Goal: Task Accomplishment & Management: Manage account settings

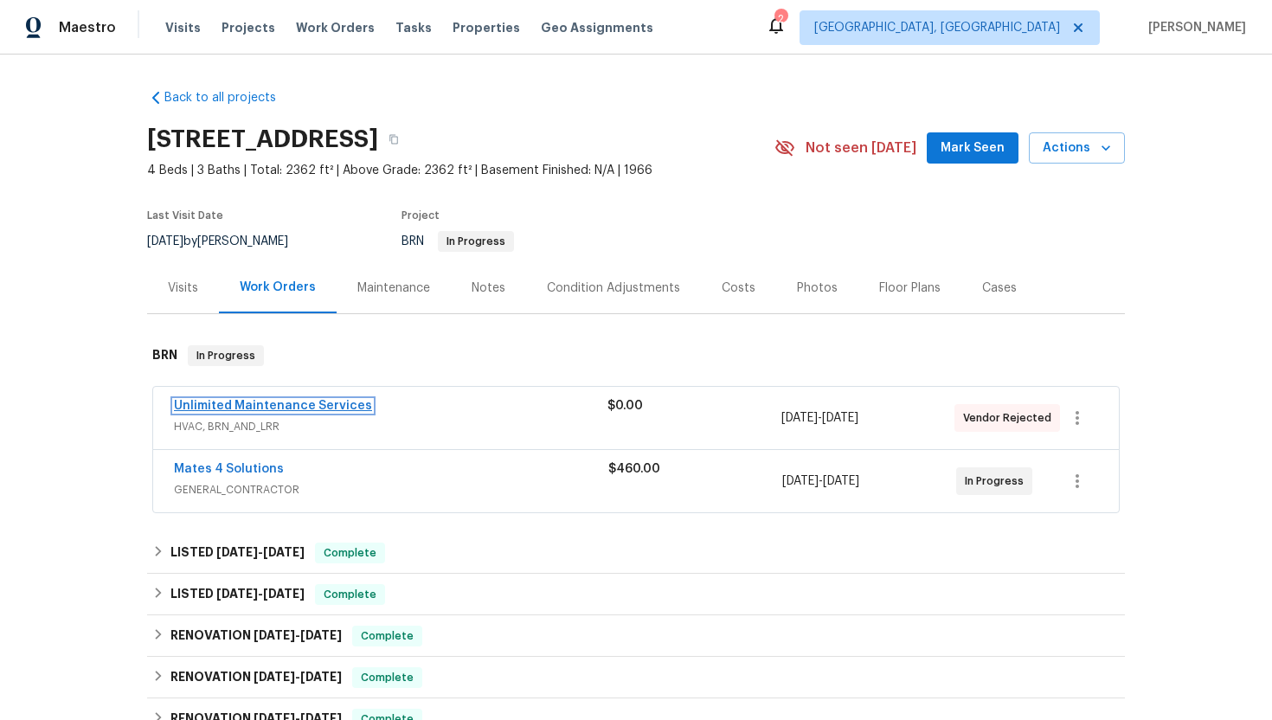
click at [307, 404] on link "Unlimited Maintenance Services" at bounding box center [273, 406] width 198 height 12
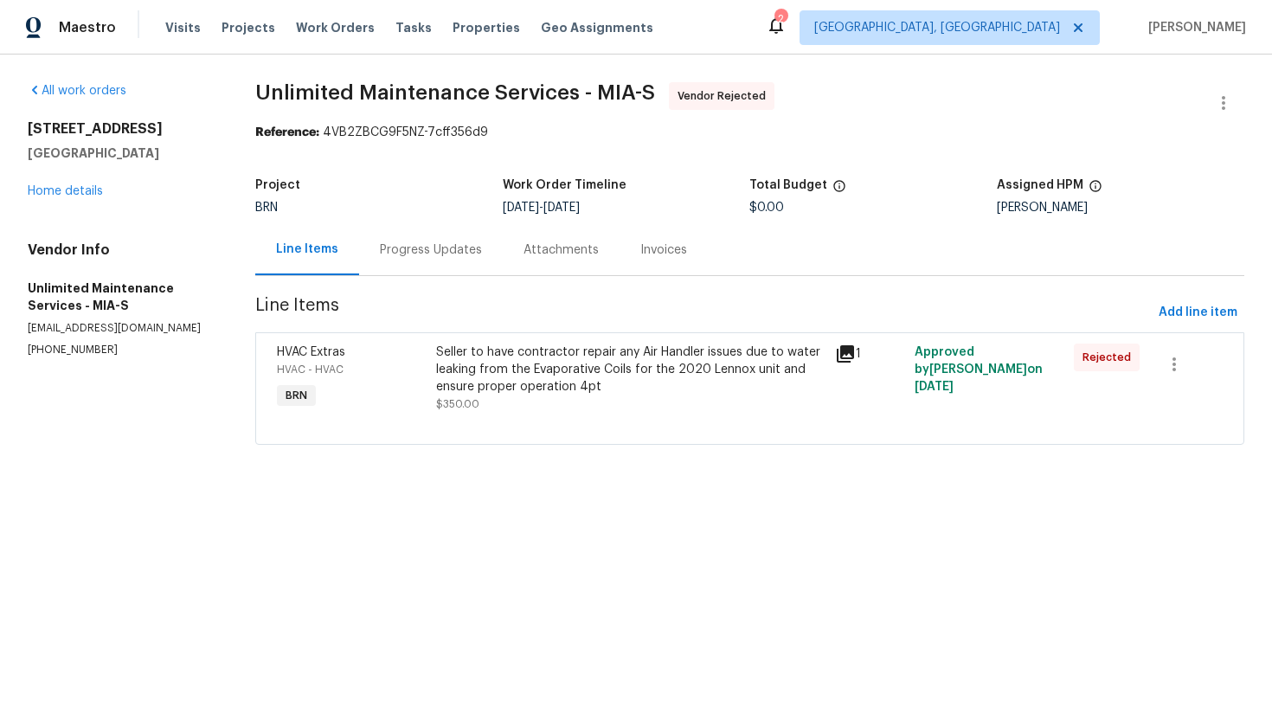
click at [441, 255] on div "Progress Updates" at bounding box center [431, 249] width 102 height 17
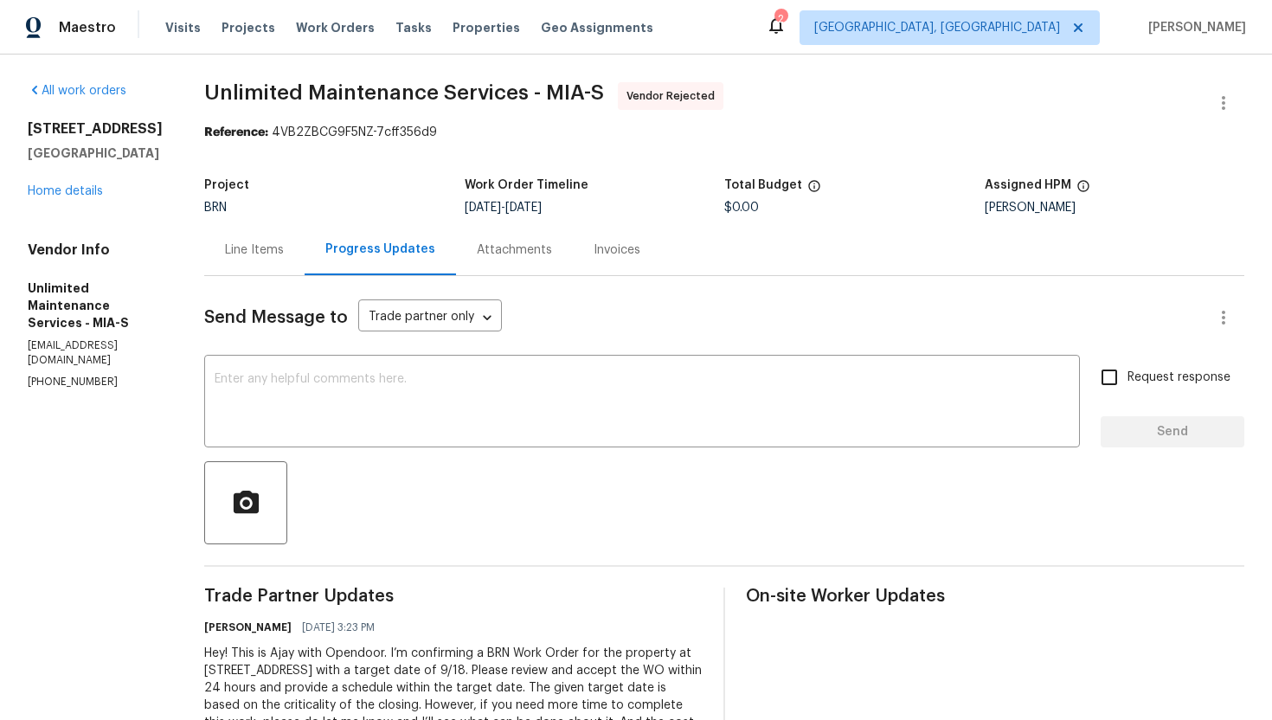
click at [262, 247] on div "Line Items" at bounding box center [254, 249] width 100 height 51
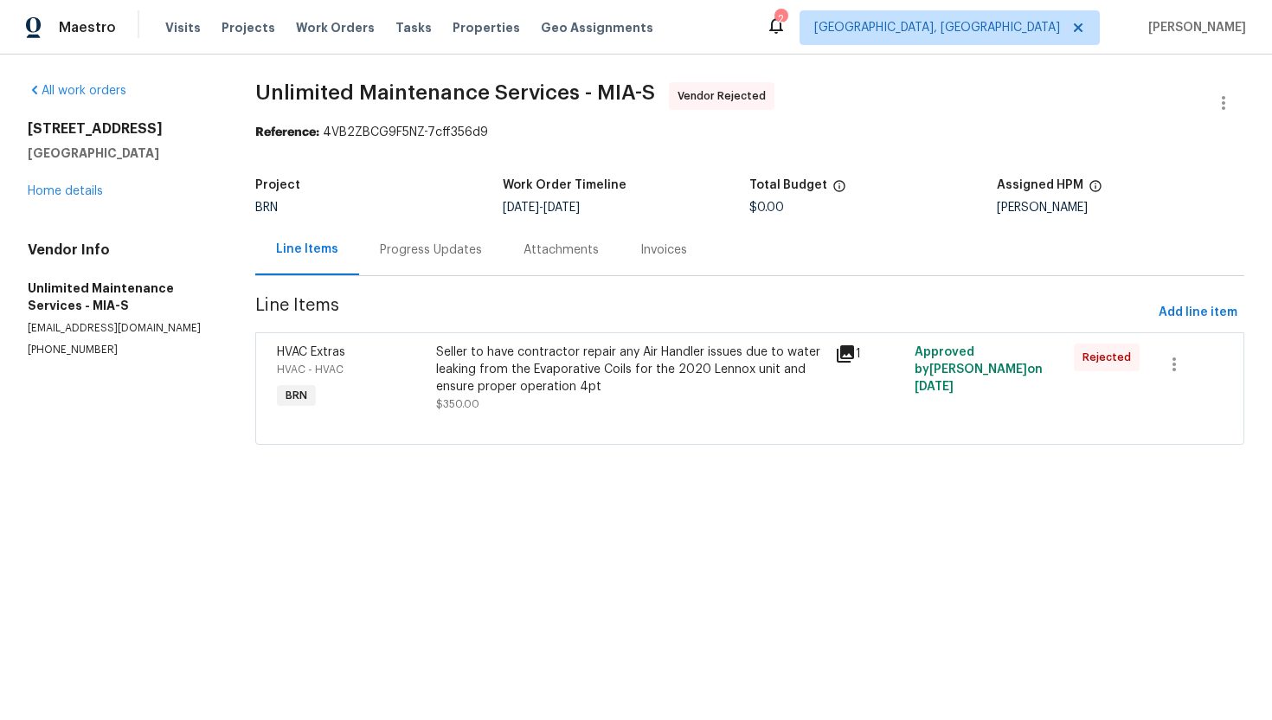
click at [432, 252] on div "Progress Updates" at bounding box center [431, 249] width 102 height 17
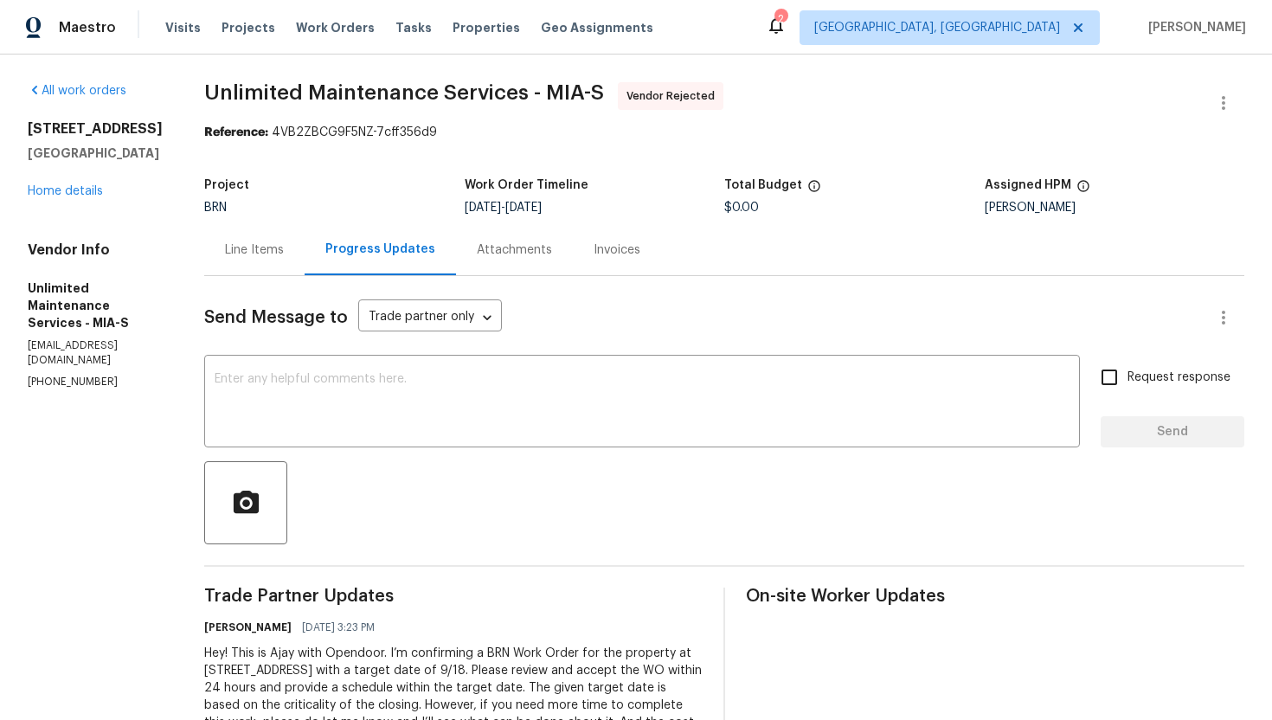
click at [253, 247] on div "Line Items" at bounding box center [254, 249] width 59 height 17
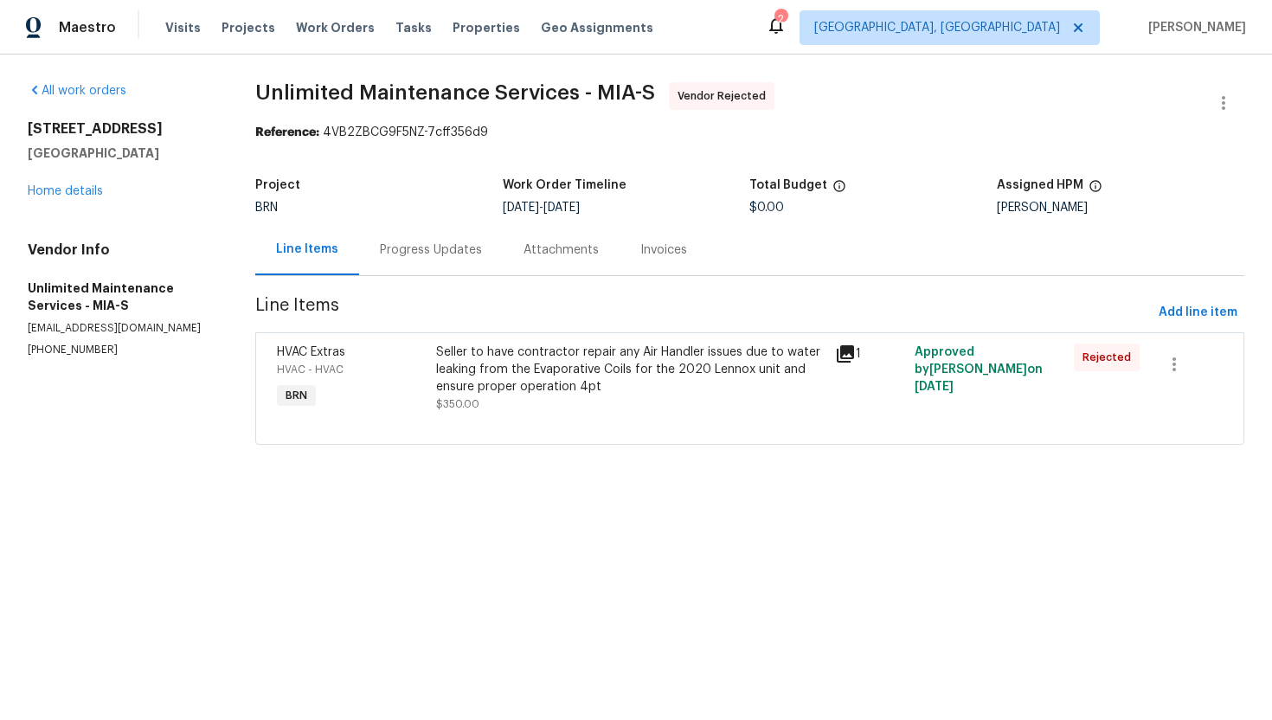
click at [416, 244] on div "Progress Updates" at bounding box center [431, 249] width 102 height 17
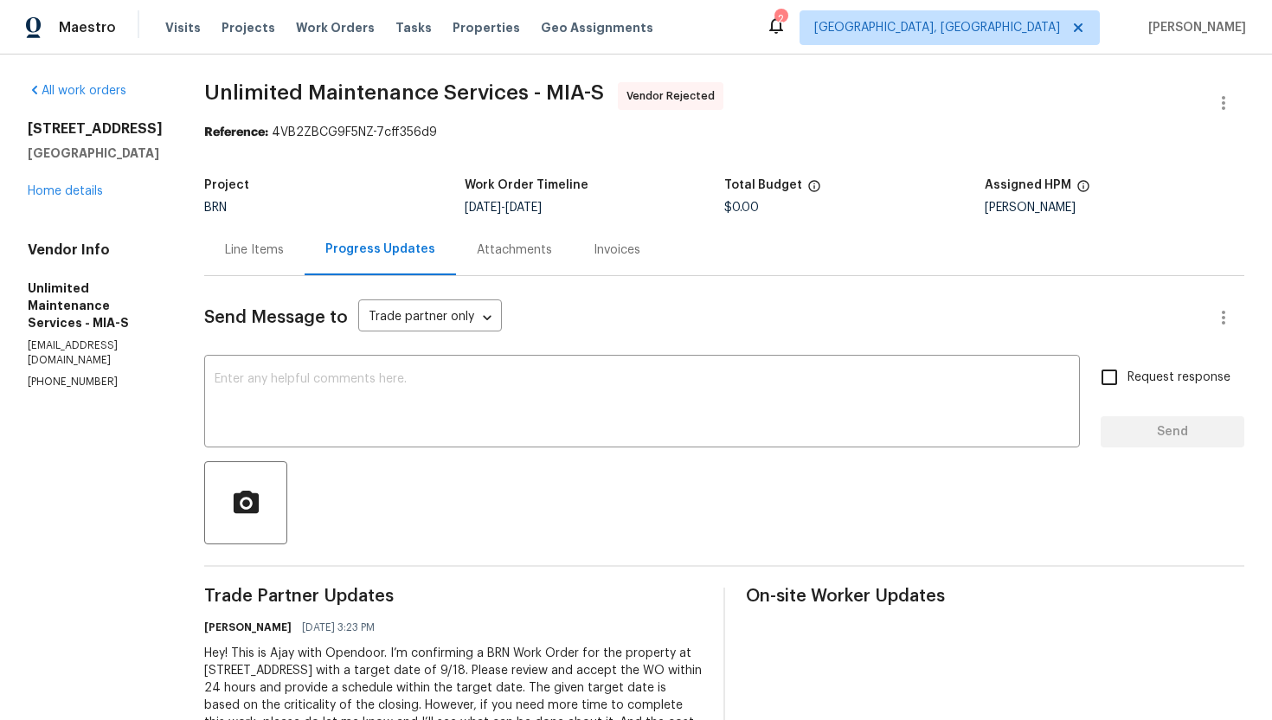
click at [235, 255] on div "Line Items" at bounding box center [254, 249] width 59 height 17
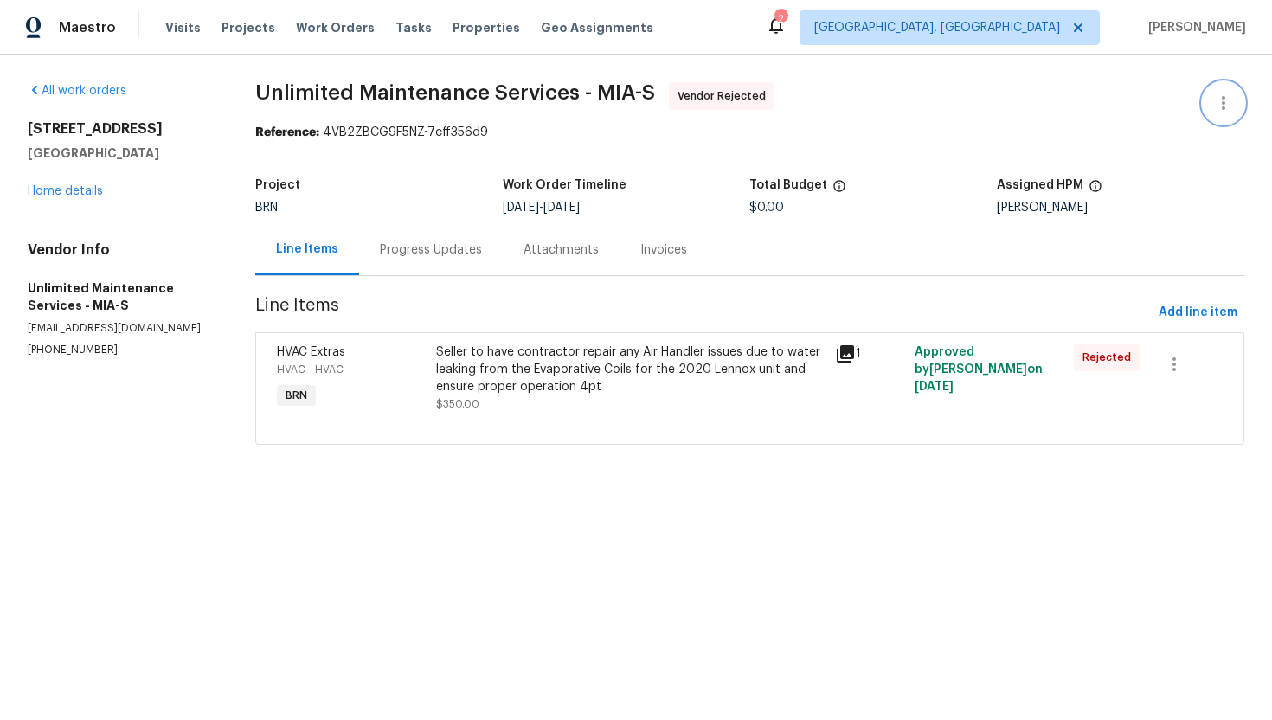
click at [1220, 87] on button "button" at bounding box center [1224, 103] width 42 height 42
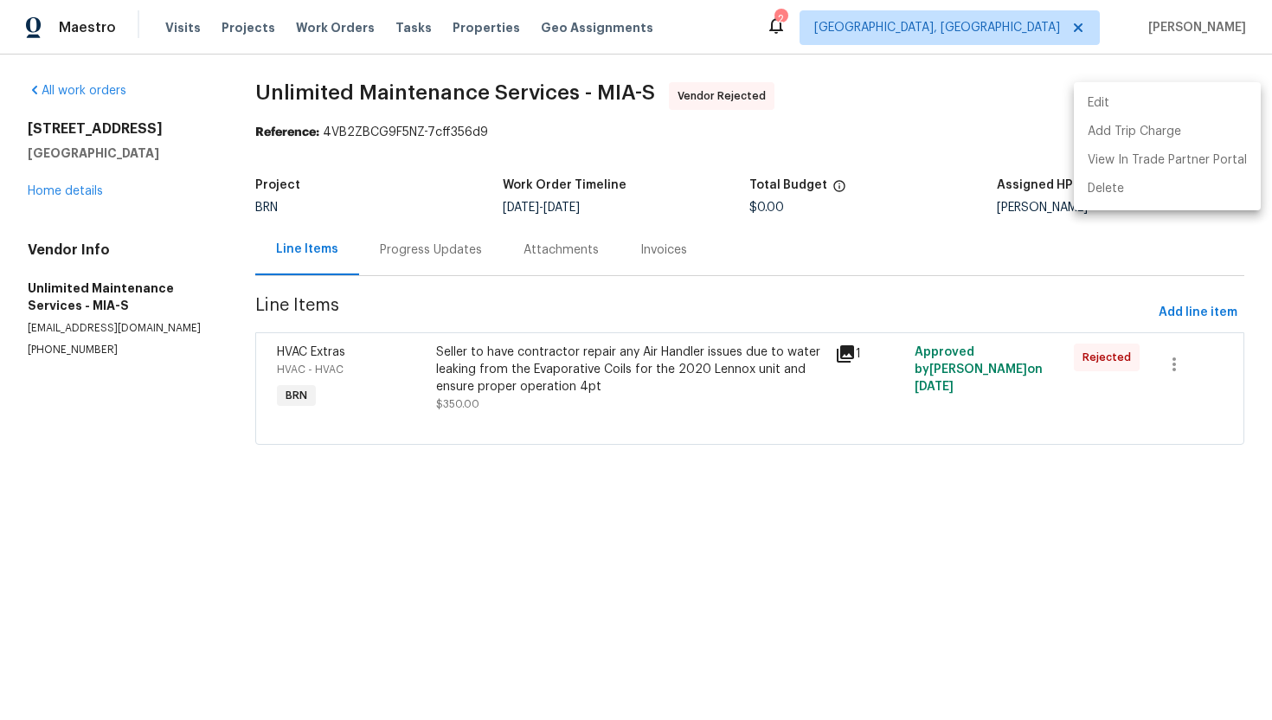
click at [1212, 99] on li "Edit" at bounding box center [1167, 103] width 187 height 29
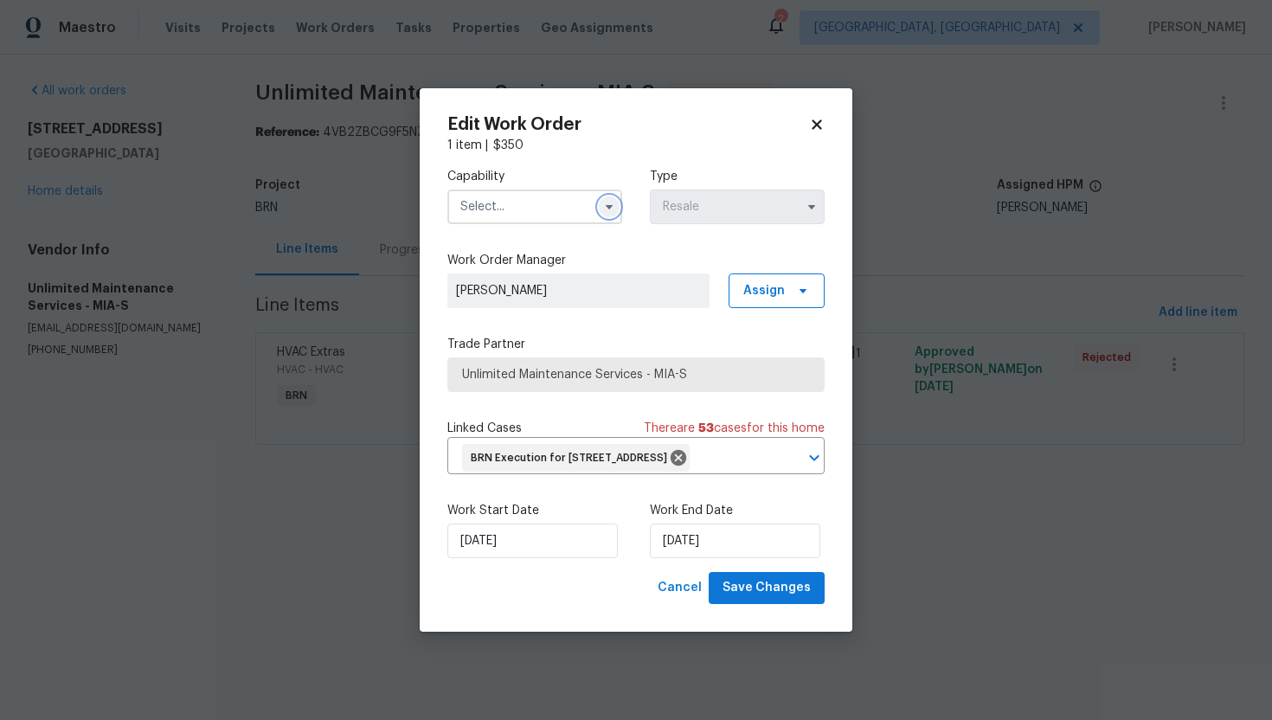
click at [609, 196] on button "button" at bounding box center [609, 206] width 21 height 21
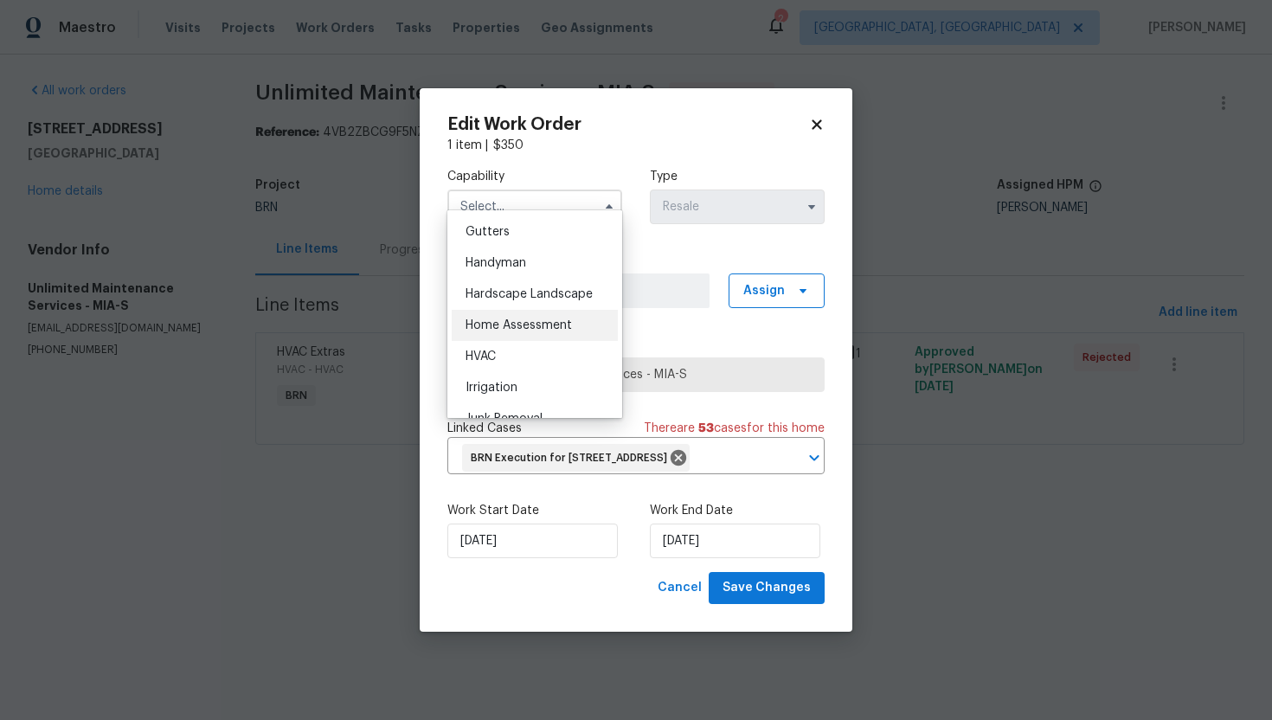
scroll to position [921, 0]
click at [529, 345] on div "HVAC" at bounding box center [535, 353] width 166 height 31
type input "HVAC"
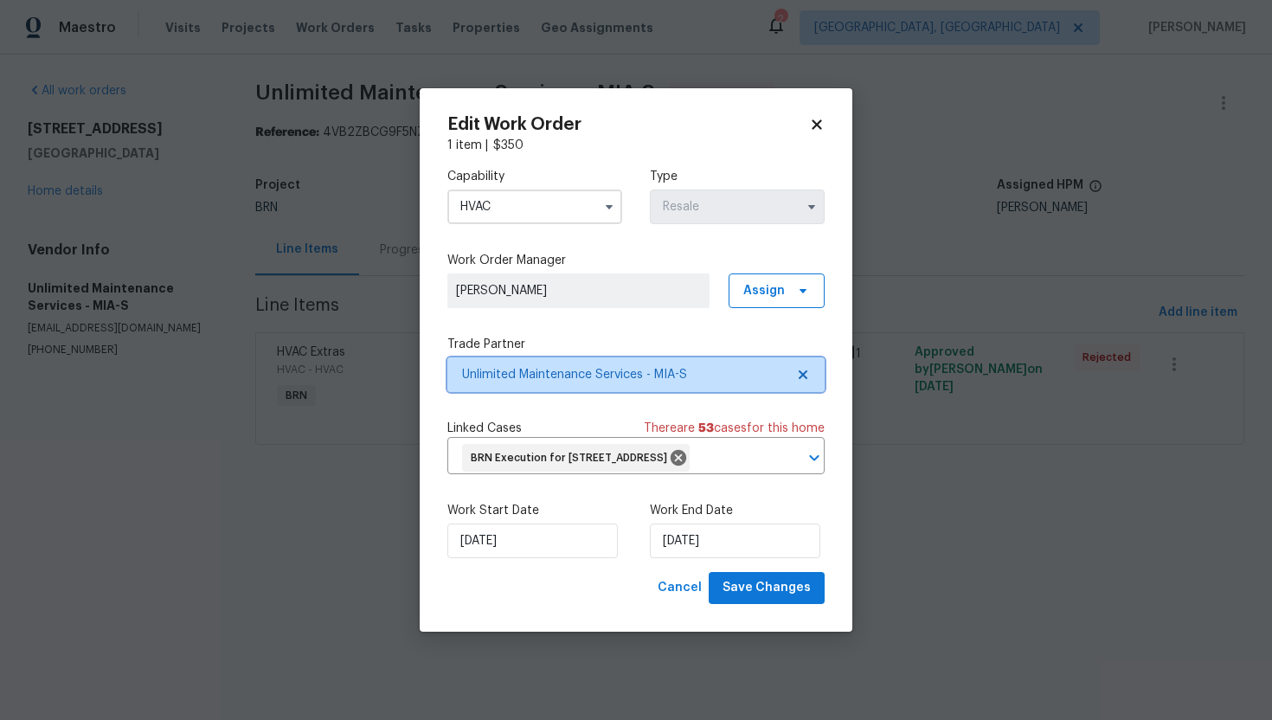
click at [805, 370] on icon at bounding box center [803, 374] width 9 height 9
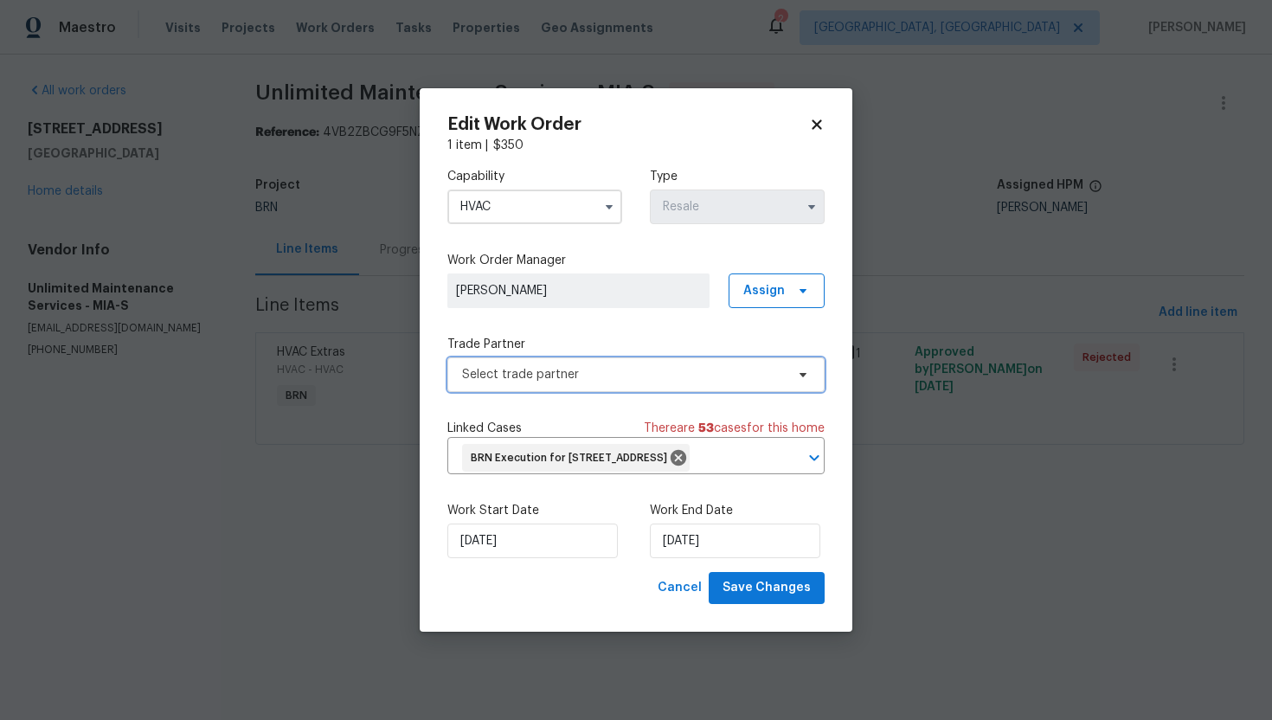
click at [788, 361] on span "Select trade partner" at bounding box center [635, 374] width 377 height 35
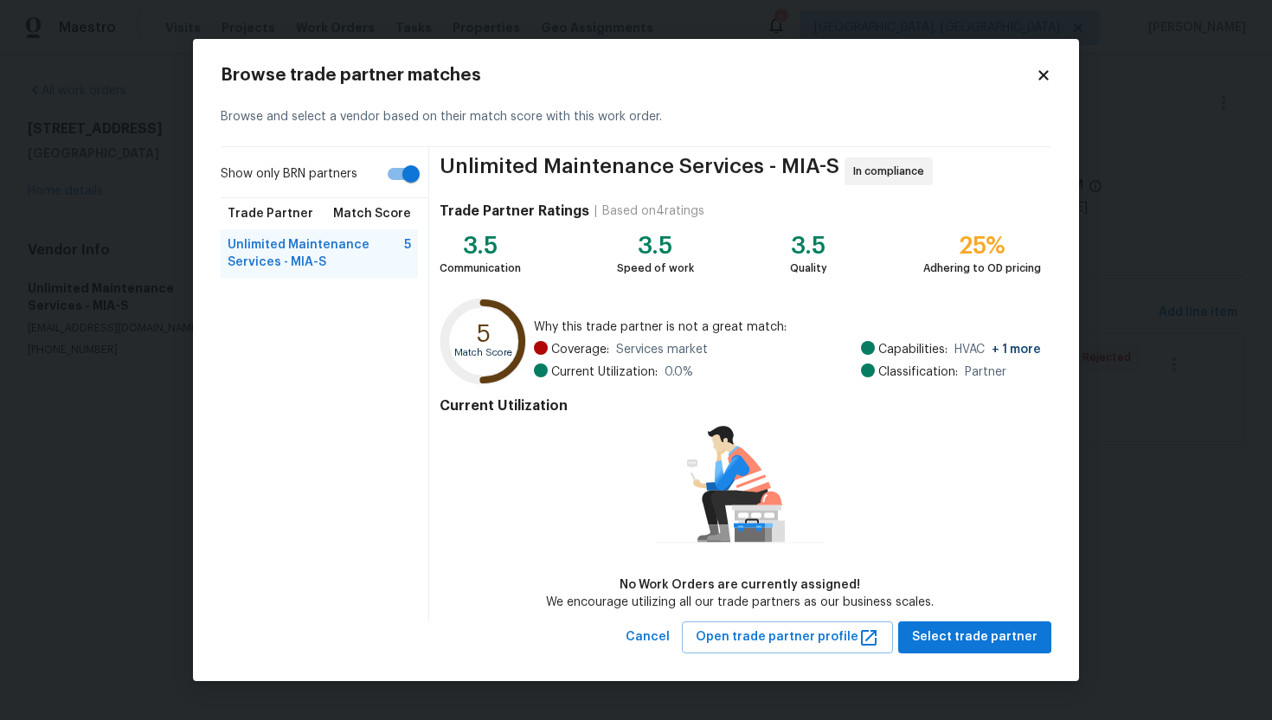
click at [396, 173] on input "Show only BRN partners" at bounding box center [411, 173] width 99 height 33
checkbox input "false"
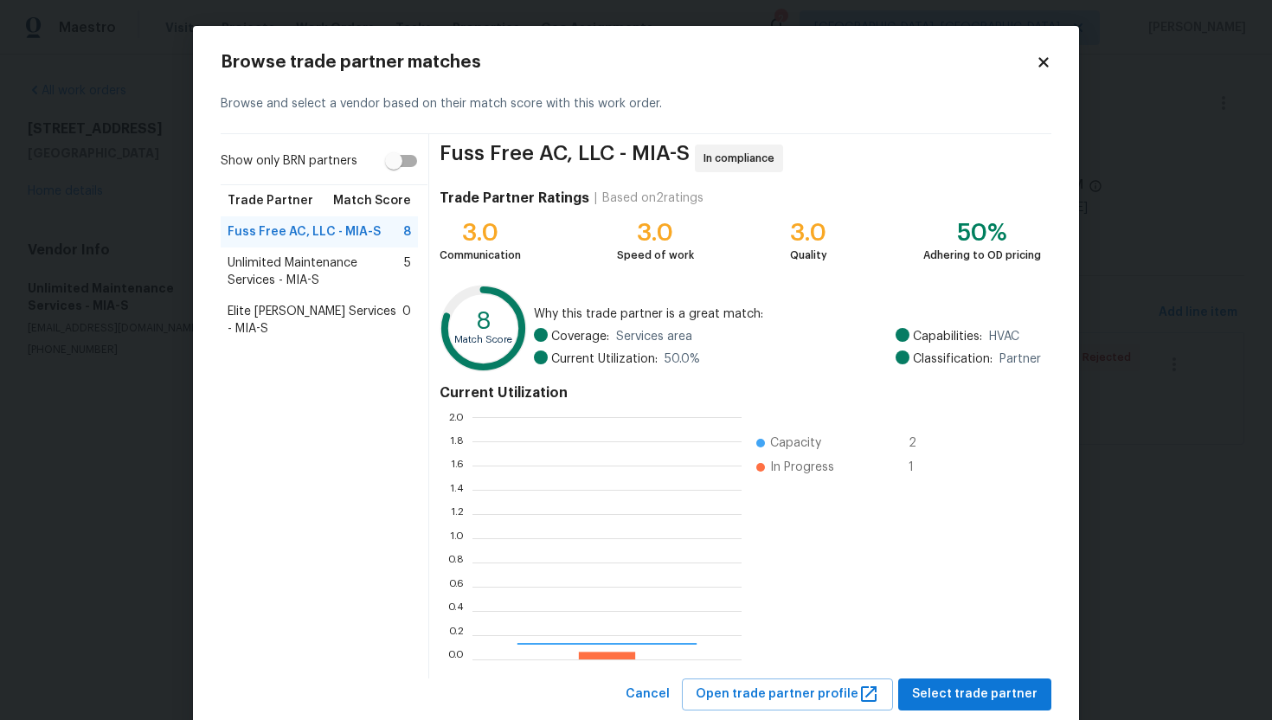
scroll to position [242, 269]
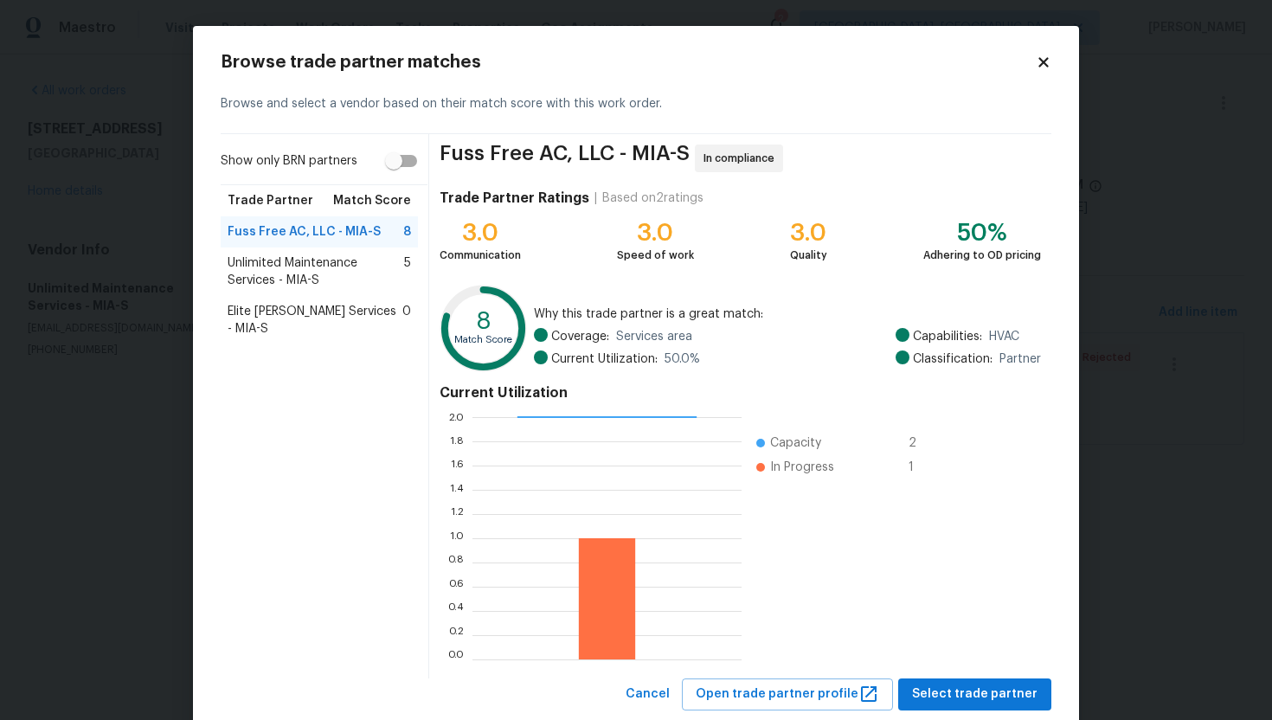
click at [302, 305] on span "Elite Manning Services - MIA-S" at bounding box center [315, 320] width 175 height 35
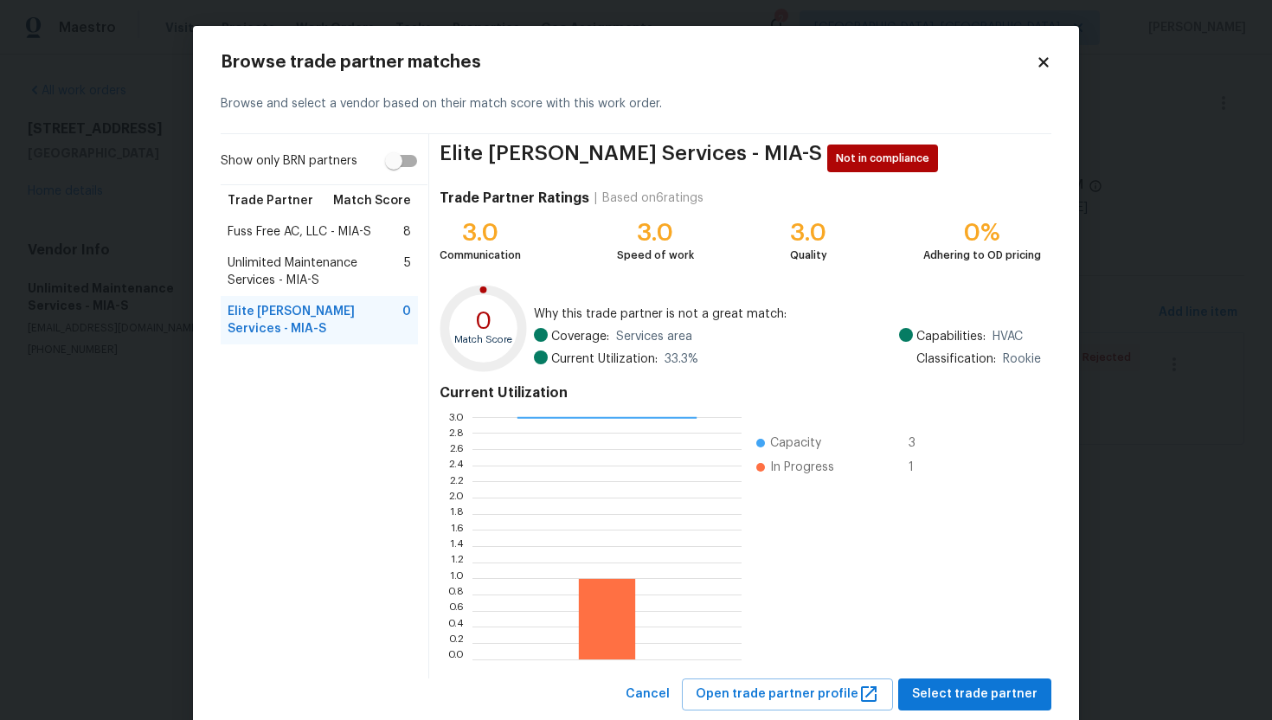
click at [297, 230] on span "Fuss Free AC, LLC - MIA-S" at bounding box center [300, 231] width 144 height 17
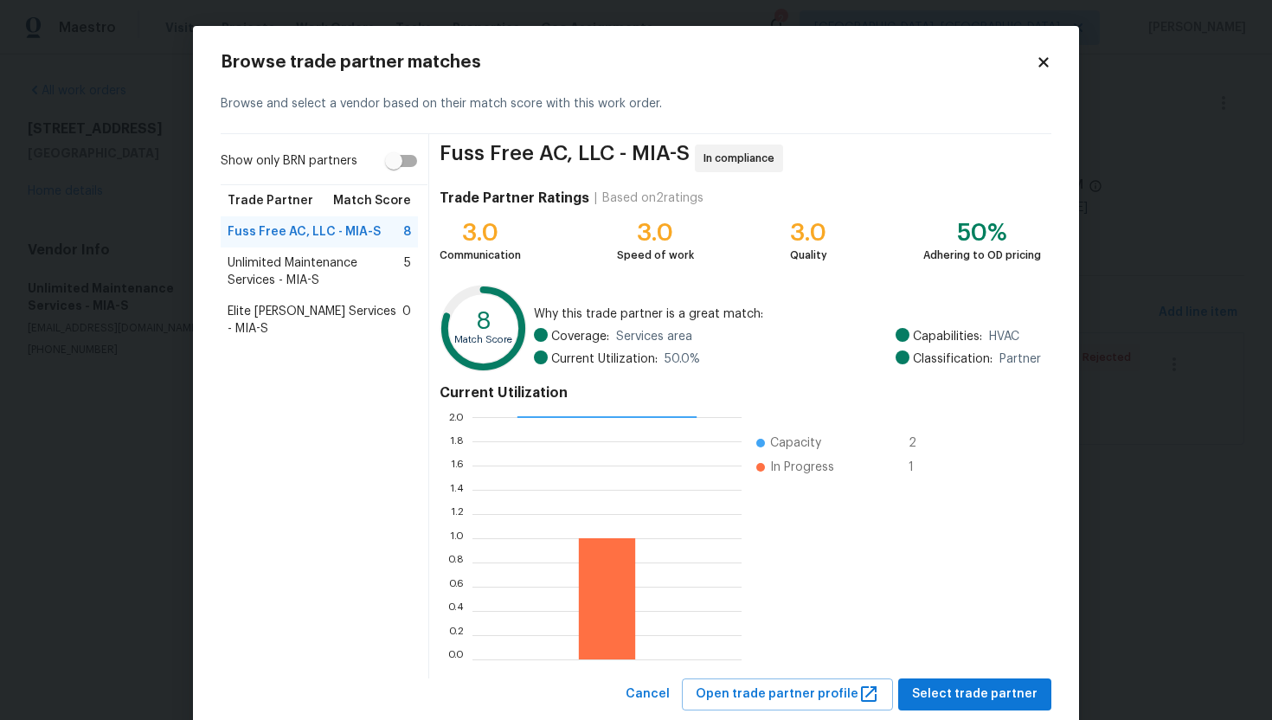
click at [374, 276] on span "Unlimited Maintenance Services - MIA-S" at bounding box center [316, 271] width 176 height 35
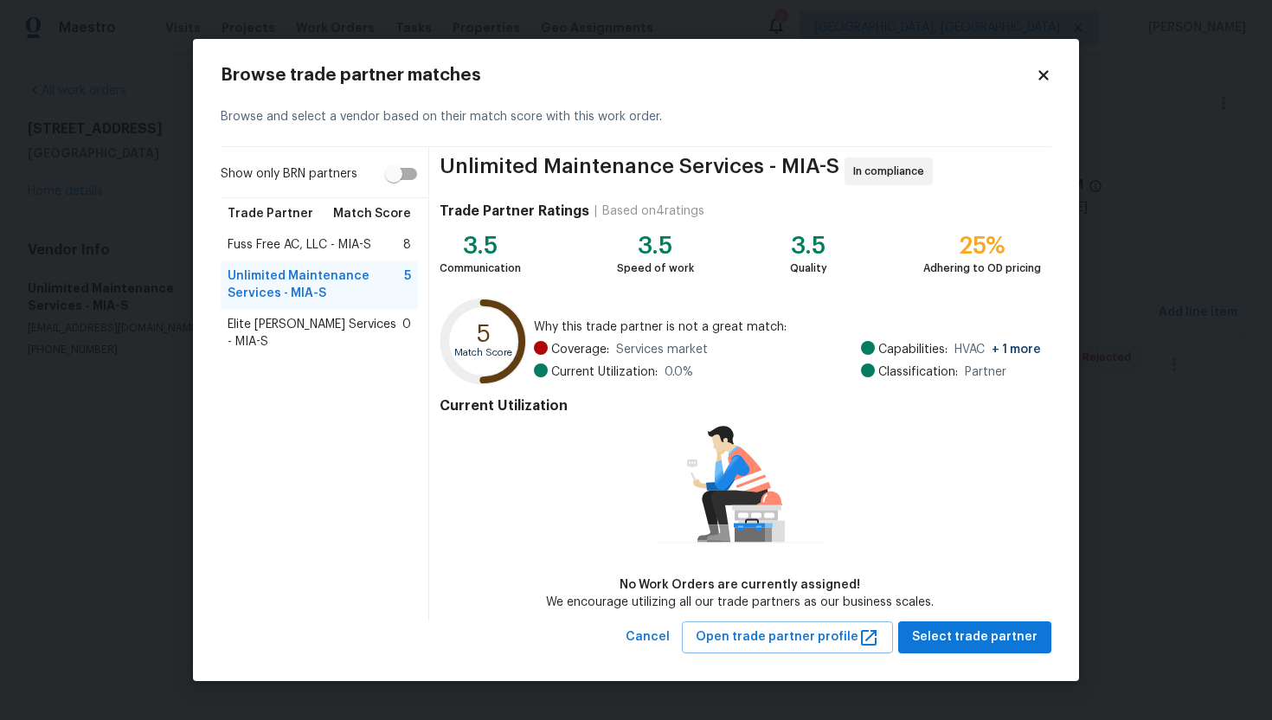
click at [331, 250] on span "Fuss Free AC, LLC - MIA-S" at bounding box center [300, 244] width 144 height 17
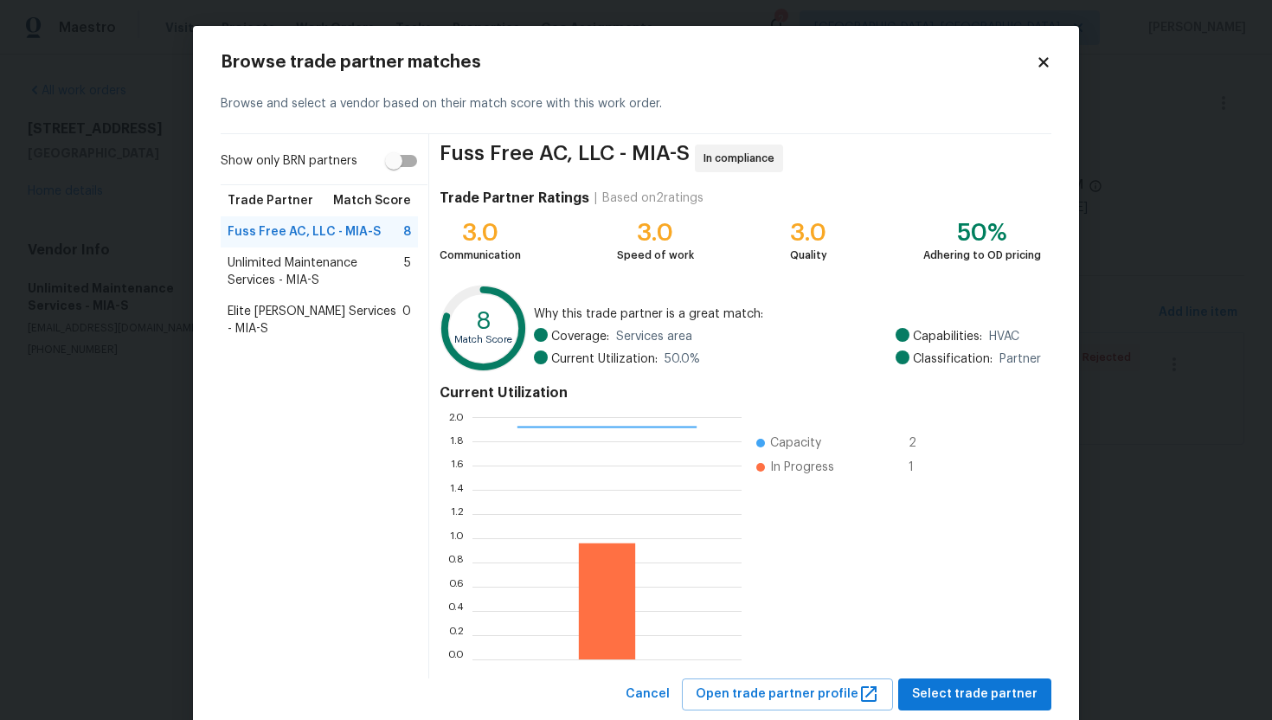
scroll to position [43, 0]
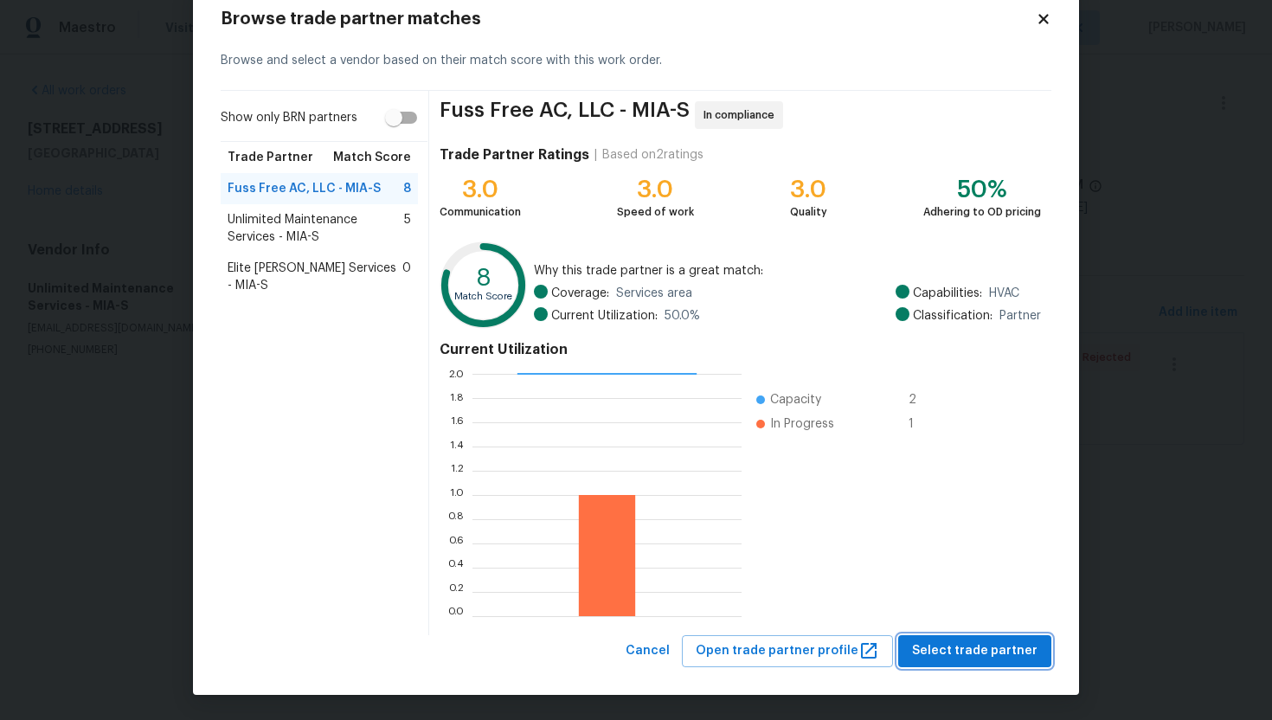
click at [997, 654] on span "Select trade partner" at bounding box center [974, 651] width 125 height 22
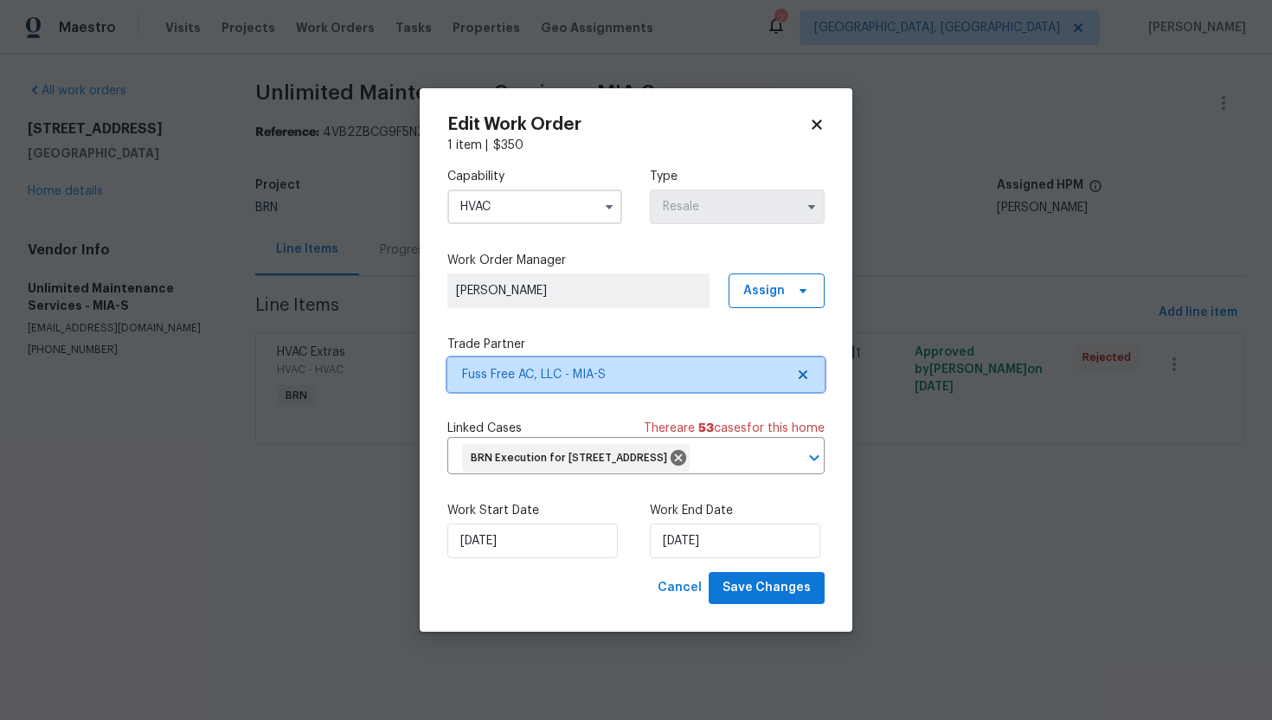
scroll to position [0, 0]
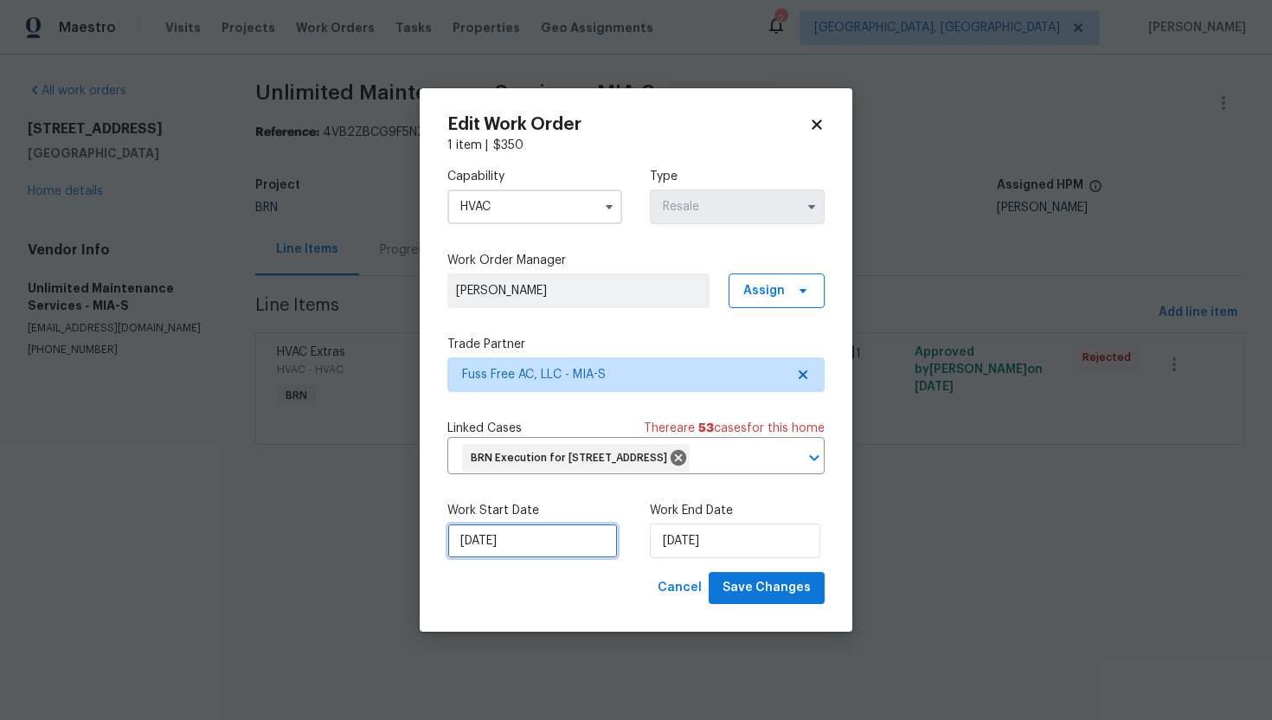
click at [484, 557] on input "9/17/2025" at bounding box center [532, 540] width 170 height 35
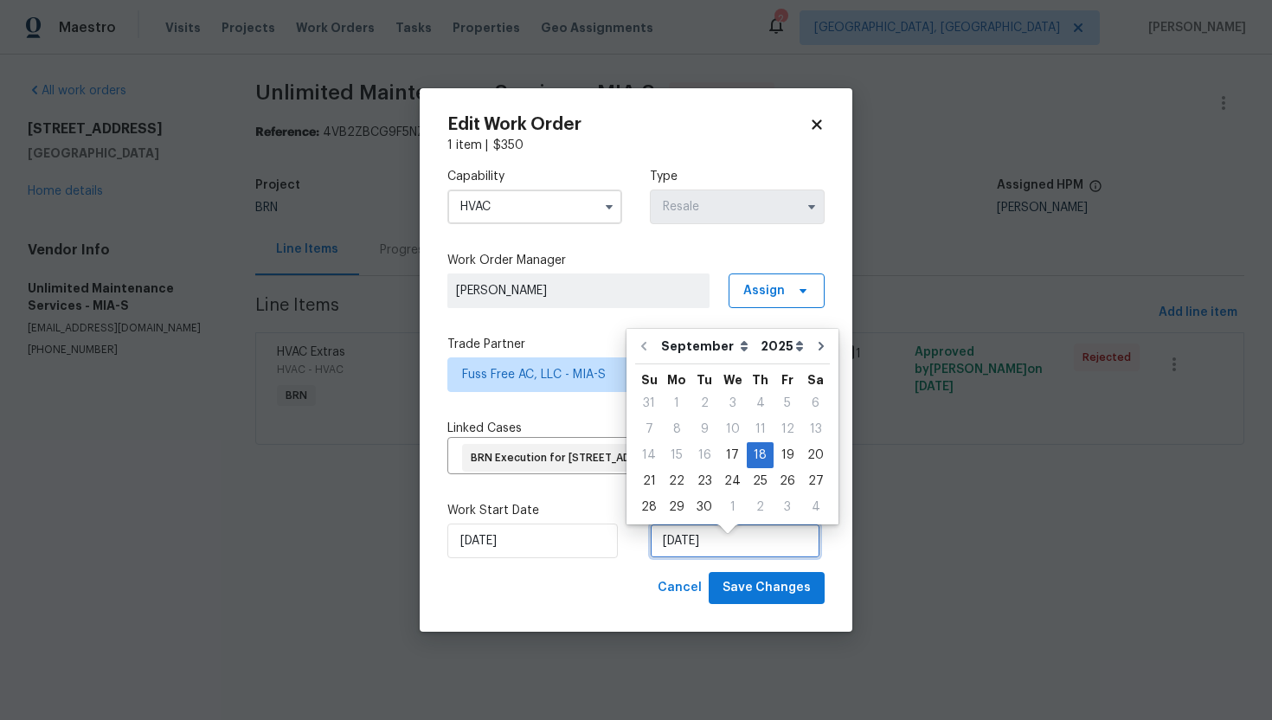
click at [687, 555] on input "9/18/2025" at bounding box center [735, 540] width 170 height 35
click at [784, 461] on div "19" at bounding box center [787, 455] width 28 height 24
type input "9/19/2025"
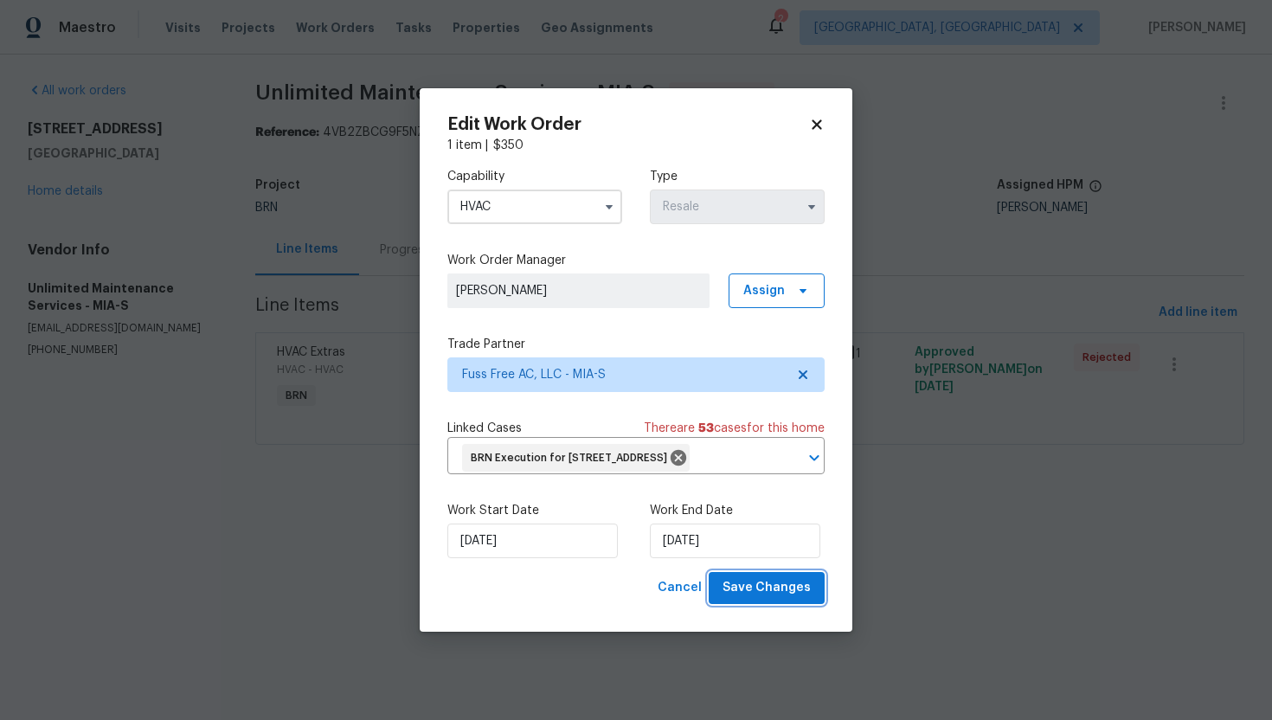
click at [774, 599] on span "Save Changes" at bounding box center [766, 588] width 88 height 22
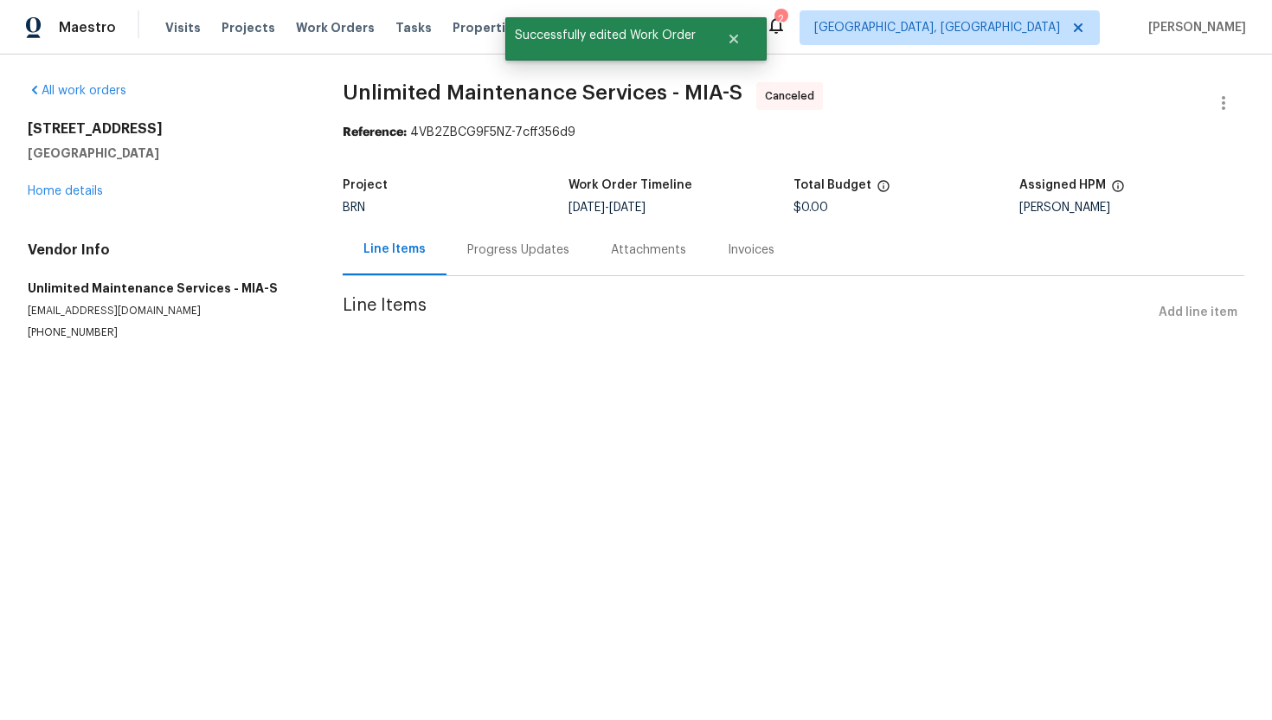
click at [497, 253] on div "Progress Updates" at bounding box center [518, 249] width 102 height 17
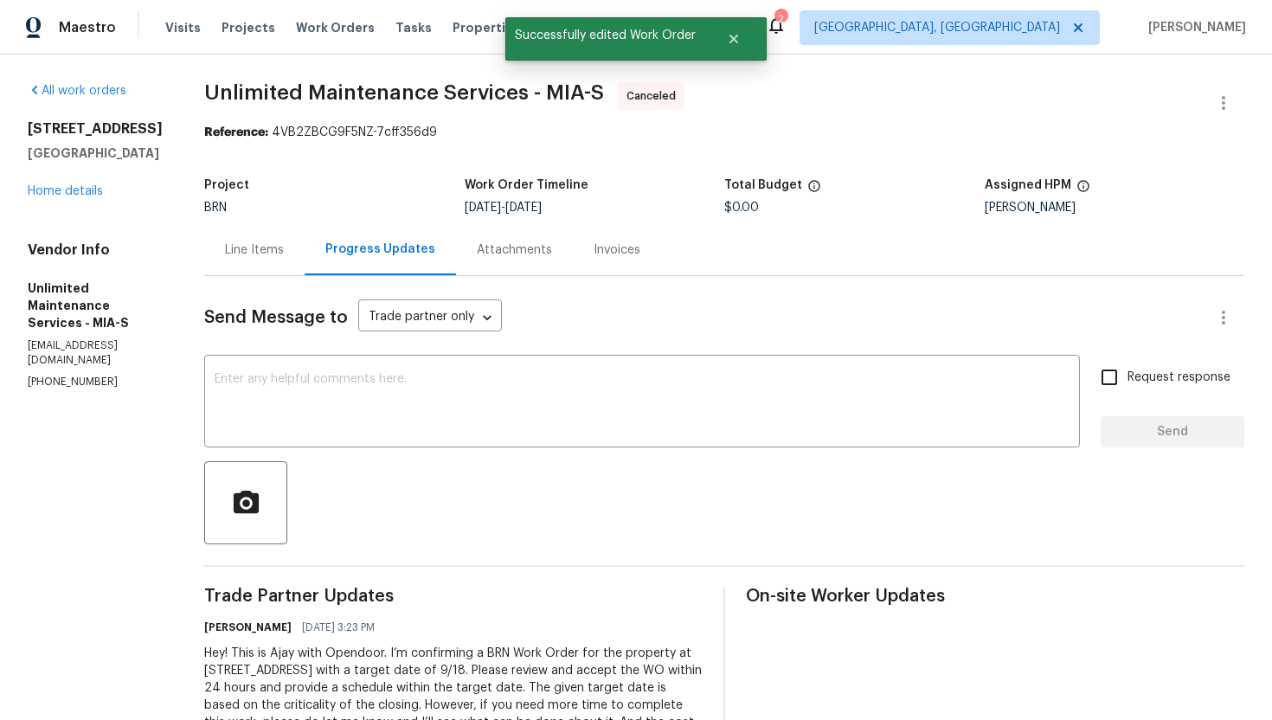
scroll to position [94, 0]
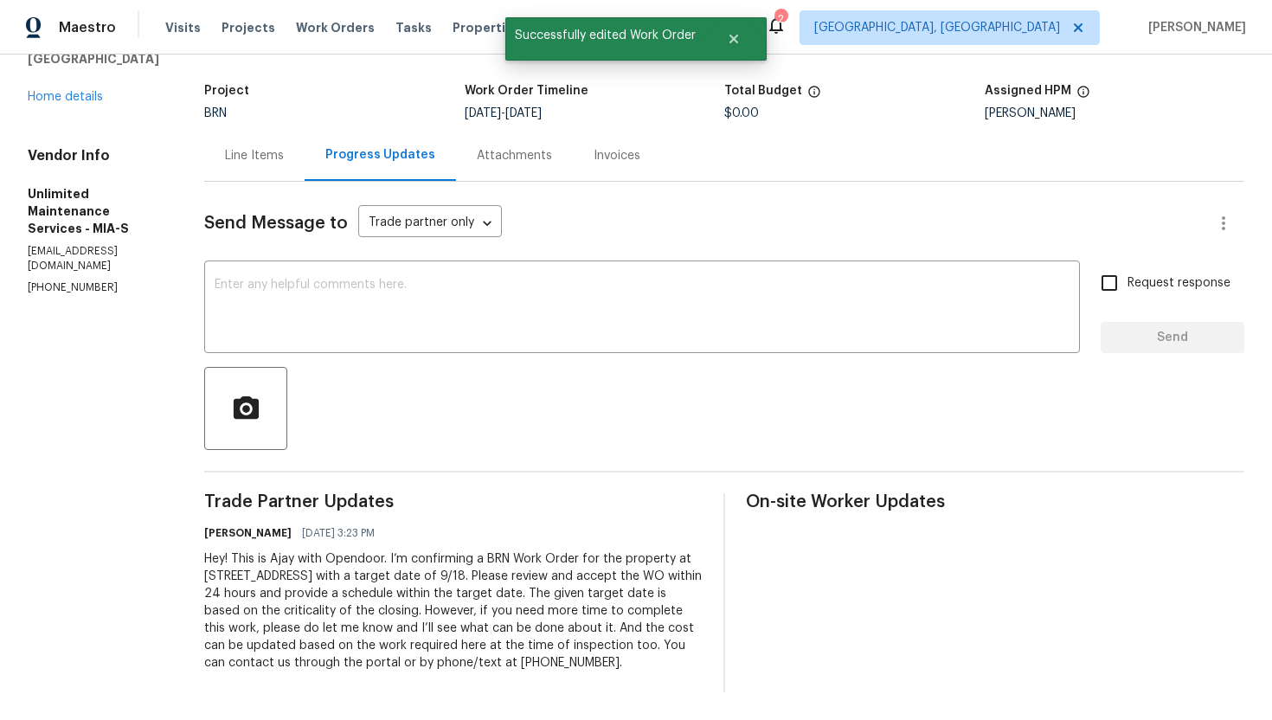
click at [439, 618] on div "Hey! This is Ajay with Opendoor. I’m confirming a BRN Work Order for the proper…" at bounding box center [453, 610] width 498 height 121
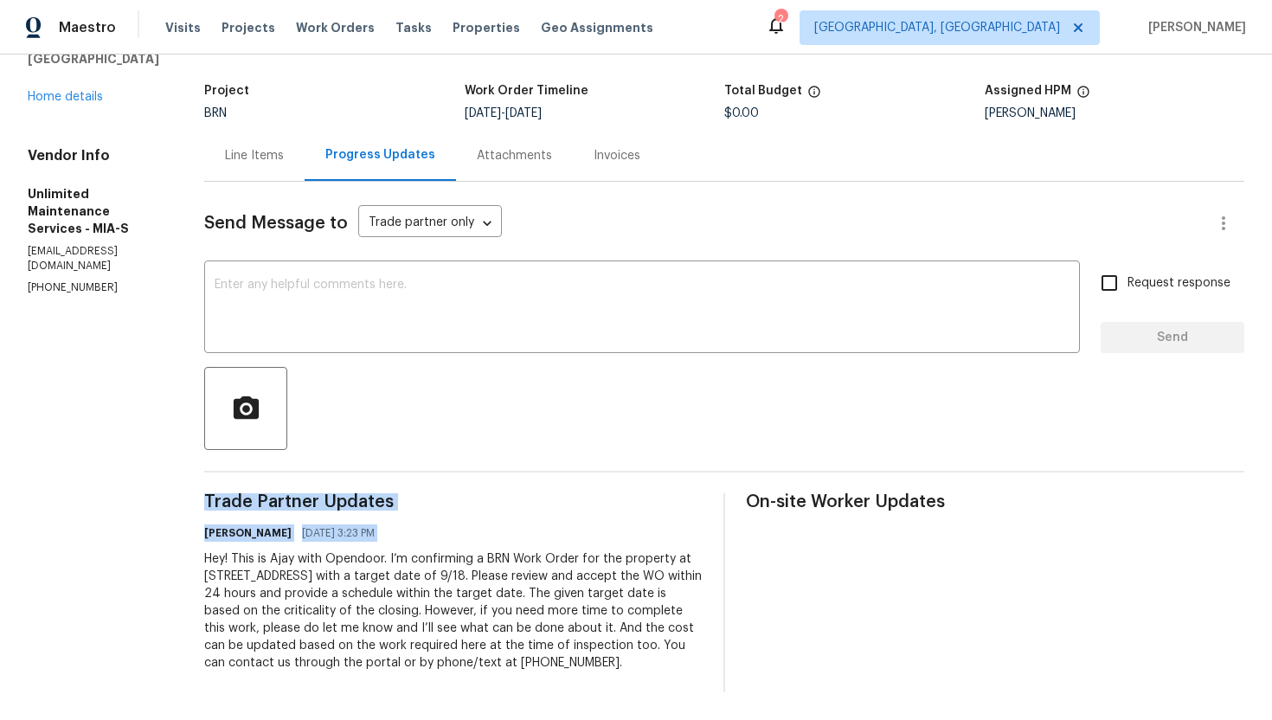
copy div "Trade Partner Updates Ajay Godson 09/16/2025 3:23 PM"
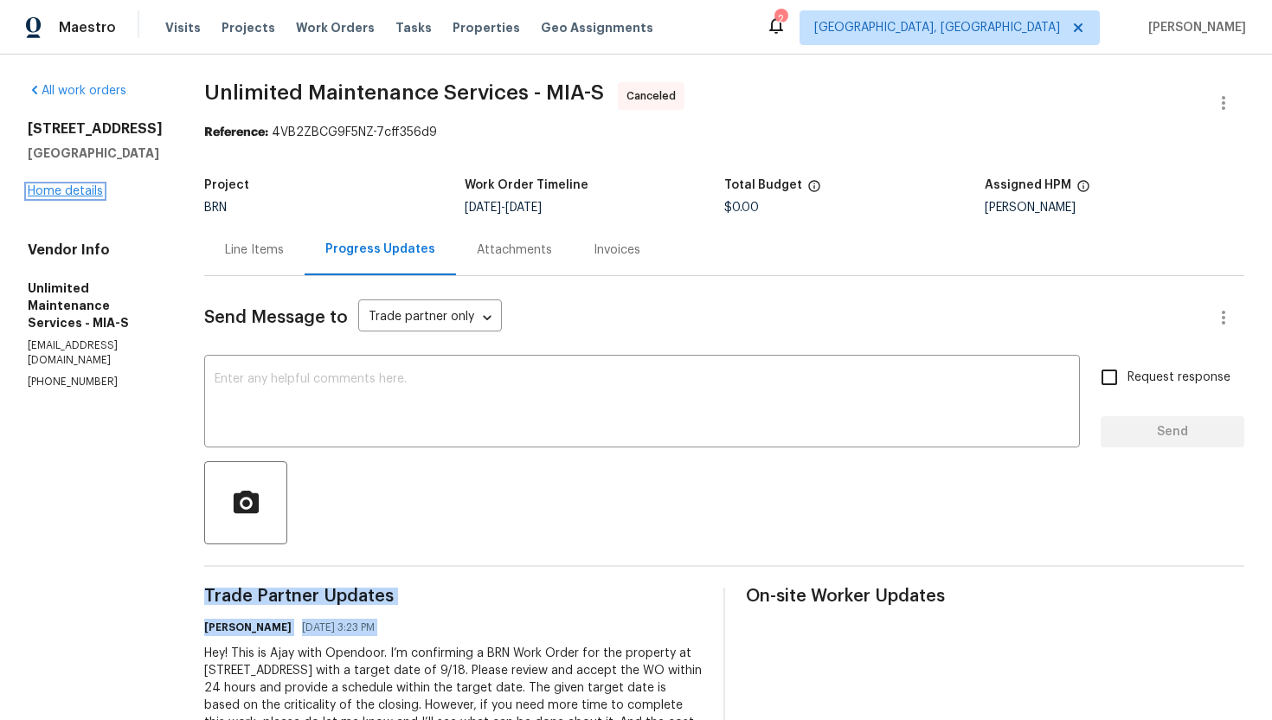
click at [91, 197] on link "Home details" at bounding box center [65, 191] width 75 height 12
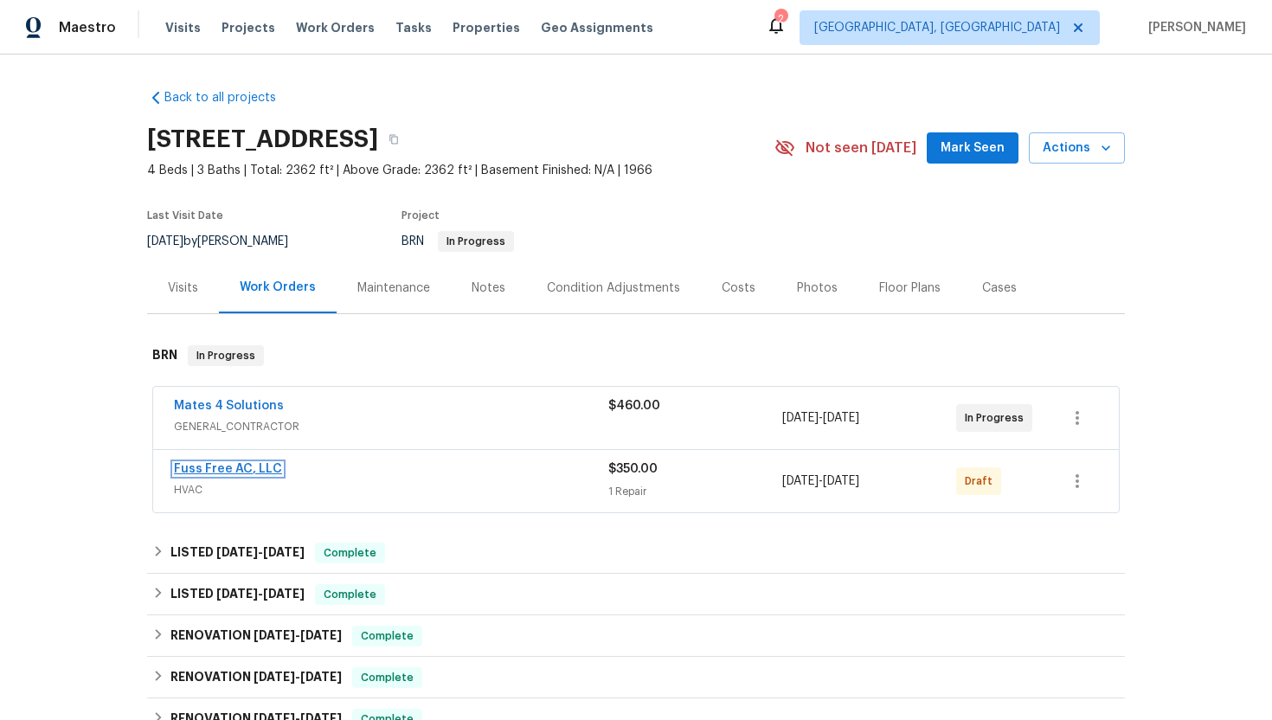
click at [243, 473] on link "Fuss Free AC, LLC" at bounding box center [228, 469] width 108 height 12
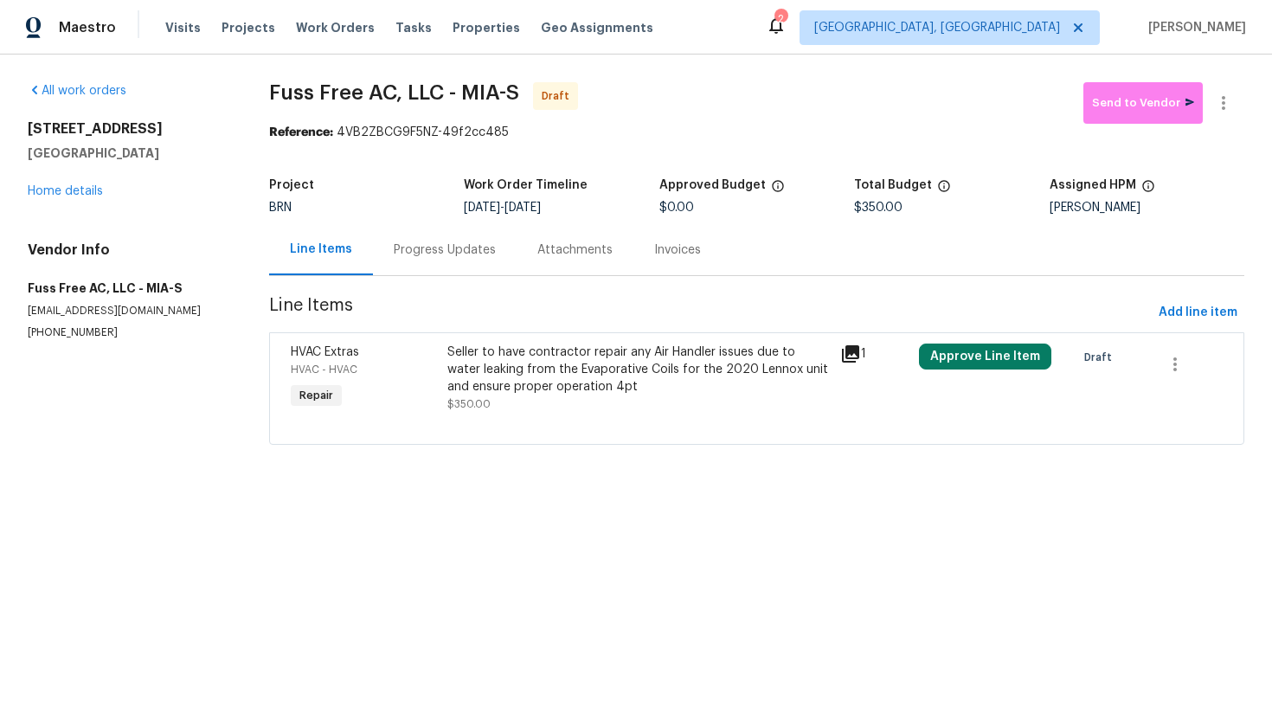
click at [464, 255] on div "Progress Updates" at bounding box center [445, 249] width 102 height 17
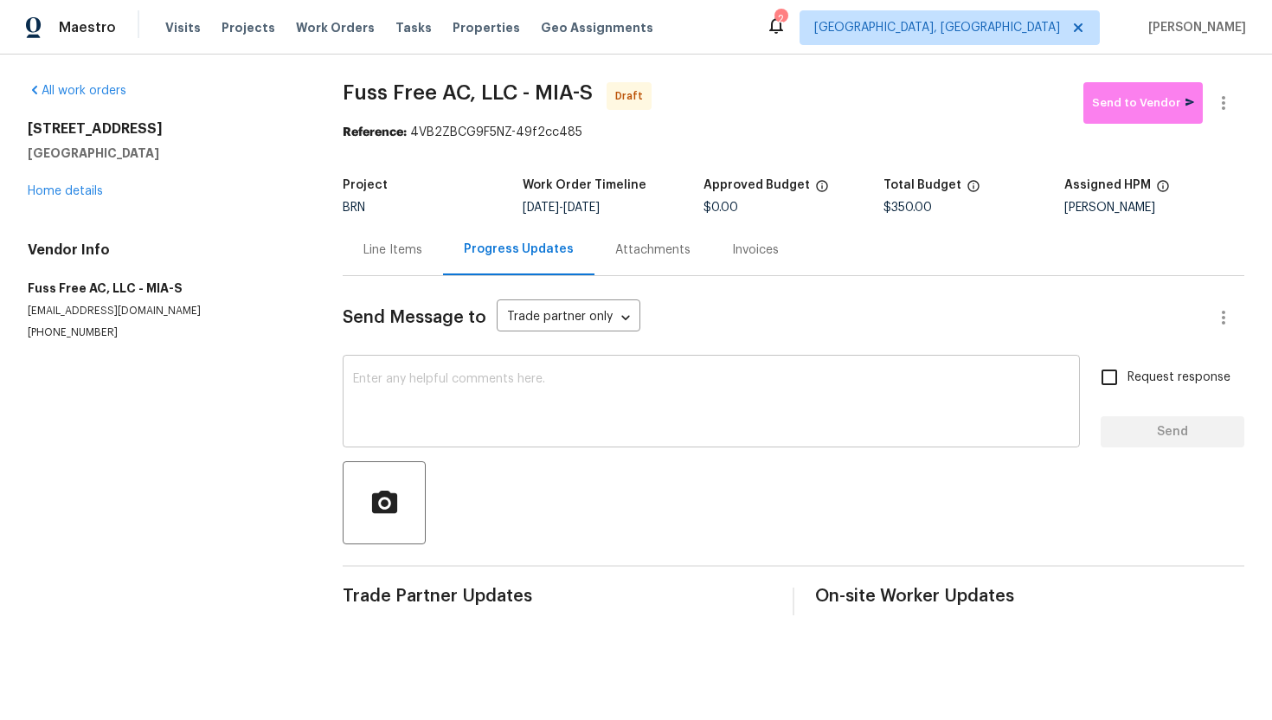
click at [504, 416] on textarea at bounding box center [711, 403] width 716 height 61
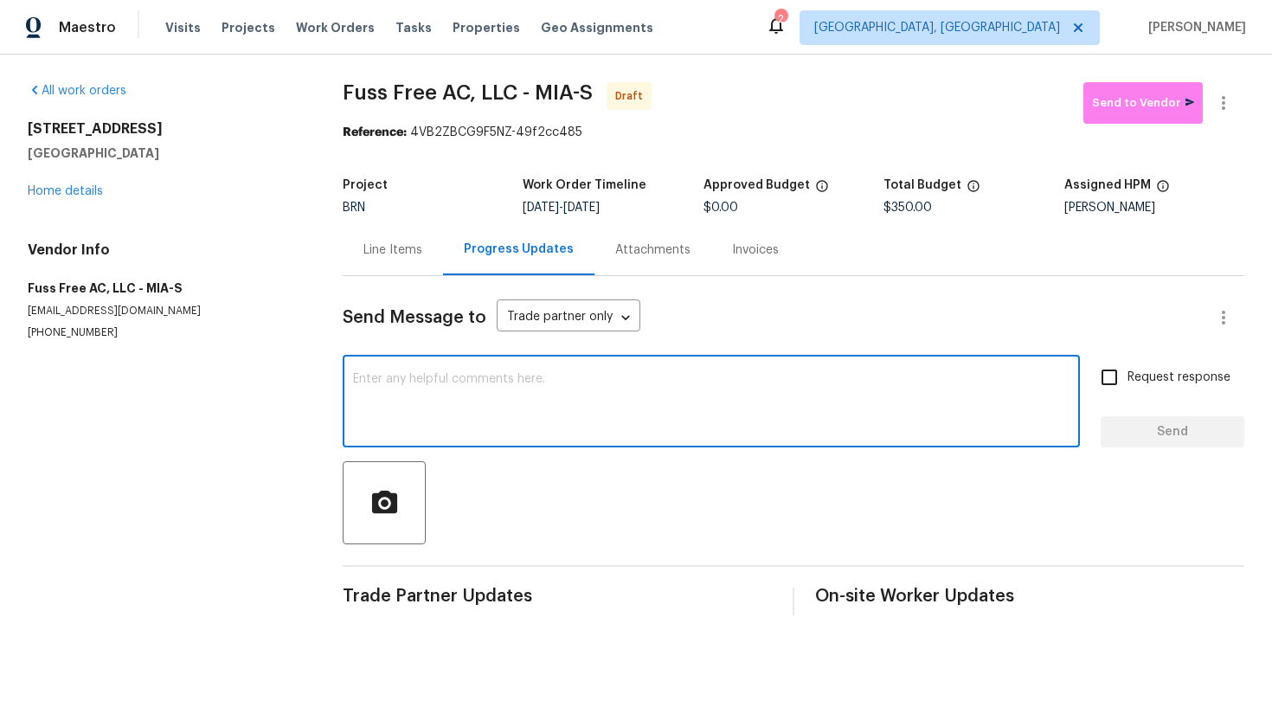
paste textarea "Hey! This is Ajay with Opendoor. I’m confirming a BRN Work Order for the proper…"
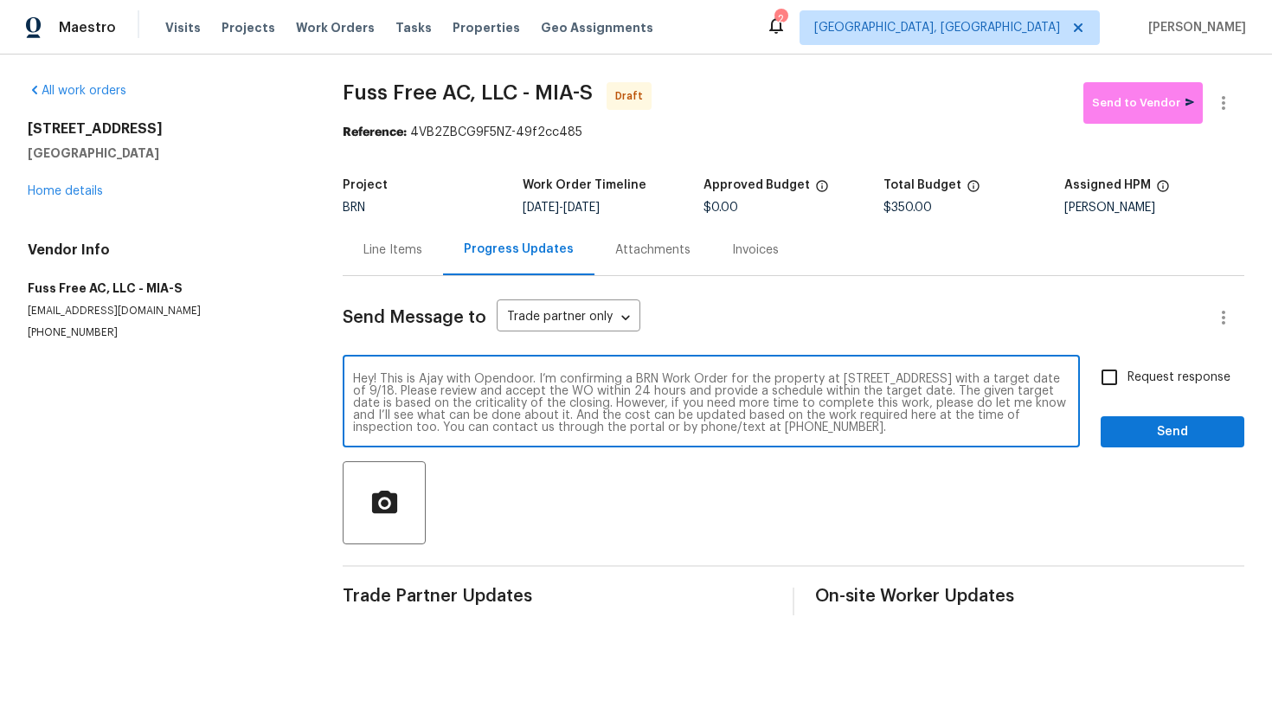
click at [548, 394] on textarea "Hey! This is Ajay with Opendoor. I’m confirming a BRN Work Order for the proper…" at bounding box center [711, 403] width 716 height 61
type textarea "Hey! This is Ajay with Opendoor. I’m confirming a BRN Work Order for the proper…"
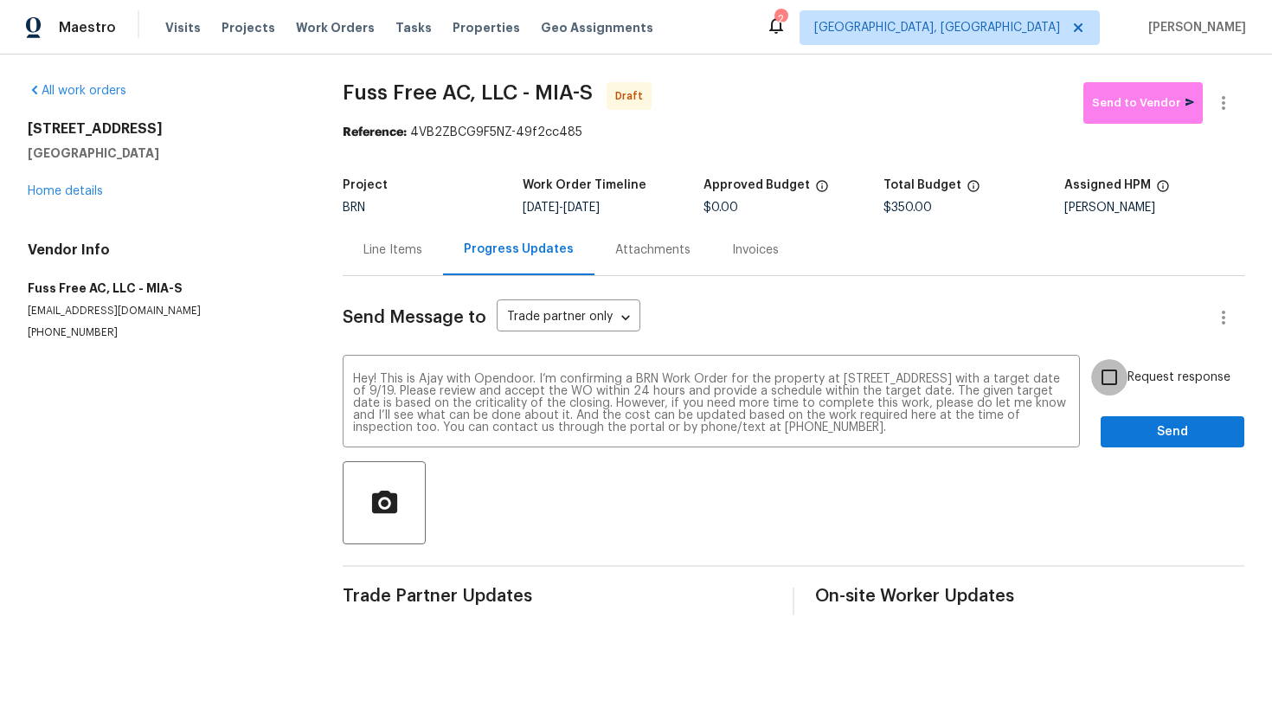
click at [1119, 382] on input "Request response" at bounding box center [1109, 377] width 36 height 36
checkbox input "true"
click at [1153, 439] on span "Send" at bounding box center [1172, 432] width 116 height 22
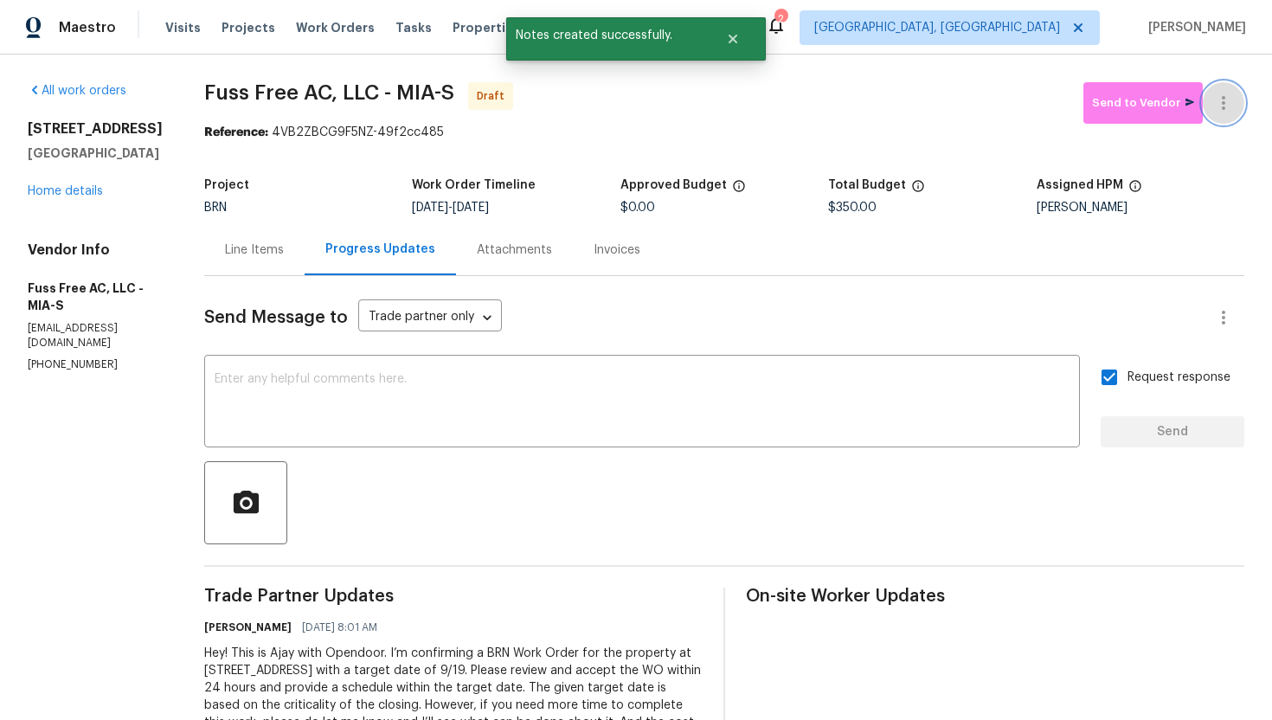
click at [1232, 103] on icon "button" at bounding box center [1223, 103] width 21 height 21
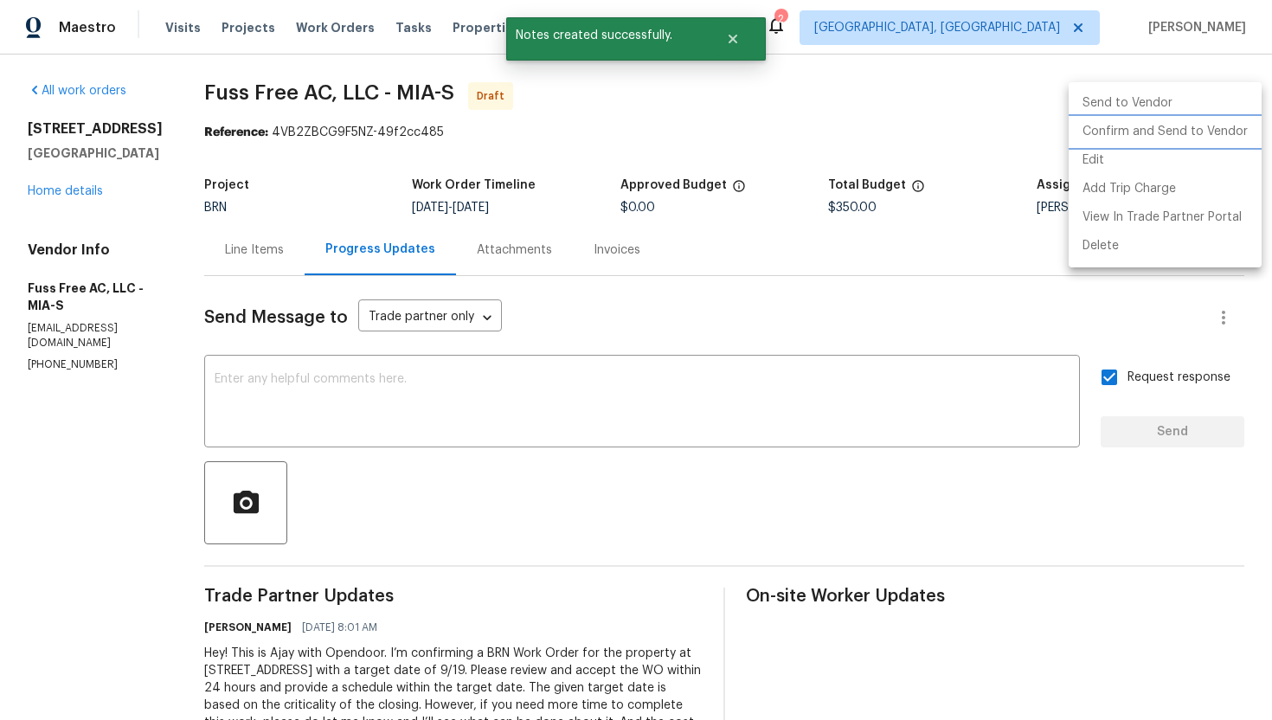
click at [1215, 122] on li "Confirm and Send to Vendor" at bounding box center [1164, 132] width 193 height 29
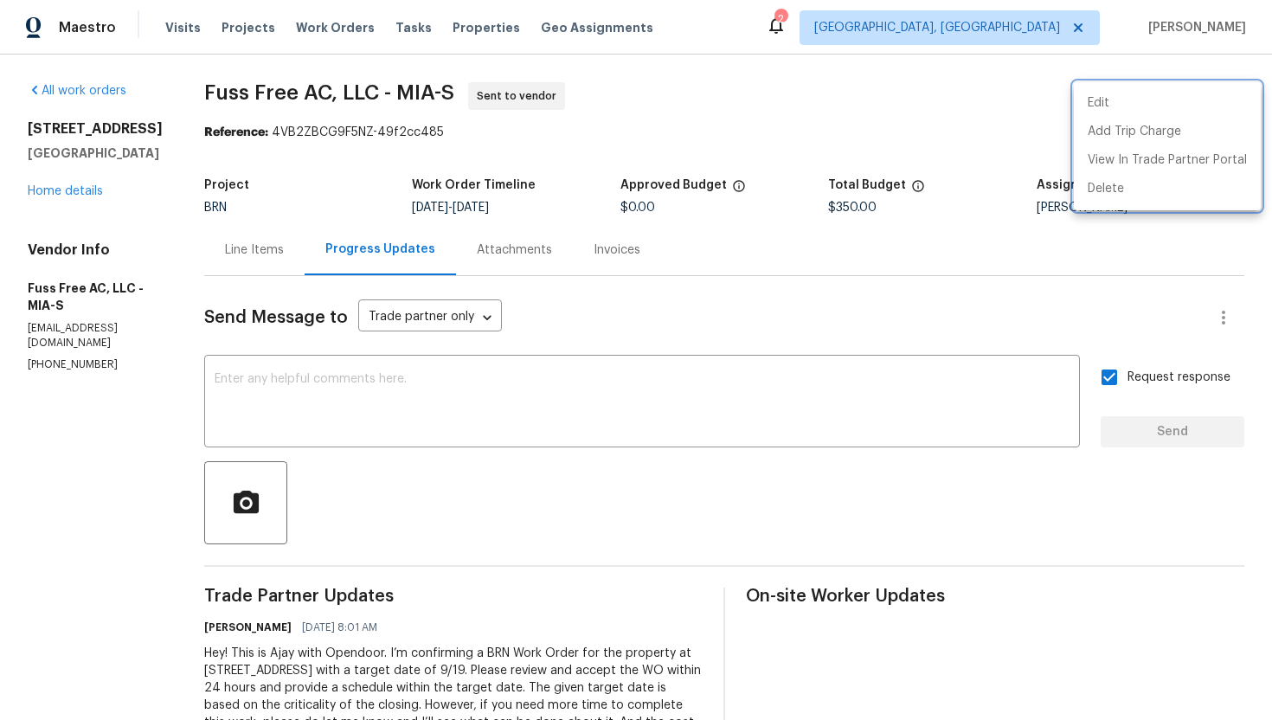
click at [356, 213] on div at bounding box center [636, 360] width 1272 height 720
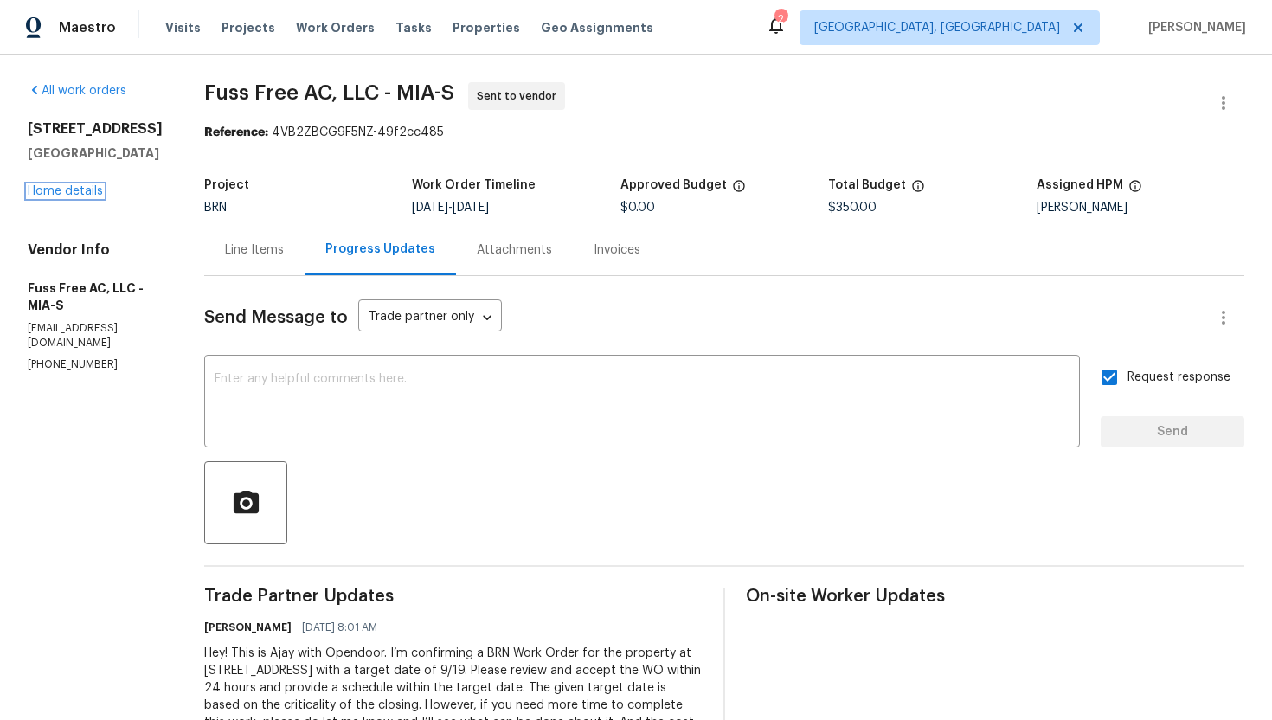
click at [75, 194] on link "Home details" at bounding box center [65, 191] width 75 height 12
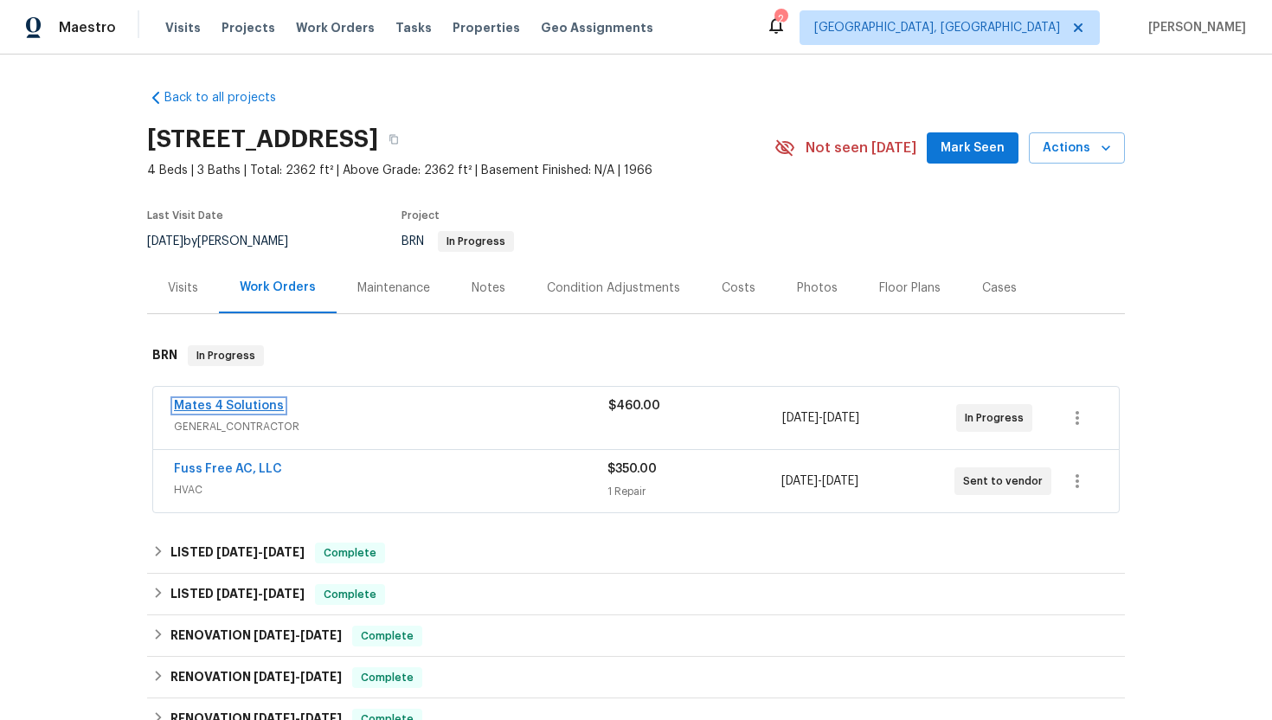
click at [229, 407] on link "Mates 4 Solutions" at bounding box center [229, 406] width 110 height 12
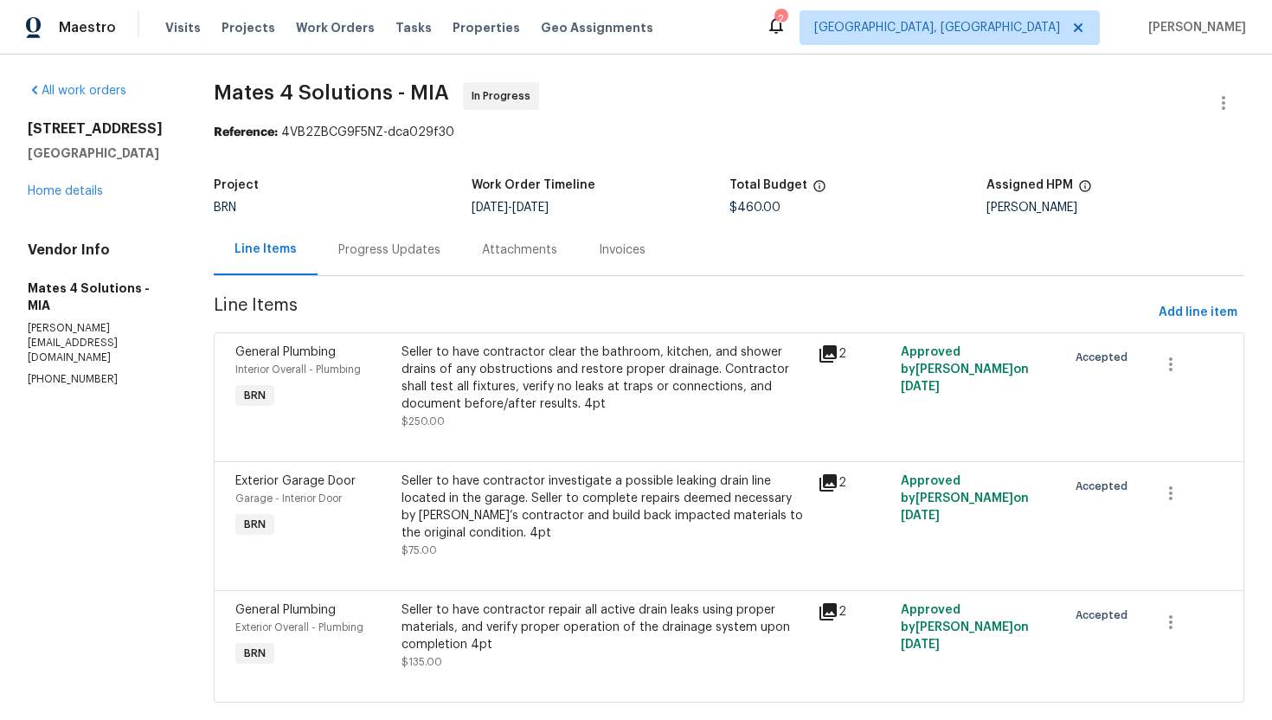
click at [431, 253] on div "Progress Updates" at bounding box center [389, 249] width 102 height 17
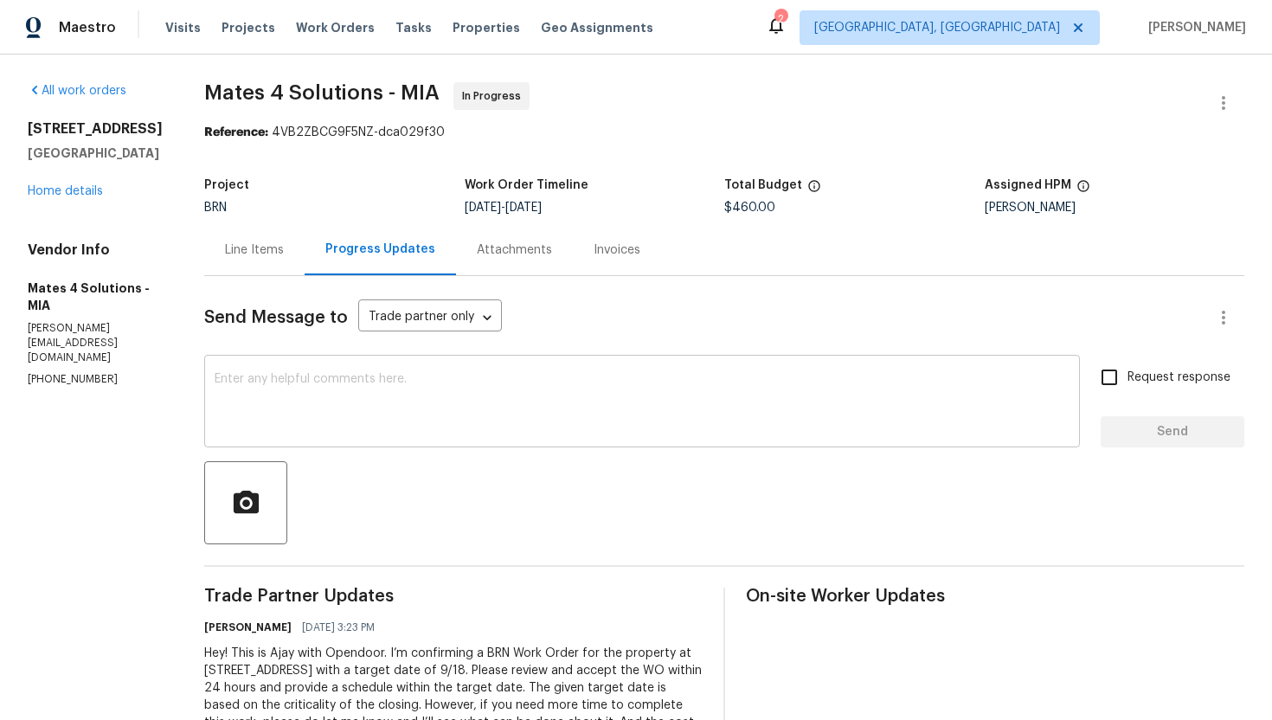
click at [509, 382] on textarea at bounding box center [642, 403] width 855 height 61
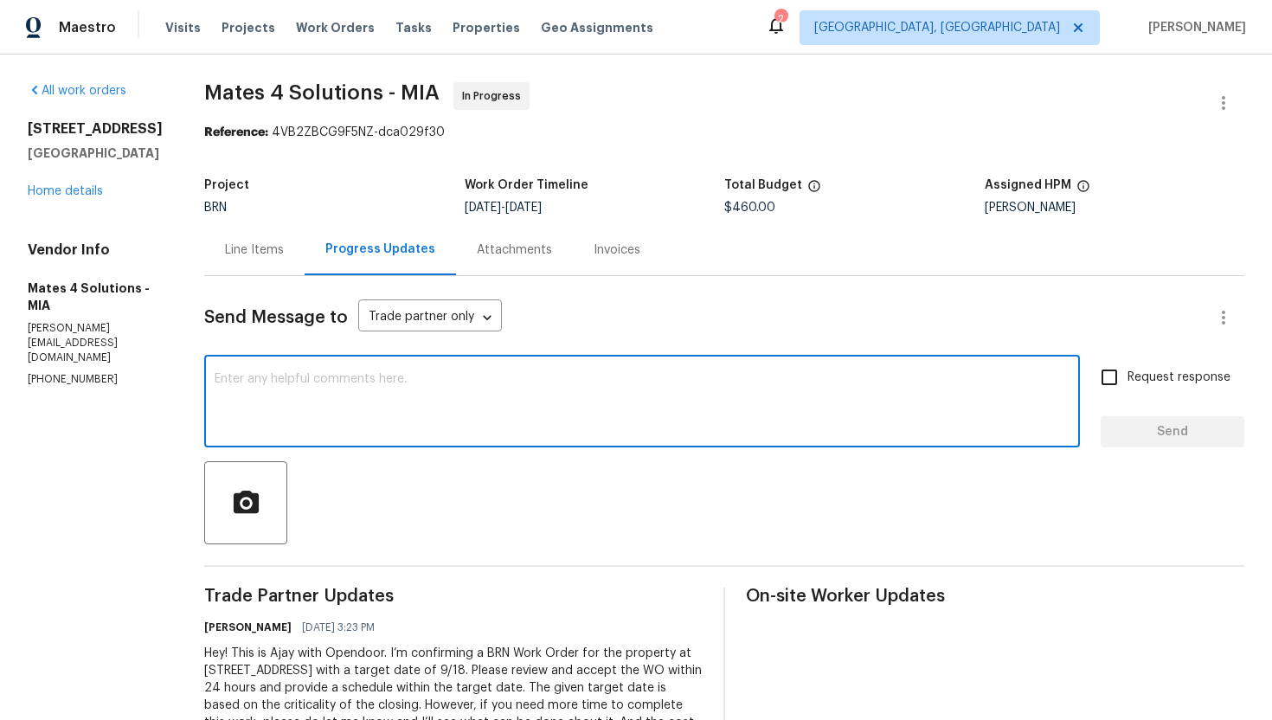
paste textarea "Thank you for accepting the WO! Could you please provide me with the scheduled …"
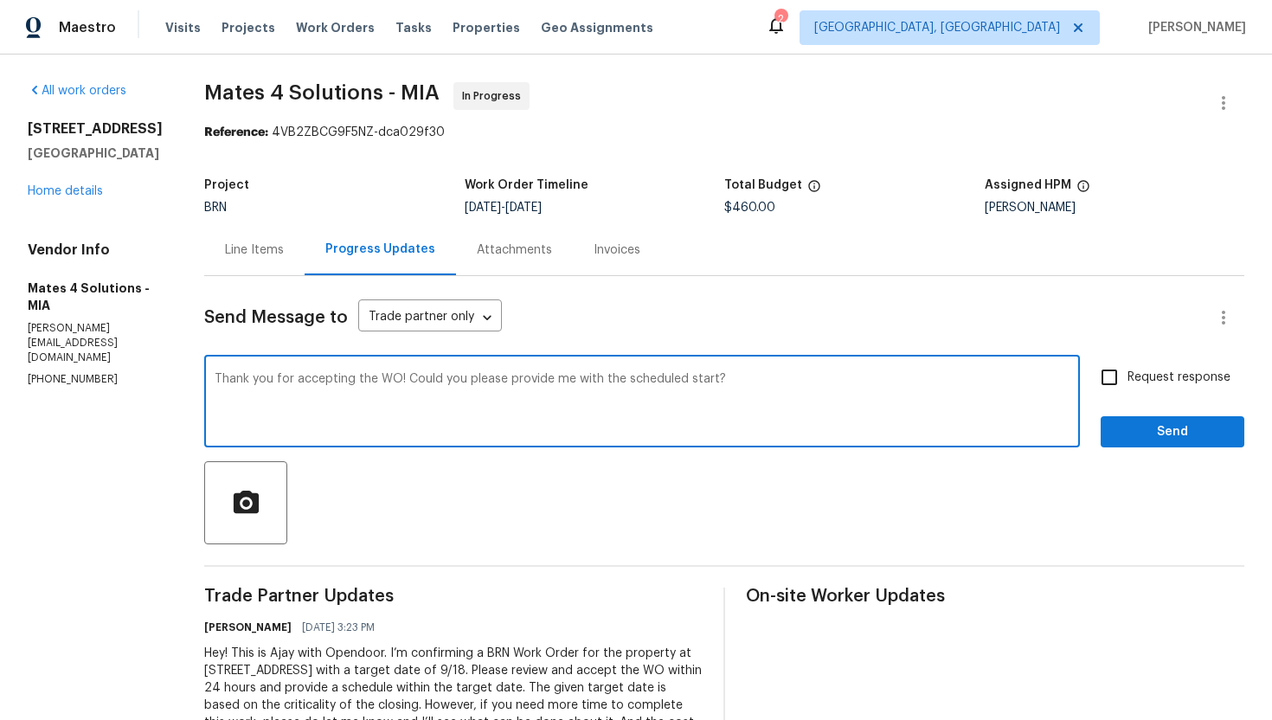
type textarea "Thank you for accepting the WO! Could you please provide me with the scheduled …"
click at [1162, 377] on span "Request response" at bounding box center [1178, 378] width 103 height 18
click at [1127, 377] on input "Request response" at bounding box center [1109, 377] width 36 height 36
checkbox input "true"
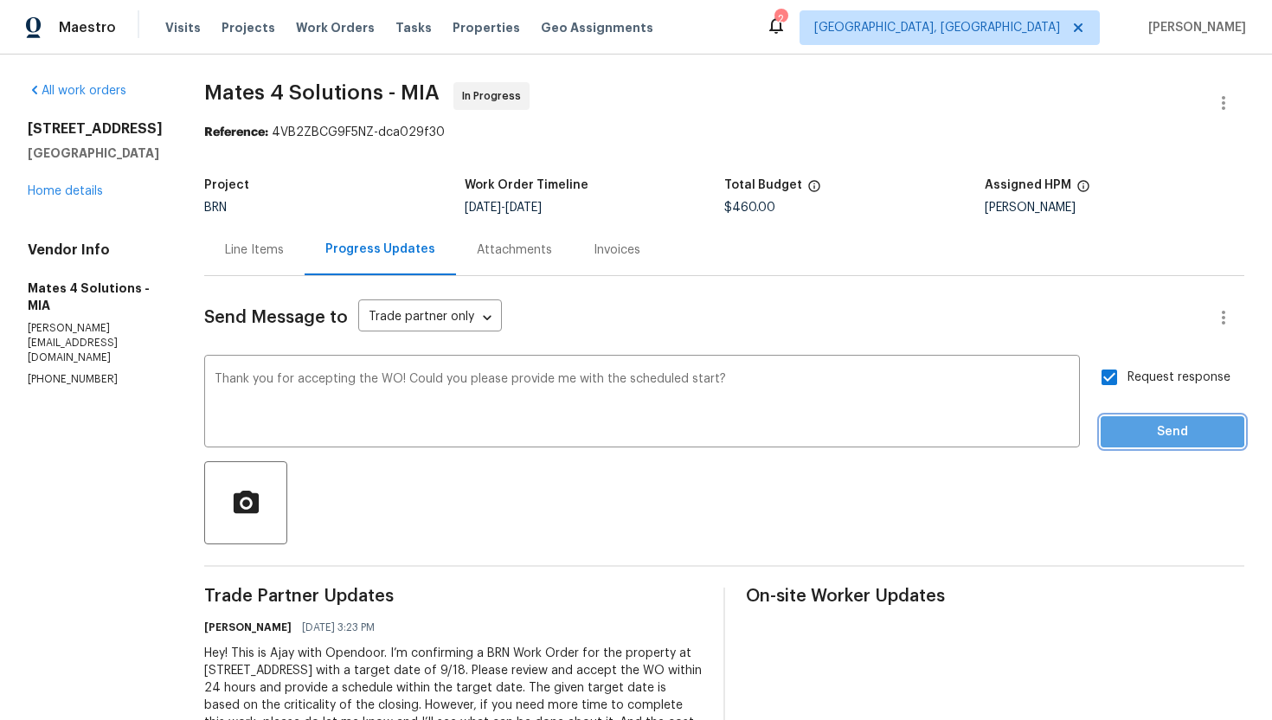
click at [1164, 431] on span "Send" at bounding box center [1172, 432] width 116 height 22
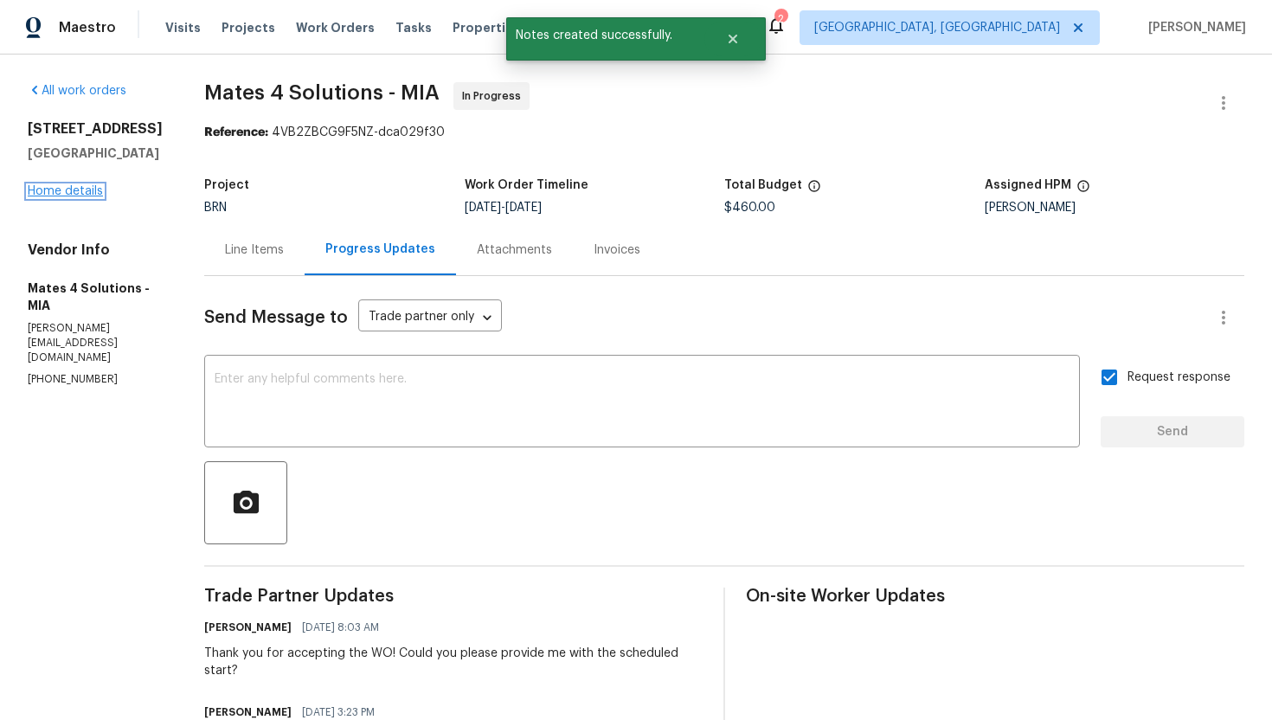
click at [81, 197] on link "Home details" at bounding box center [65, 191] width 75 height 12
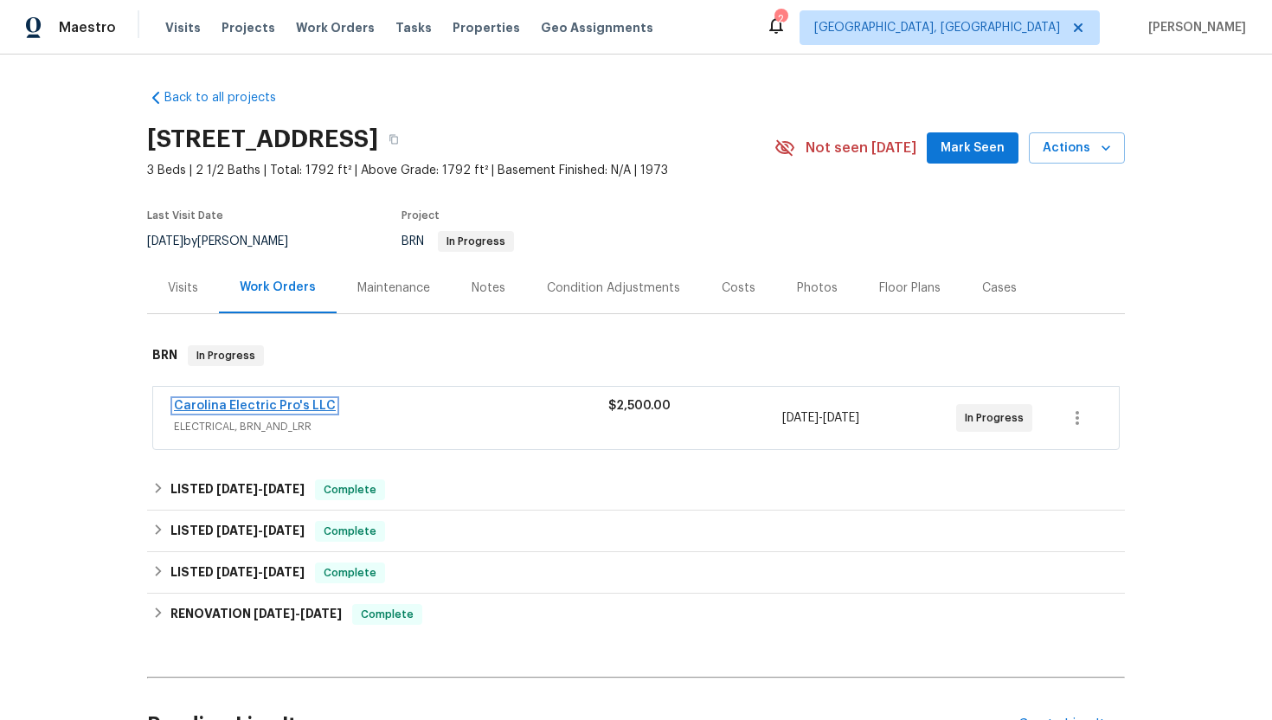
click at [262, 405] on link "Carolina Electric Pro's LLC" at bounding box center [255, 406] width 162 height 12
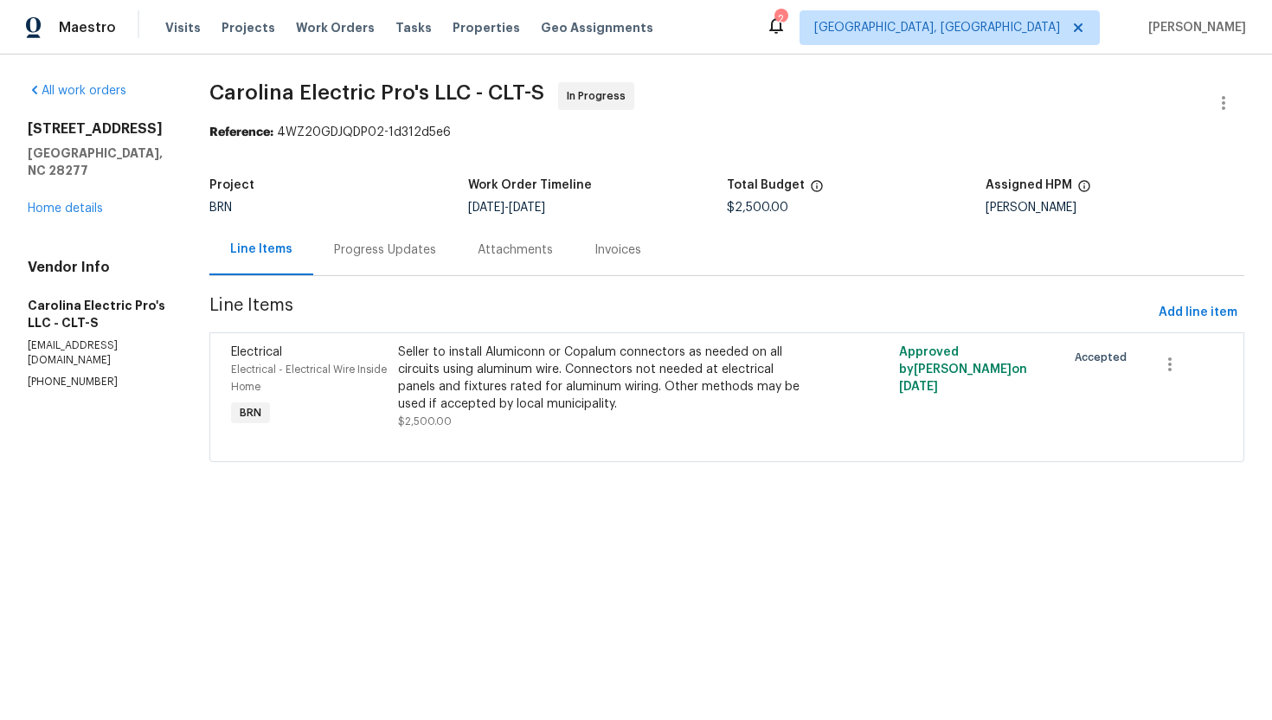
click at [440, 259] on div "Progress Updates" at bounding box center [385, 249] width 144 height 51
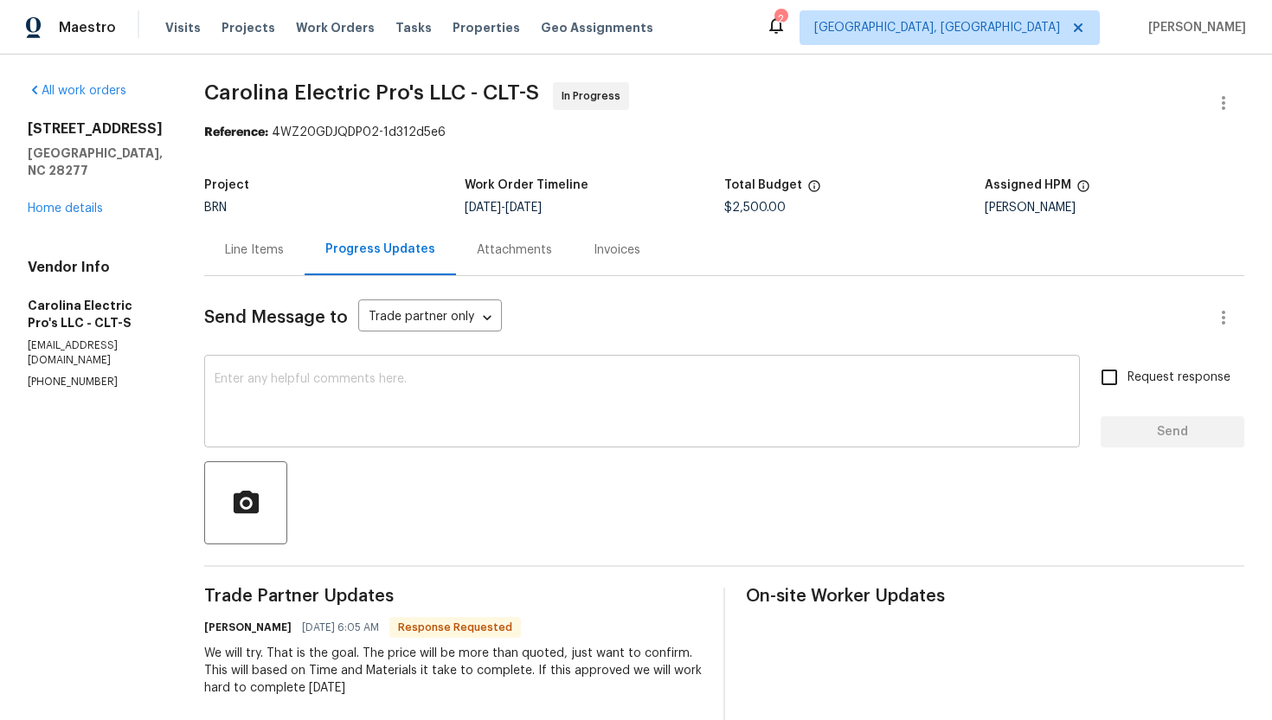
click at [421, 411] on textarea at bounding box center [642, 403] width 855 height 61
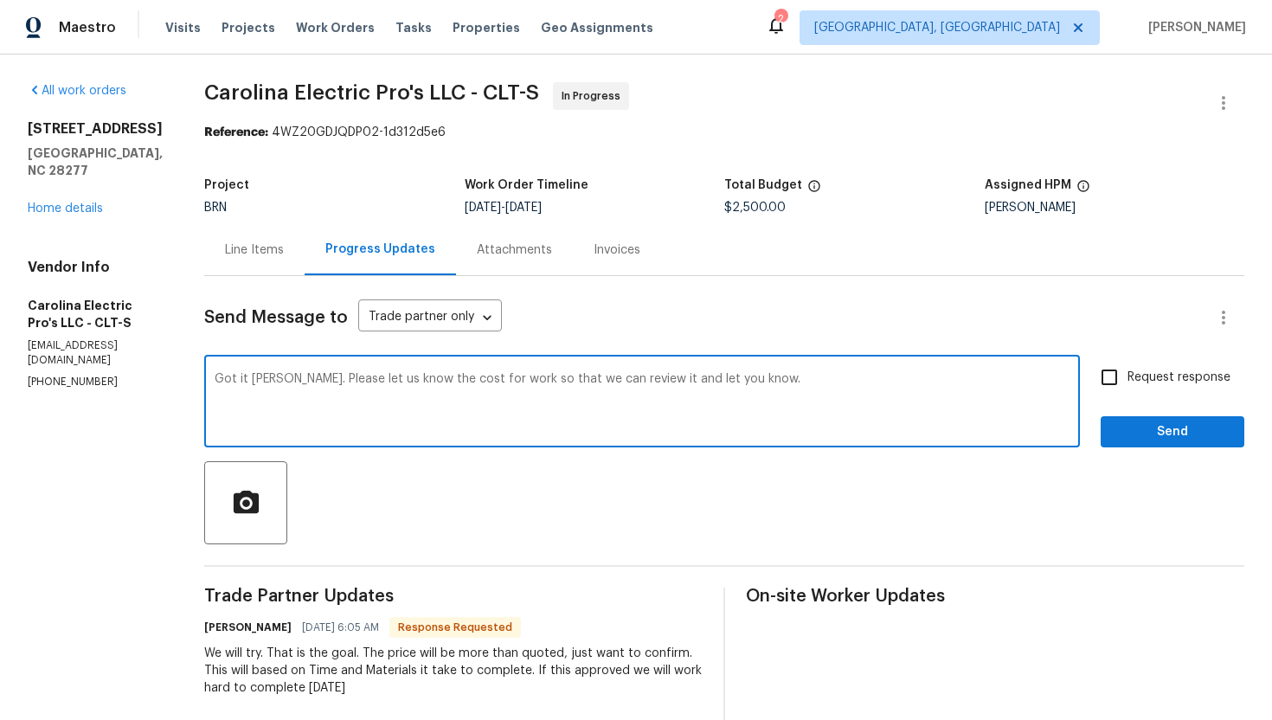
type textarea "Got it [PERSON_NAME]. Please let us know the cost for work so that we can revie…"
click at [1136, 384] on span "Request response" at bounding box center [1178, 378] width 103 height 18
click at [1127, 384] on input "Request response" at bounding box center [1109, 377] width 36 height 36
checkbox input "true"
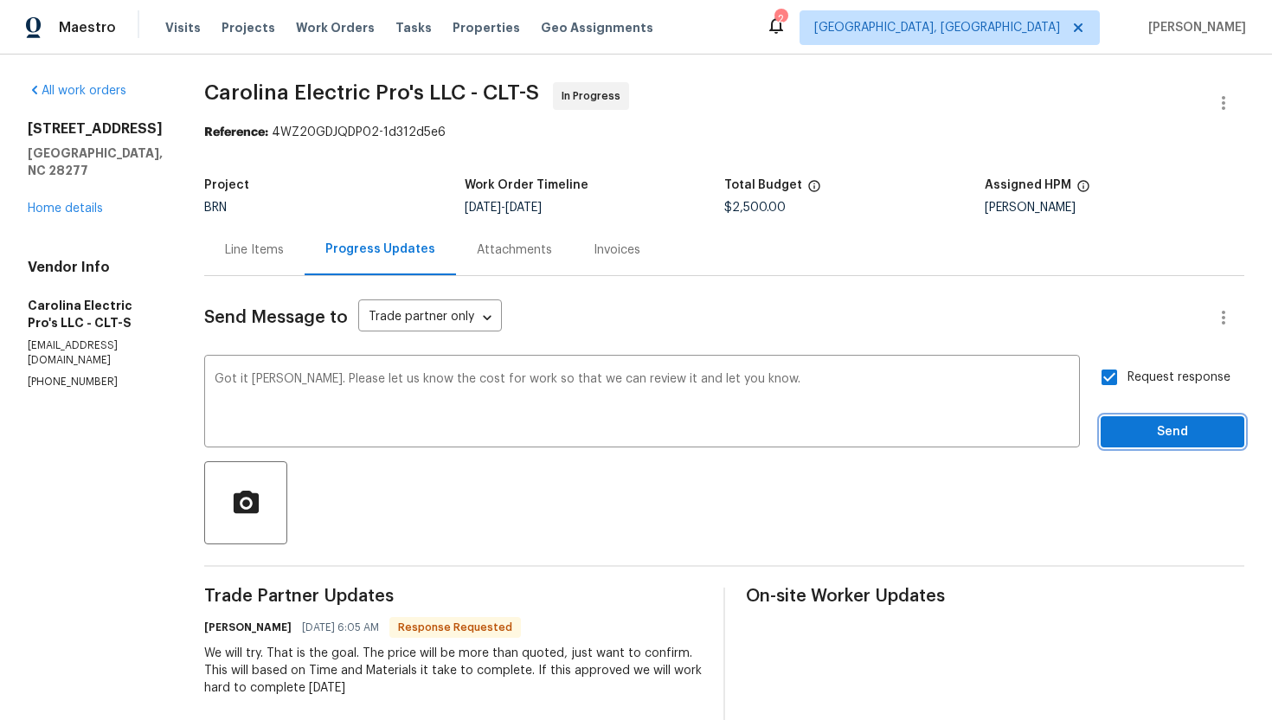
click at [1160, 422] on span "Send" at bounding box center [1172, 432] width 116 height 22
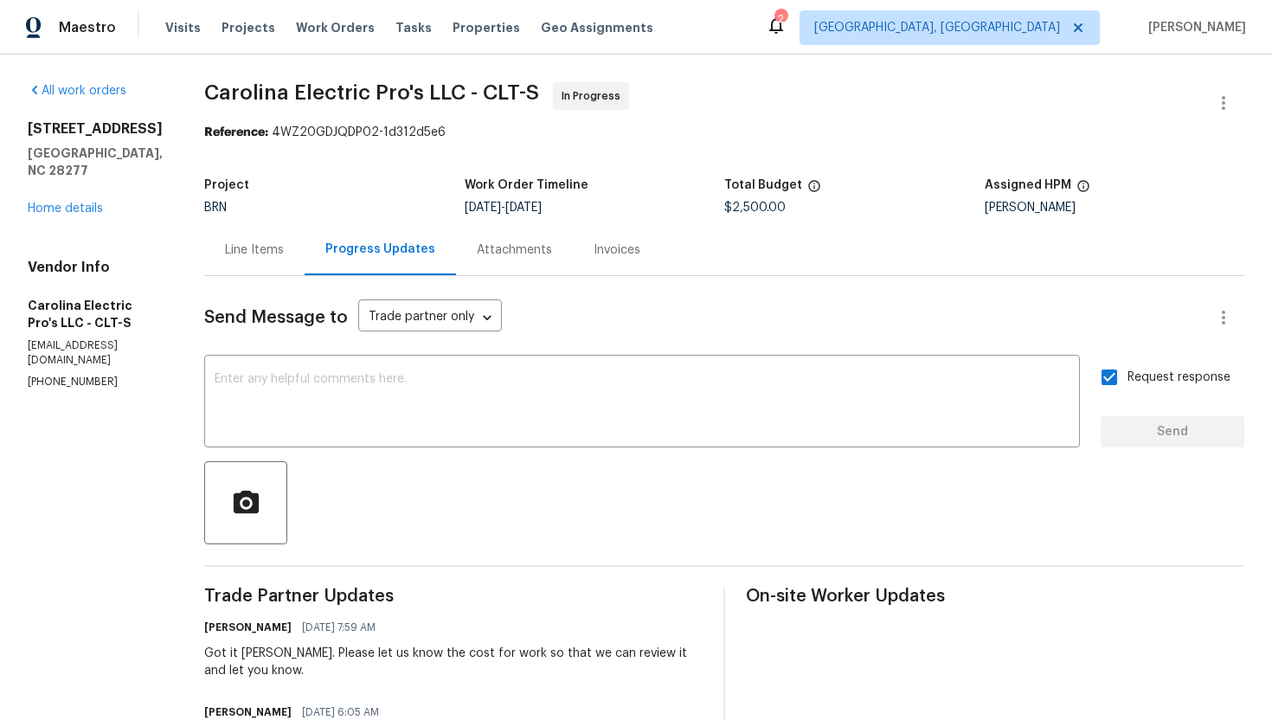
click at [284, 255] on div "Line Items" at bounding box center [254, 249] width 59 height 17
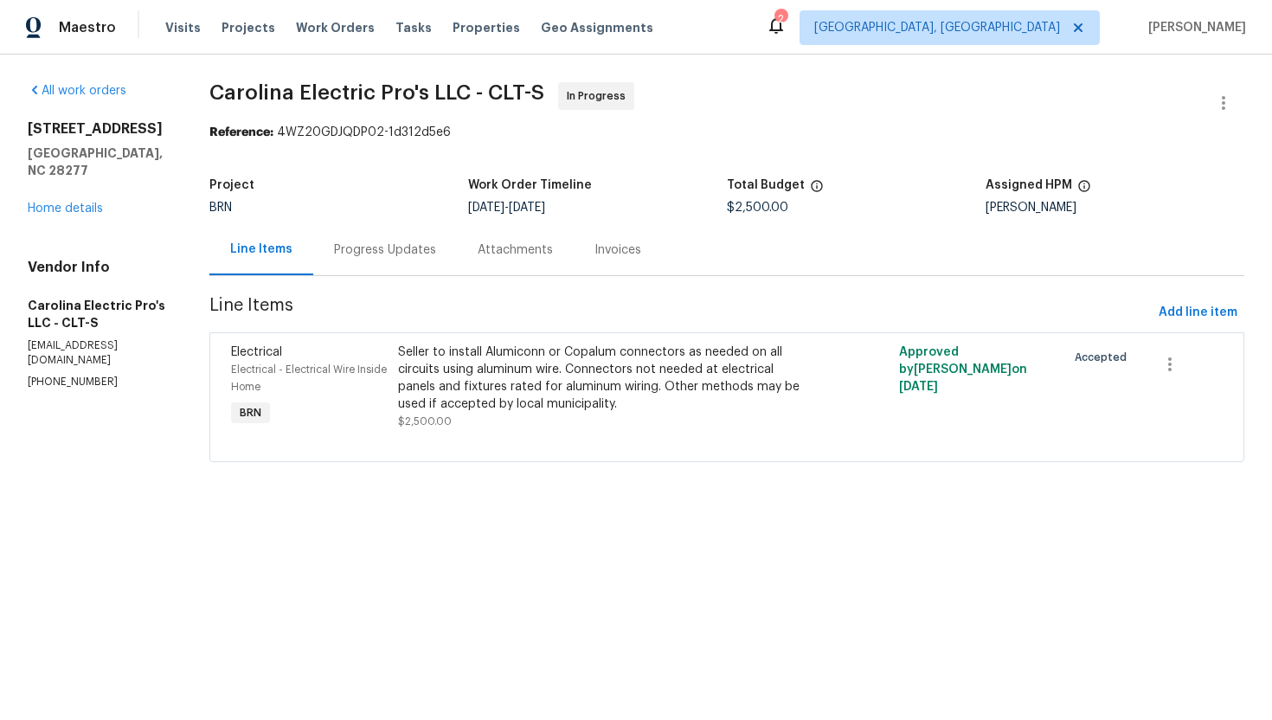
click at [403, 261] on div "Progress Updates" at bounding box center [385, 249] width 144 height 51
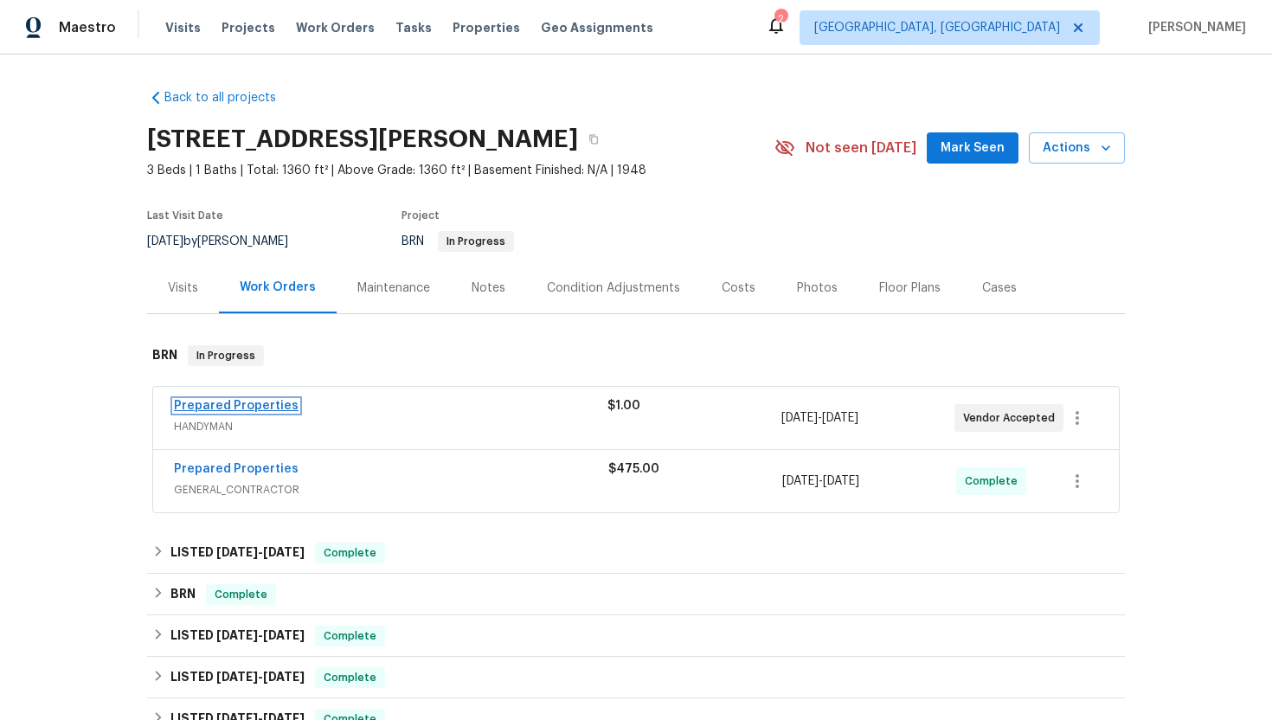
click at [249, 405] on link "Prepared Properties" at bounding box center [236, 406] width 125 height 12
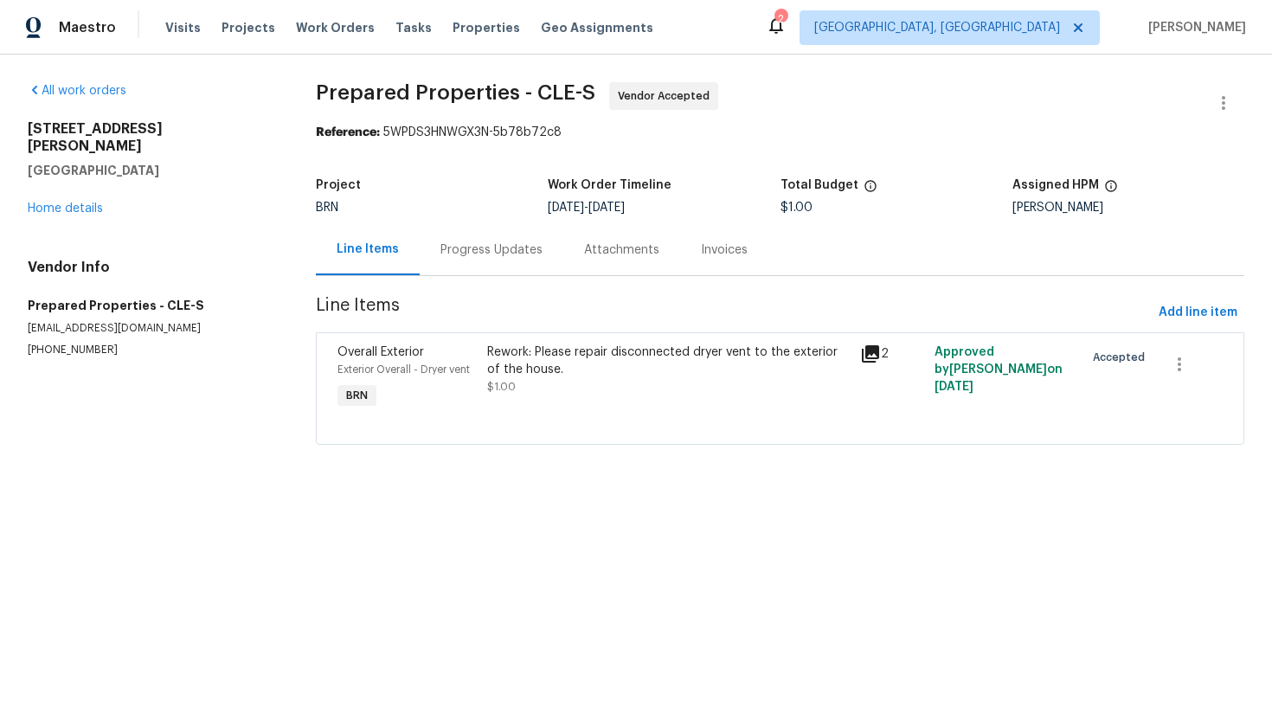
click at [460, 258] on div "Progress Updates" at bounding box center [491, 249] width 102 height 17
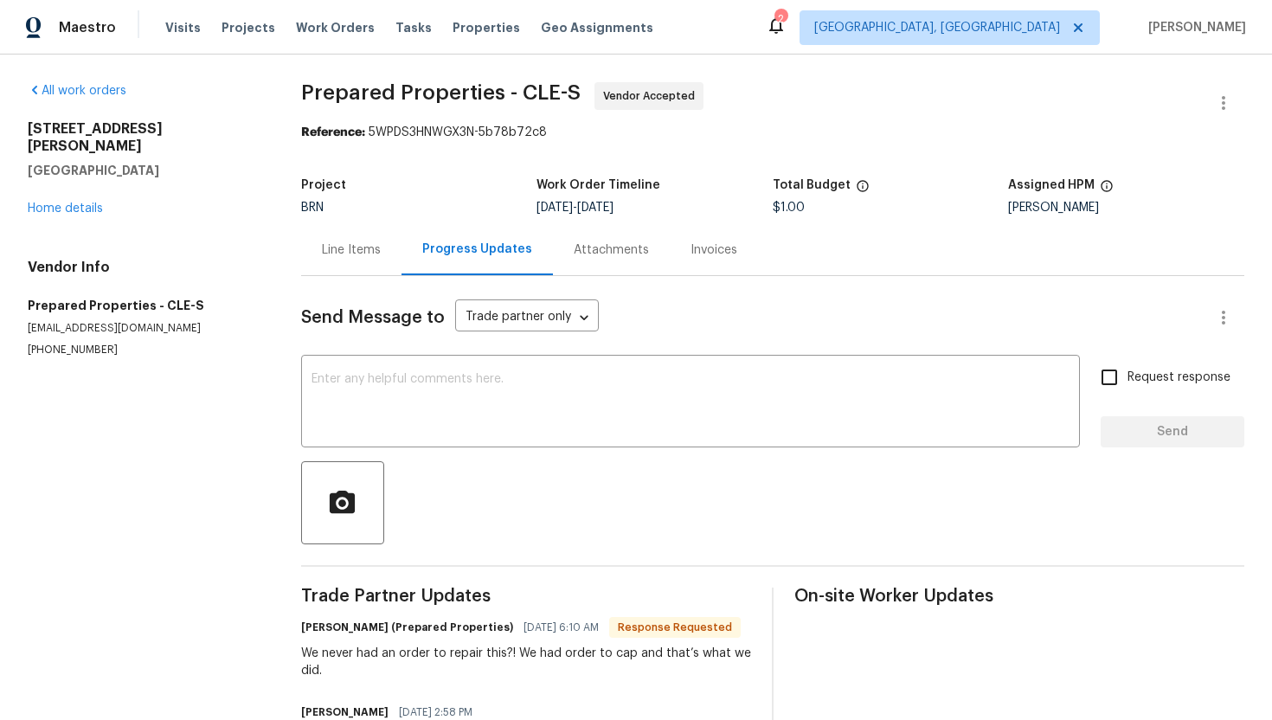
click at [350, 249] on div "Line Items" at bounding box center [351, 249] width 59 height 17
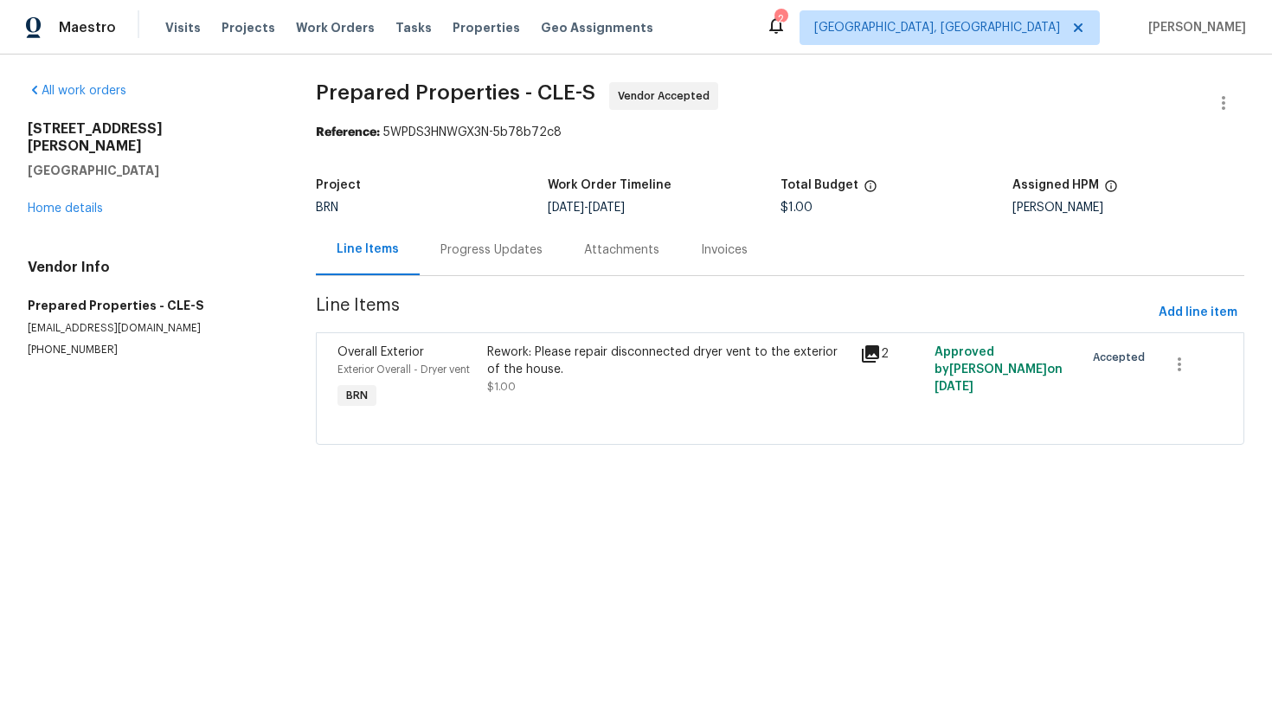
click at [503, 260] on div "Progress Updates" at bounding box center [492, 249] width 144 height 51
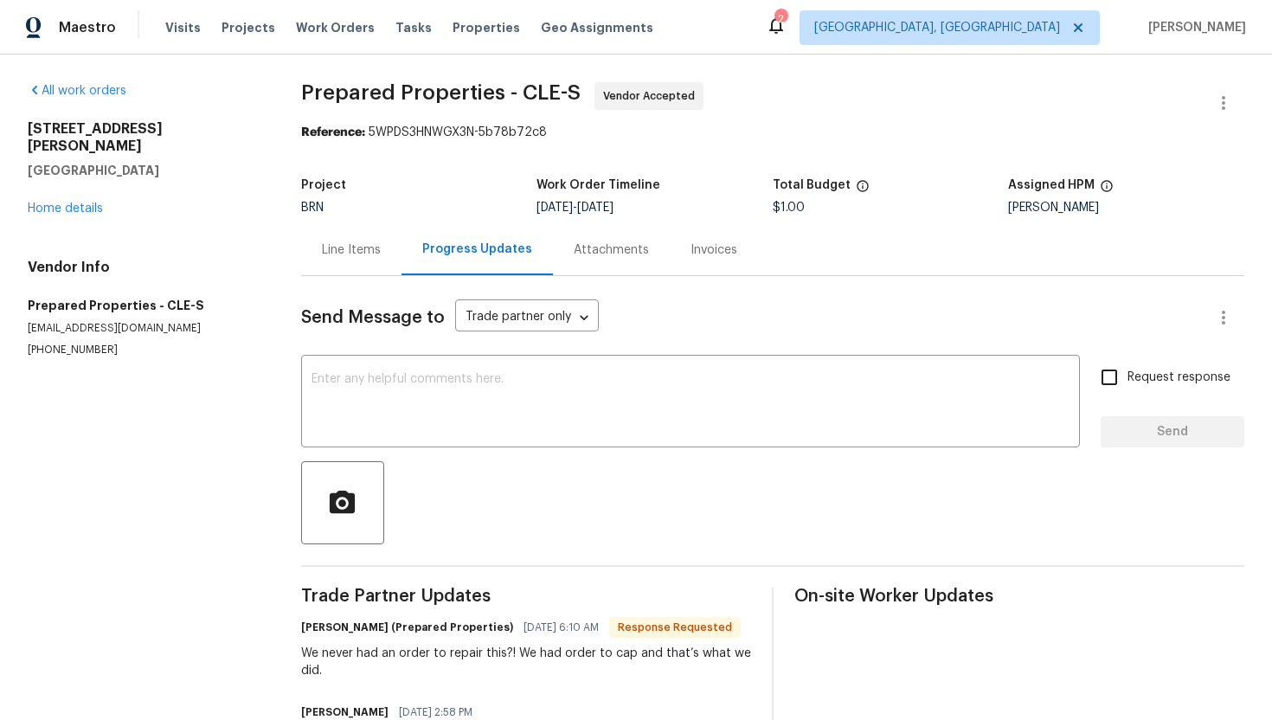
click at [353, 248] on div "Line Items" at bounding box center [351, 249] width 59 height 17
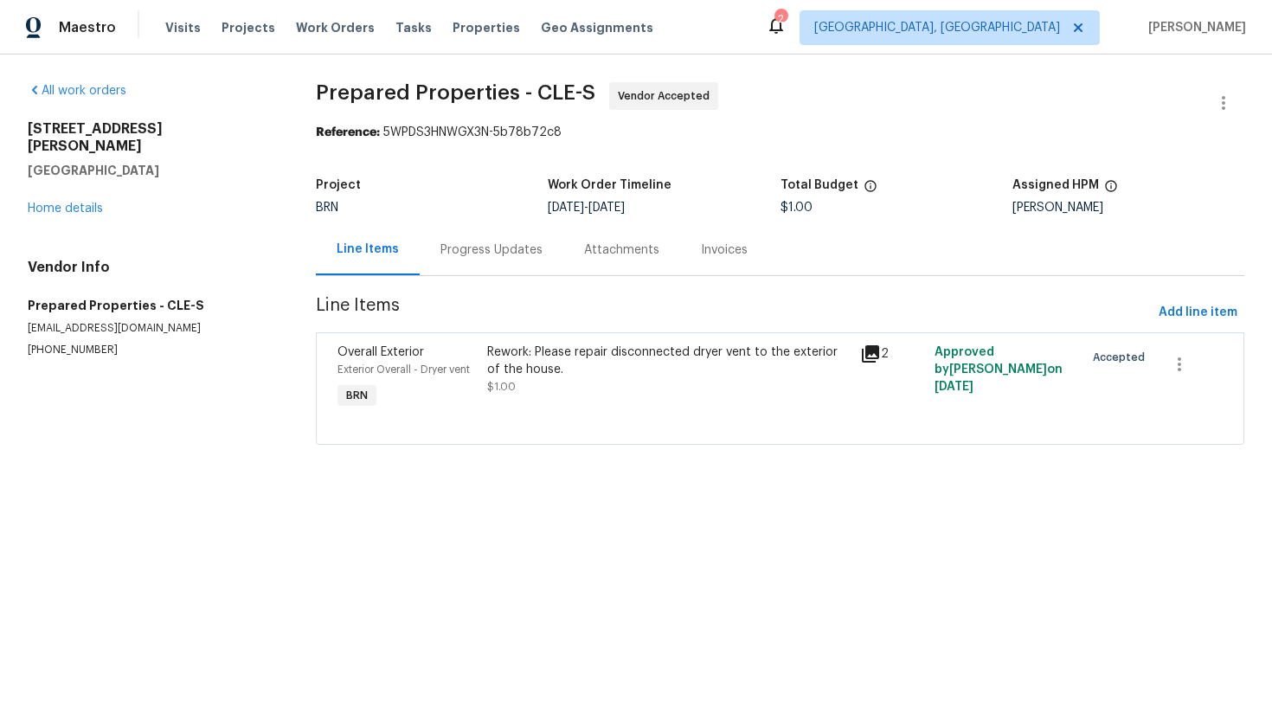
click at [568, 363] on div "Rework: Please repair disconnected dryer vent to the exterior of the house." at bounding box center [668, 360] width 362 height 35
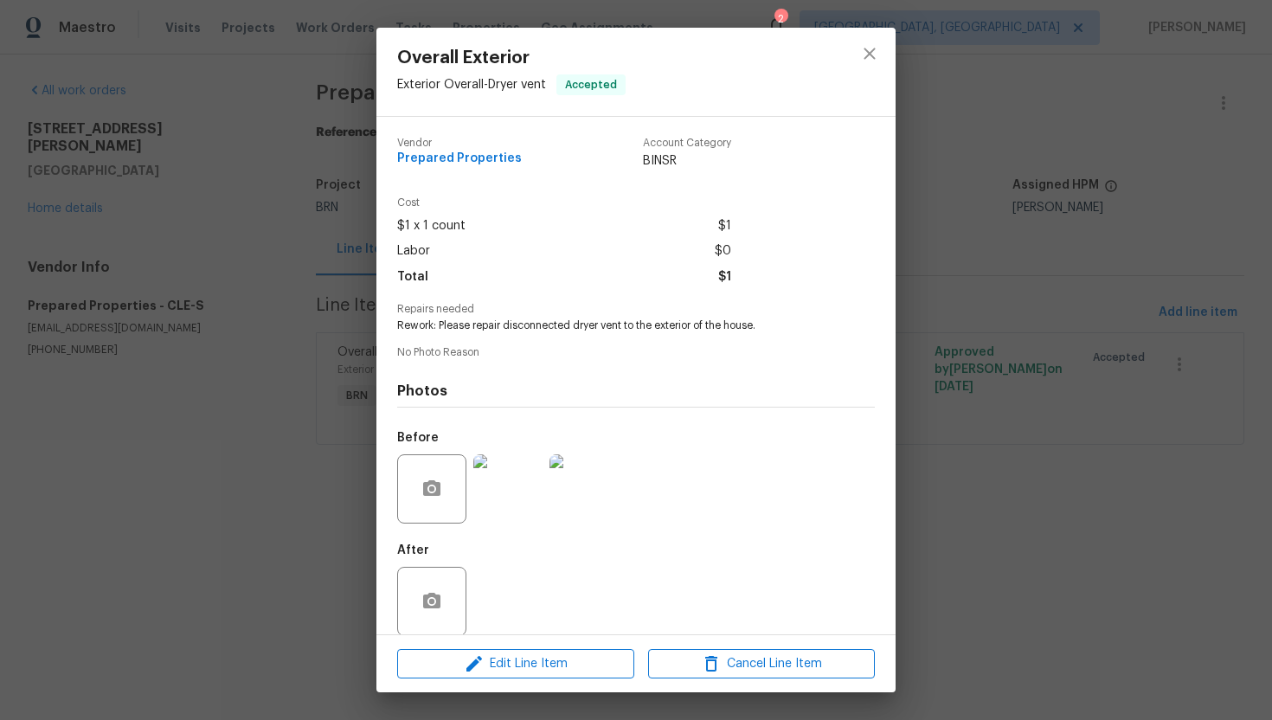
scroll to position [19, 0]
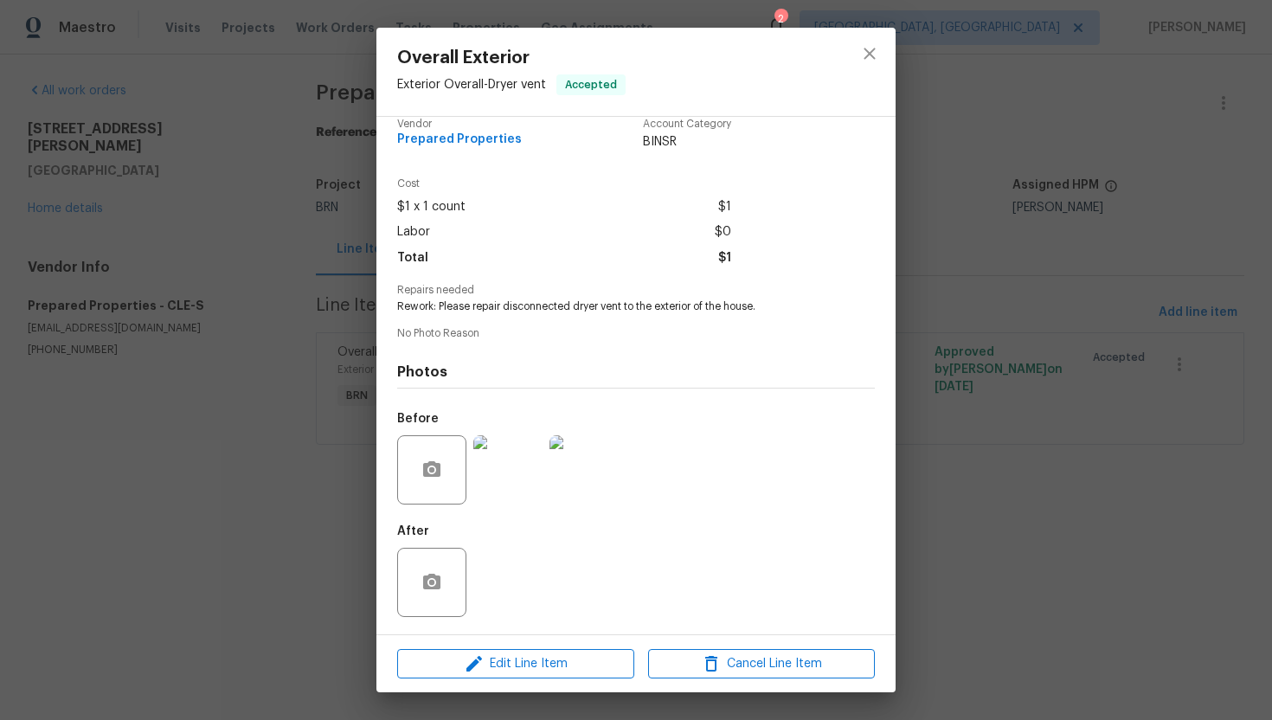
click at [600, 481] on img at bounding box center [583, 469] width 69 height 69
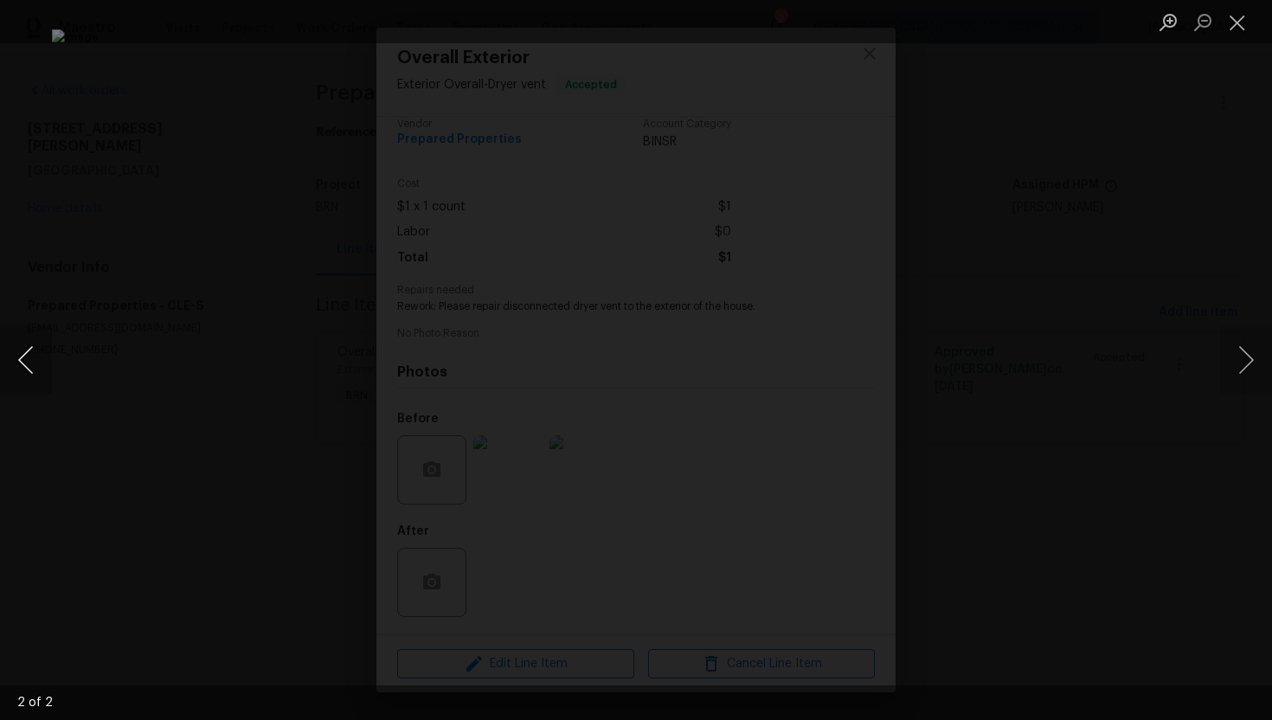
click at [25, 355] on button "Previous image" at bounding box center [26, 359] width 52 height 69
click at [1244, 21] on button "Close lightbox" at bounding box center [1237, 22] width 35 height 30
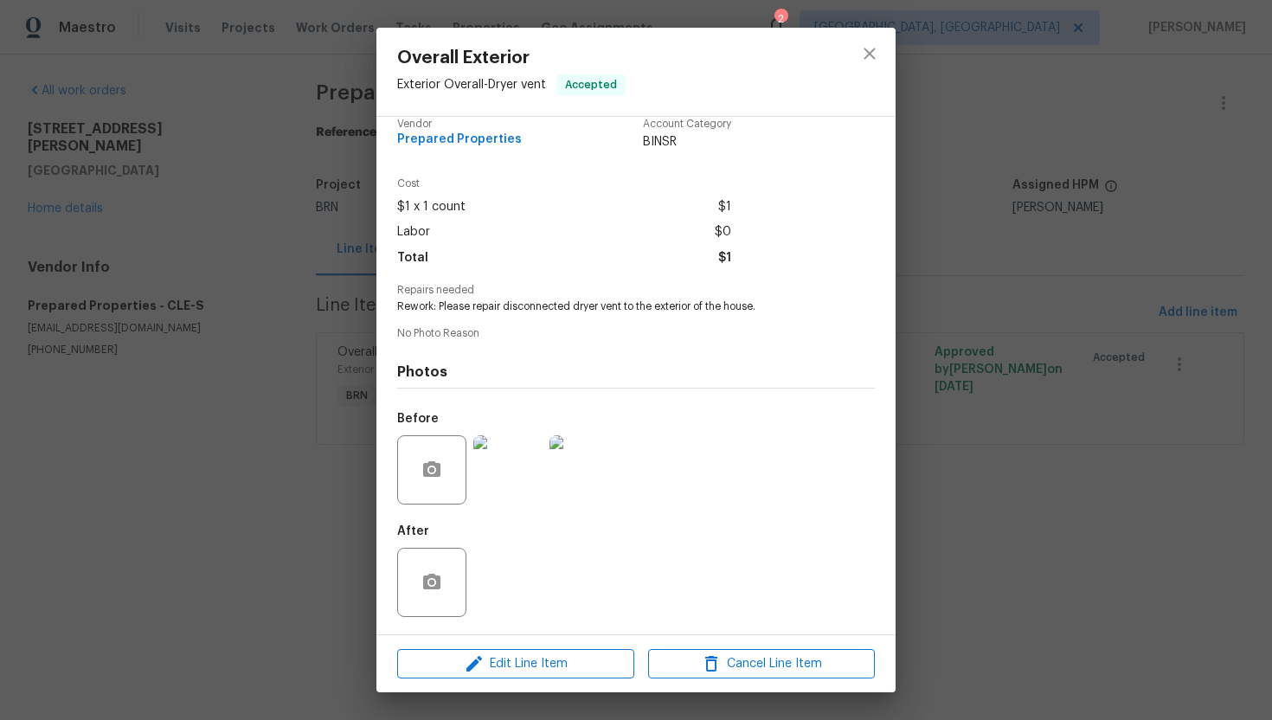
click at [269, 273] on div "Overall Exterior Exterior Overall - Dryer vent Accepted Vendor Prepared Propert…" at bounding box center [636, 360] width 1272 height 720
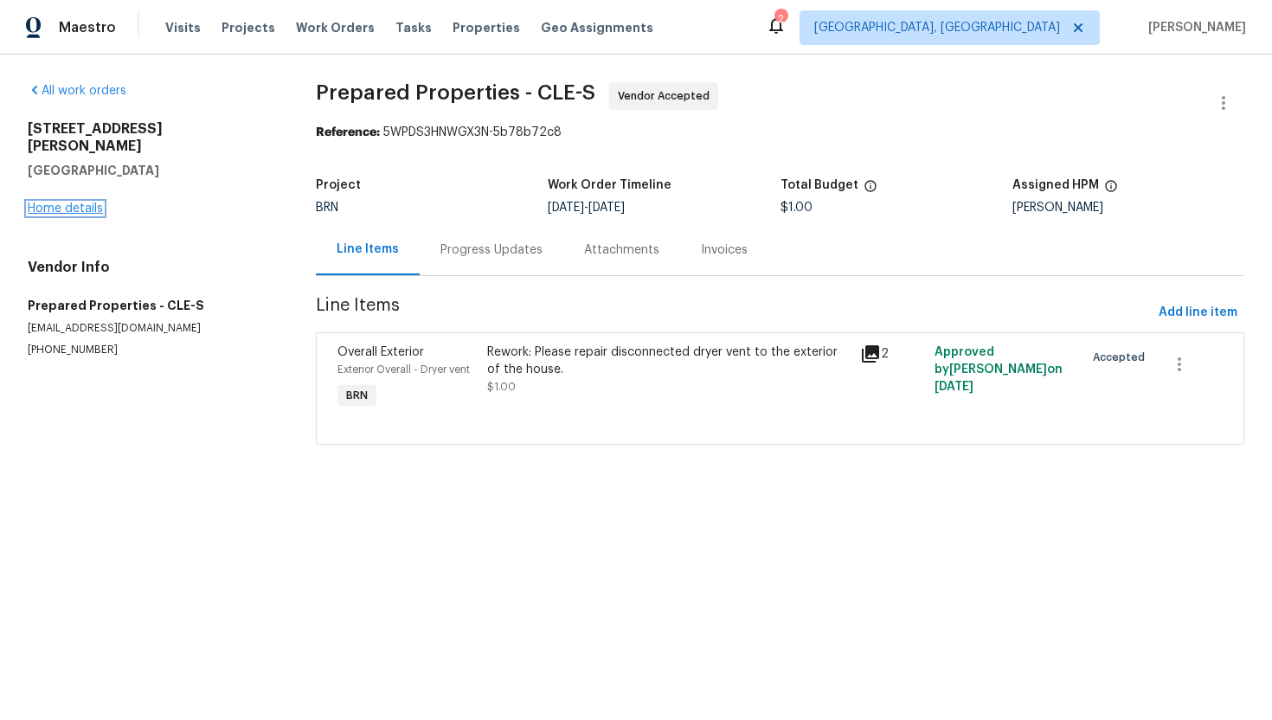
click at [86, 202] on link "Home details" at bounding box center [65, 208] width 75 height 12
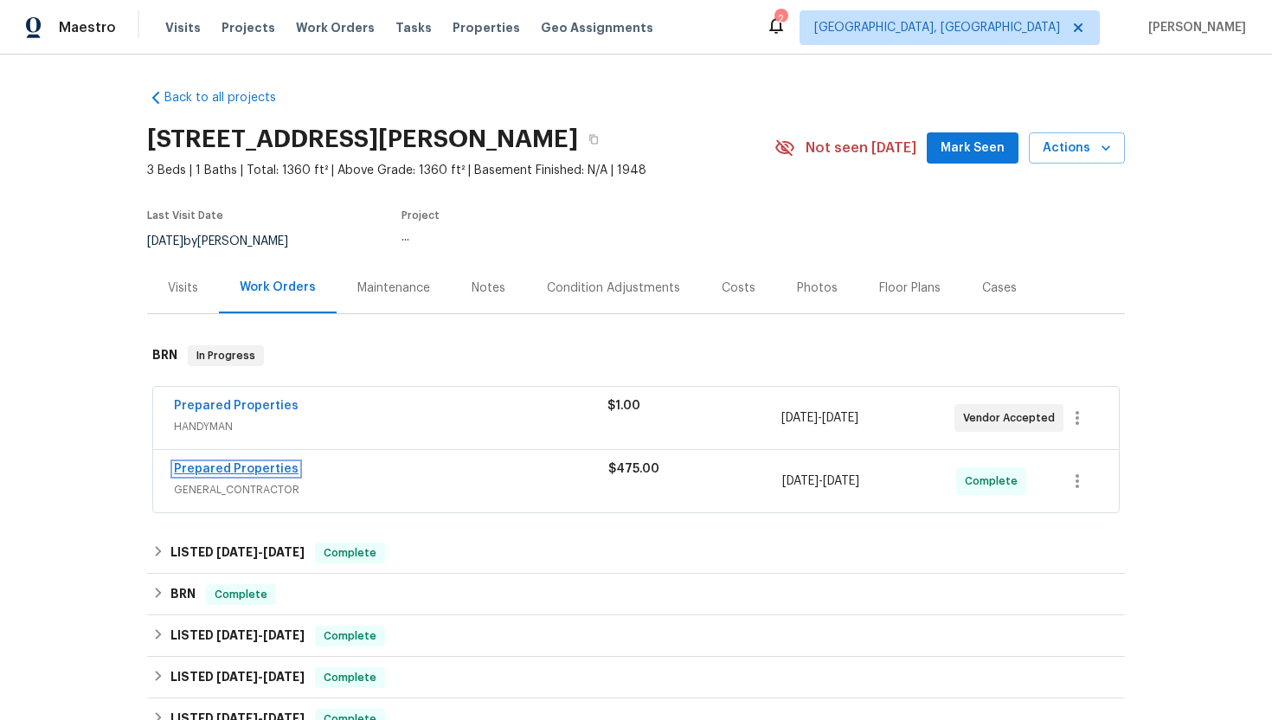
click at [244, 465] on link "Prepared Properties" at bounding box center [236, 469] width 125 height 12
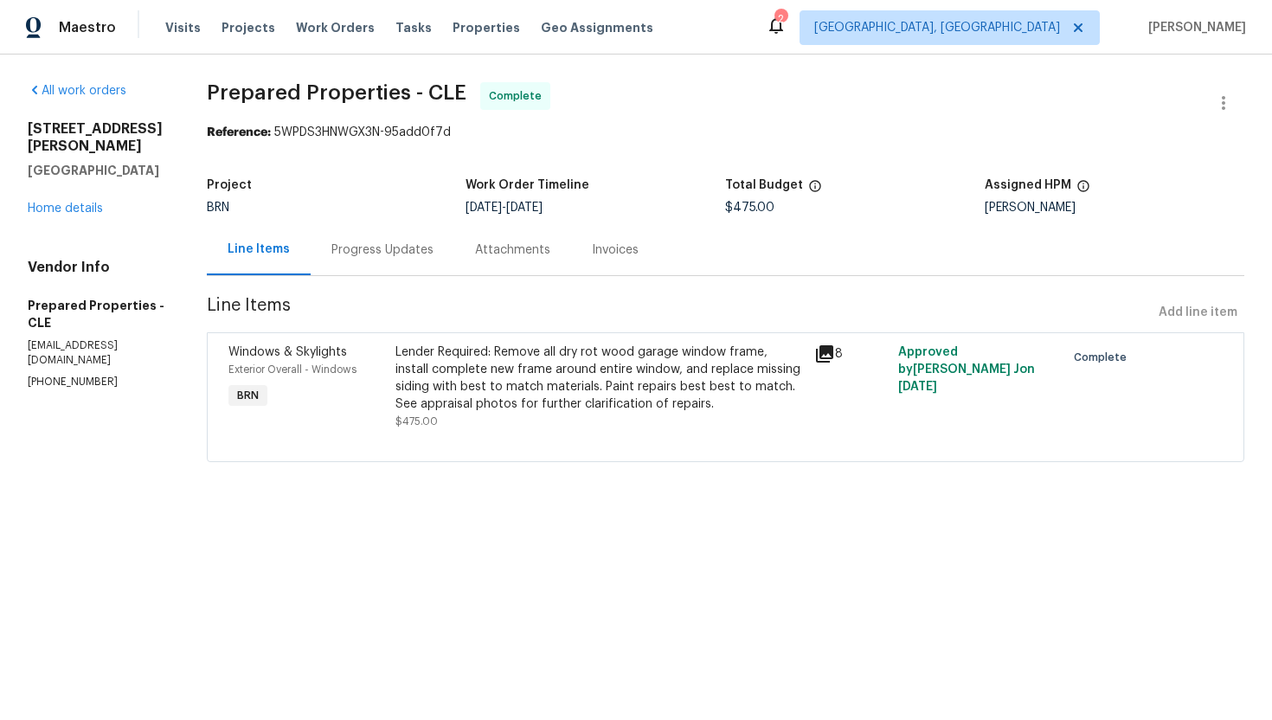
click at [541, 359] on div "Lender Required: Remove all dry rot wood garage window frame, install complete …" at bounding box center [599, 377] width 408 height 69
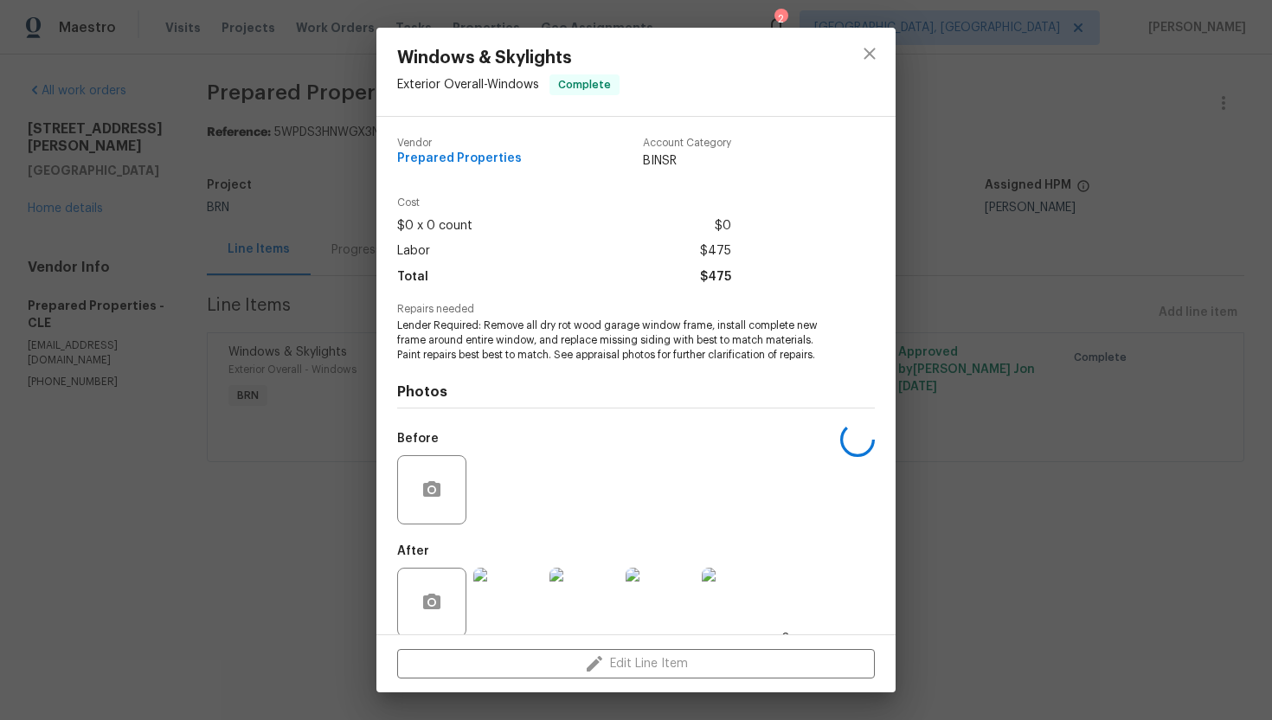
scroll to position [20, 0]
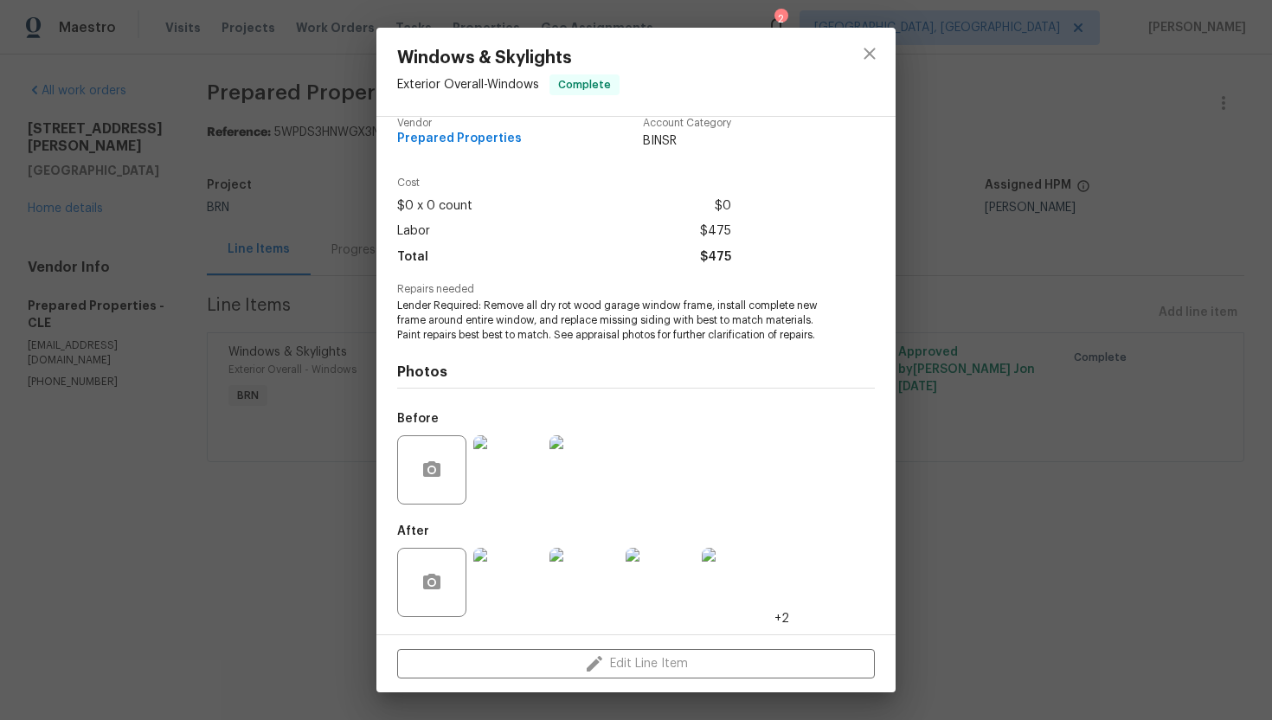
click at [253, 437] on div "Windows & Skylights Exterior Overall - Windows Complete Vendor Prepared Propert…" at bounding box center [636, 360] width 1272 height 720
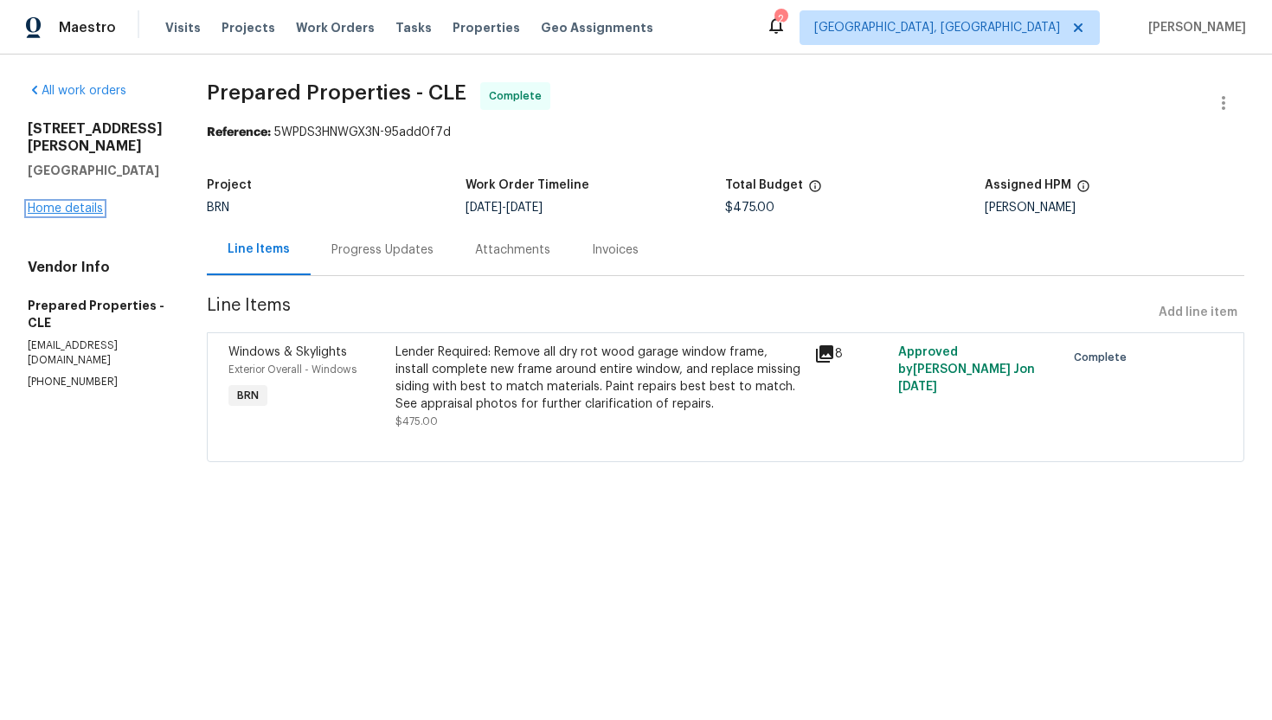
click at [81, 202] on link "Home details" at bounding box center [65, 208] width 75 height 12
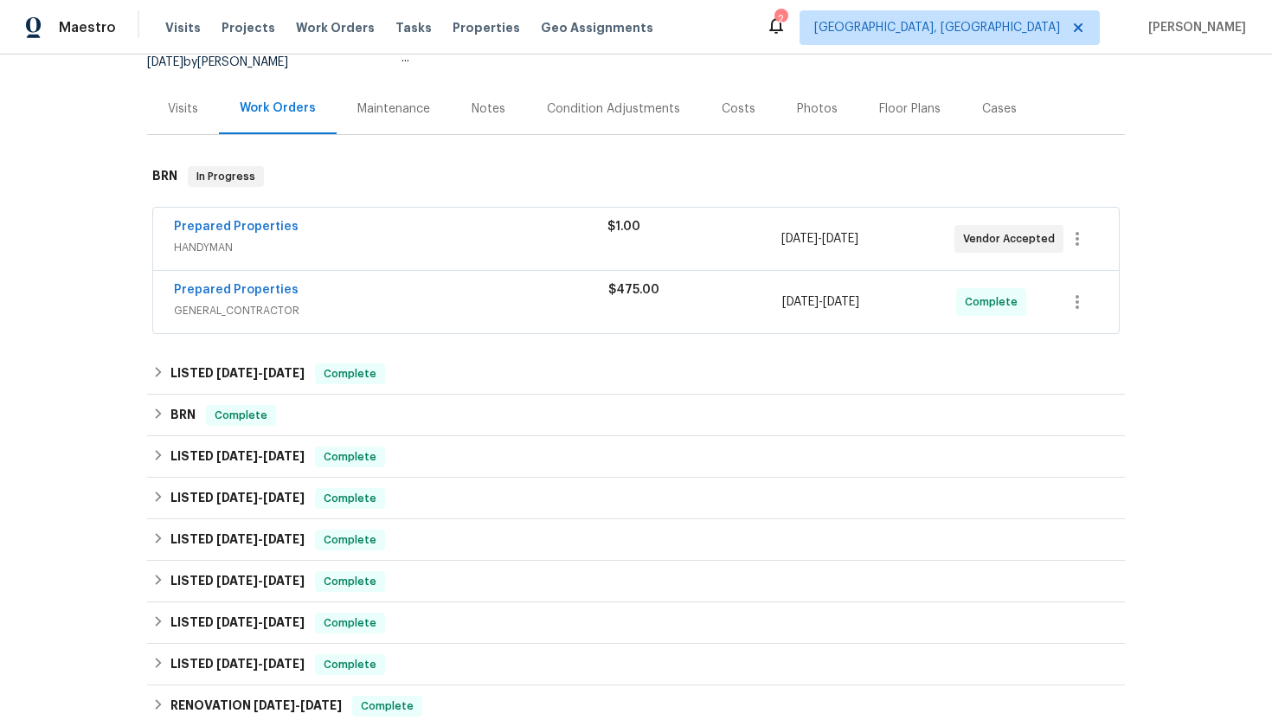
scroll to position [189, 0]
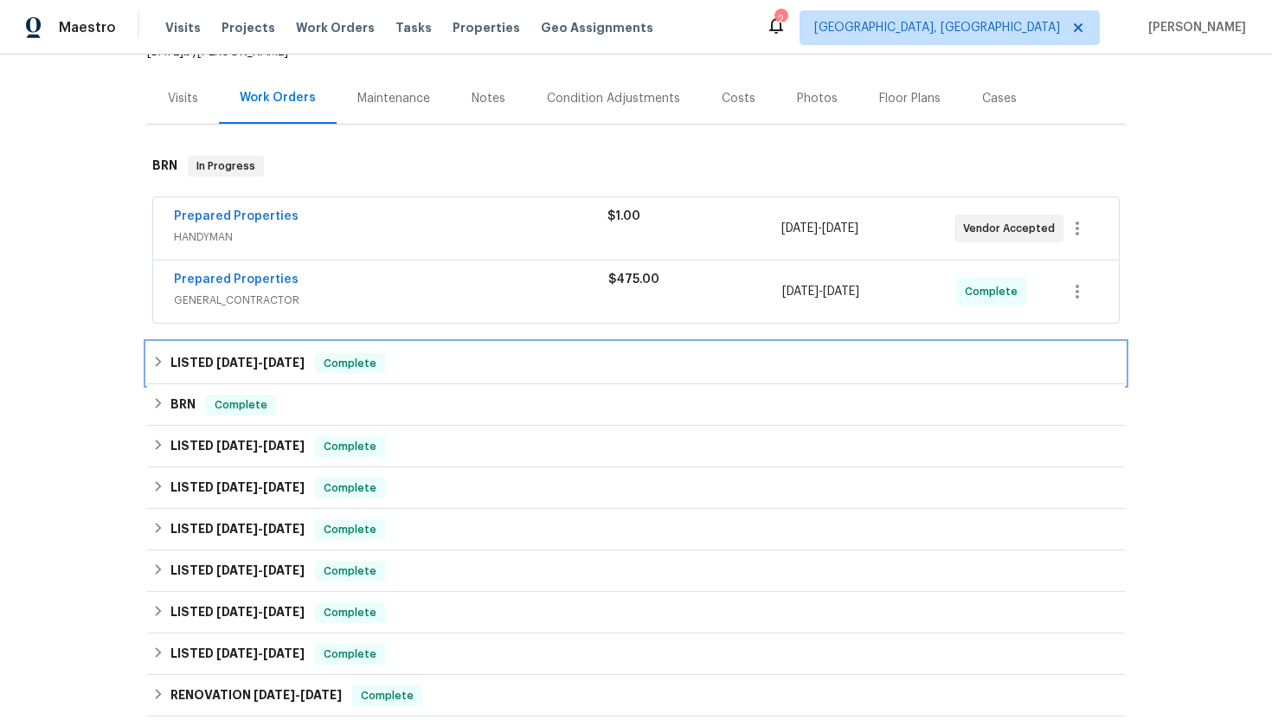
click at [225, 369] on h6 "LISTED 9/9/25 - 9/9/25" at bounding box center [237, 363] width 134 height 21
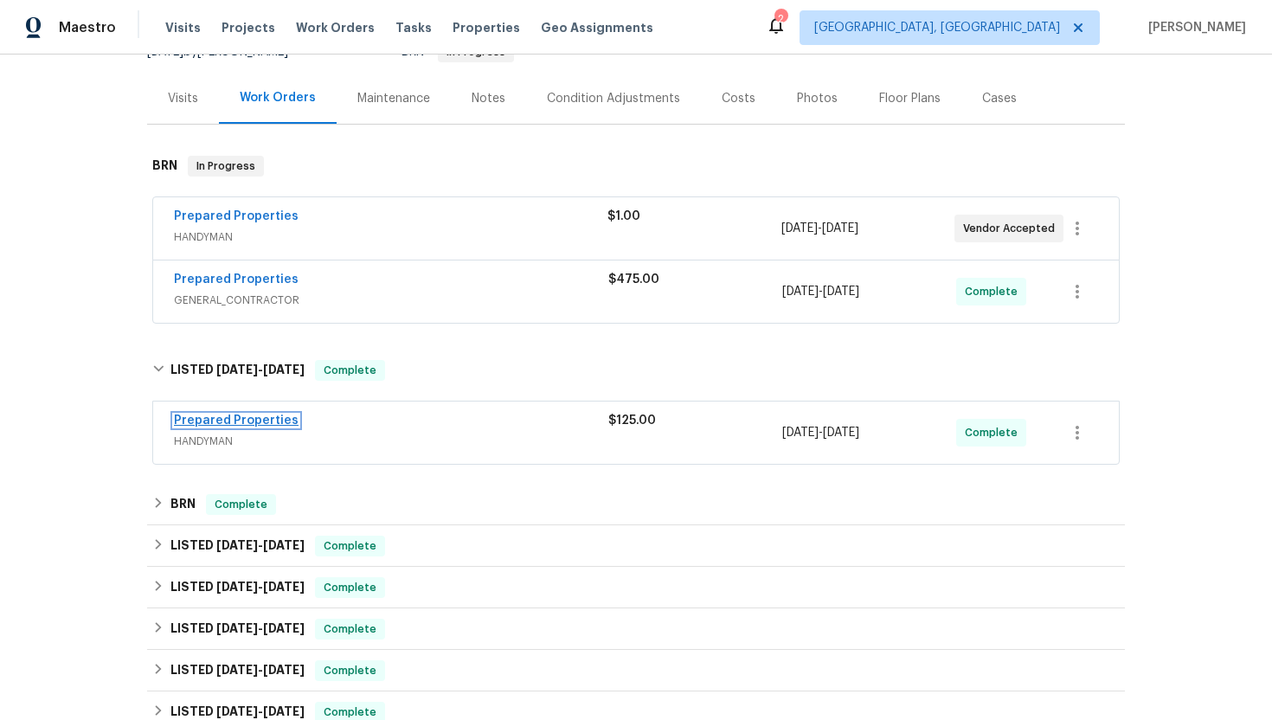
click at [231, 417] on link "Prepared Properties" at bounding box center [236, 420] width 125 height 12
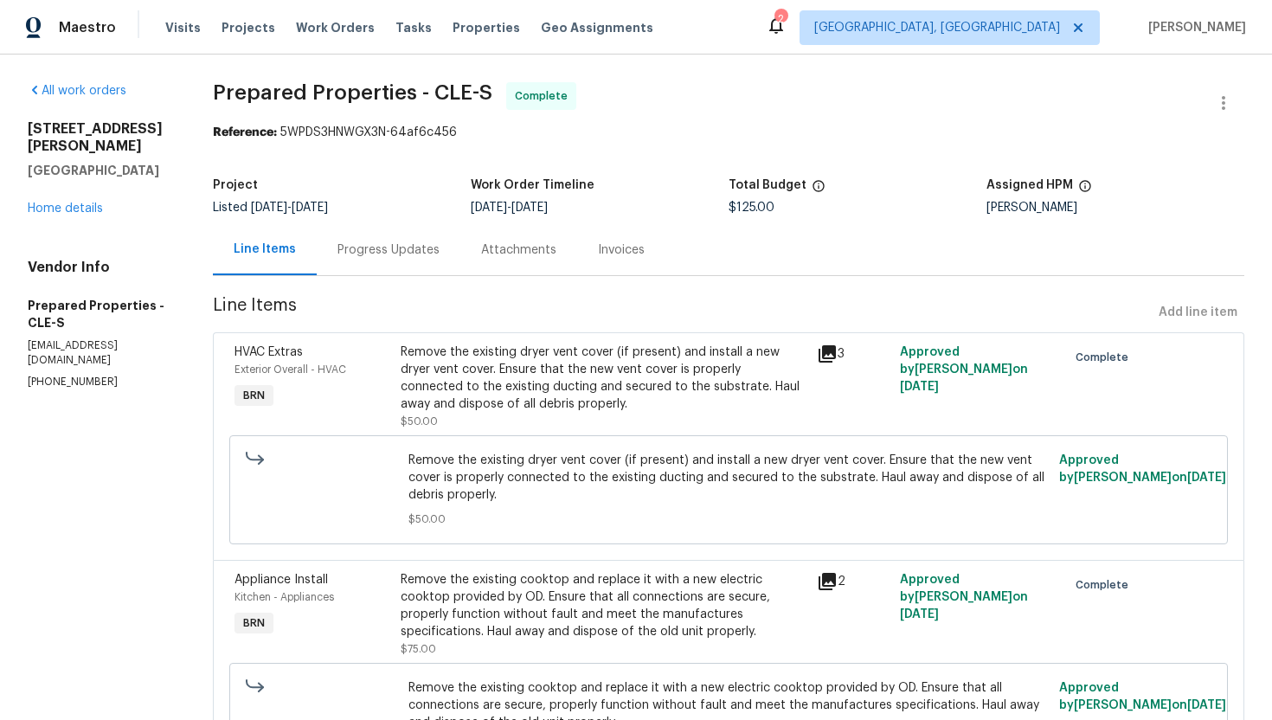
click at [528, 364] on div "Remove the existing dryer vent cover (if present) and install a new dryer vent …" at bounding box center [604, 377] width 406 height 69
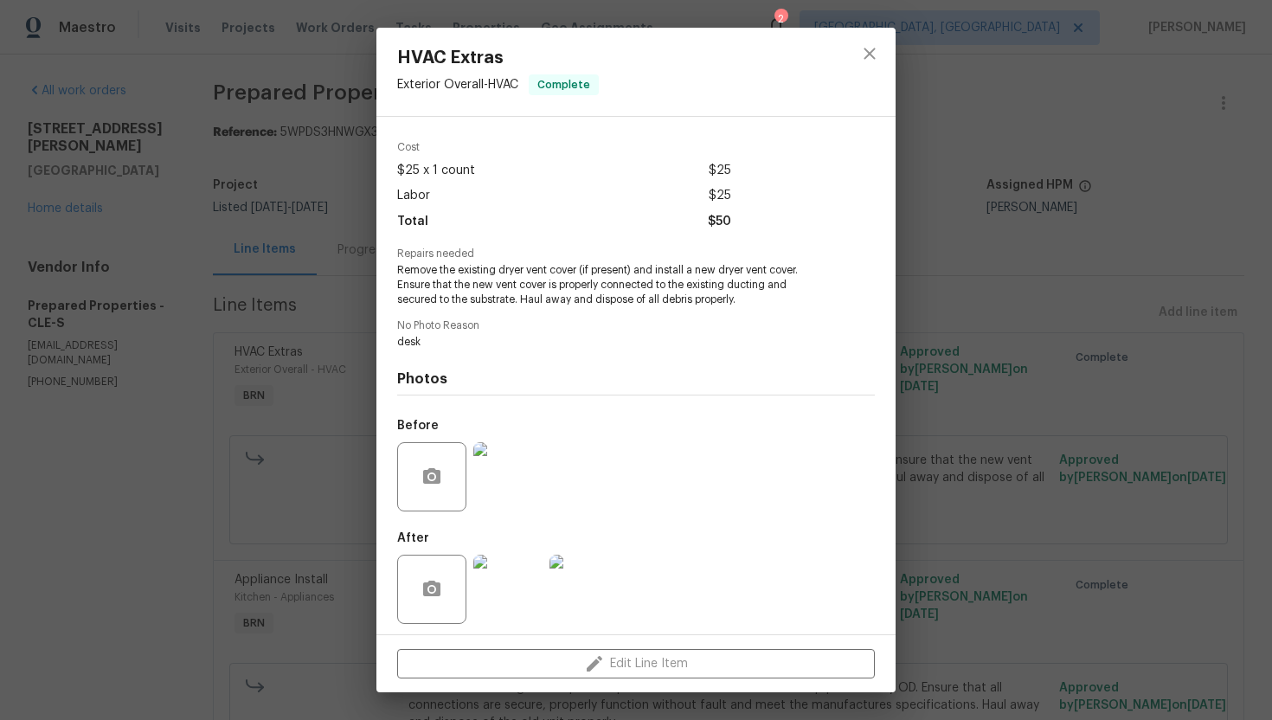
scroll to position [63, 0]
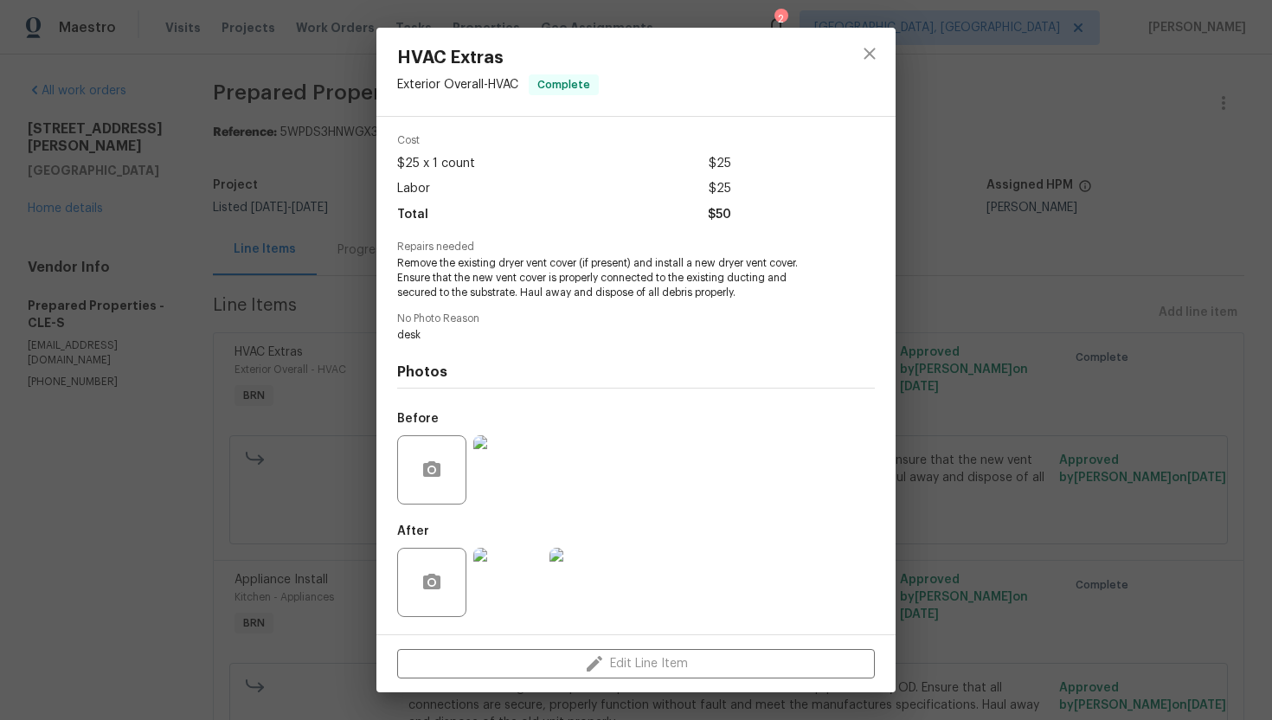
click at [510, 563] on img at bounding box center [507, 582] width 69 height 69
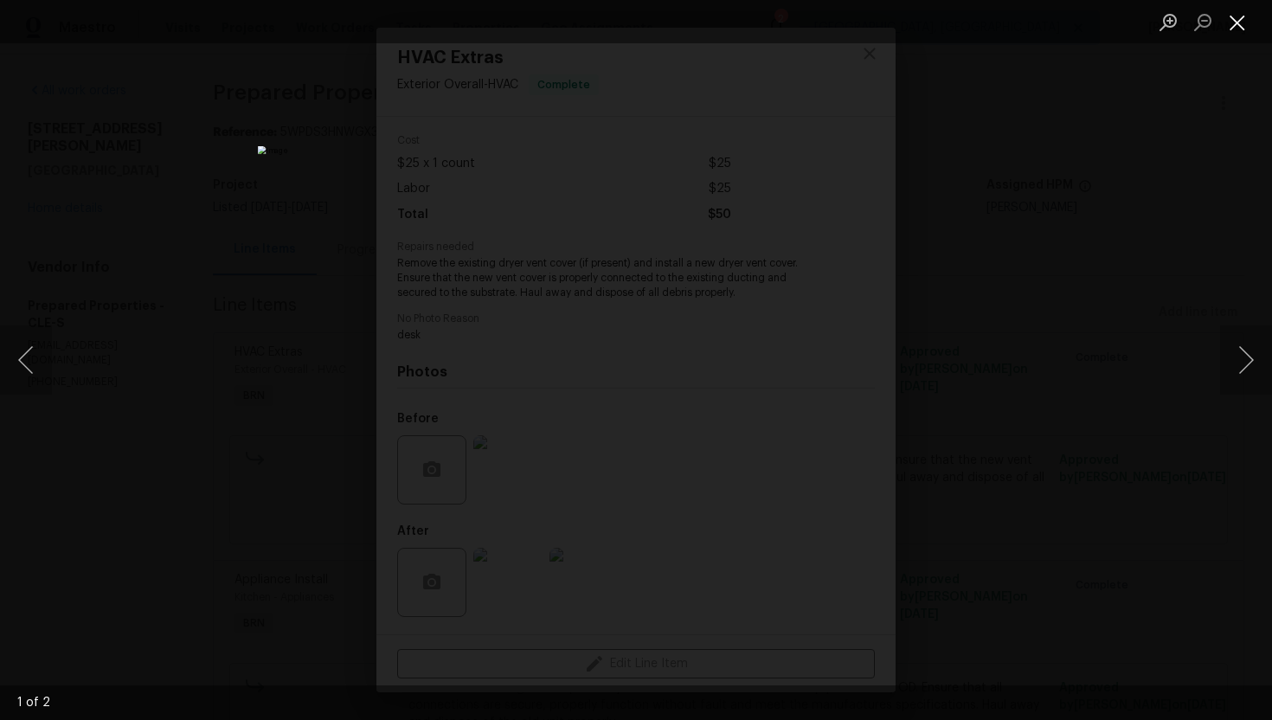
click at [1235, 19] on button "Close lightbox" at bounding box center [1237, 22] width 35 height 30
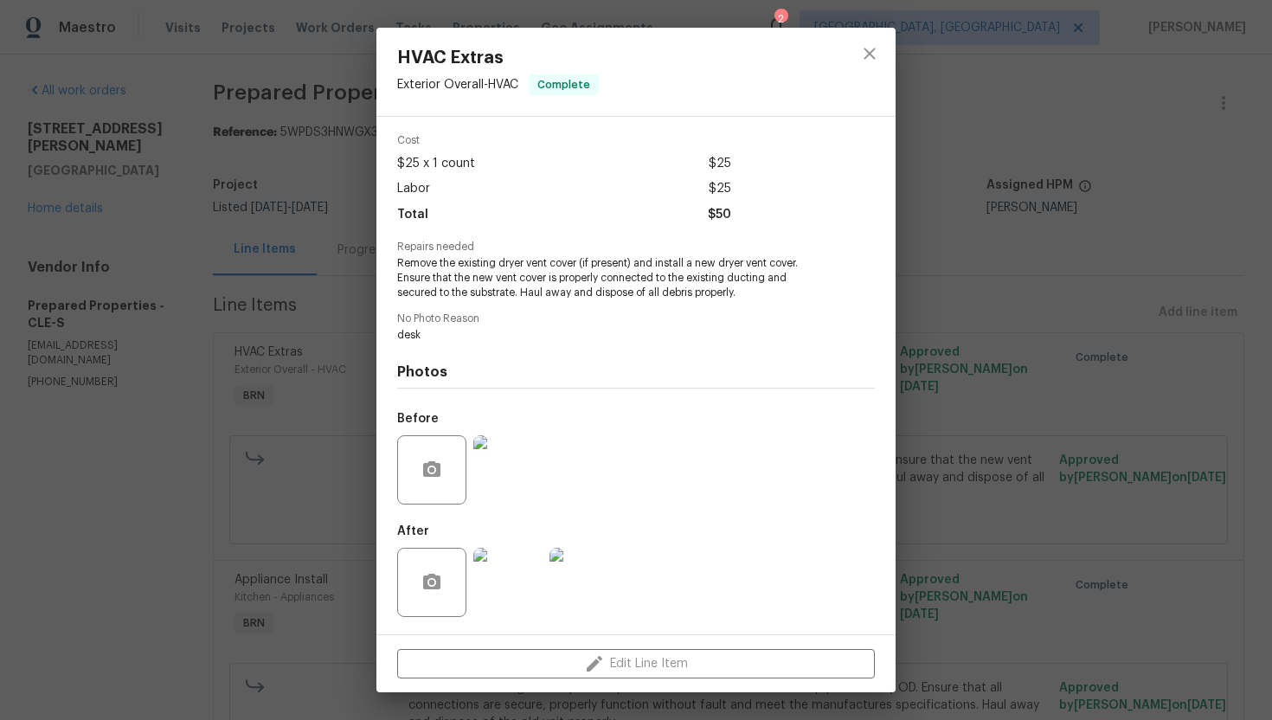
click at [525, 456] on img at bounding box center [507, 469] width 69 height 69
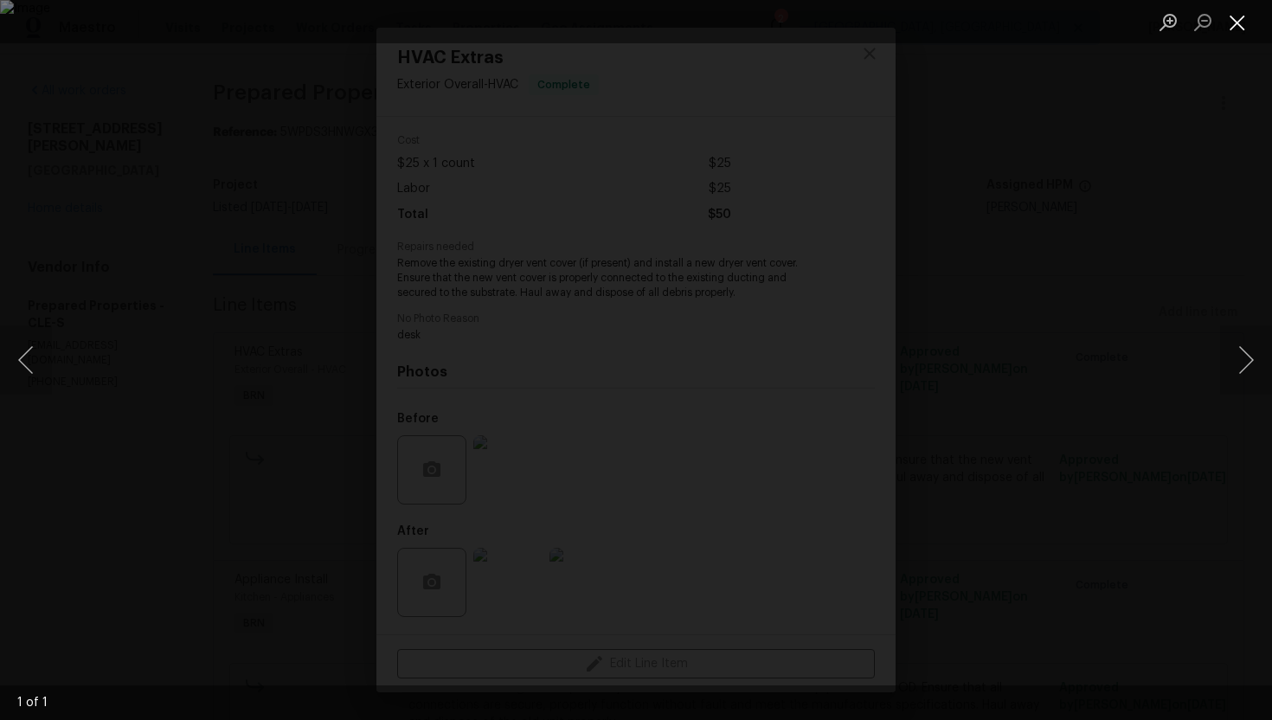
click at [1234, 27] on button "Close lightbox" at bounding box center [1237, 22] width 35 height 30
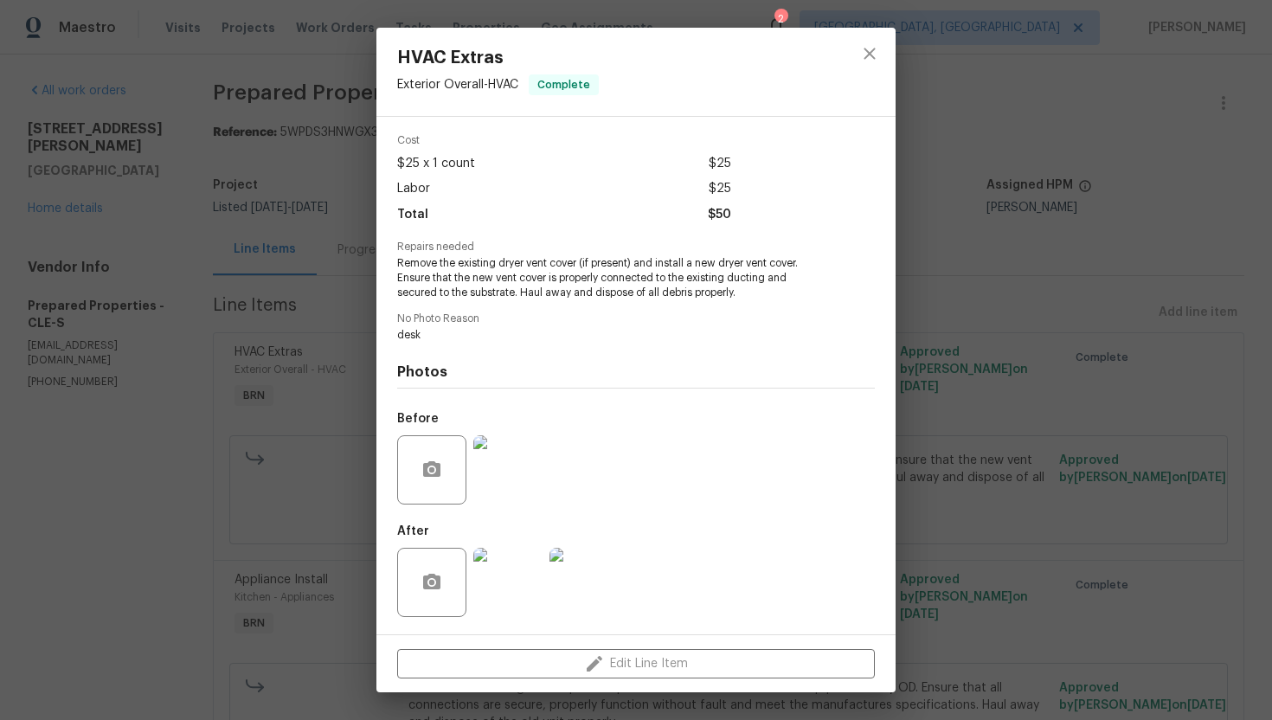
click at [228, 195] on div "HVAC Extras Exterior Overall - HVAC Complete Vendor Prepared Properties Account…" at bounding box center [636, 360] width 1272 height 720
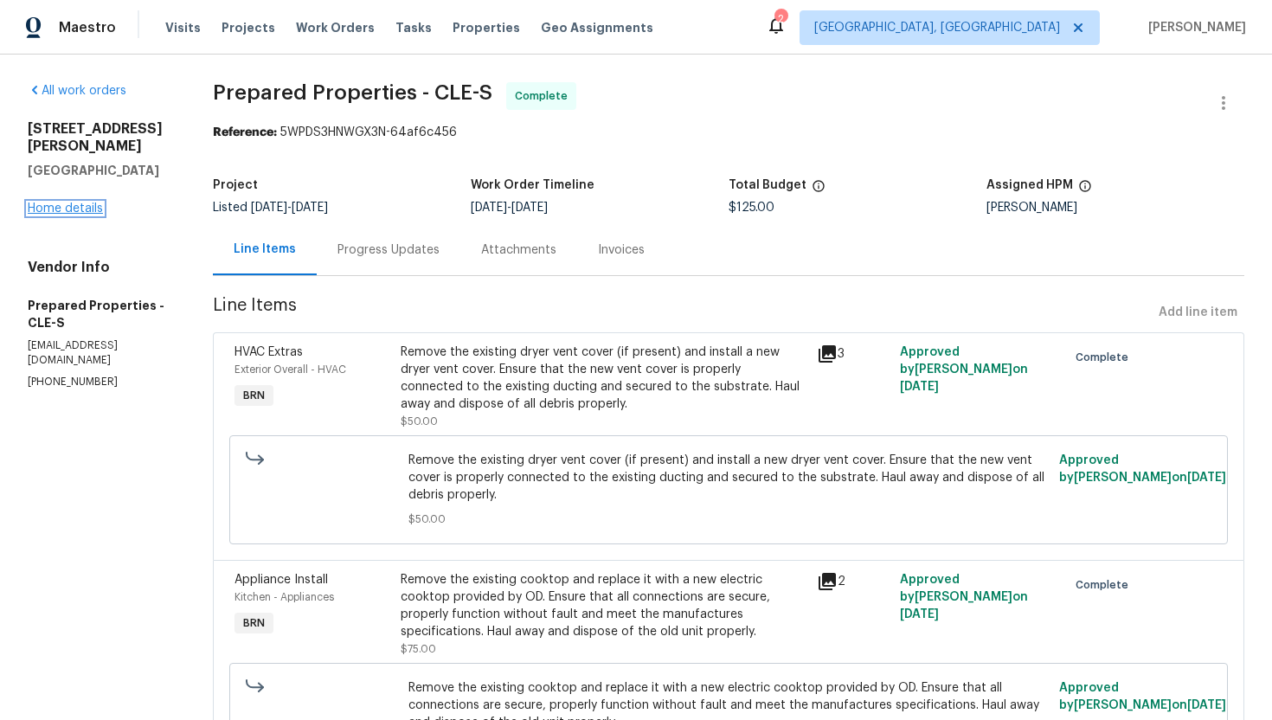
click at [95, 202] on link "Home details" at bounding box center [65, 208] width 75 height 12
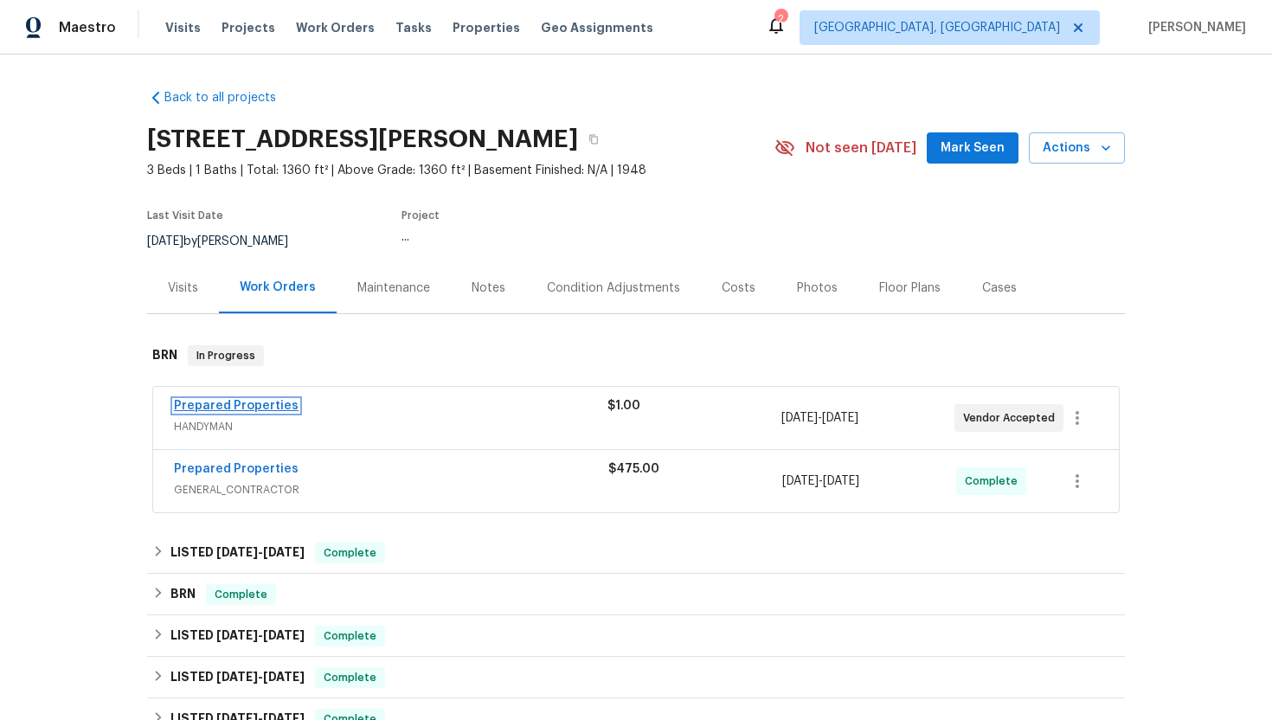
click at [273, 402] on link "Prepared Properties" at bounding box center [236, 406] width 125 height 12
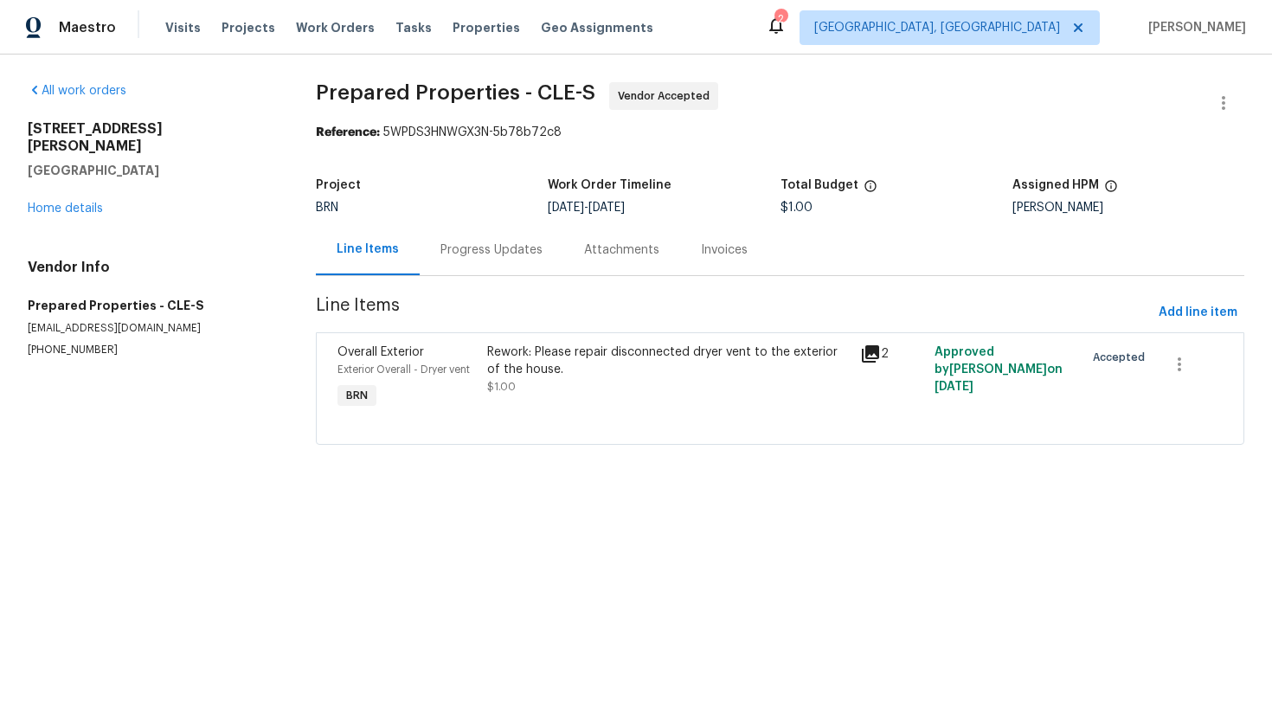
click at [523, 363] on div "Rework: Please repair disconnected dryer vent to the exterior of the house." at bounding box center [668, 360] width 362 height 35
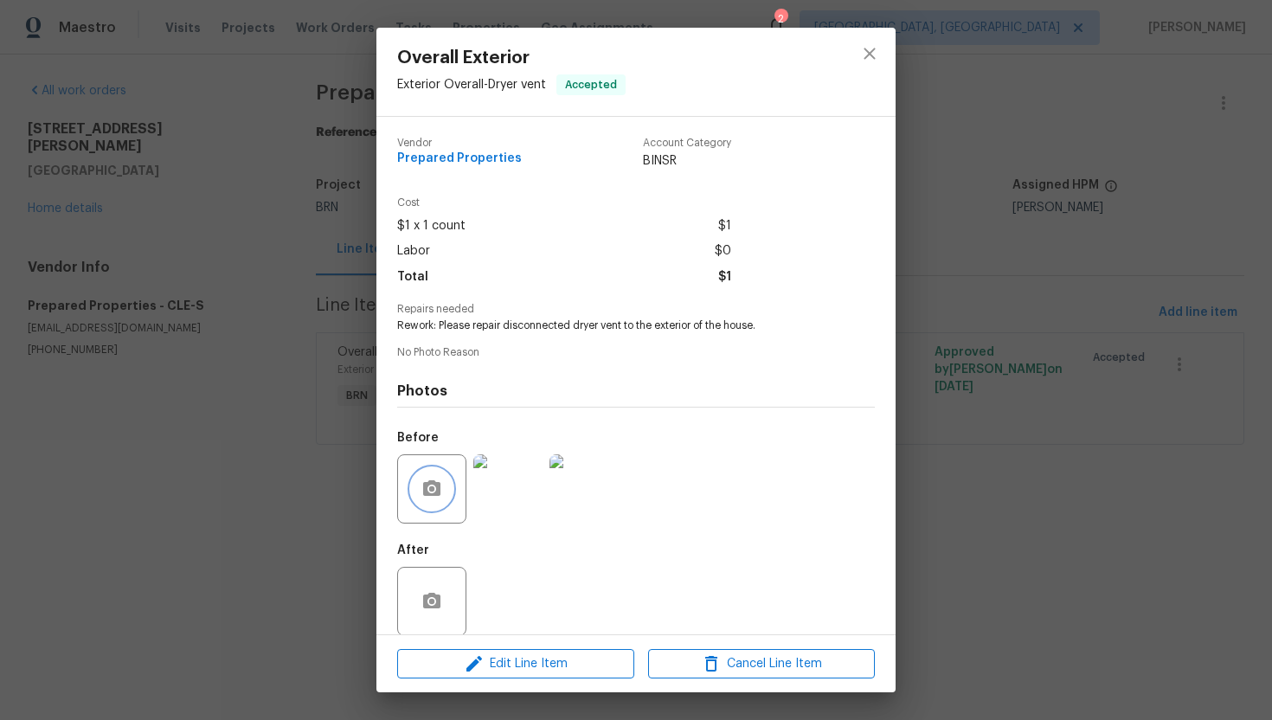
click at [426, 491] on icon "button" at bounding box center [431, 488] width 17 height 16
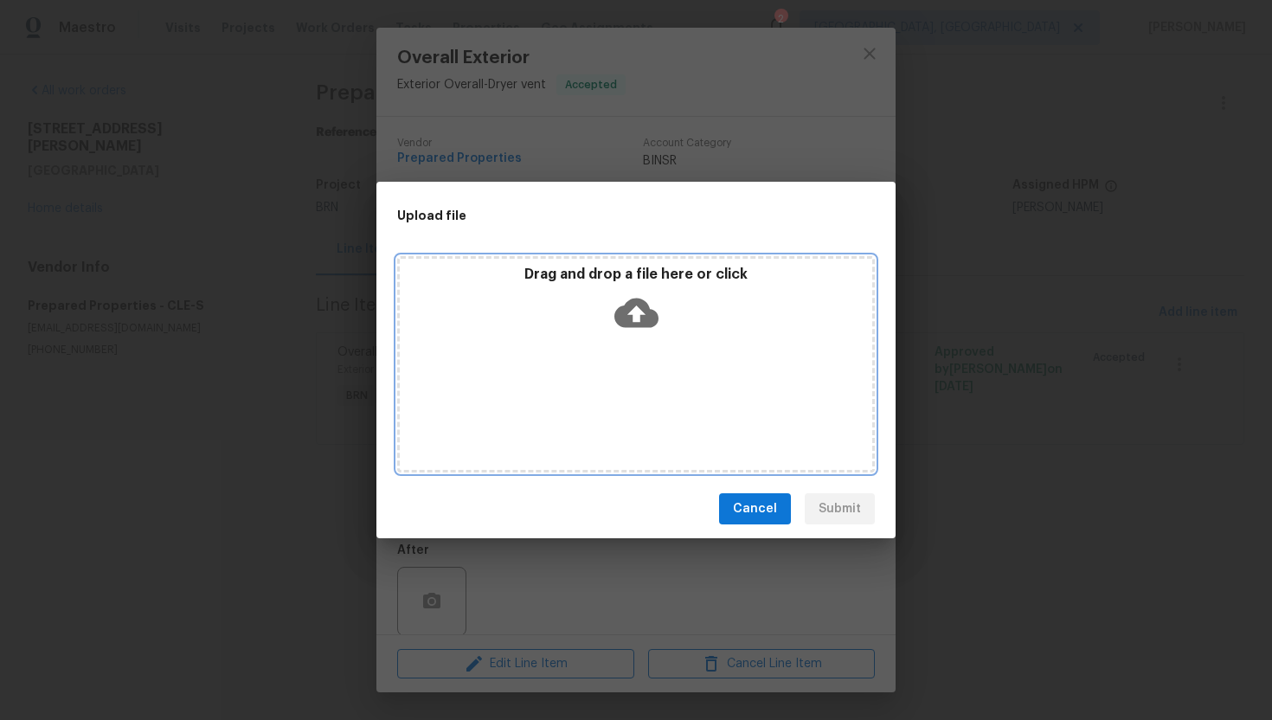
click at [621, 311] on icon at bounding box center [636, 312] width 44 height 29
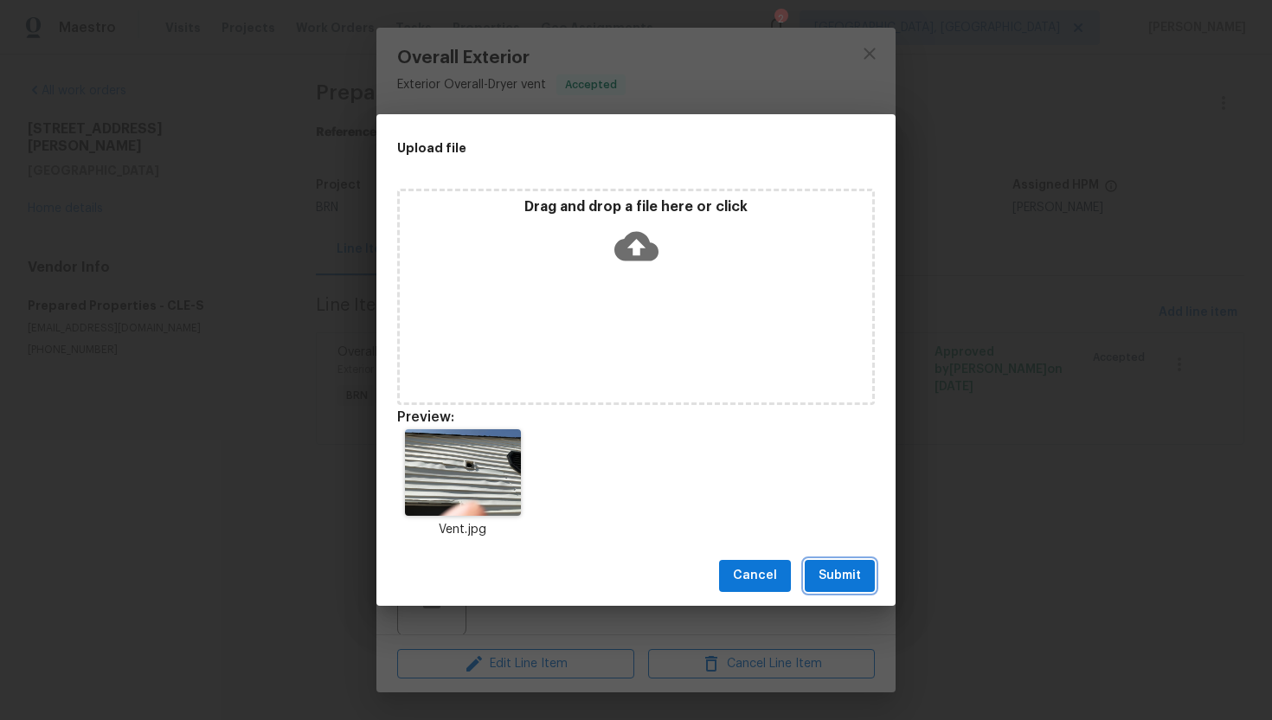
click at [843, 585] on span "Submit" at bounding box center [839, 576] width 42 height 22
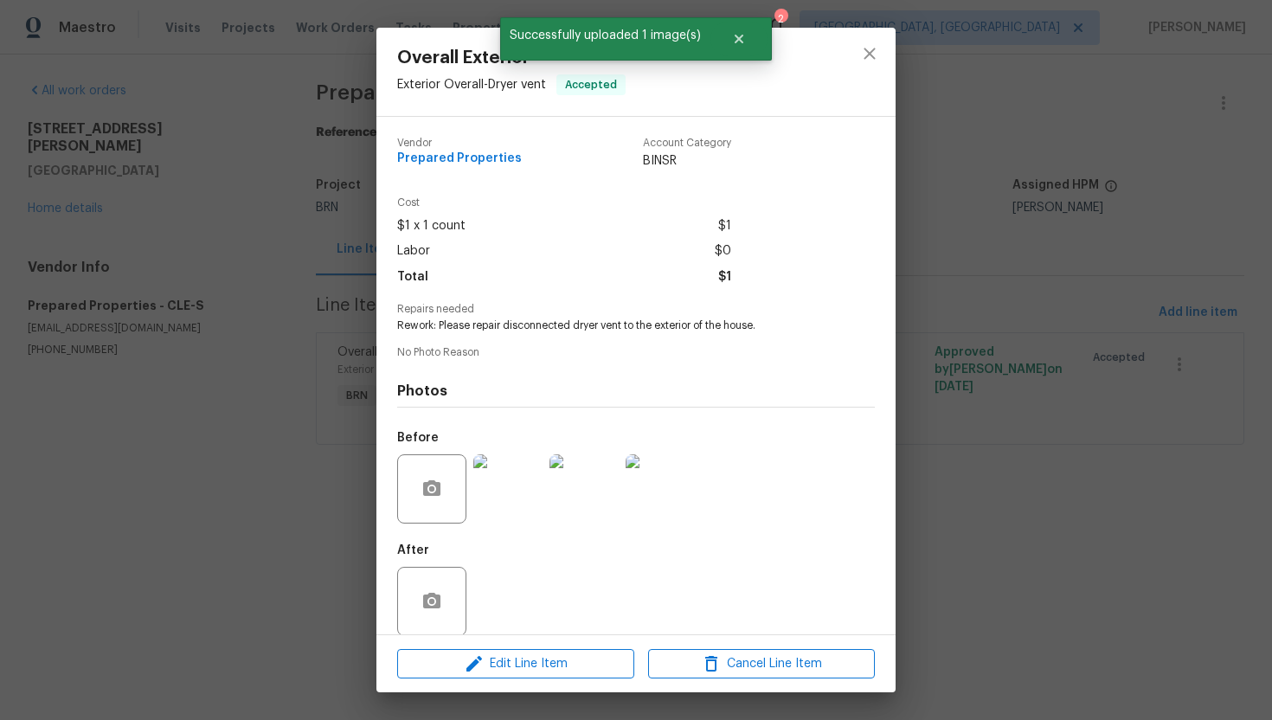
click at [279, 504] on div "Overall Exterior Exterior Overall - Dryer vent Accepted Vendor Prepared Propert…" at bounding box center [636, 360] width 1272 height 720
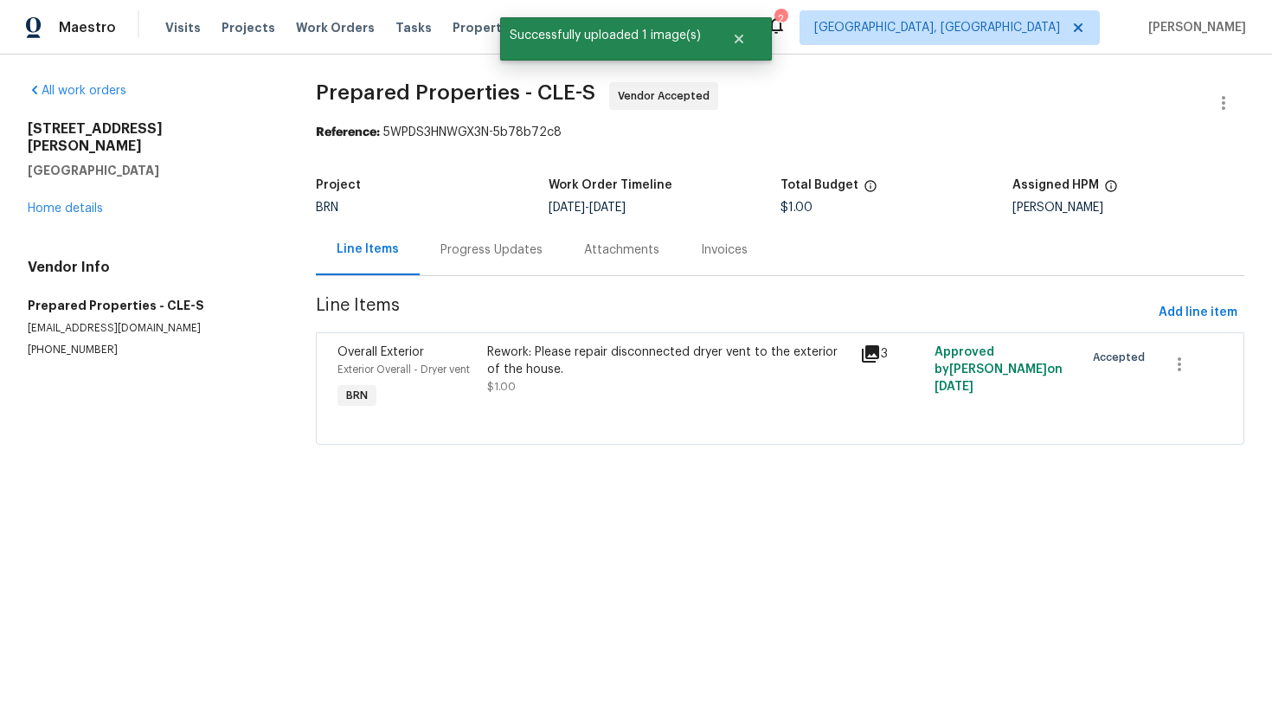
click at [489, 254] on div "Progress Updates" at bounding box center [491, 249] width 102 height 17
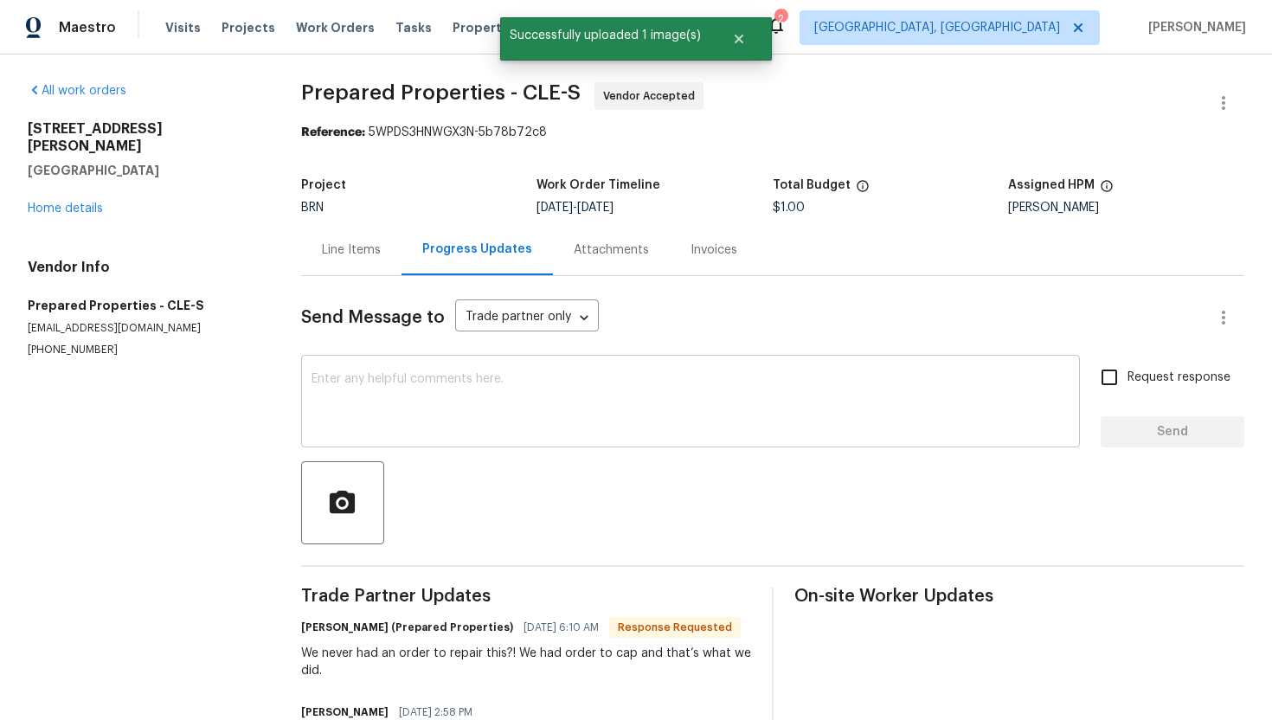
click at [493, 413] on textarea at bounding box center [690, 403] width 758 height 61
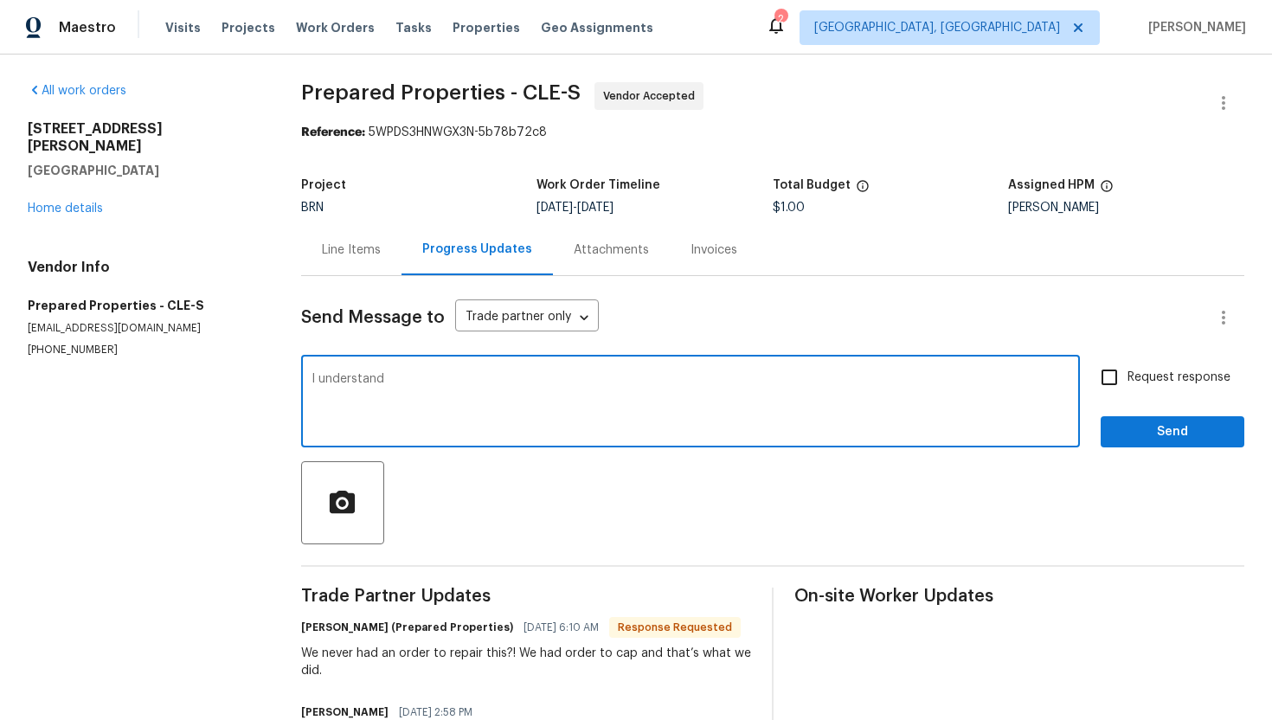
type textarea "I understand"
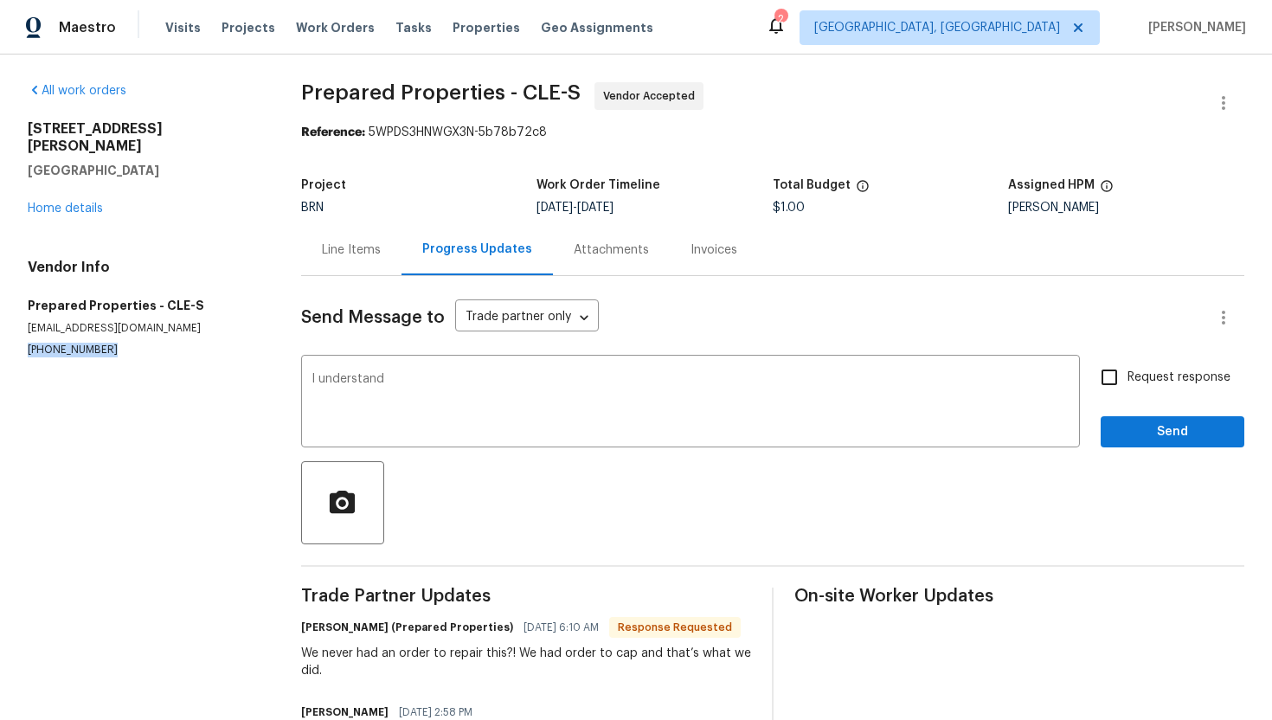
drag, startPoint x: 17, startPoint y: 330, endPoint x: 137, endPoint y: 330, distance: 119.4
click at [137, 330] on div "All work orders 3665 Marcella Ave Stow, OH 44224 Home details Vendor Info Prepa…" at bounding box center [636, 434] width 1272 height 758
copy p "(216) 644-3545"
click at [342, 262] on div "Line Items" at bounding box center [351, 249] width 100 height 51
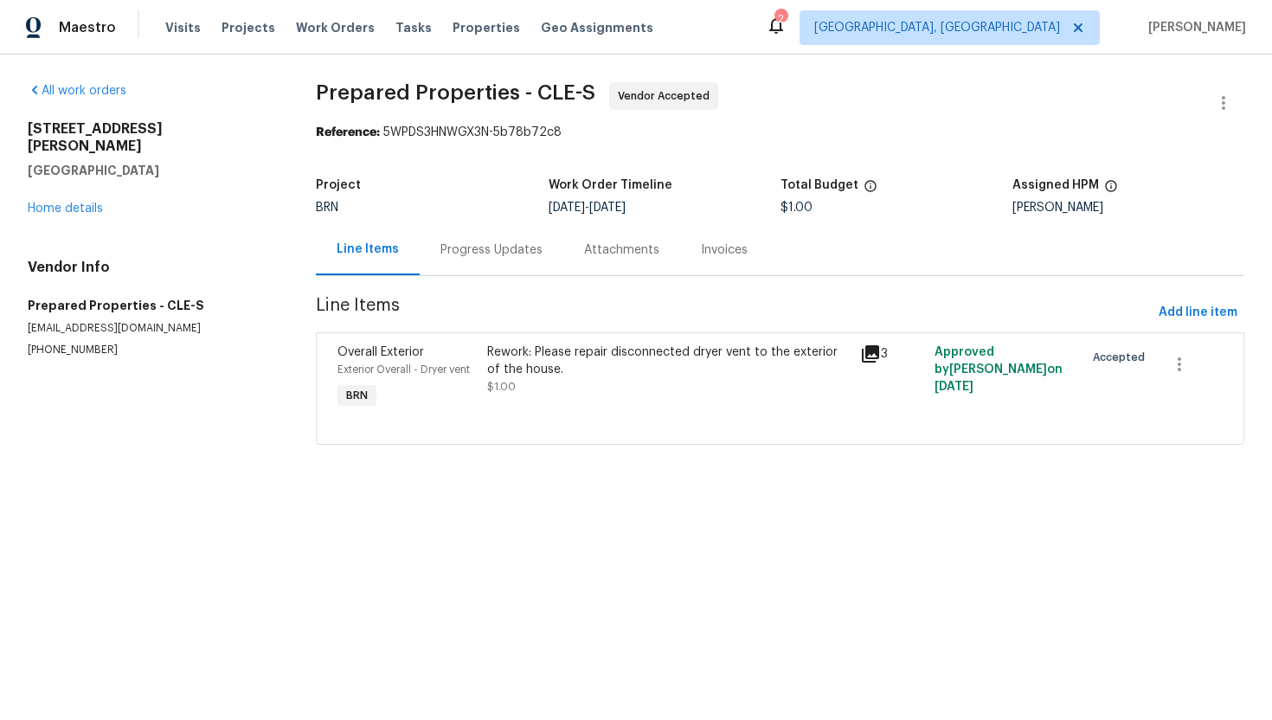
click at [621, 283] on section "Prepared Properties - CLE-S Vendor Accepted Reference: 5WPDS3HNWGX3N-5b78b72c8 …" at bounding box center [780, 273] width 928 height 383
click at [673, 263] on div "Attachments" at bounding box center [621, 249] width 117 height 51
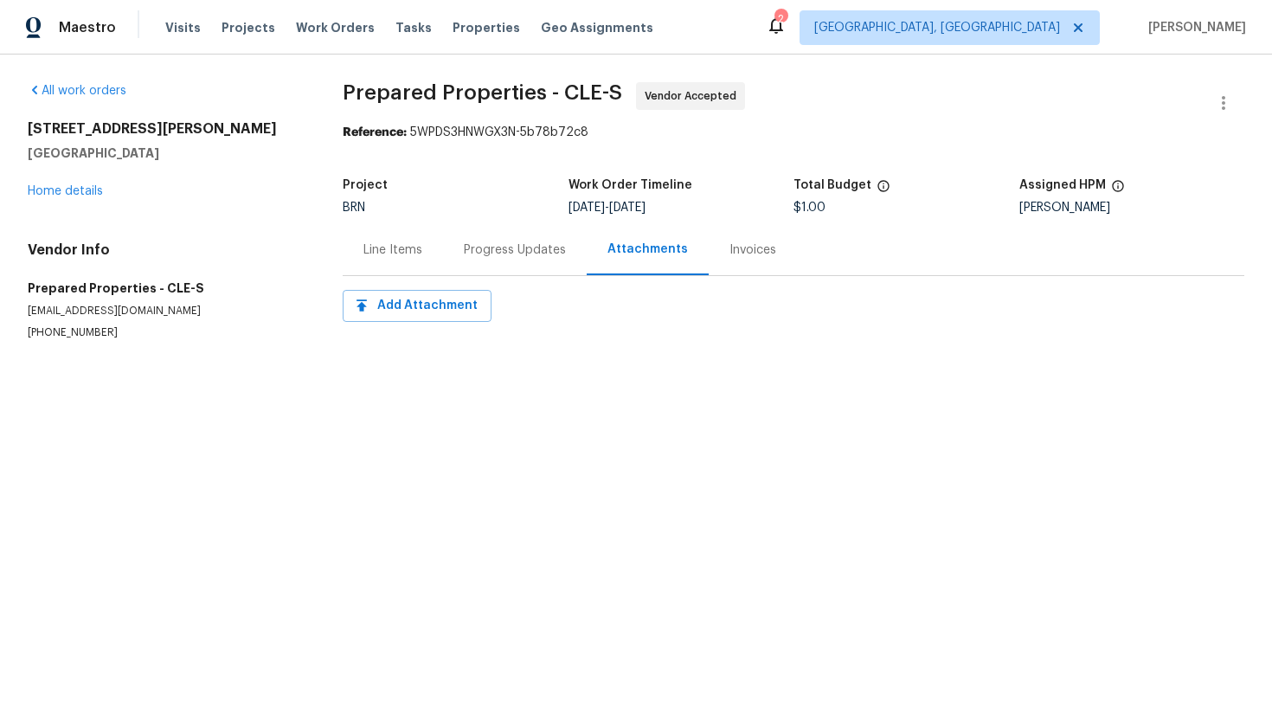
click at [406, 237] on div "Line Items" at bounding box center [393, 249] width 100 height 51
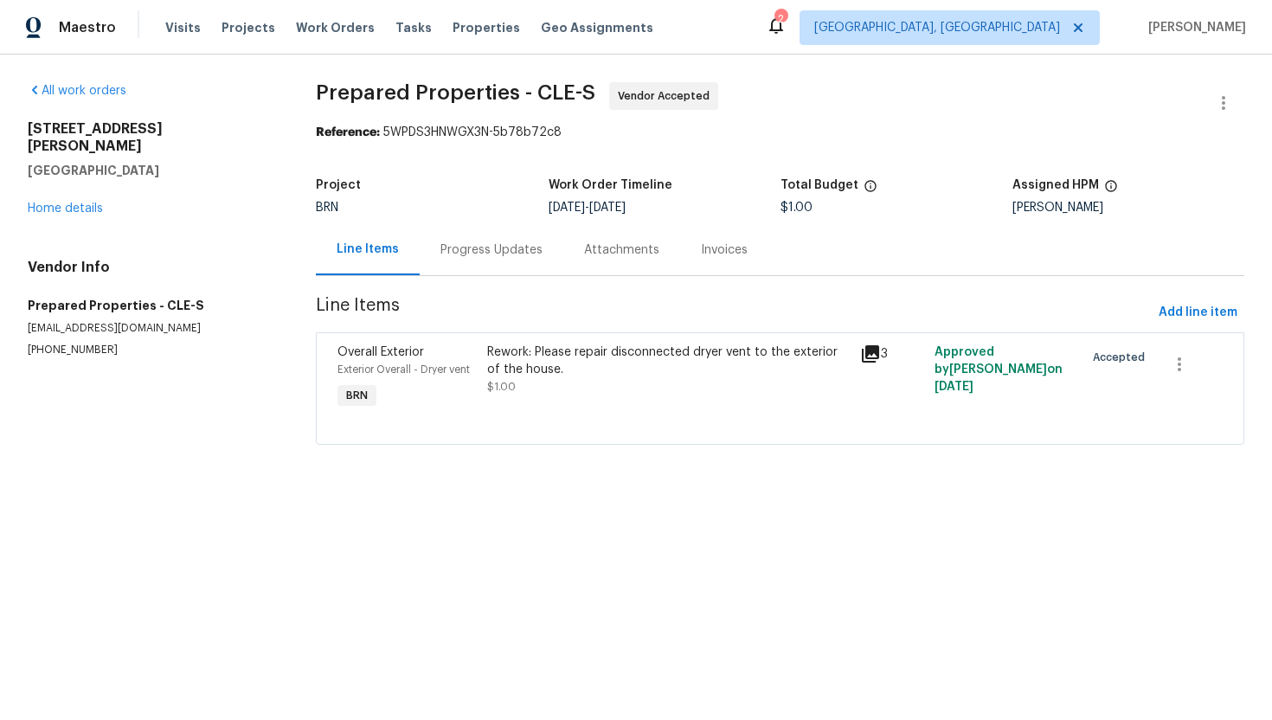
click at [494, 247] on div "Progress Updates" at bounding box center [491, 249] width 102 height 17
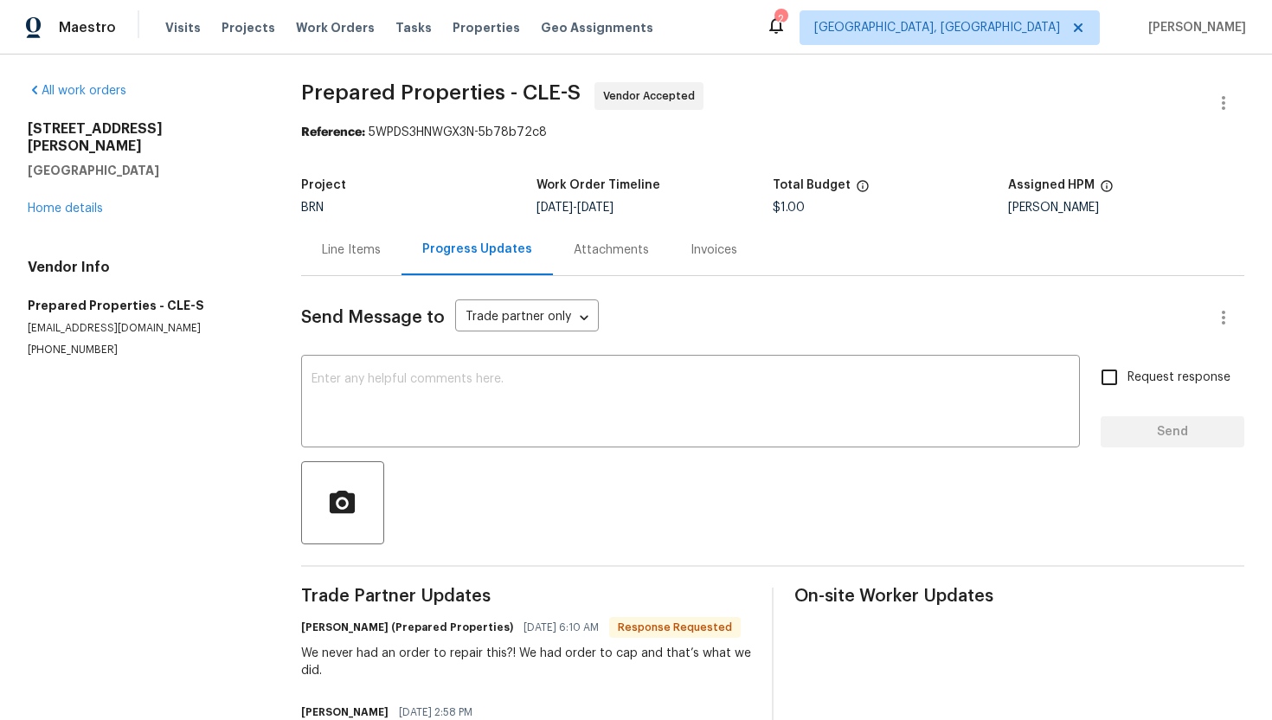
click at [346, 256] on div "Line Items" at bounding box center [351, 249] width 59 height 17
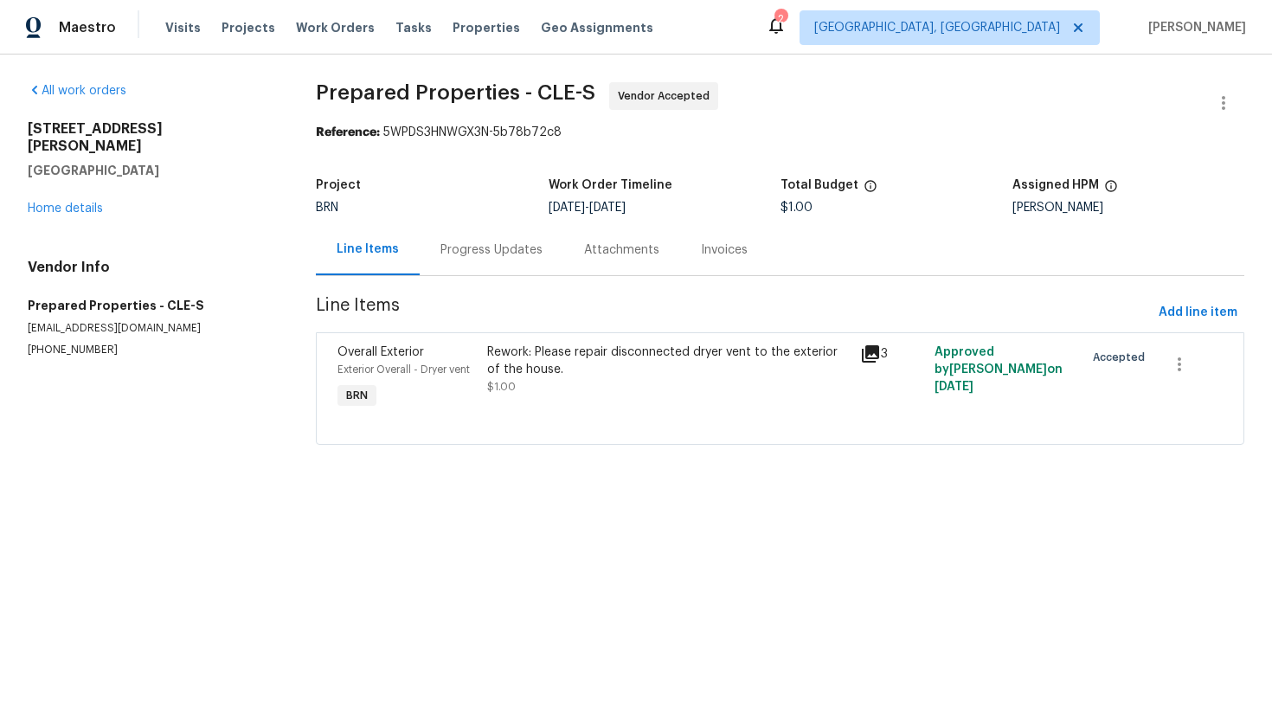
click at [615, 388] on div "Rework: Please repair disconnected dryer vent to the exterior of the house. $1.…" at bounding box center [668, 369] width 362 height 52
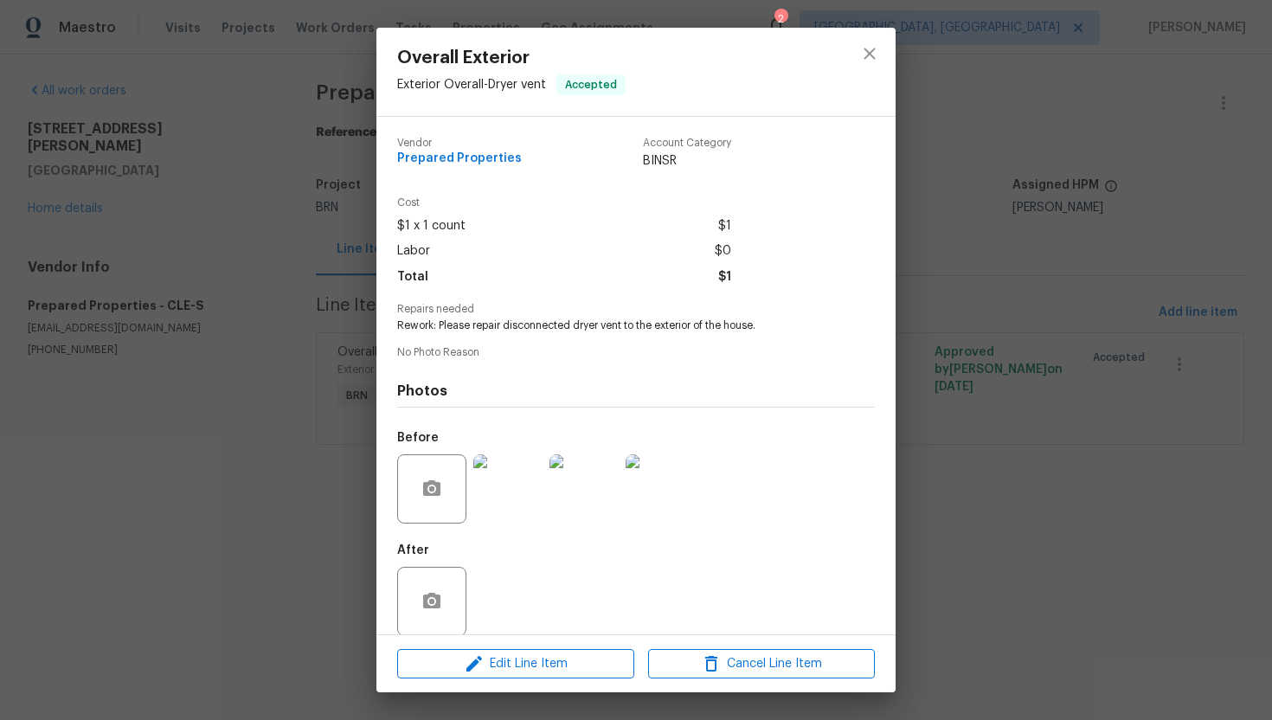
scroll to position [19, 0]
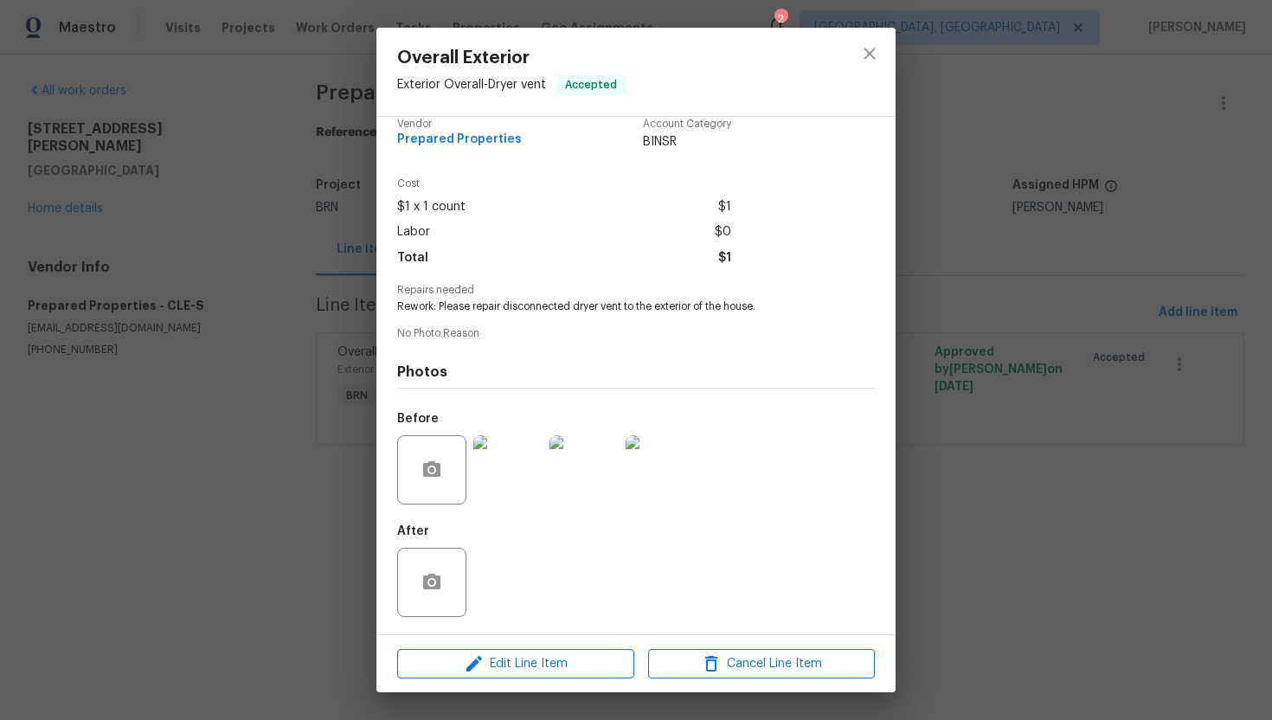
click at [662, 474] on img at bounding box center [660, 469] width 69 height 69
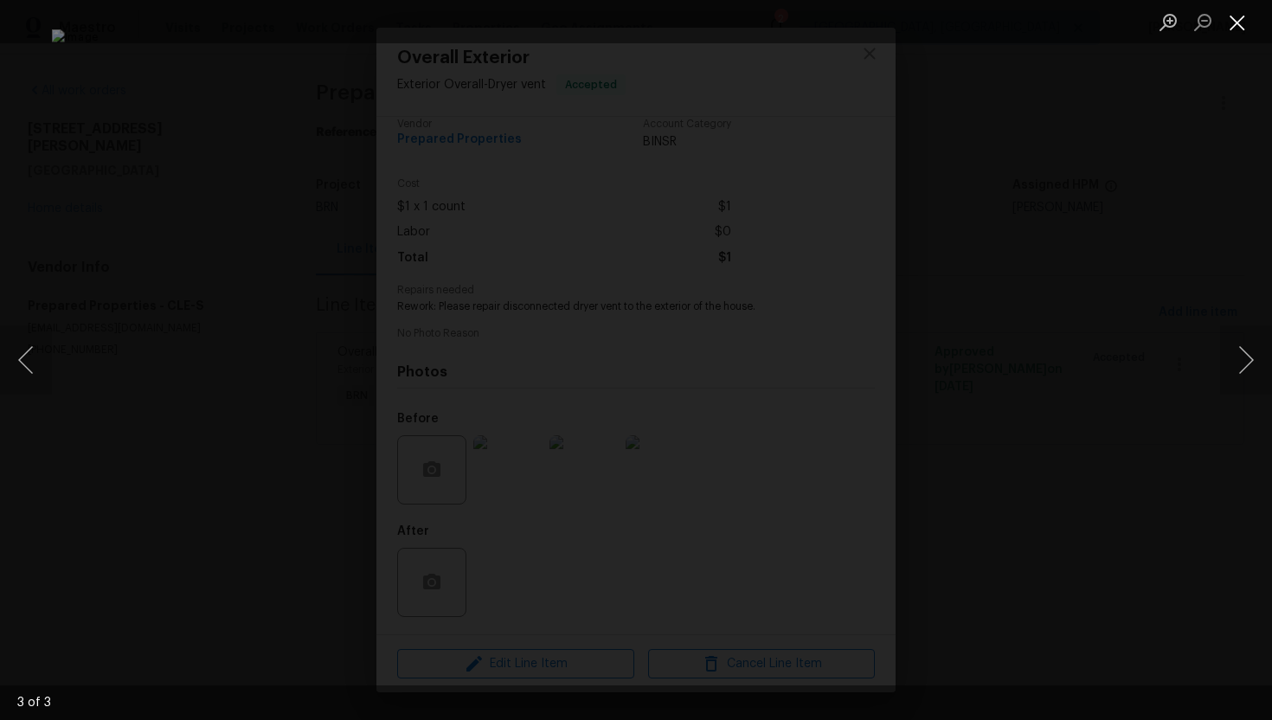
click at [1239, 11] on button "Close lightbox" at bounding box center [1237, 22] width 35 height 30
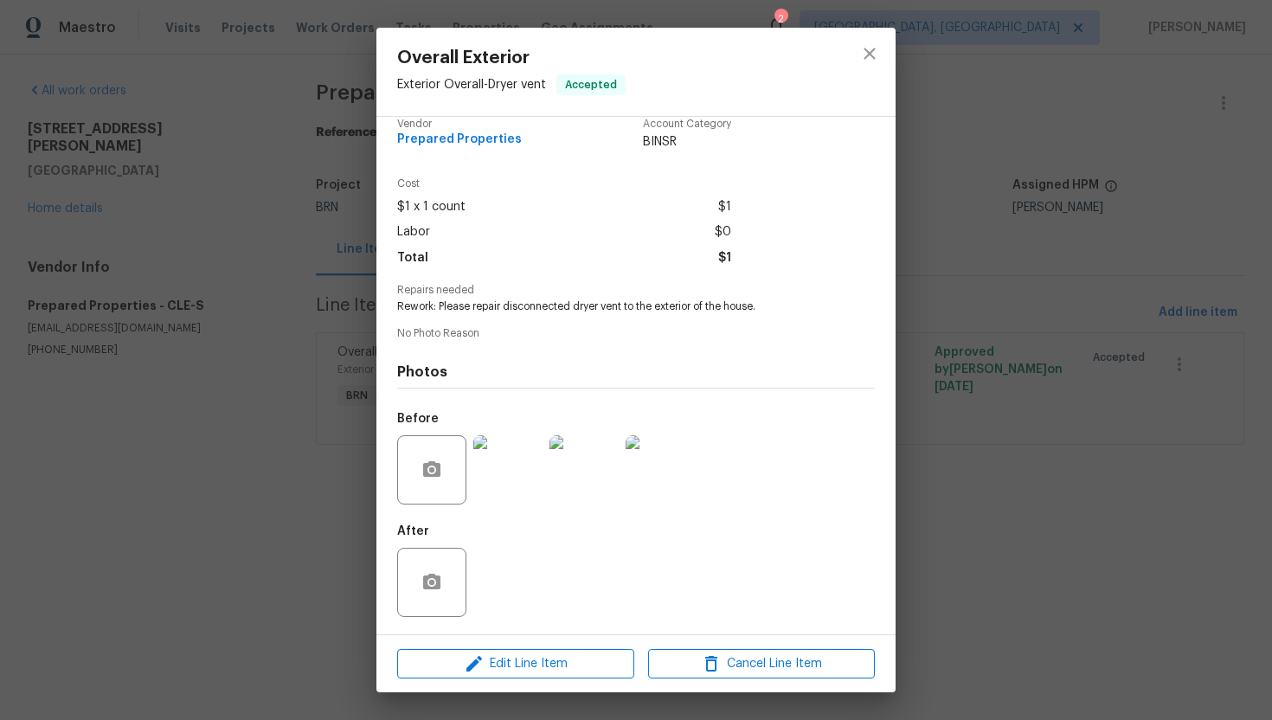
click at [655, 469] on img at bounding box center [660, 469] width 69 height 69
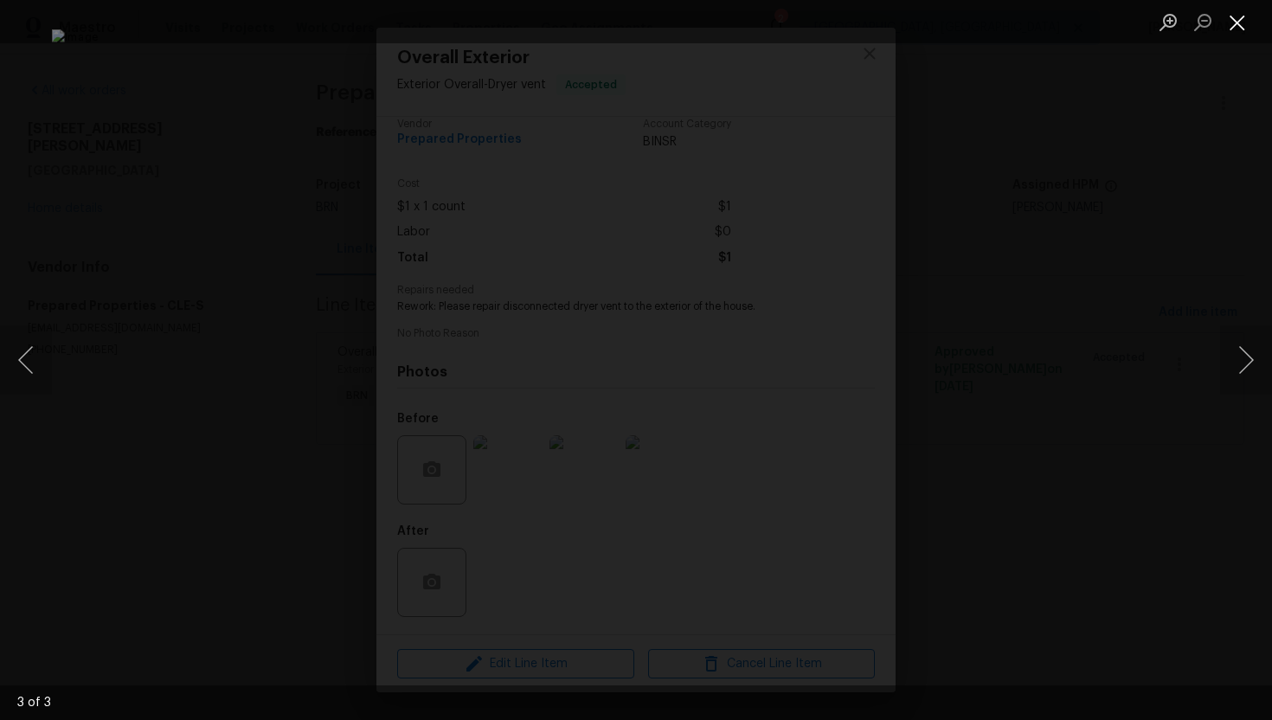
click at [1238, 22] on button "Close lightbox" at bounding box center [1237, 22] width 35 height 30
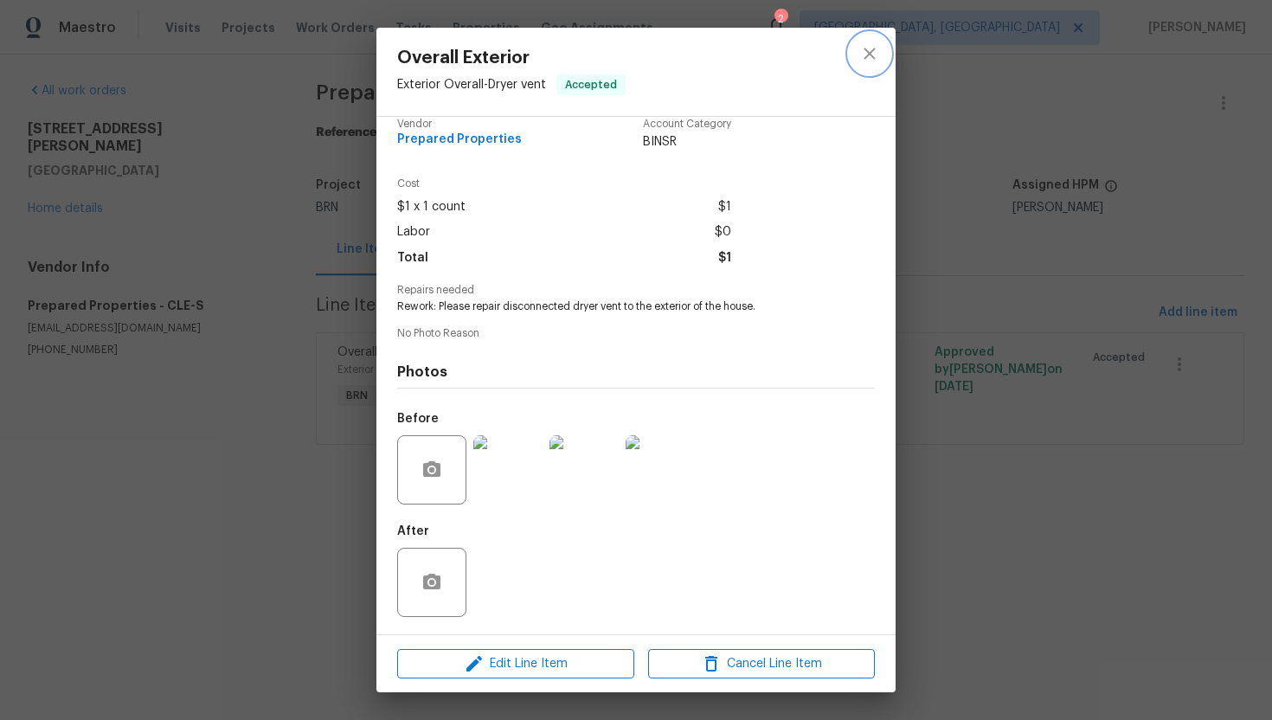
click at [874, 66] on button "close" at bounding box center [870, 54] width 42 height 42
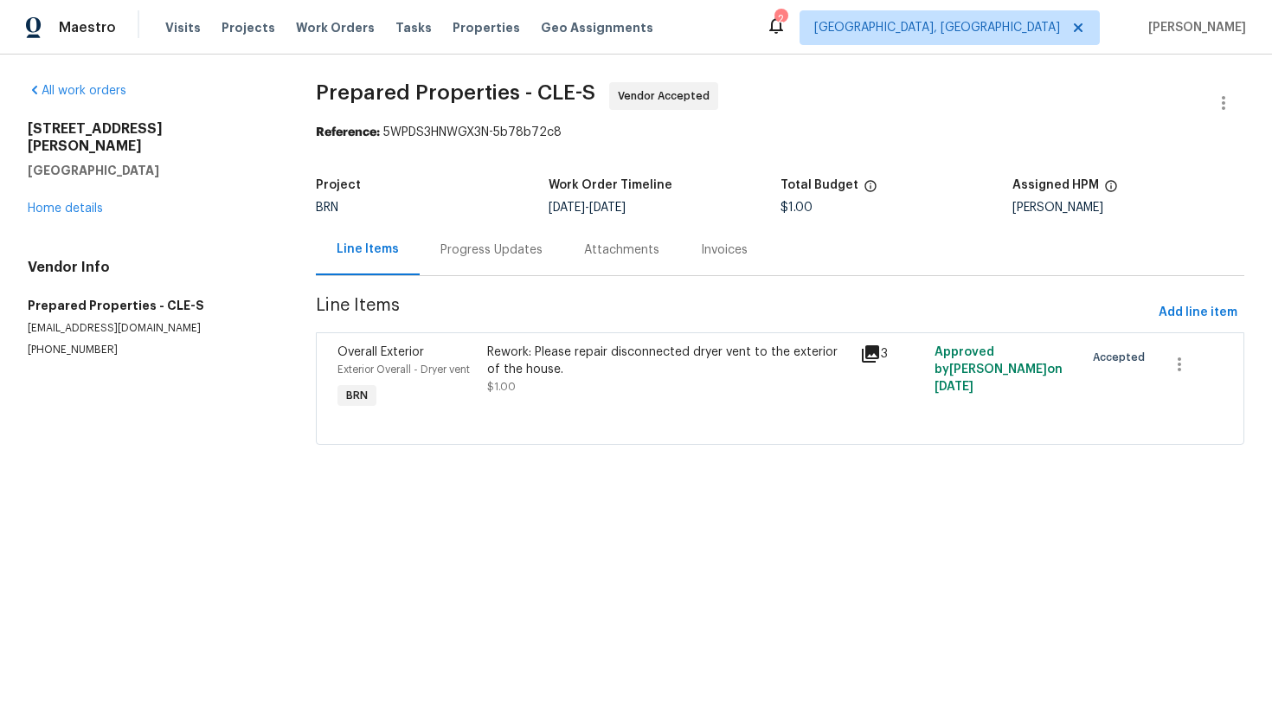
click at [579, 370] on div "Rework: Please repair disconnected dryer vent to the exterior of the house." at bounding box center [668, 360] width 362 height 35
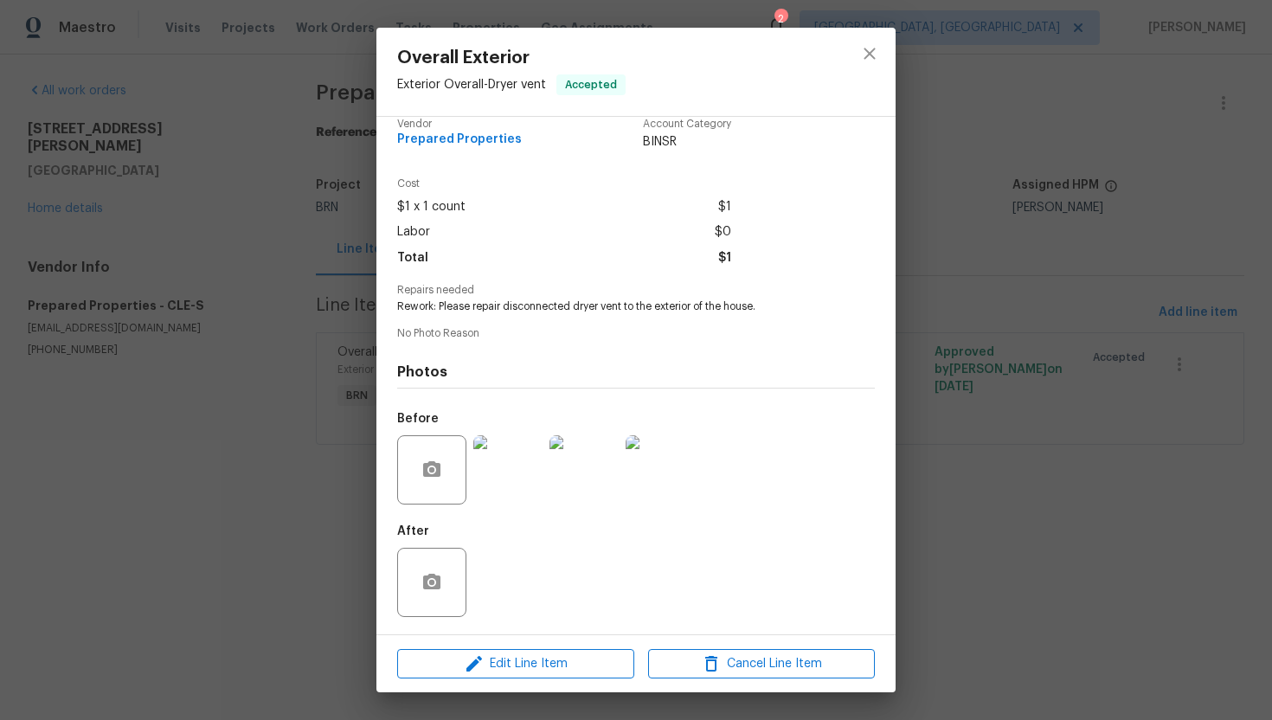
click at [502, 478] on img at bounding box center [507, 469] width 69 height 69
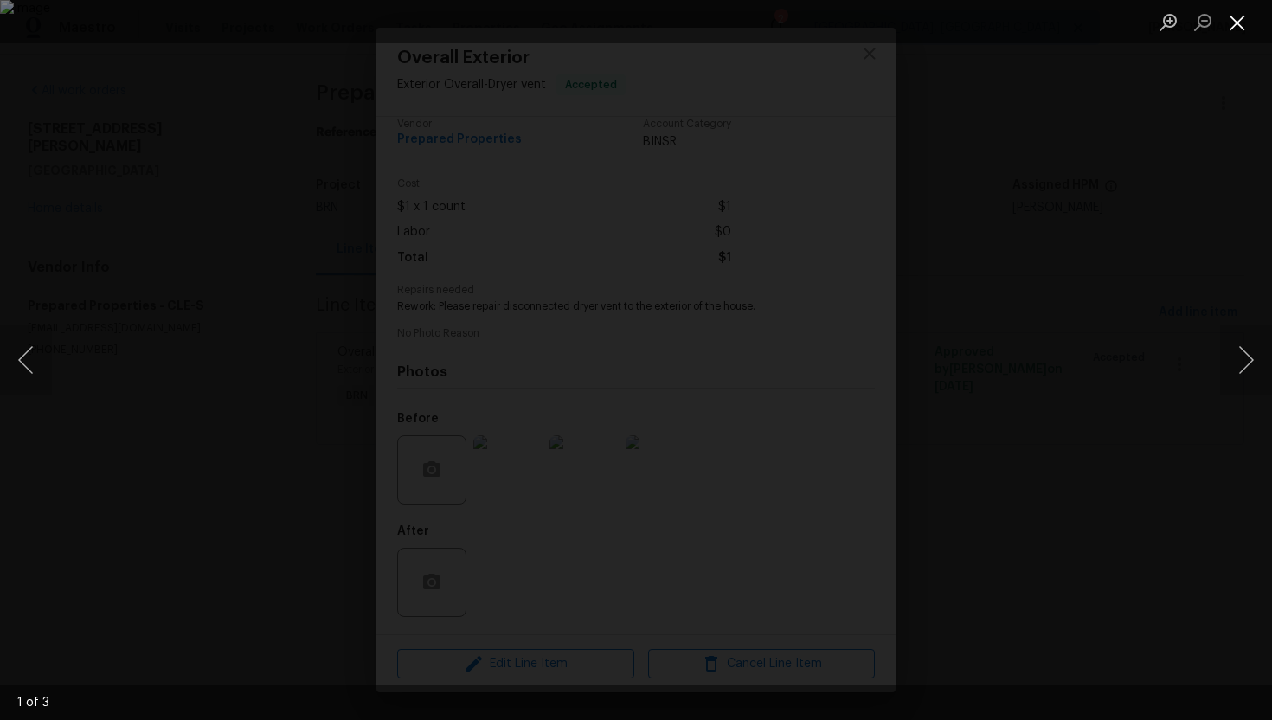
click at [1250, 15] on button "Close lightbox" at bounding box center [1237, 22] width 35 height 30
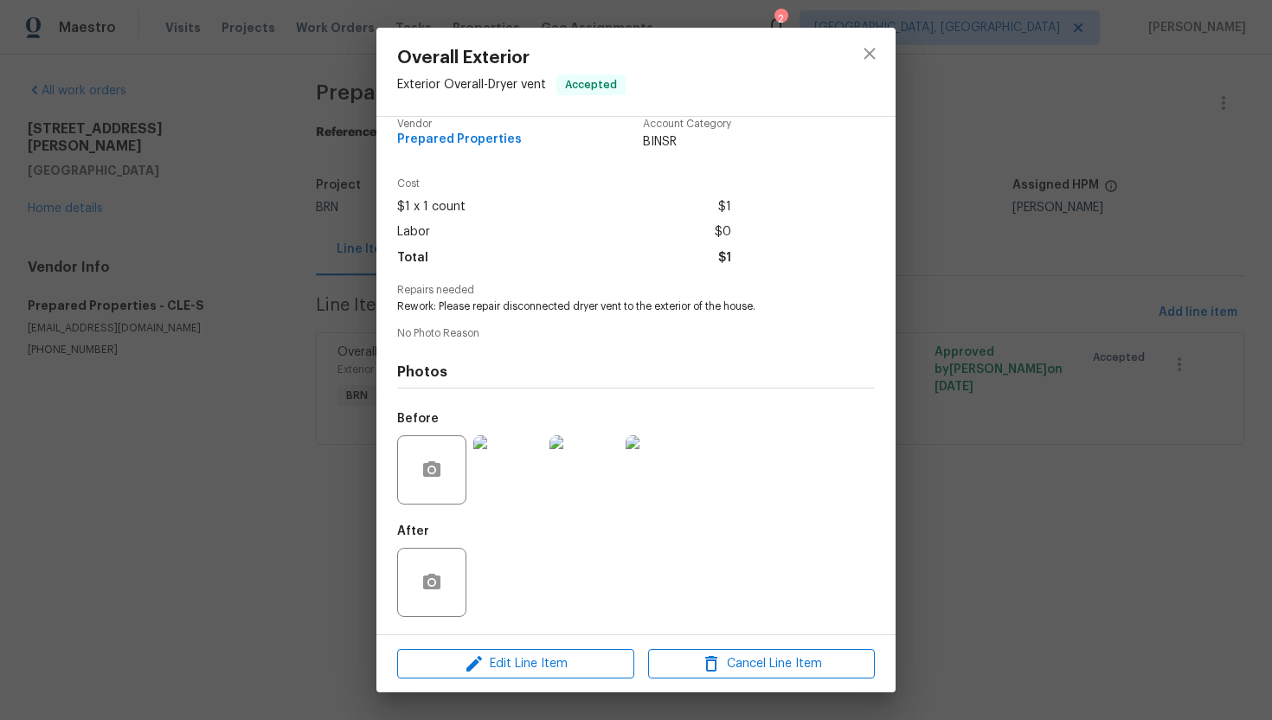
click at [505, 466] on img at bounding box center [507, 469] width 69 height 69
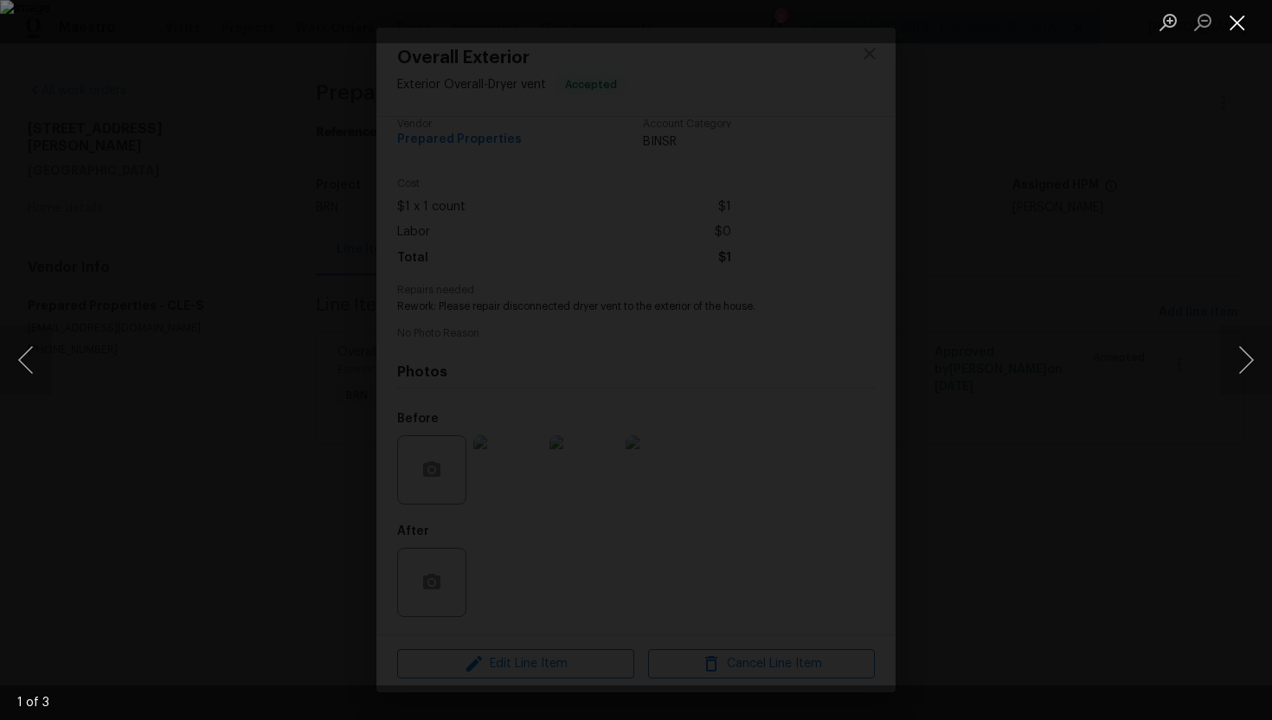
click at [1244, 17] on button "Close lightbox" at bounding box center [1237, 22] width 35 height 30
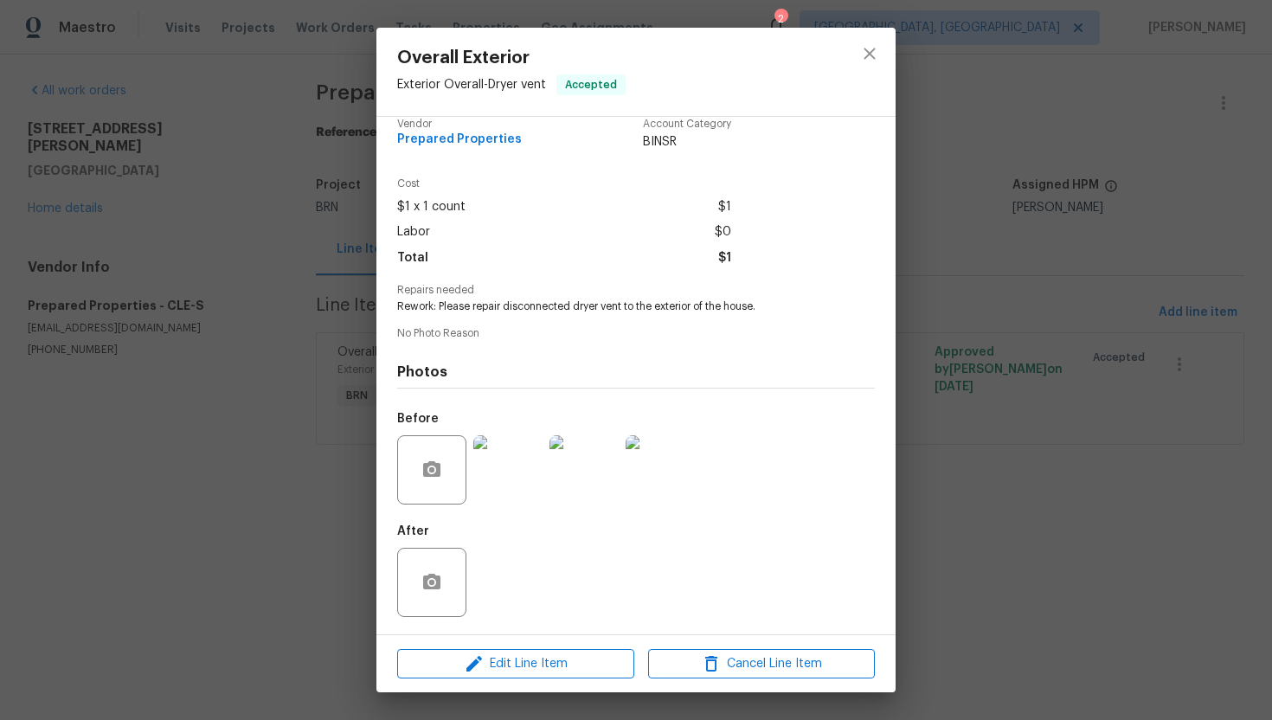
click at [674, 456] on img at bounding box center [660, 469] width 69 height 69
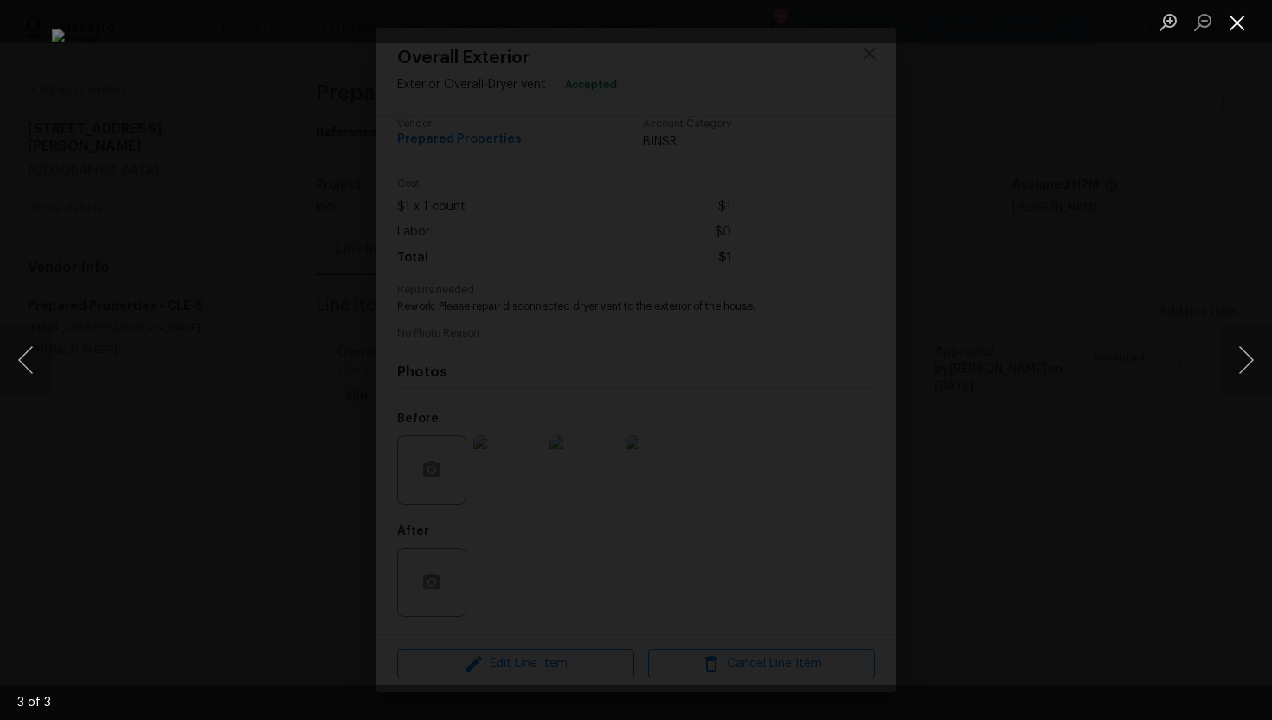
click at [1240, 14] on button "Close lightbox" at bounding box center [1237, 22] width 35 height 30
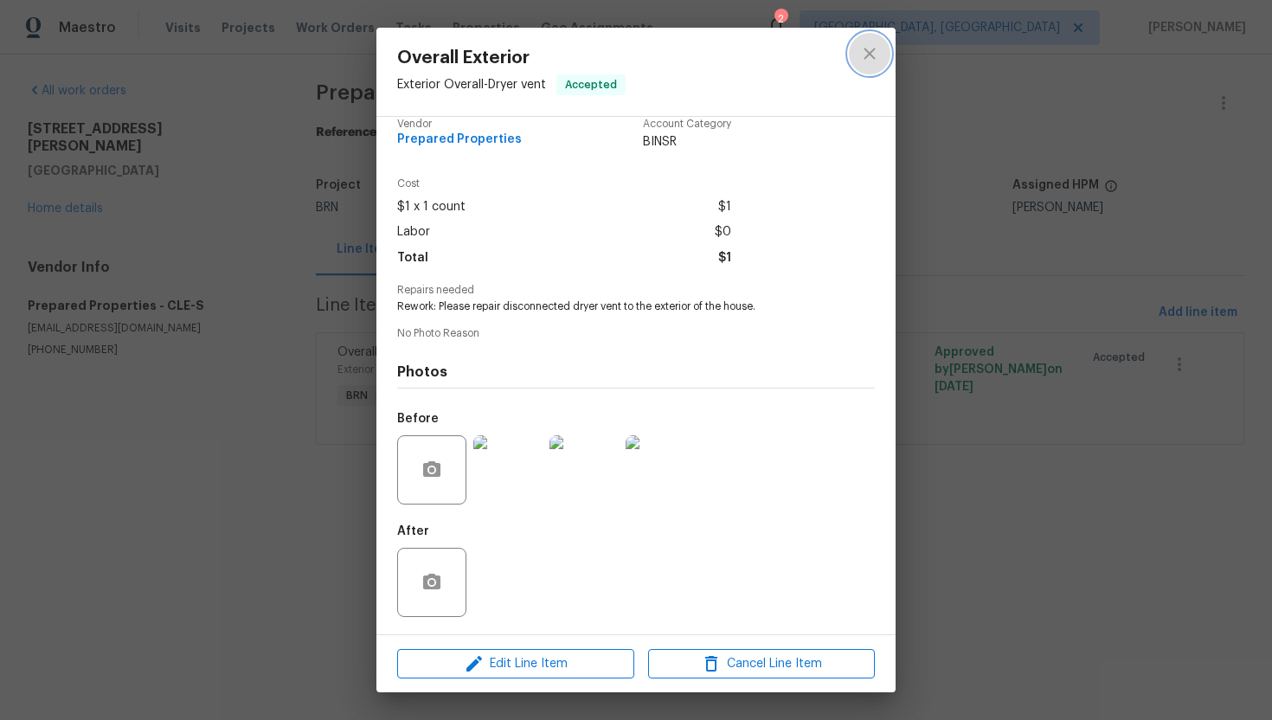
click at [868, 51] on icon "close" at bounding box center [869, 53] width 21 height 21
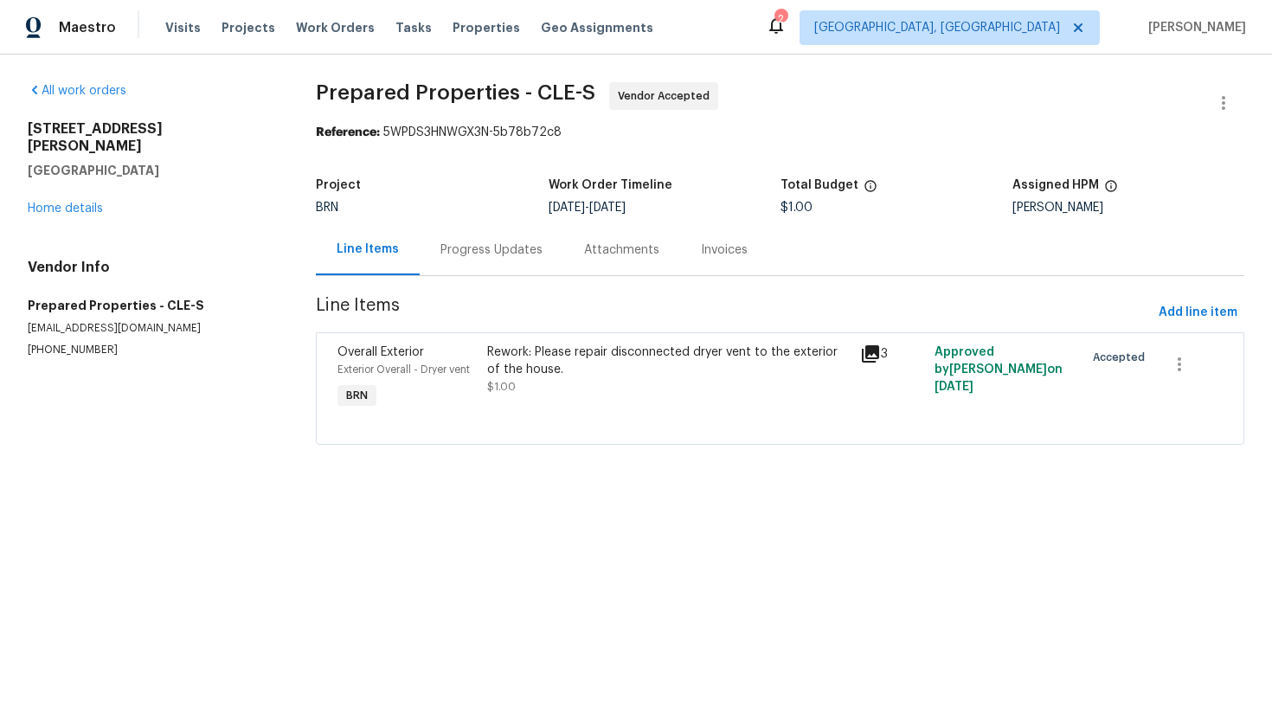
click at [590, 375] on div "Rework: Please repair disconnected dryer vent to the exterior of the house." at bounding box center [668, 360] width 362 height 35
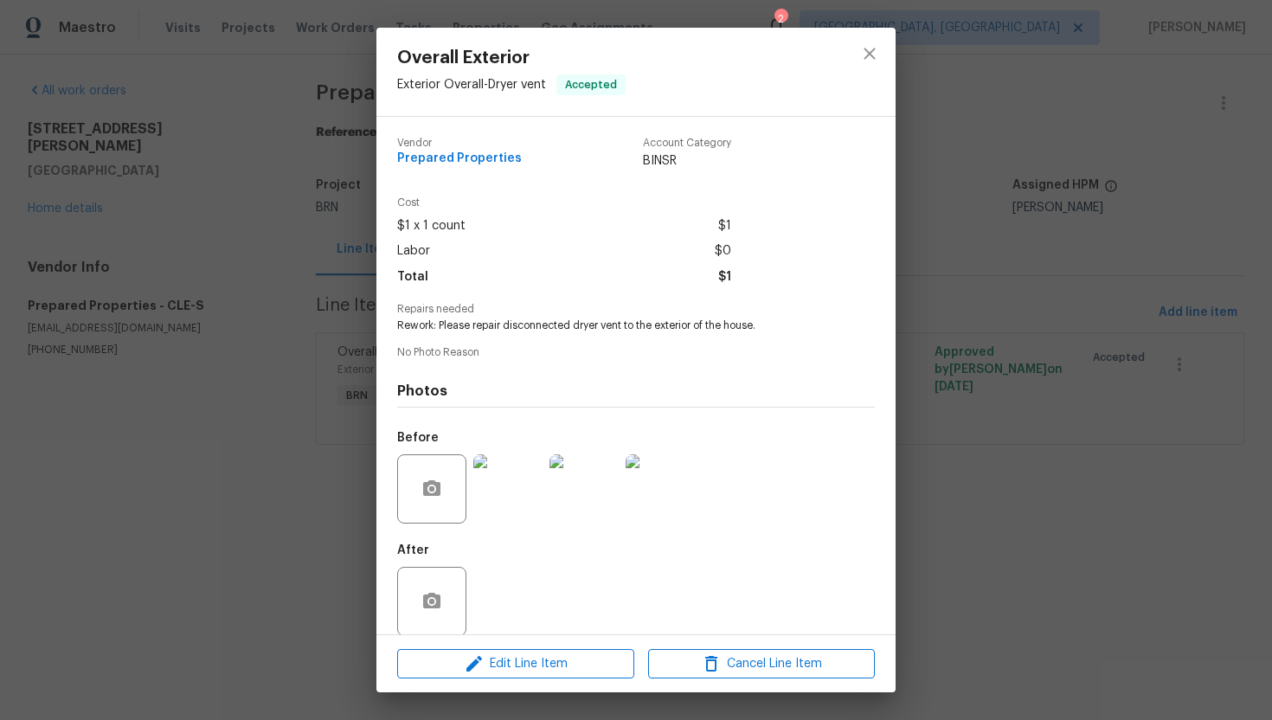
click at [648, 469] on img at bounding box center [660, 488] width 69 height 69
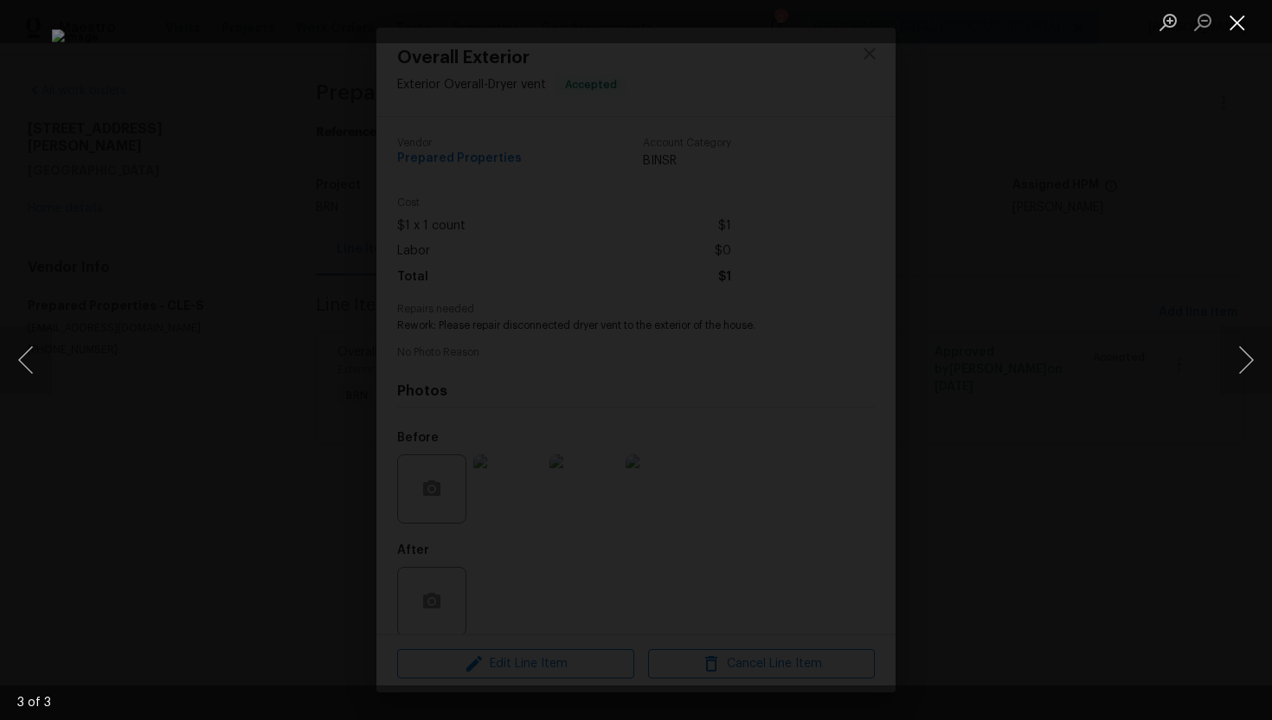
click at [1241, 20] on button "Close lightbox" at bounding box center [1237, 22] width 35 height 30
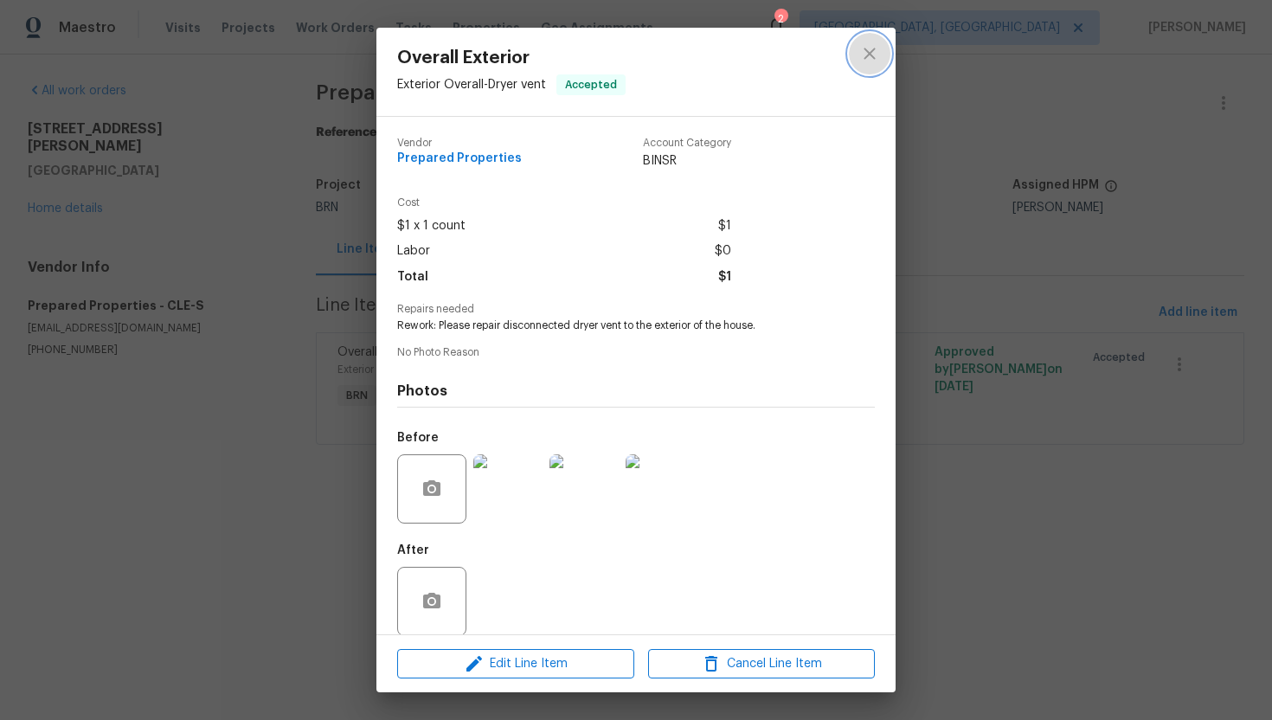
click at [863, 55] on icon "close" at bounding box center [869, 53] width 21 height 21
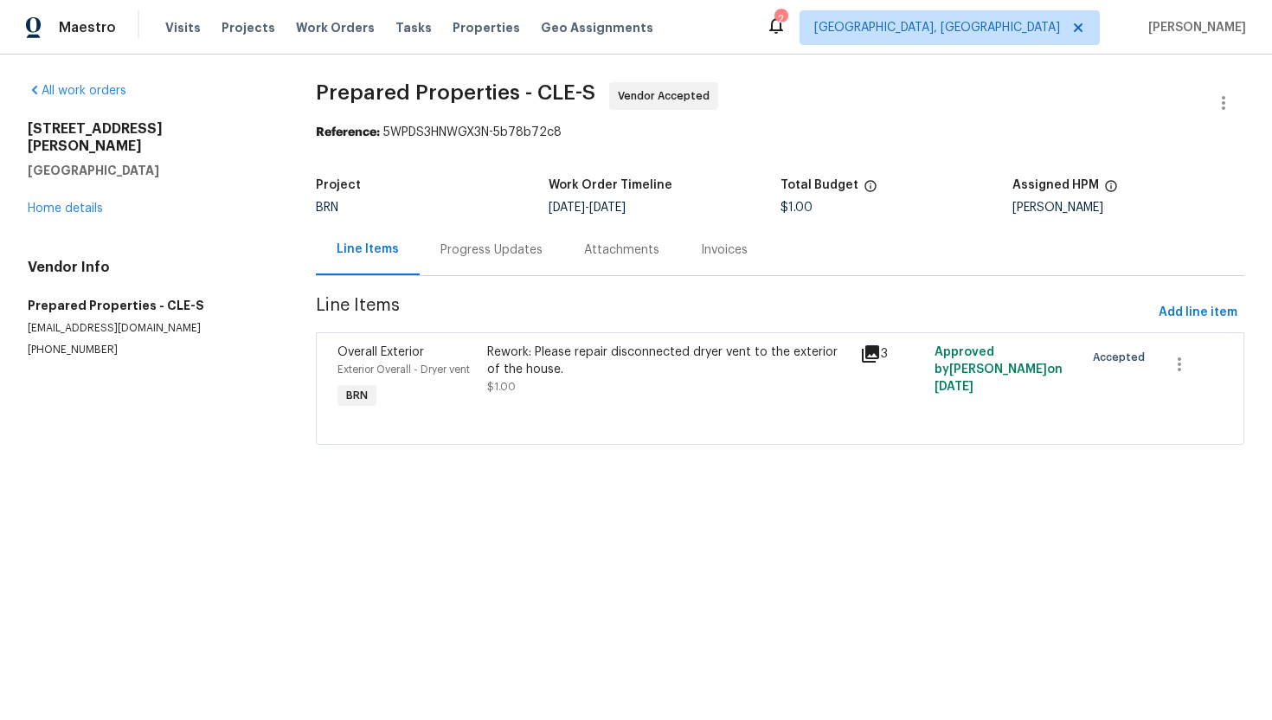
click at [473, 253] on div "Progress Updates" at bounding box center [491, 249] width 102 height 17
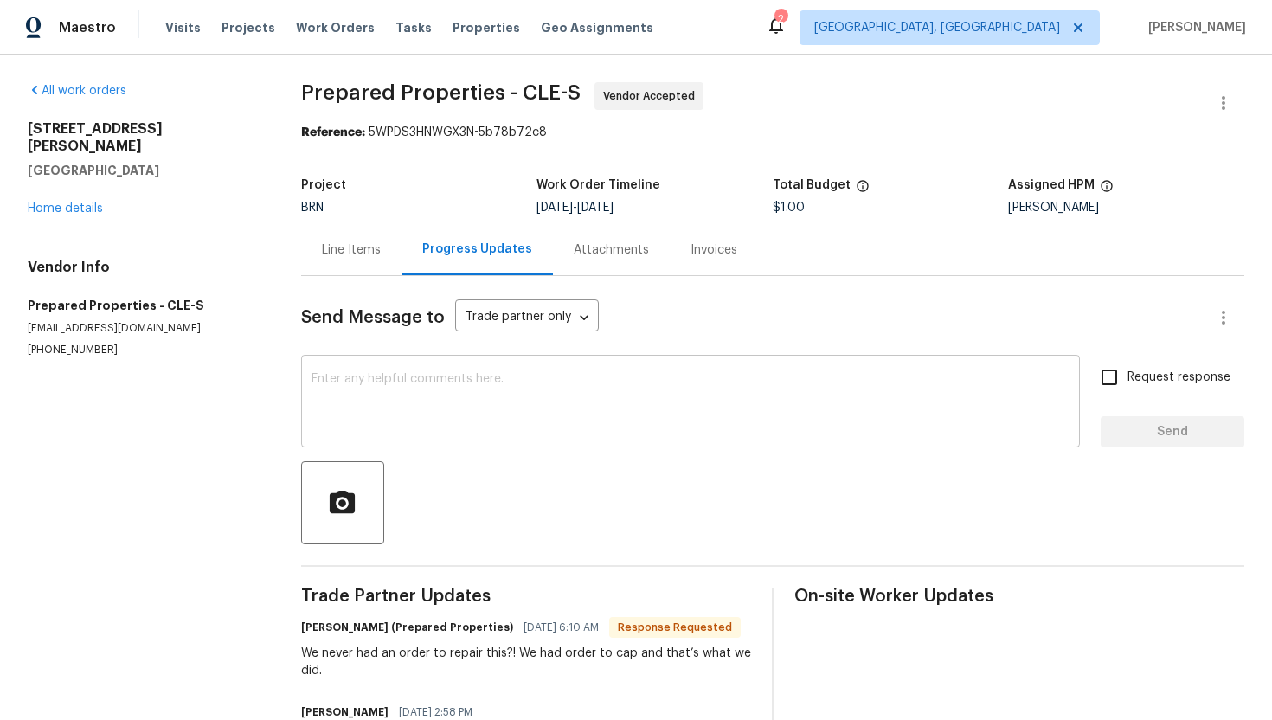
click at [414, 406] on textarea at bounding box center [690, 403] width 758 height 61
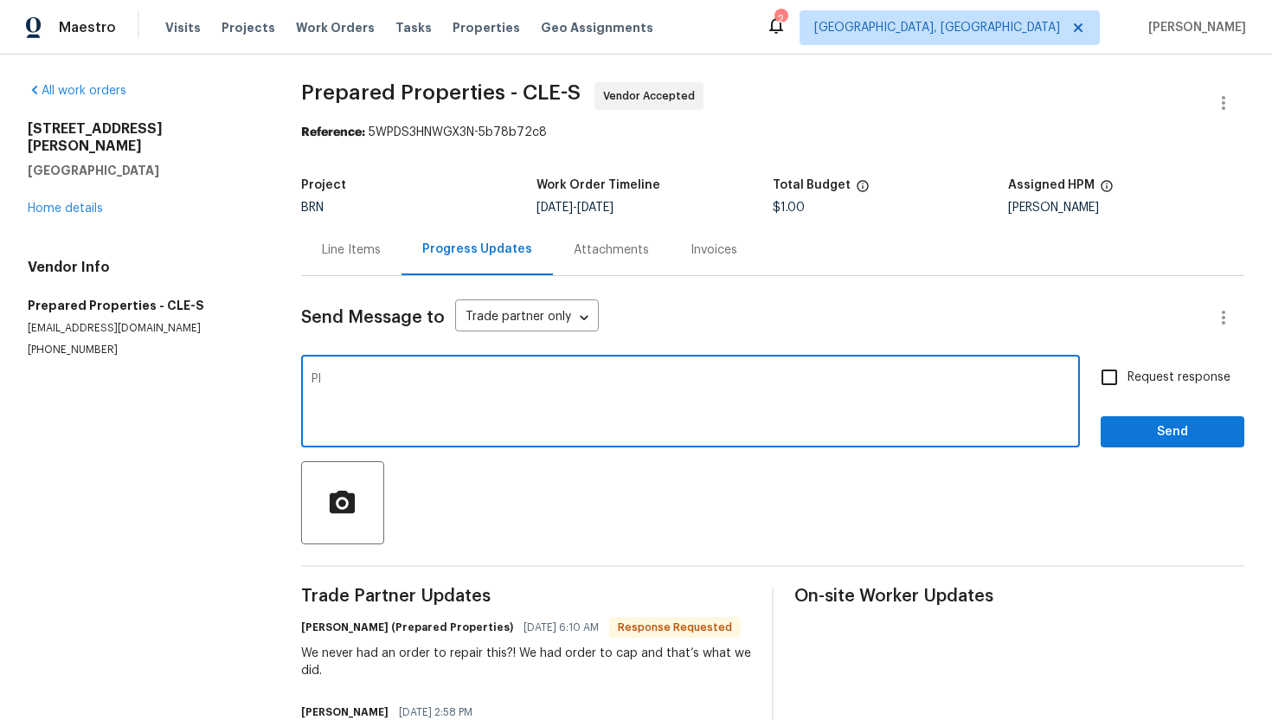
type textarea "P"
type textarea "I understand, please have the vent reconnected and also ensure there's a cap."
click at [1113, 395] on input "Request response" at bounding box center [1109, 377] width 36 height 36
checkbox input "true"
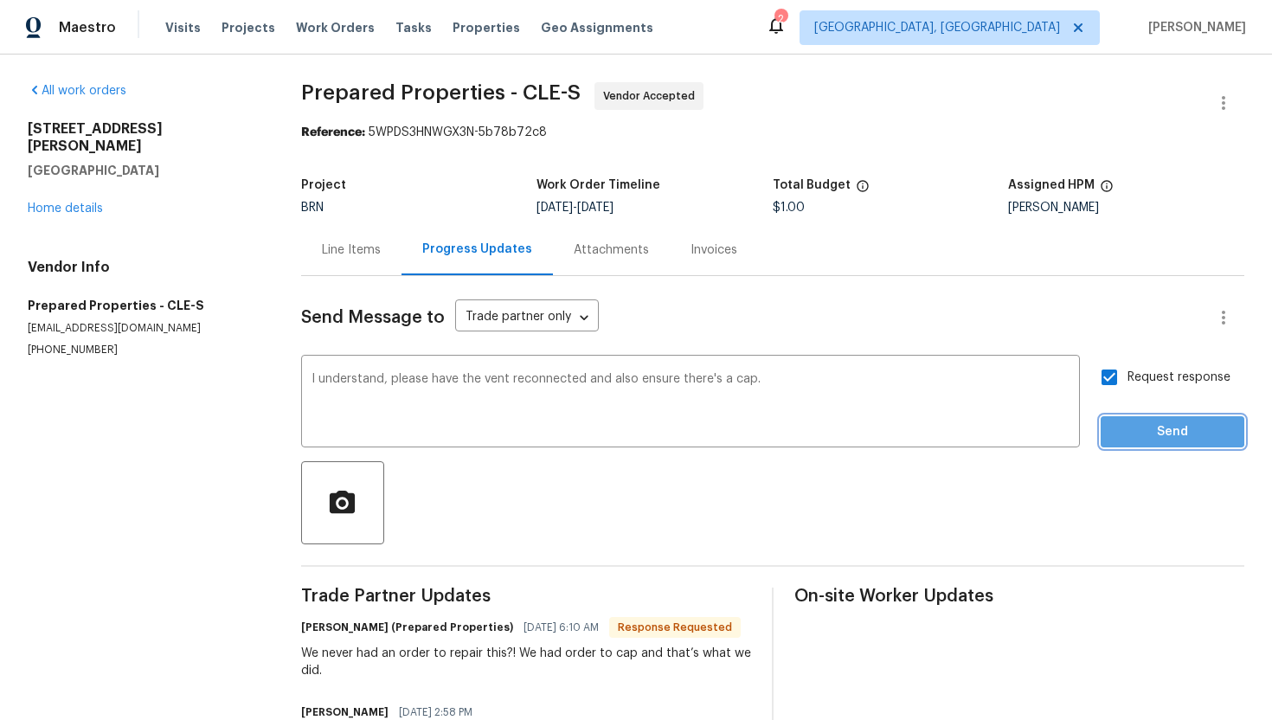
click at [1134, 430] on span "Send" at bounding box center [1172, 432] width 116 height 22
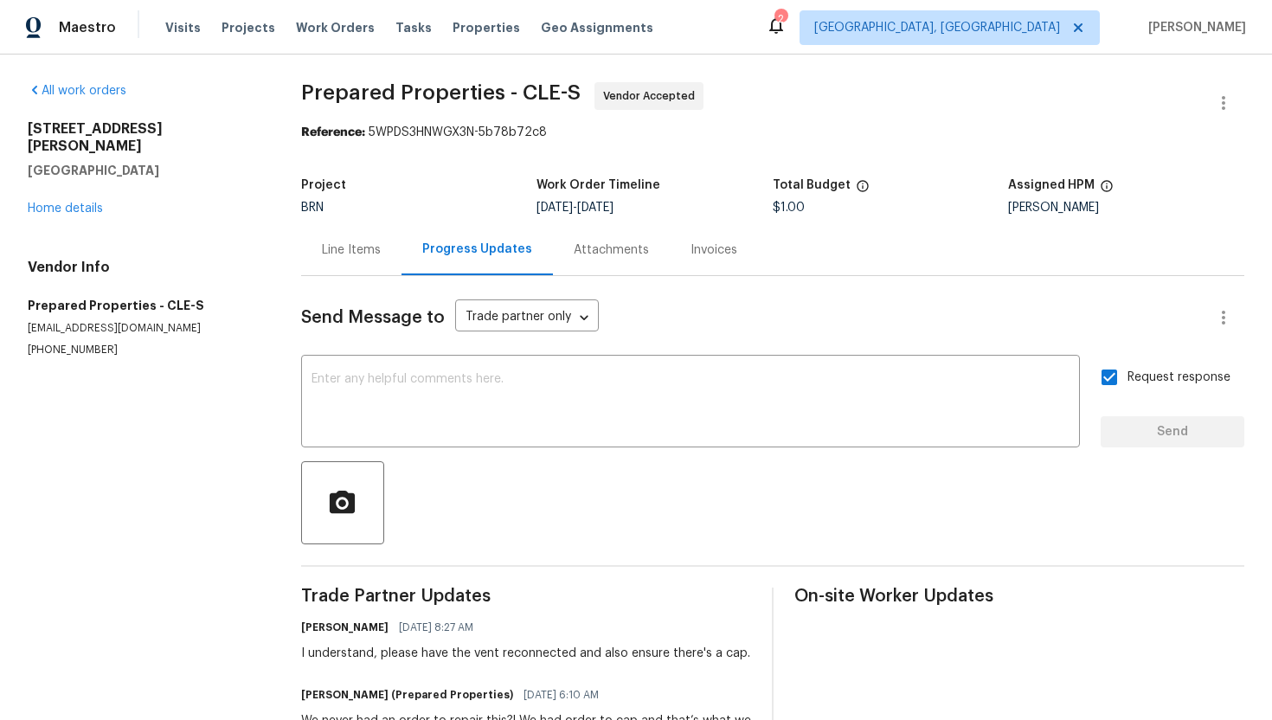
click at [360, 243] on div "Line Items" at bounding box center [351, 249] width 59 height 17
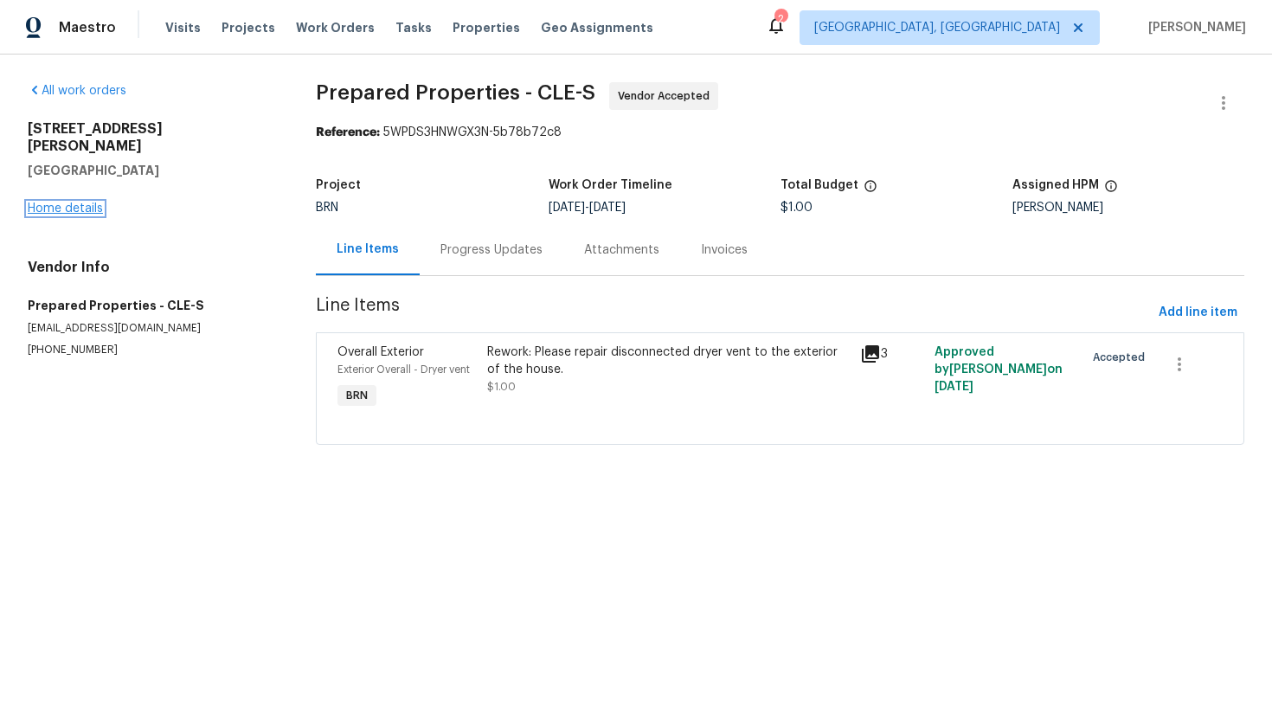
click at [57, 202] on link "Home details" at bounding box center [65, 208] width 75 height 12
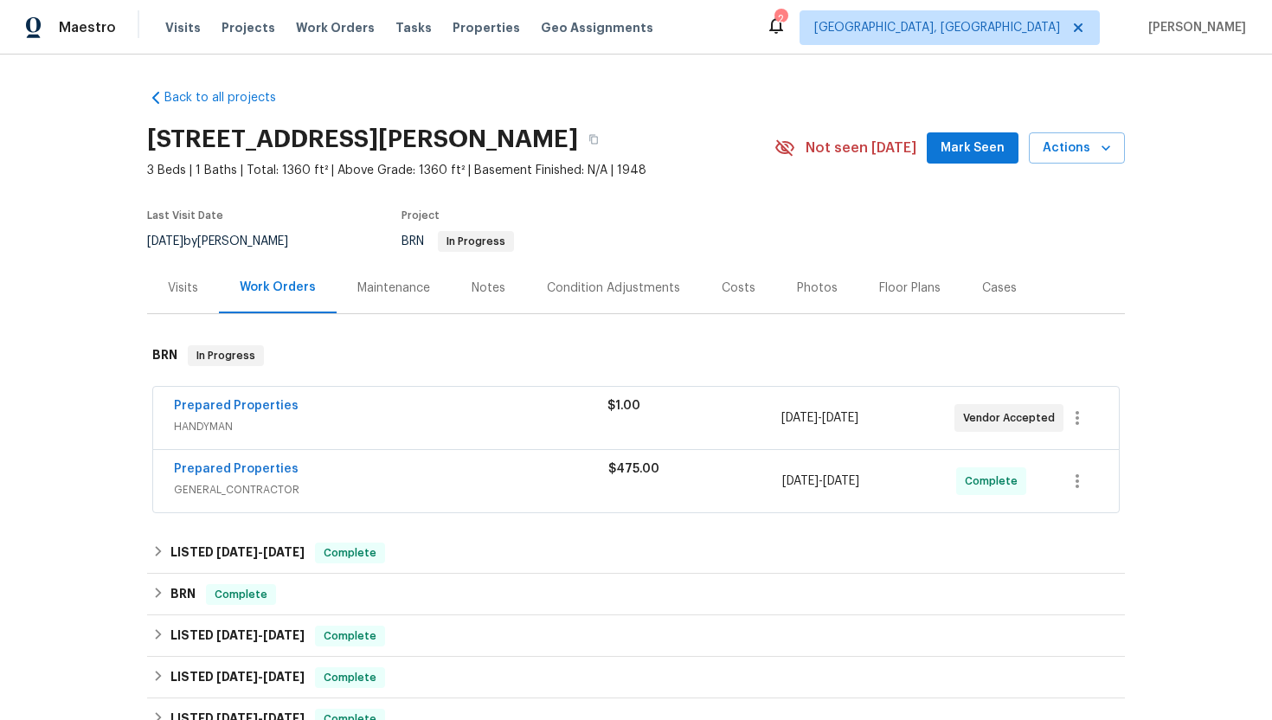
scroll to position [124, 0]
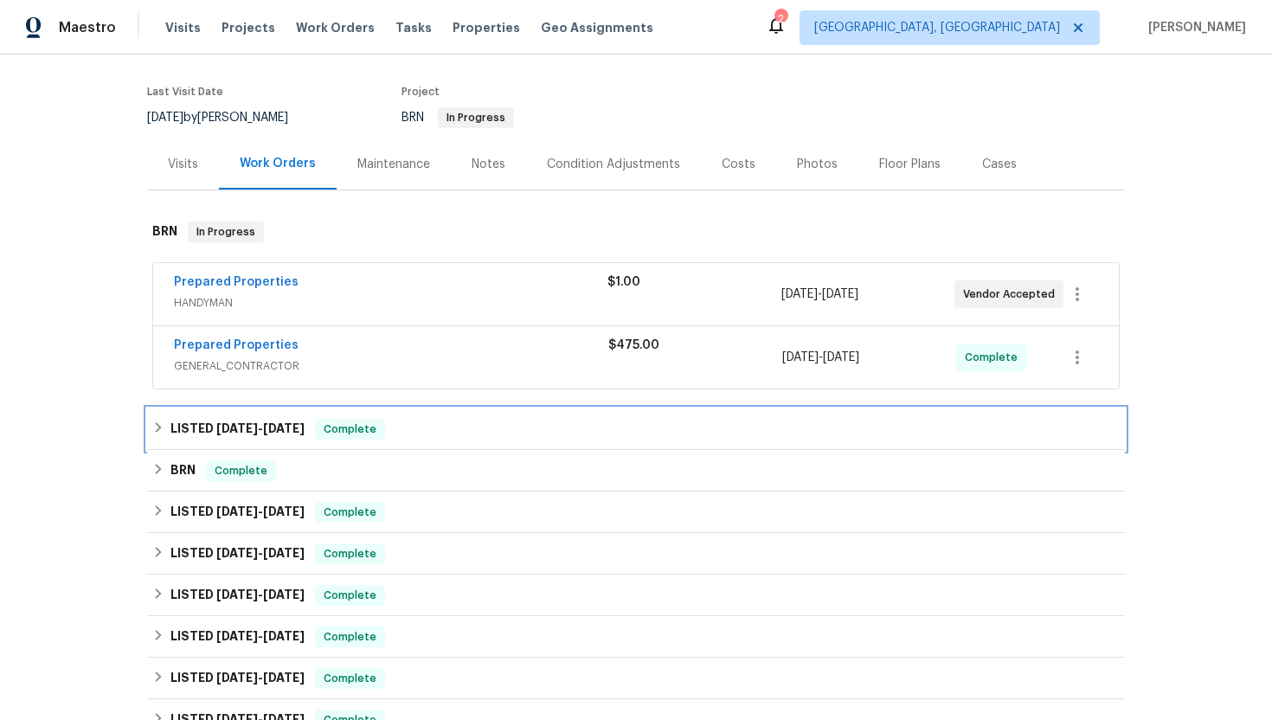
click at [217, 426] on span "9/9/25" at bounding box center [237, 428] width 42 height 12
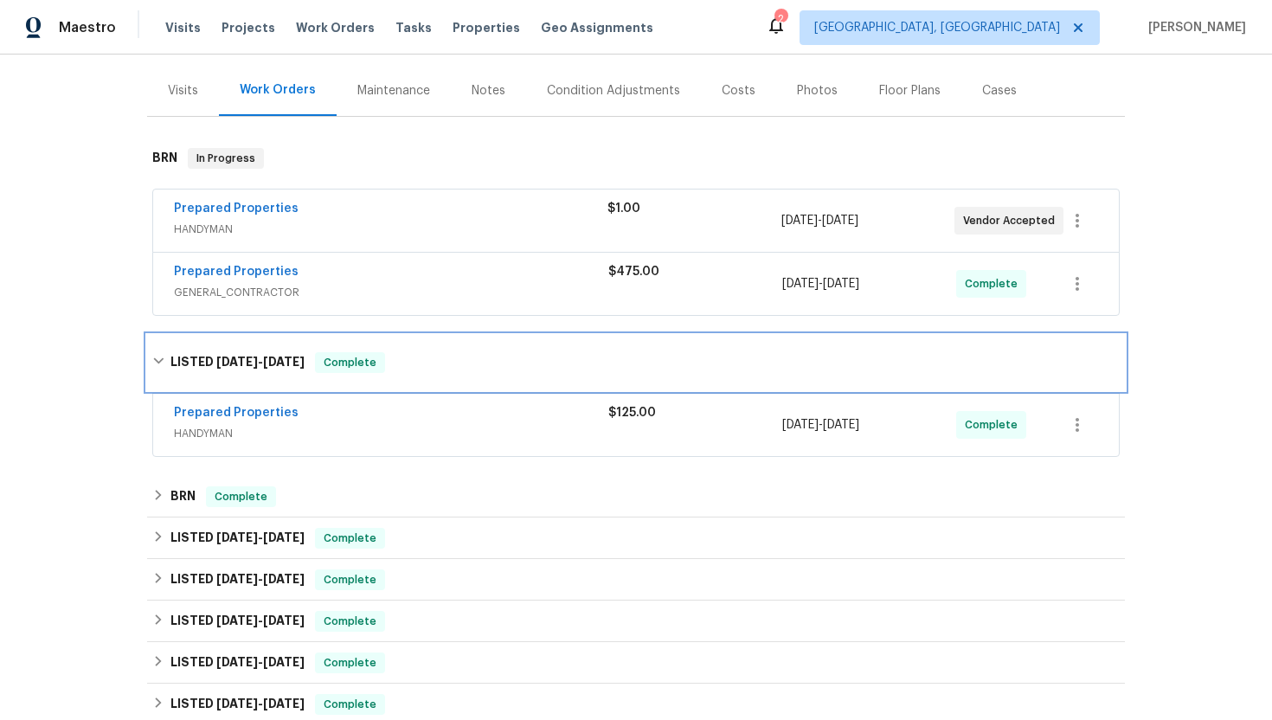
scroll to position [222, 0]
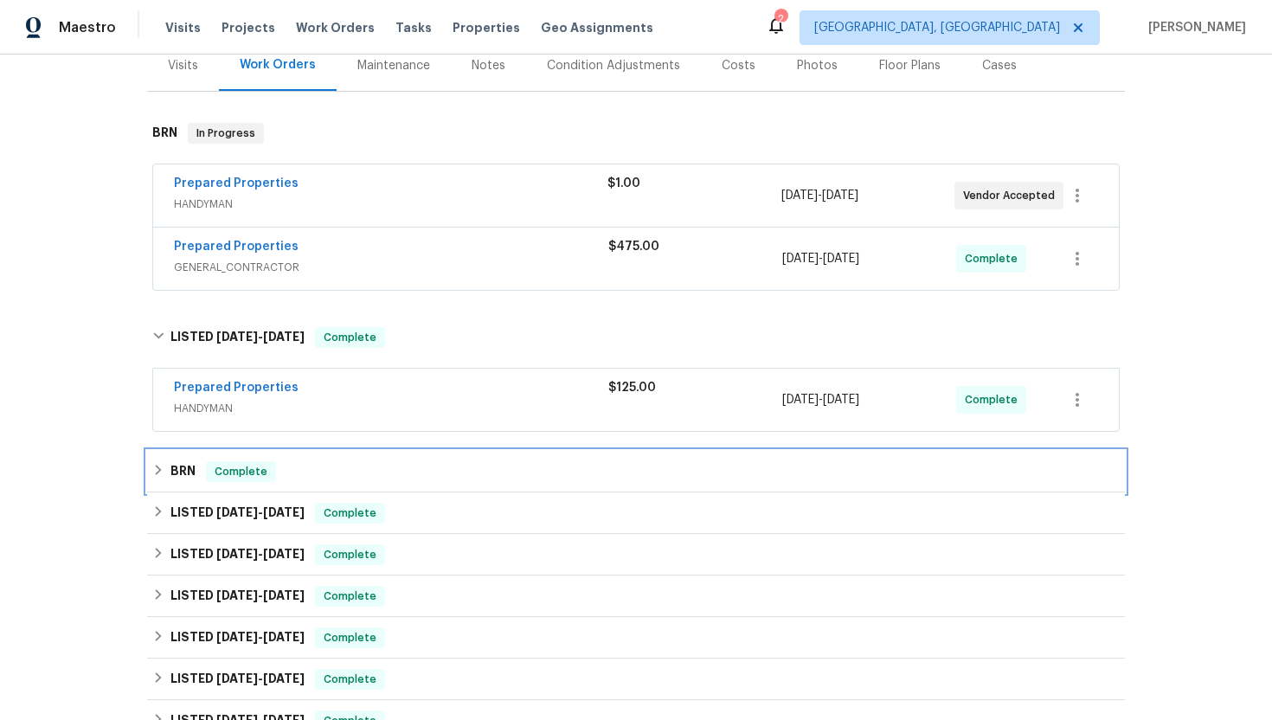
click at [212, 472] on span "Complete" at bounding box center [241, 471] width 67 height 17
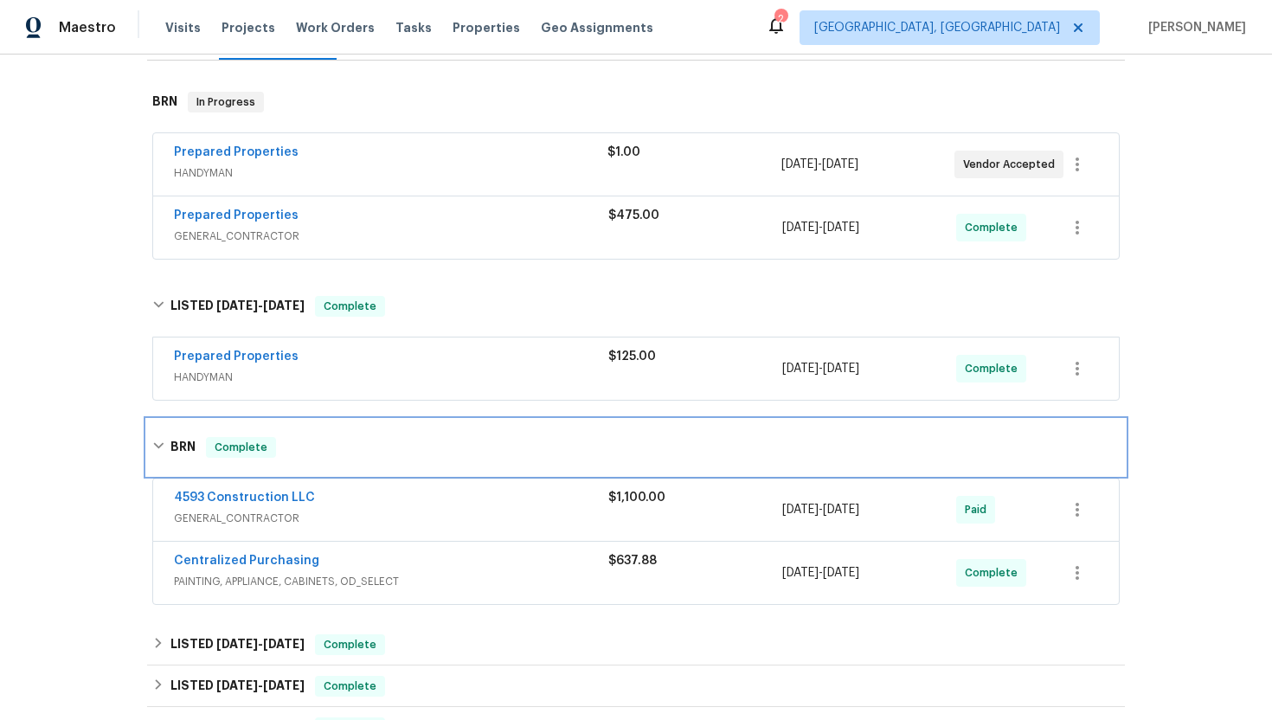
scroll to position [274, 0]
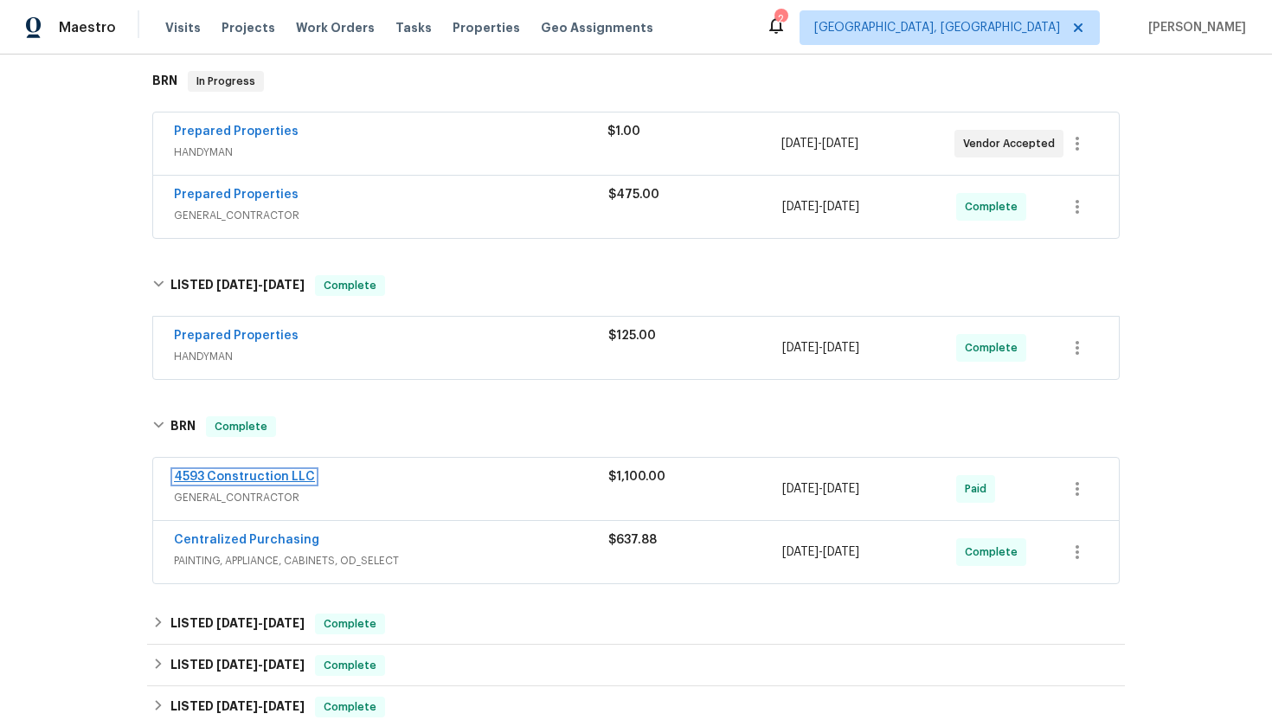
click at [237, 477] on link "4593 Construction LLC" at bounding box center [244, 477] width 141 height 12
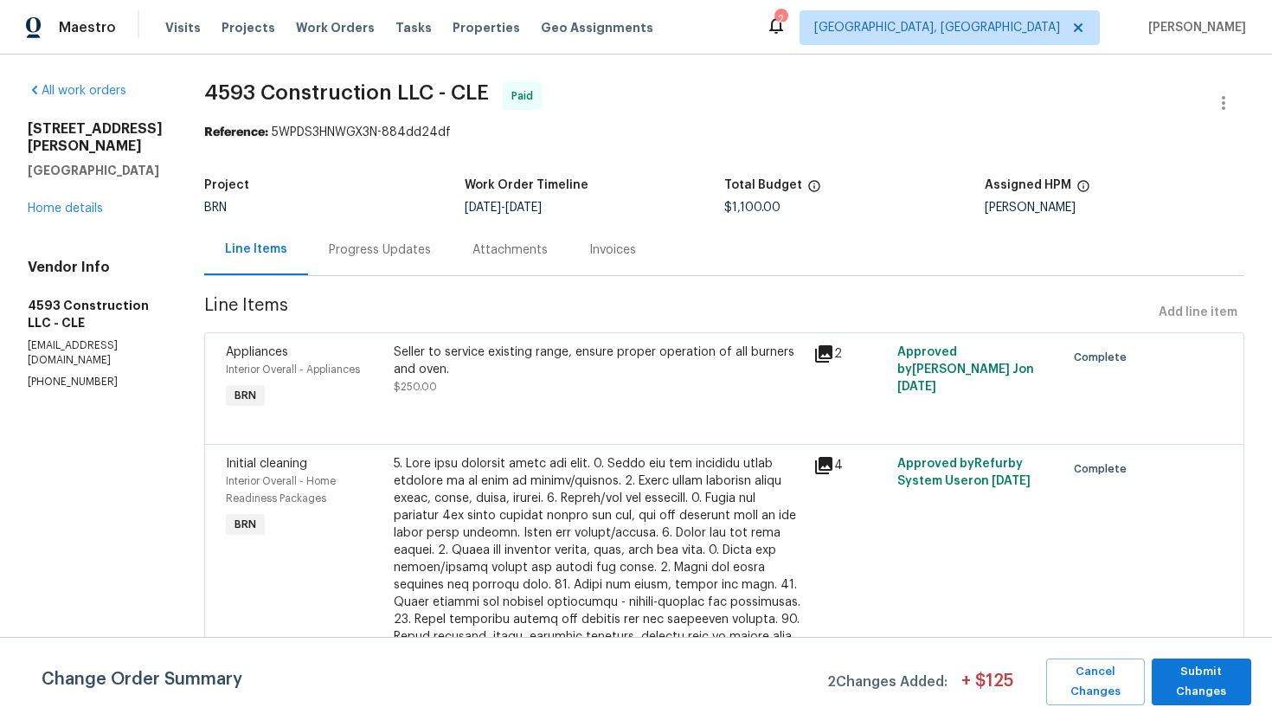
click at [572, 412] on div "Seller to service existing range, ensure proper operation of all burners and ov…" at bounding box center [598, 378] width 420 height 80
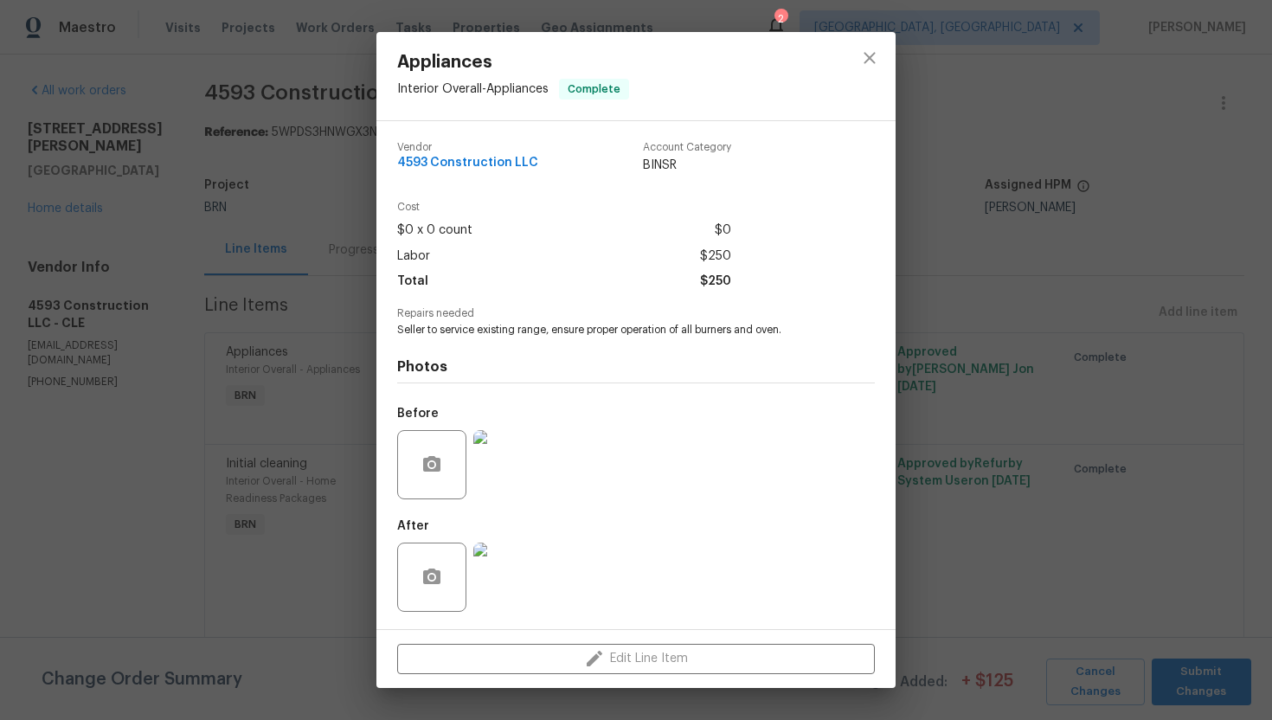
click at [271, 498] on div "Appliances Interior Overall - Appliances Complete Vendor 4593 Construction LLC …" at bounding box center [636, 360] width 1272 height 720
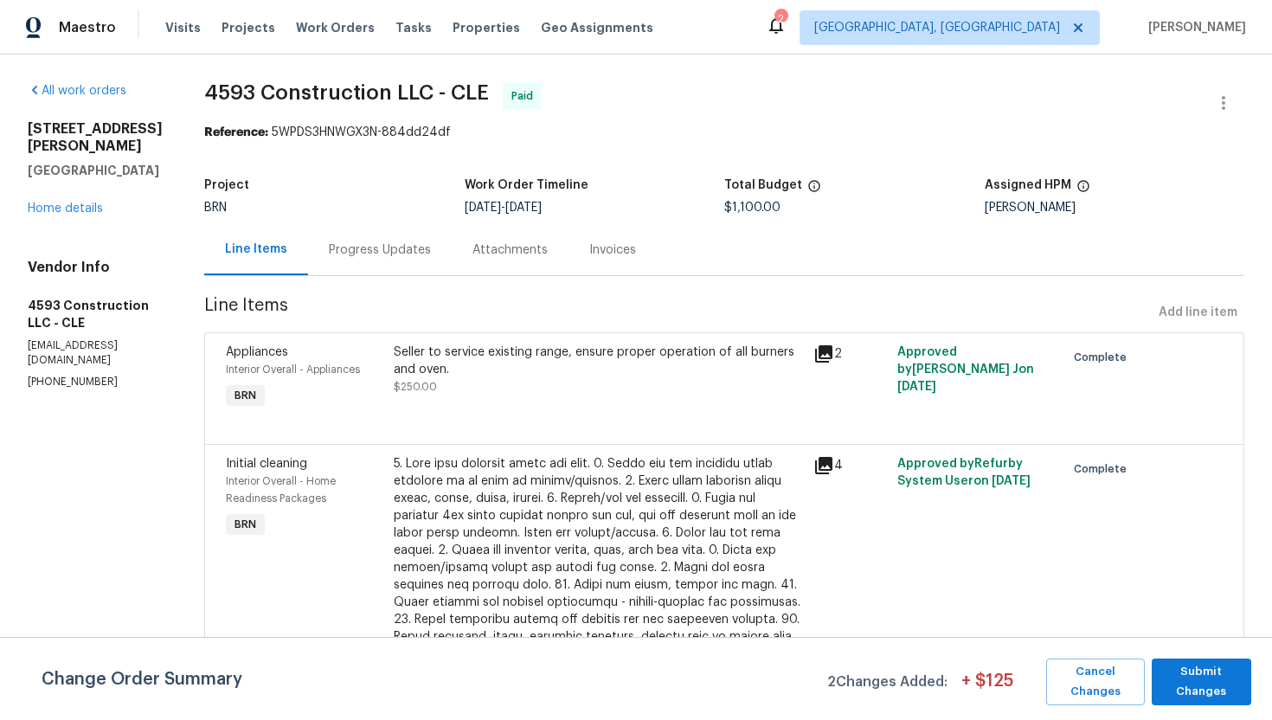
click at [504, 516] on div at bounding box center [598, 628] width 409 height 346
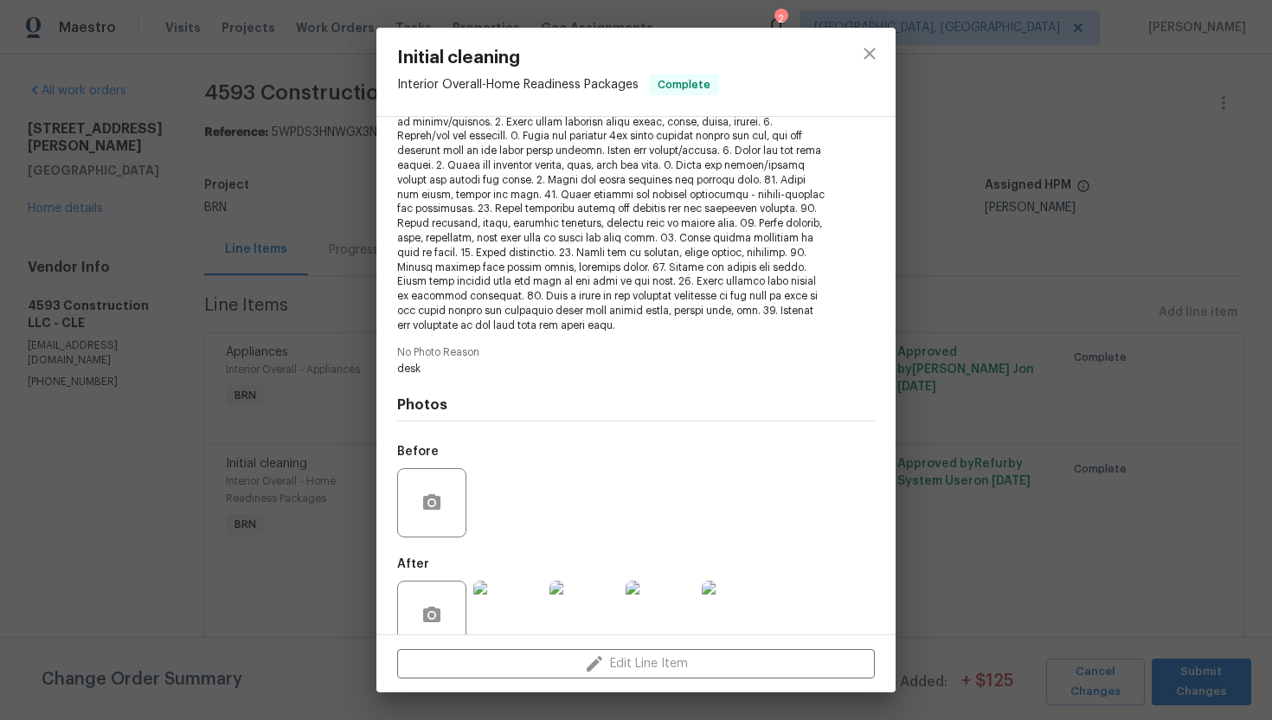
scroll to position [251, 0]
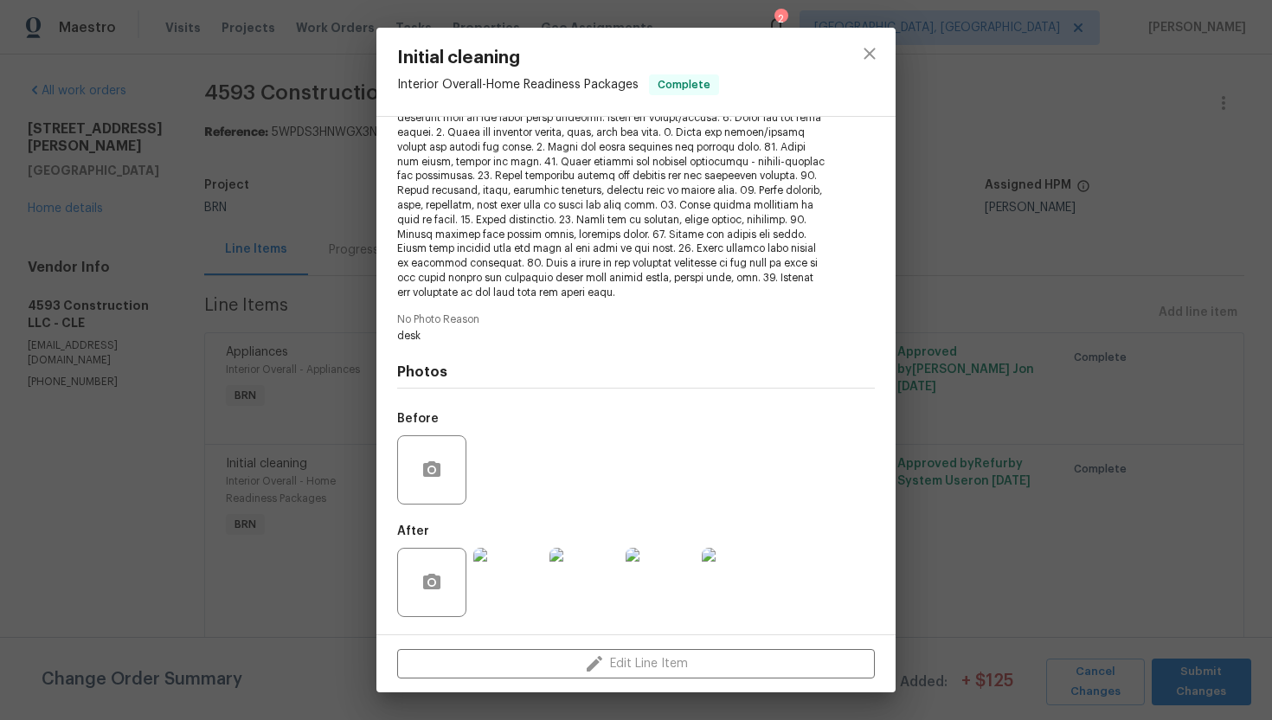
click at [90, 545] on div "Initial cleaning Interior Overall - Home Readiness Packages Complete Vendor 459…" at bounding box center [636, 360] width 1272 height 720
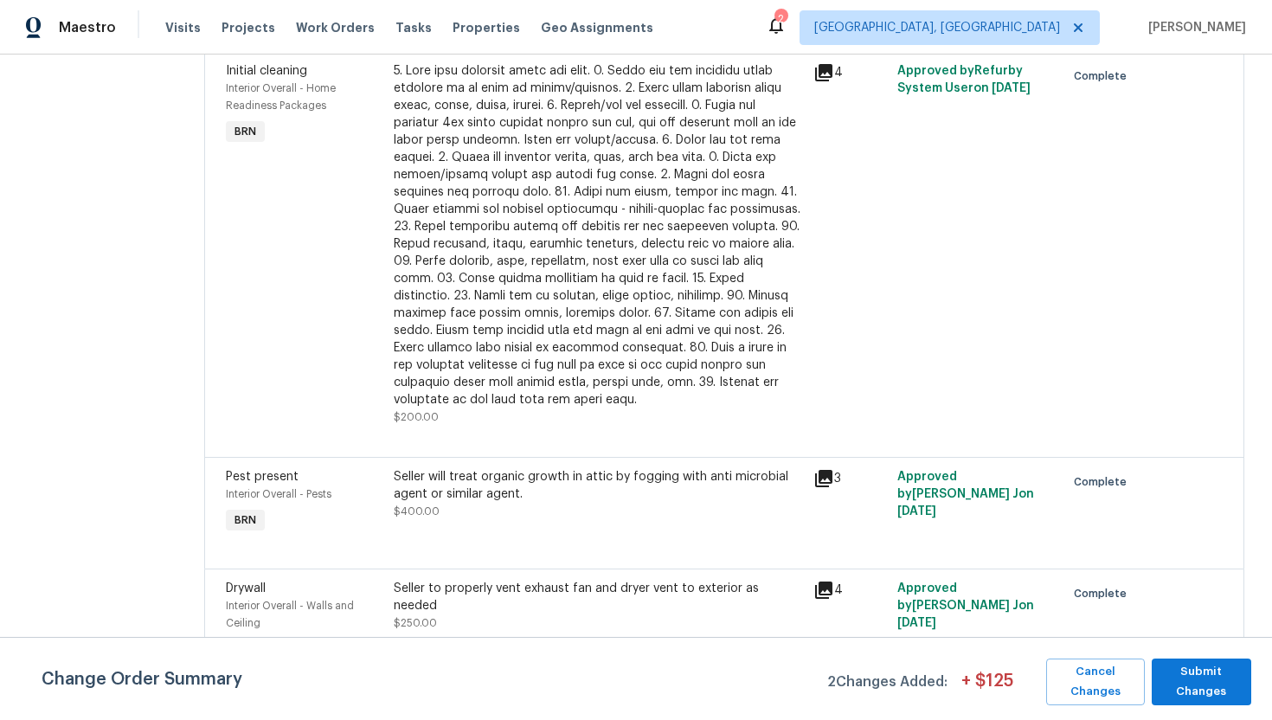
scroll to position [421, 0]
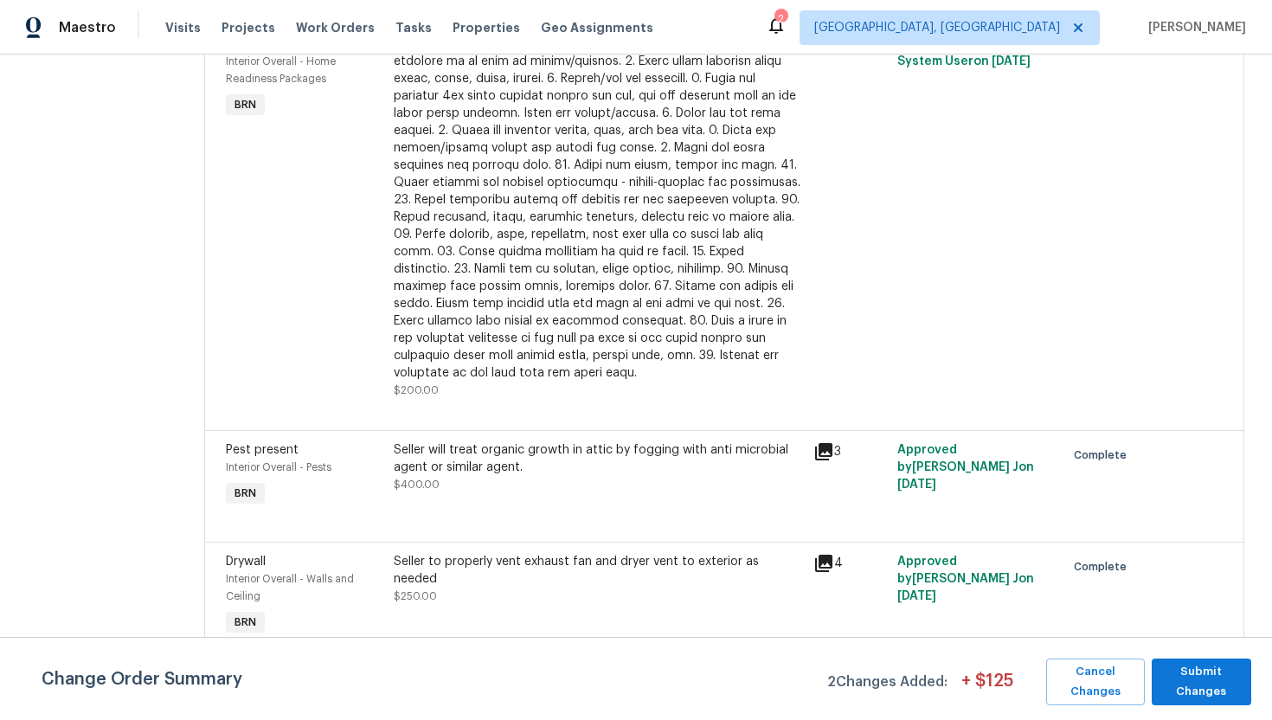
click at [489, 423] on div "Initial cleaning Interior Overall - Home Readiness Packages BRN $200.00 4 Appro…" at bounding box center [724, 227] width 1040 height 406
click at [500, 569] on div "Seller to properly vent exhaust fan and dryer vent to exterior as needed" at bounding box center [598, 570] width 409 height 35
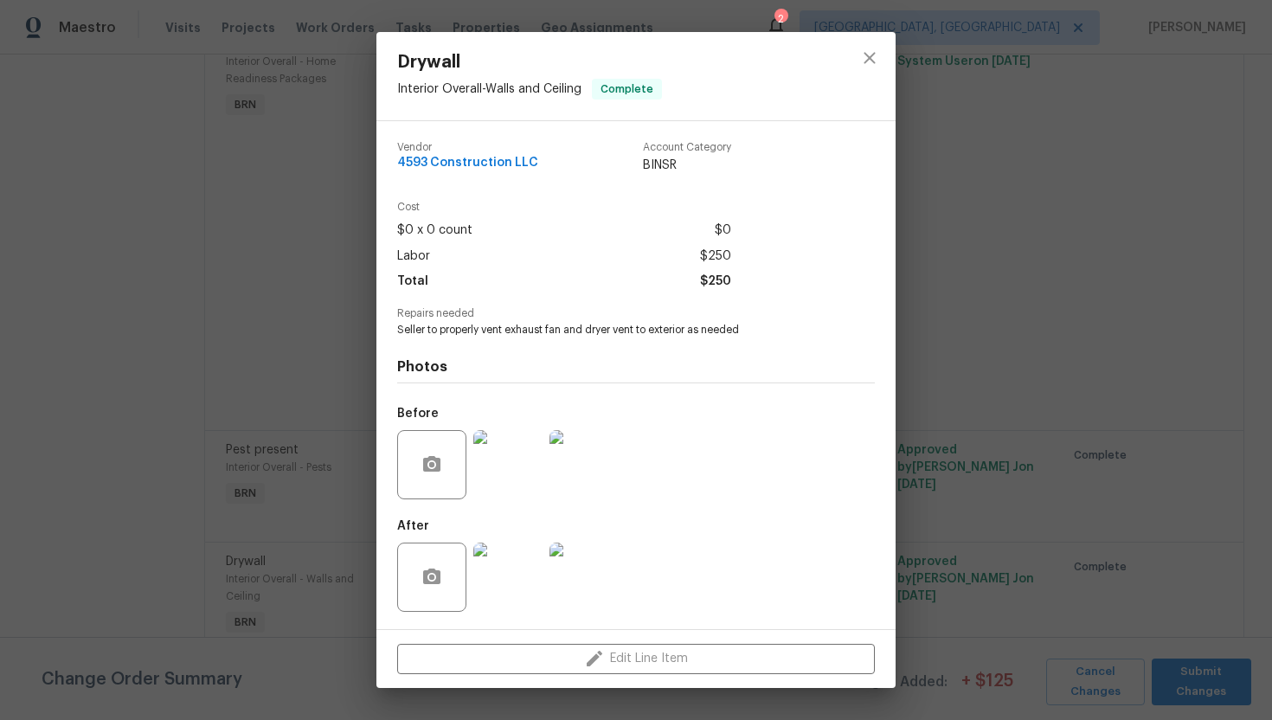
click at [523, 461] on img at bounding box center [507, 464] width 69 height 69
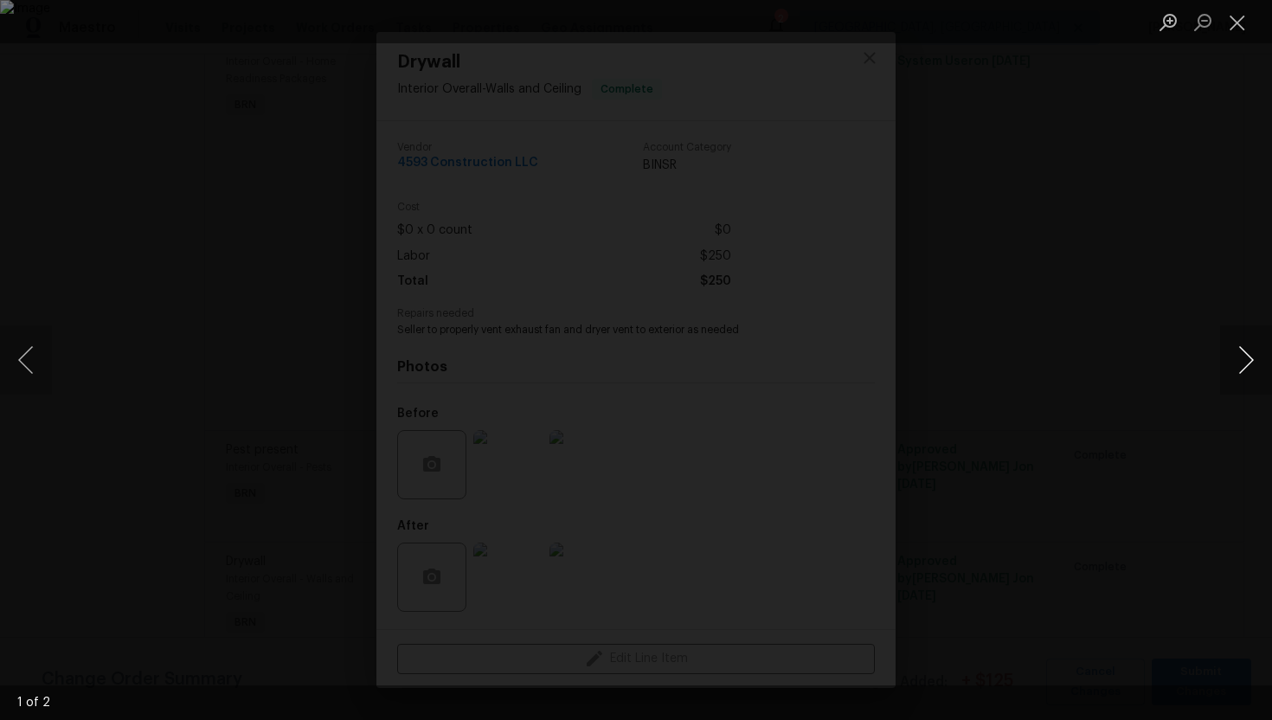
click at [1243, 357] on button "Next image" at bounding box center [1246, 359] width 52 height 69
click at [1226, 20] on button "Close lightbox" at bounding box center [1237, 22] width 35 height 30
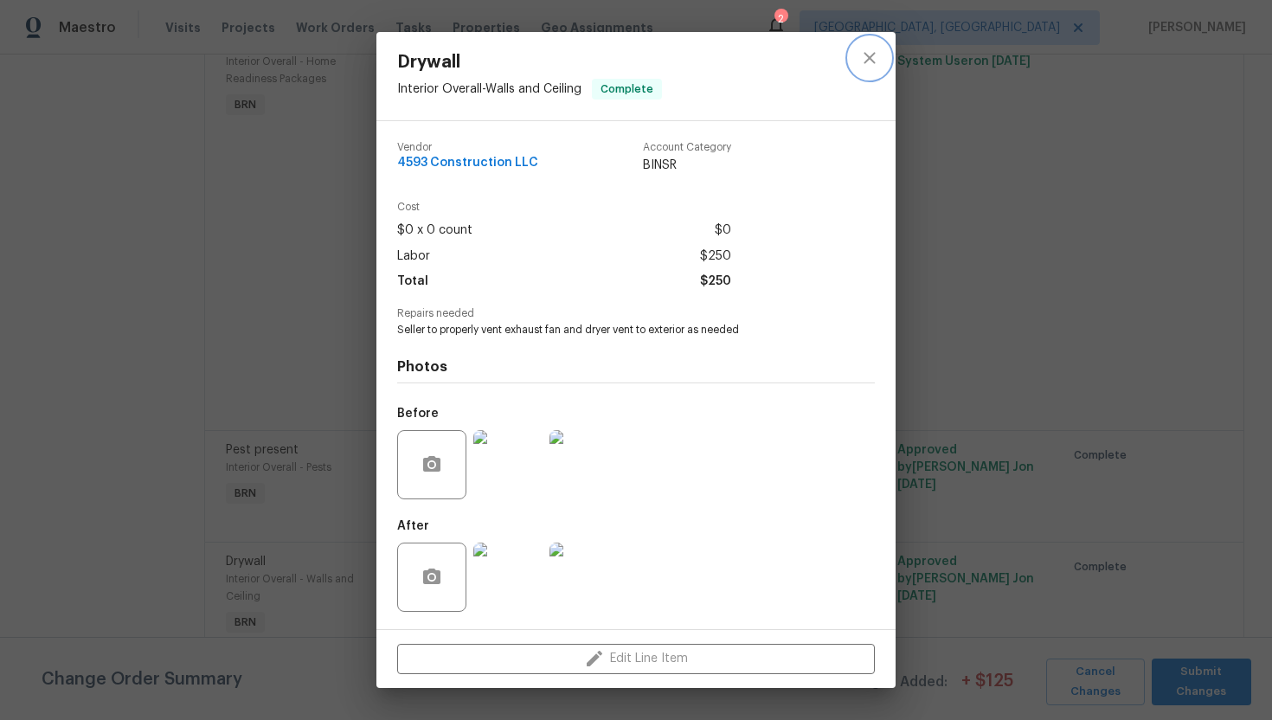
click at [863, 54] on icon "close" at bounding box center [869, 58] width 21 height 21
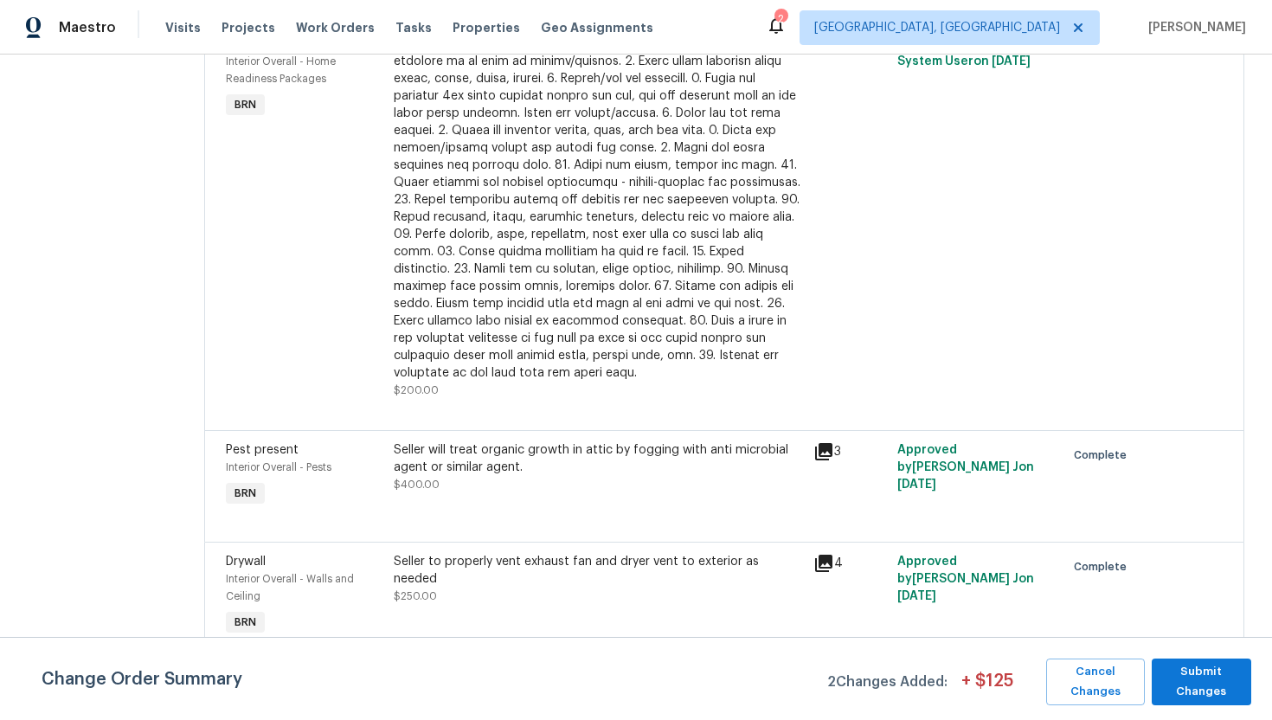
scroll to position [0, 0]
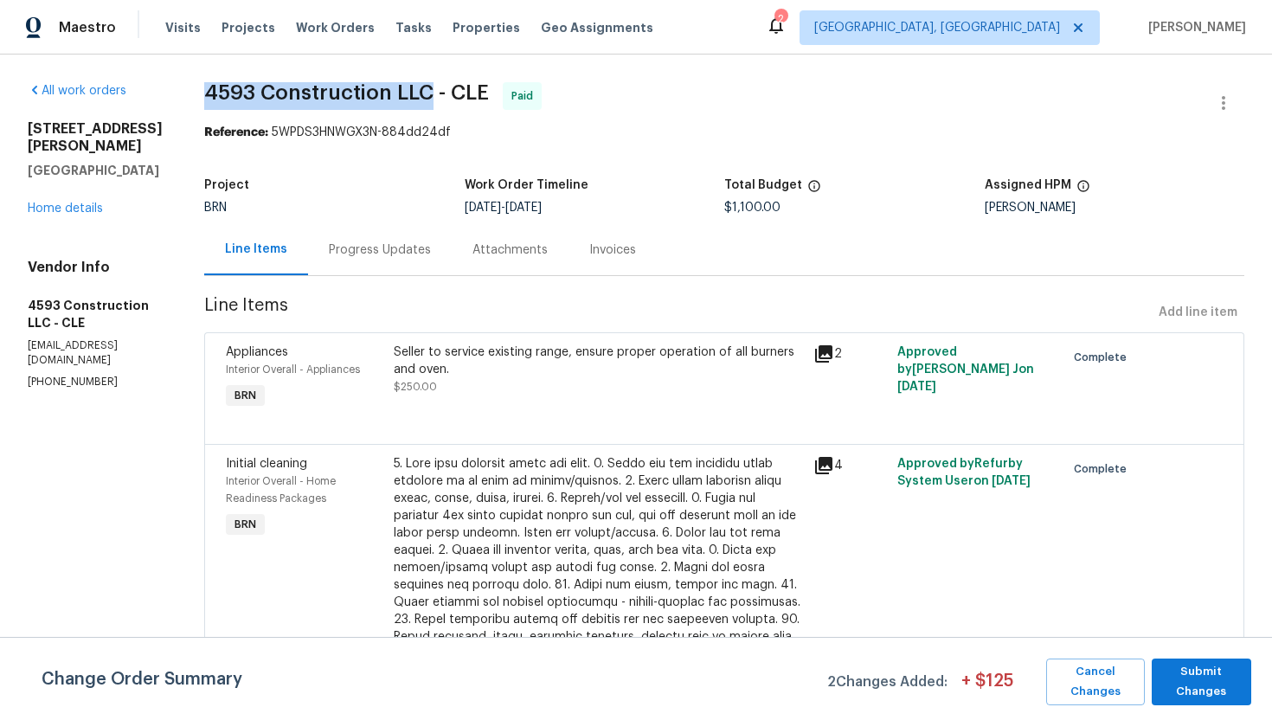
drag, startPoint x: 216, startPoint y: 83, endPoint x: 448, endPoint y: 88, distance: 231.9
click at [449, 88] on div "All work orders 3665 Marcella Ave Stow, OH 44224 Home details Vendor Info 4593 …" at bounding box center [636, 597] width 1272 height 1085
copy span "4593 Construction LLC"
click at [77, 202] on link "Home details" at bounding box center [65, 208] width 75 height 12
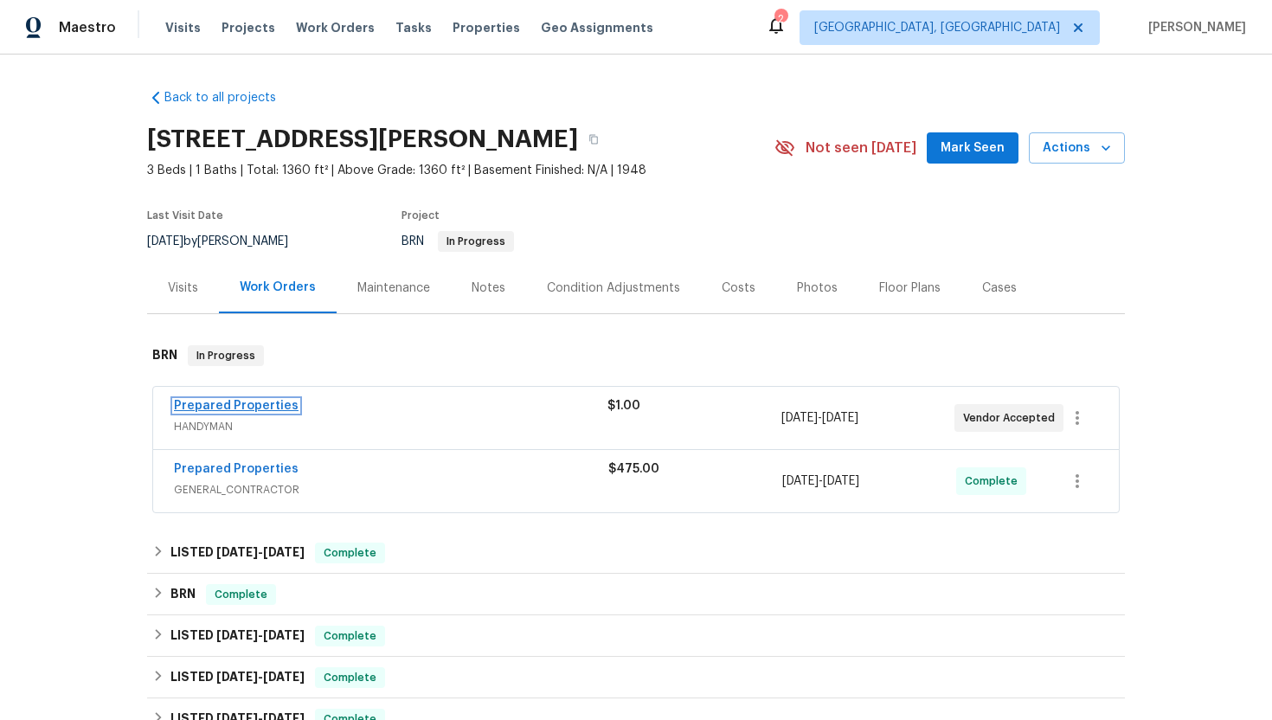
click at [236, 407] on link "Prepared Properties" at bounding box center [236, 406] width 125 height 12
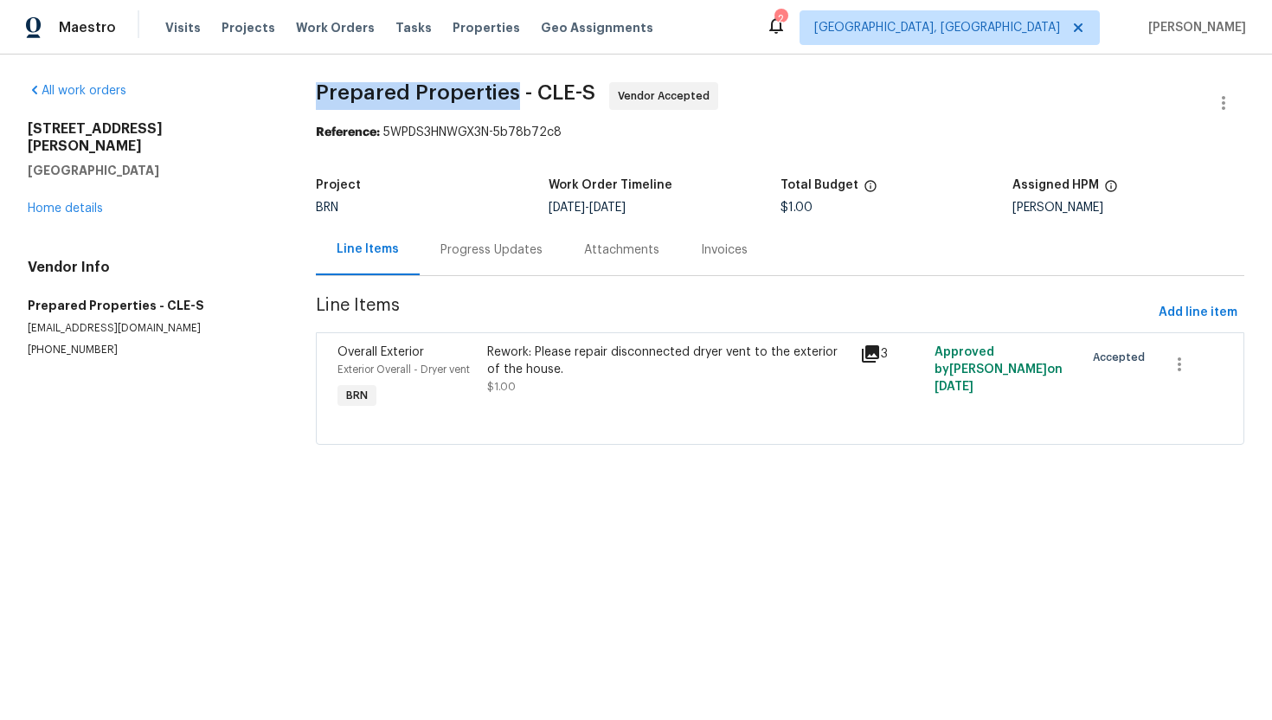
drag, startPoint x: 308, startPoint y: 96, endPoint x: 513, endPoint y: 97, distance: 205.0
click at [513, 97] on div "All work orders 3665 Marcella Ave Stow, OH 44224 Home details Vendor Info Prepa…" at bounding box center [636, 274] width 1272 height 439
copy span "Prepared Properties"
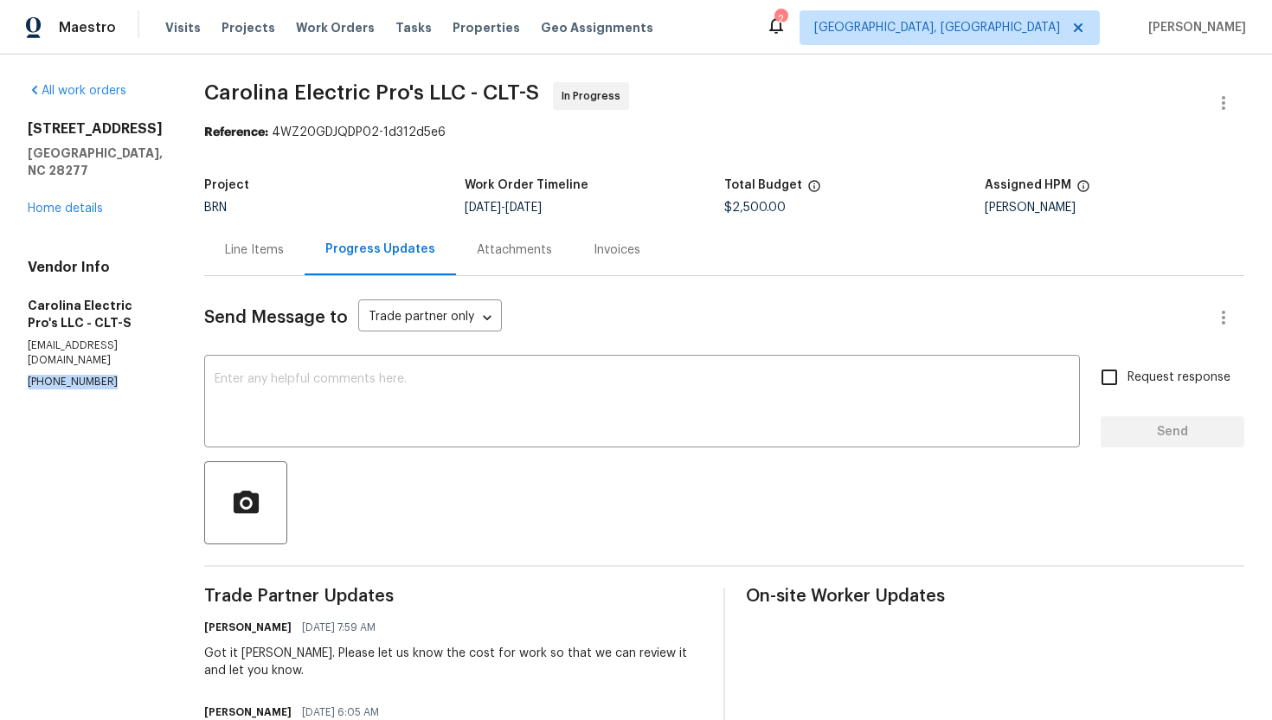
drag, startPoint x: 26, startPoint y: 350, endPoint x: 117, endPoint y: 356, distance: 91.0
copy p "[PHONE_NUMBER]"
click at [273, 253] on div "Line Items" at bounding box center [254, 249] width 59 height 17
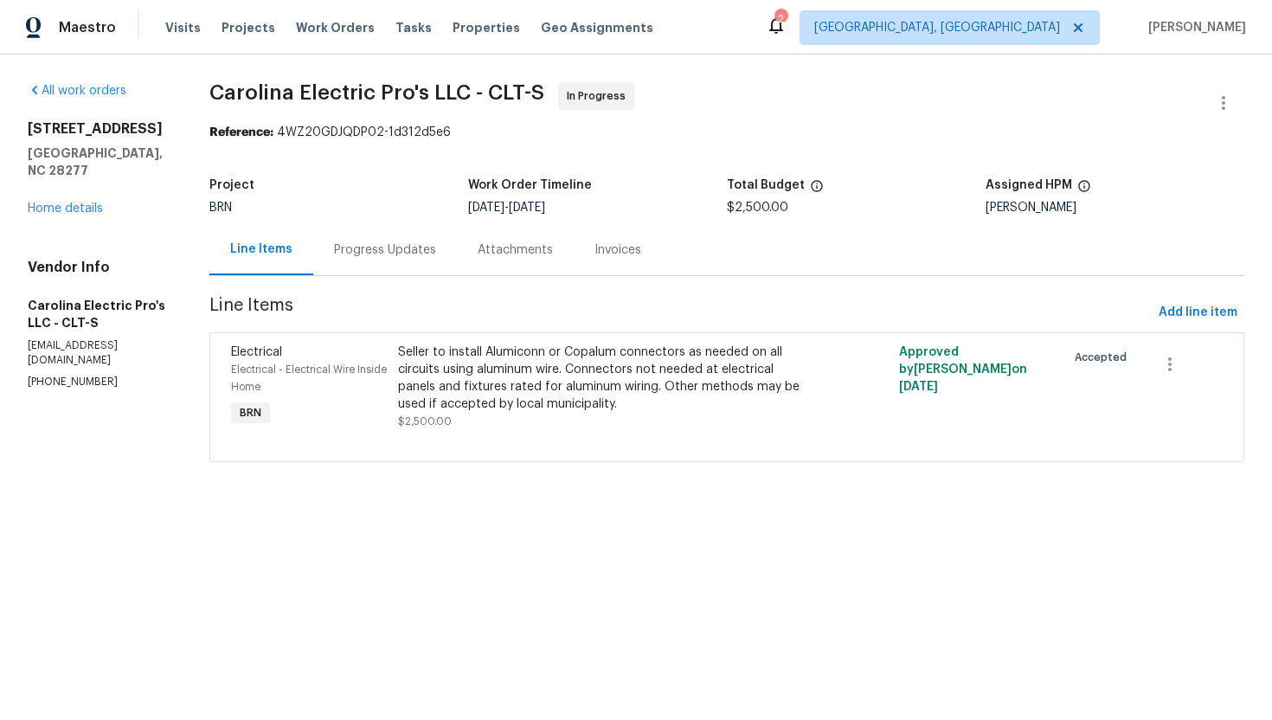
click at [421, 262] on div "Progress Updates" at bounding box center [385, 249] width 144 height 51
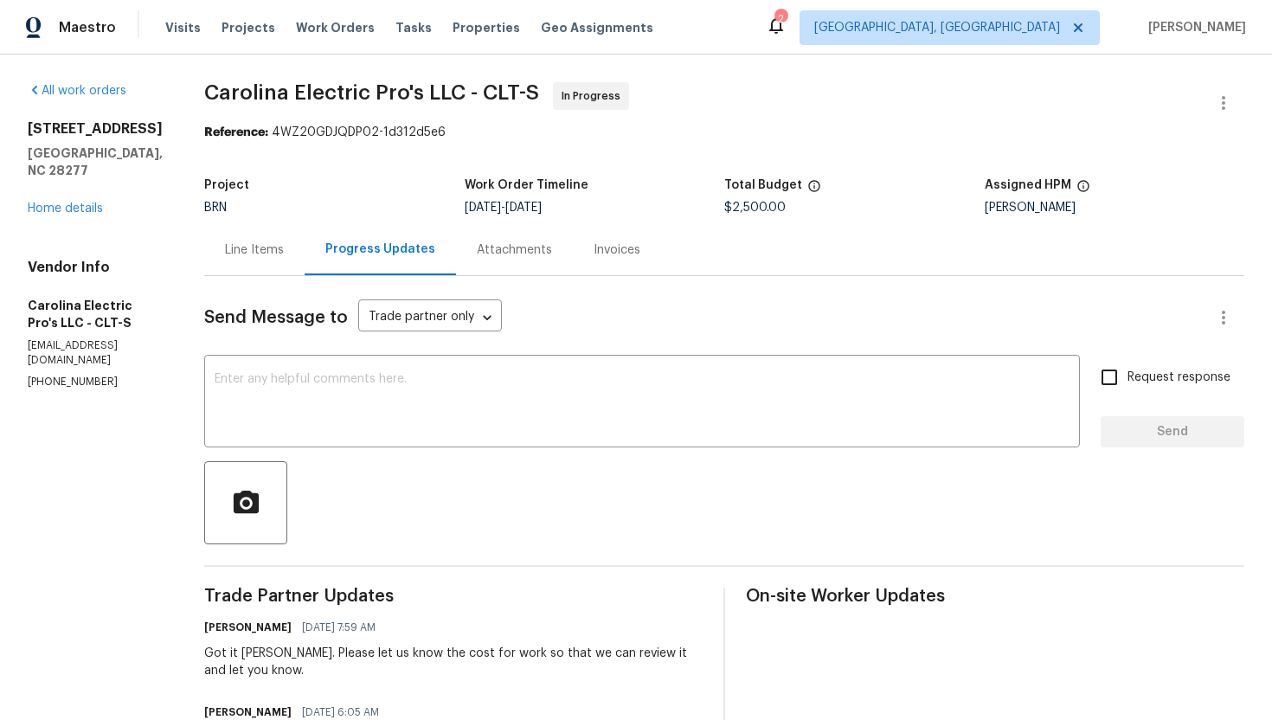
click at [299, 266] on div "Line Items" at bounding box center [254, 249] width 100 height 51
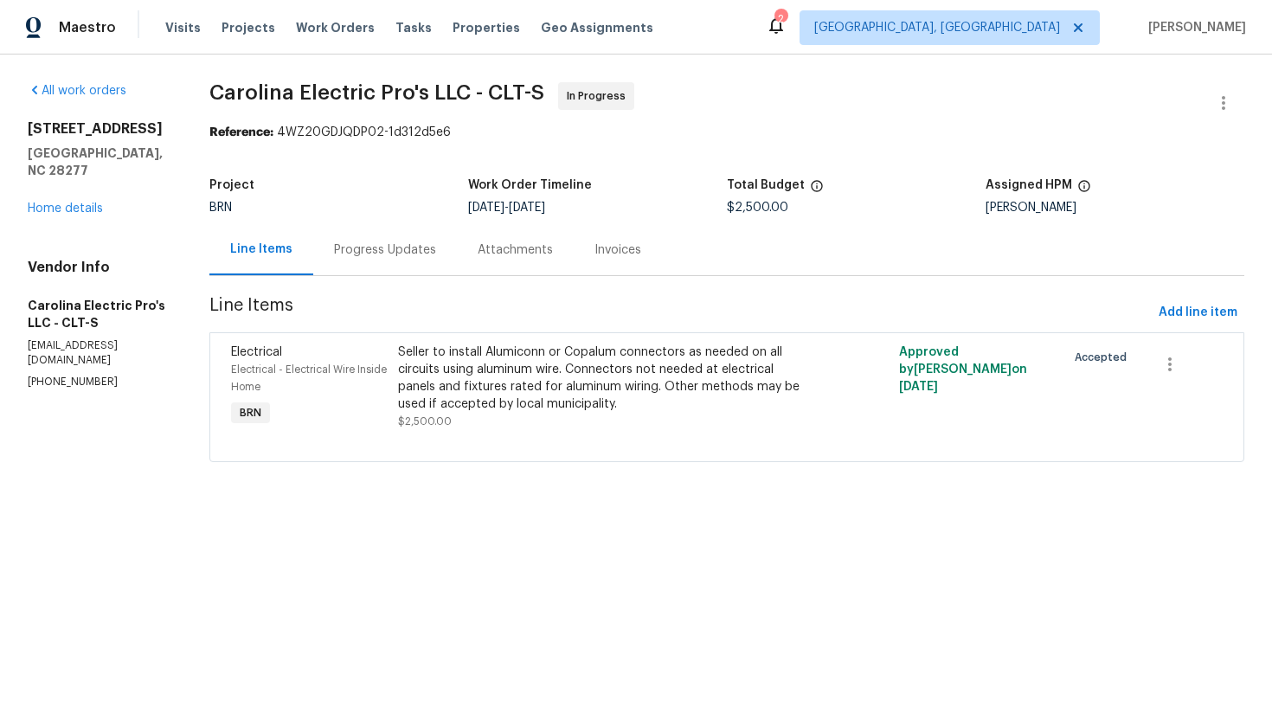
click at [378, 272] on div "Progress Updates" at bounding box center [385, 249] width 144 height 51
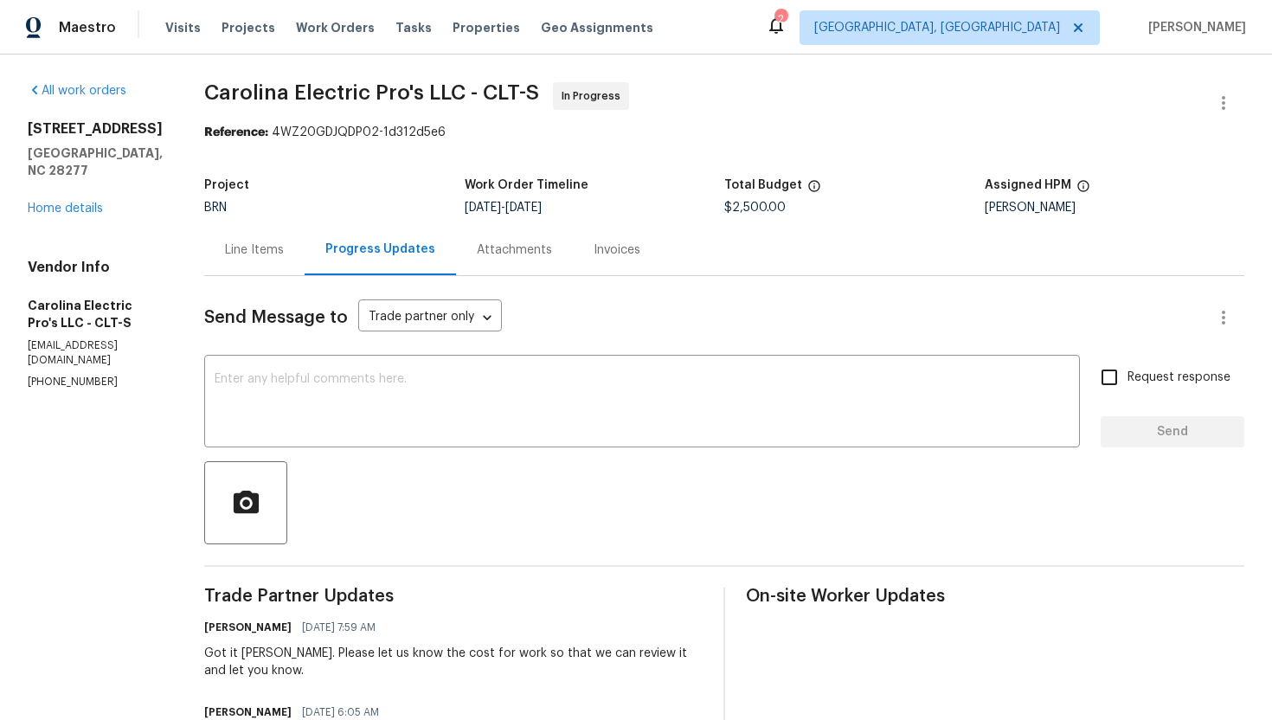
click at [284, 250] on div "Line Items" at bounding box center [254, 249] width 59 height 17
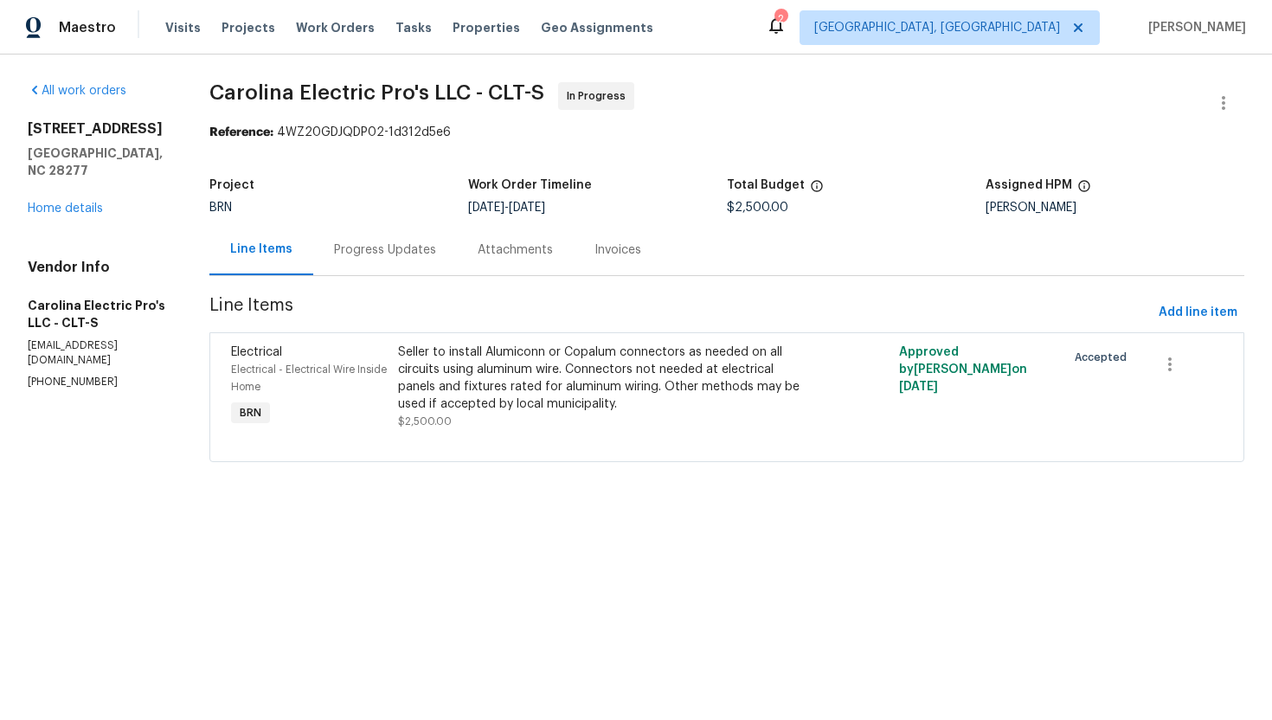
click at [420, 264] on div "Progress Updates" at bounding box center [385, 249] width 144 height 51
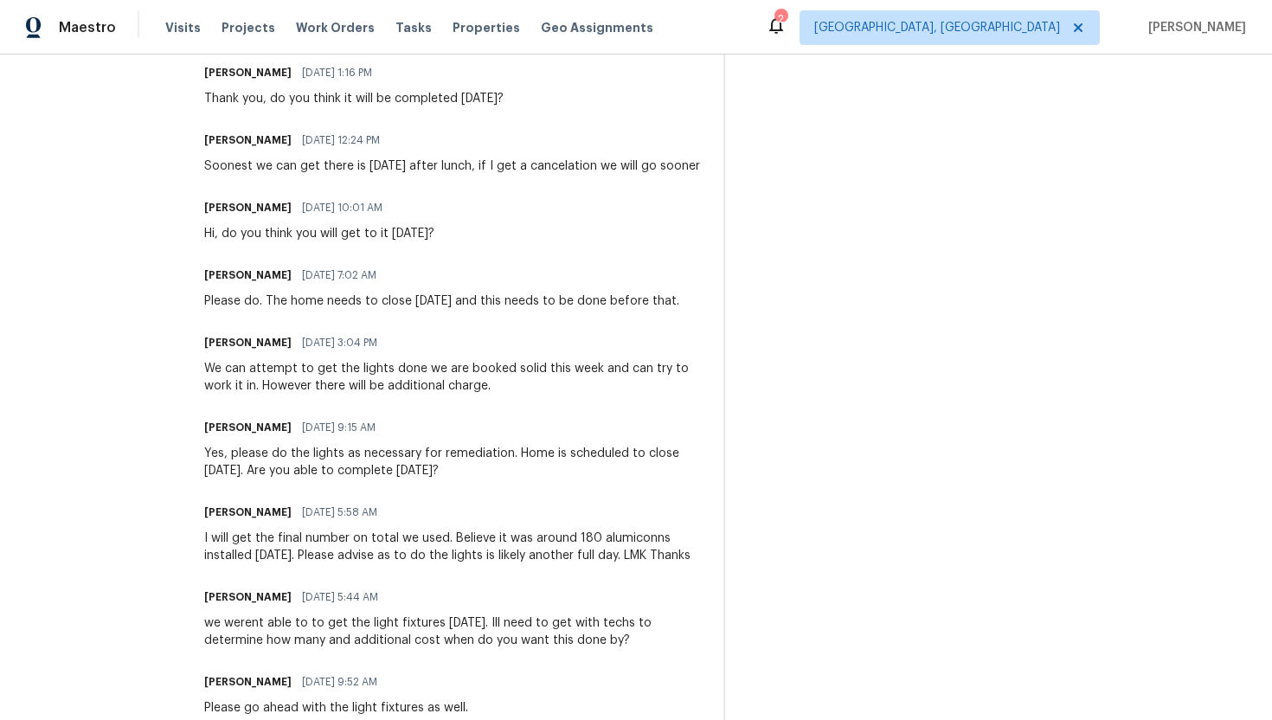
scroll to position [754, 0]
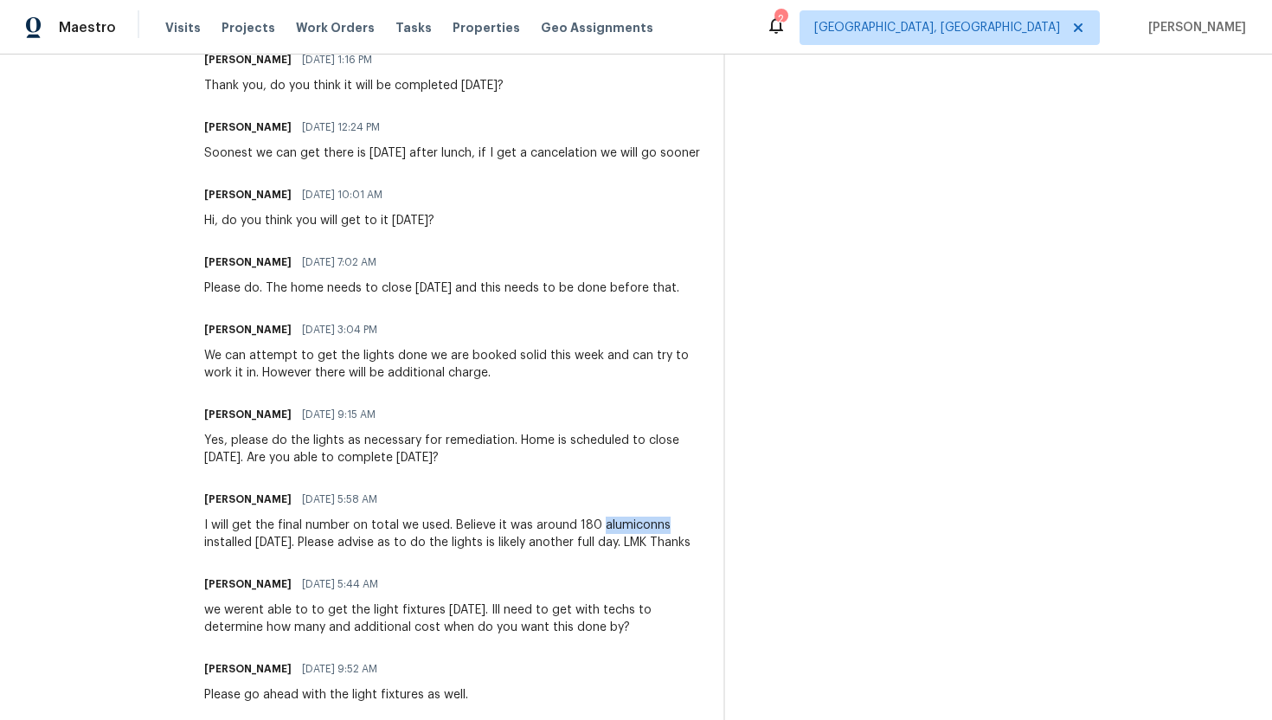
drag, startPoint x: 621, startPoint y: 546, endPoint x: 690, endPoint y: 544, distance: 69.2
click at [690, 544] on div "I will get the final number on total we used. Believe it was around 180 alumico…" at bounding box center [453, 533] width 498 height 35
copy div "alumiconns"
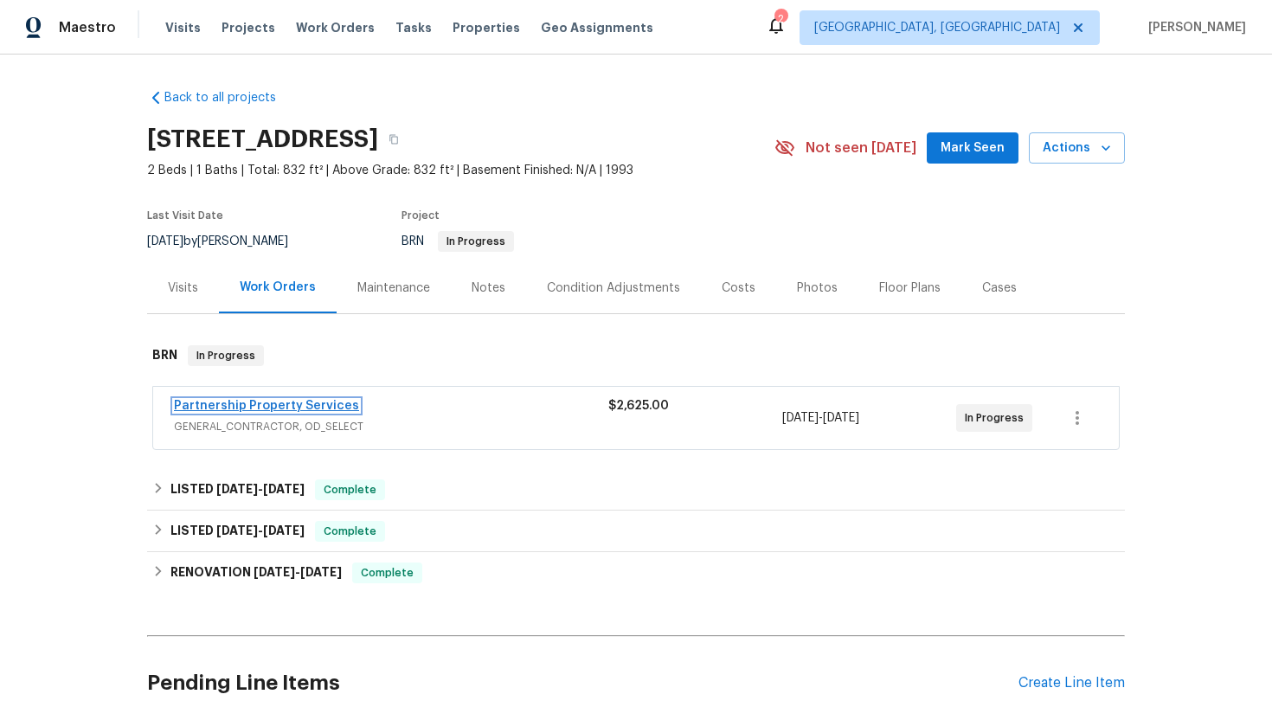
click at [296, 404] on link "Partnership Property Services" at bounding box center [266, 406] width 185 height 12
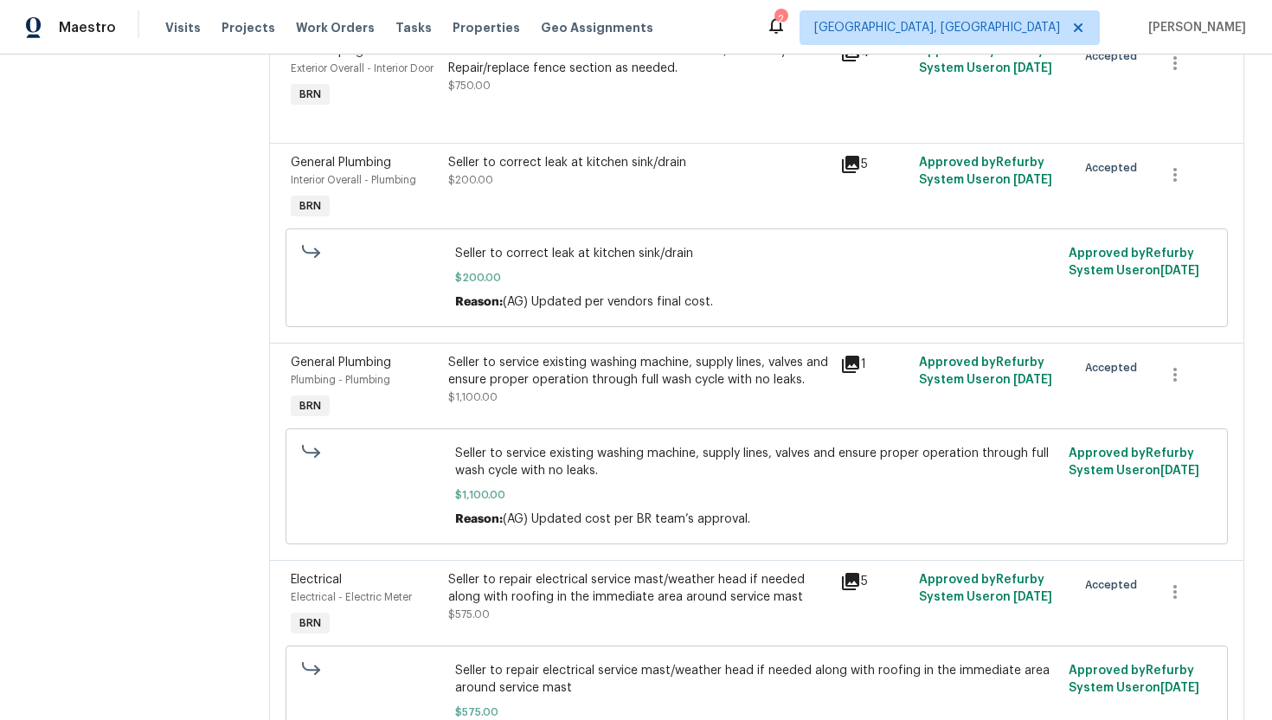
scroll to position [428, 0]
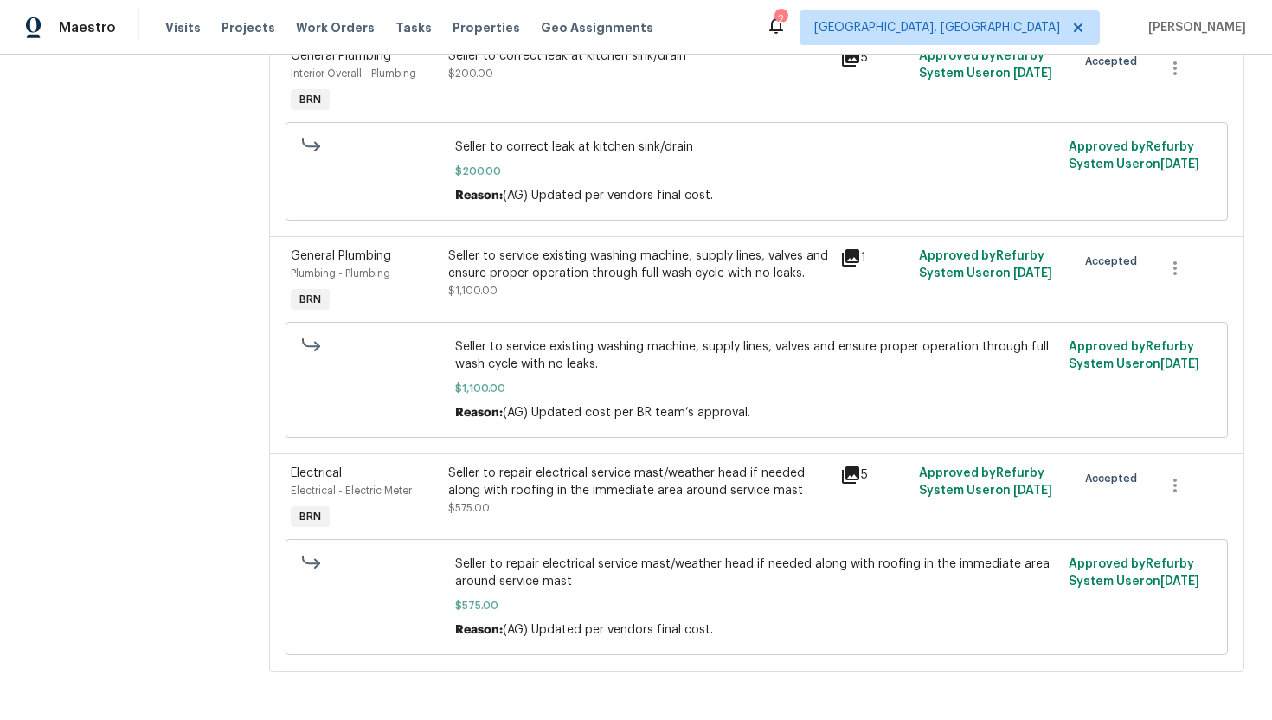
click at [536, 513] on div "Seller to repair electrical service mast/weather head if needed along with roof…" at bounding box center [639, 491] width 382 height 52
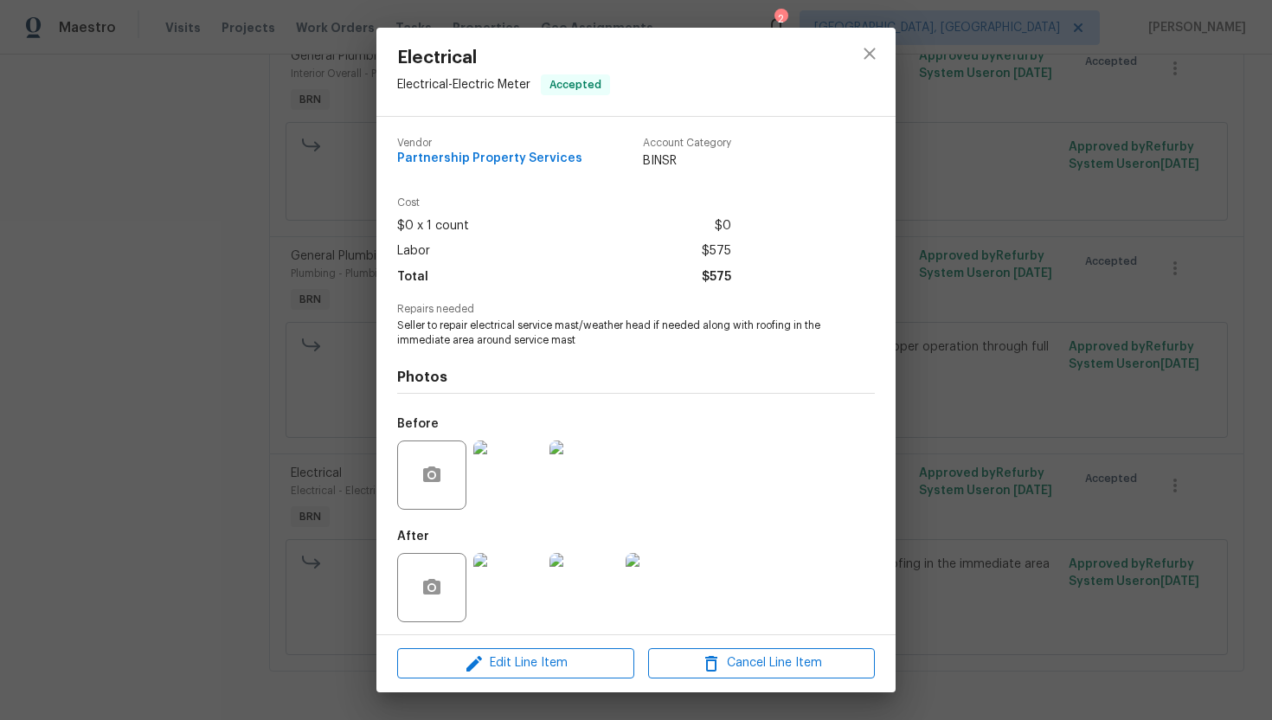
scroll to position [5, 0]
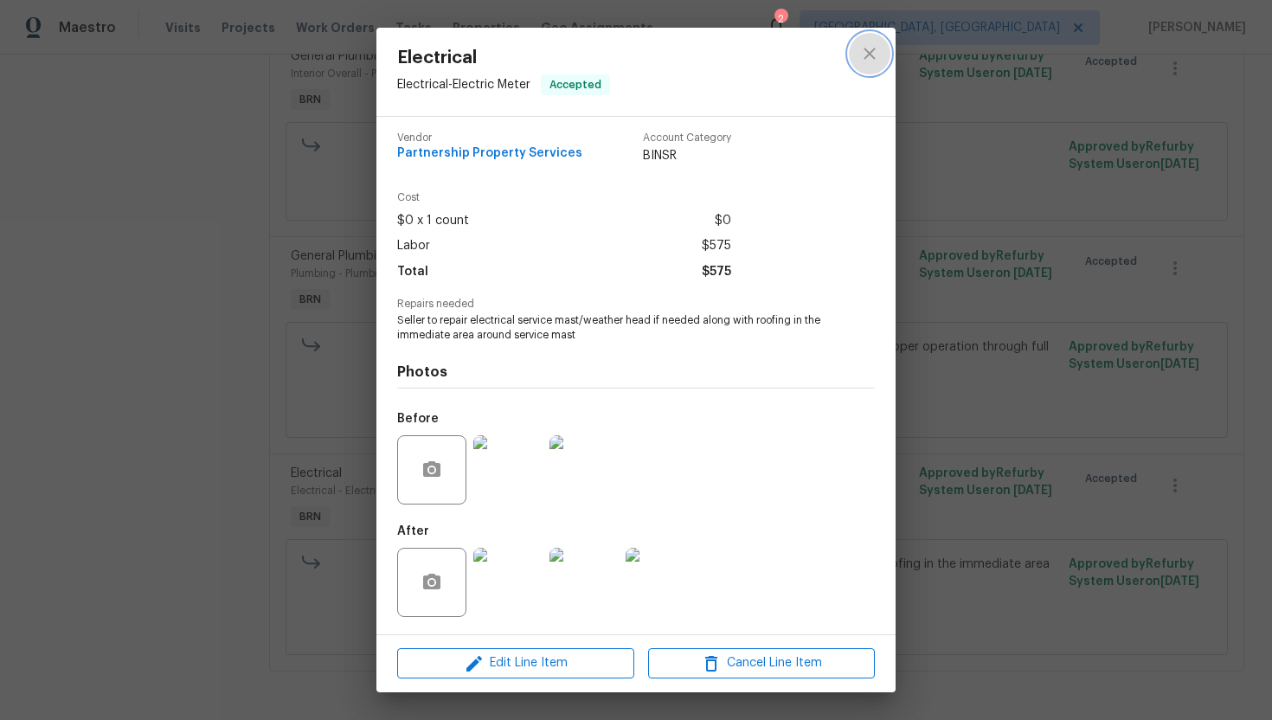
click at [857, 59] on button "close" at bounding box center [870, 54] width 42 height 42
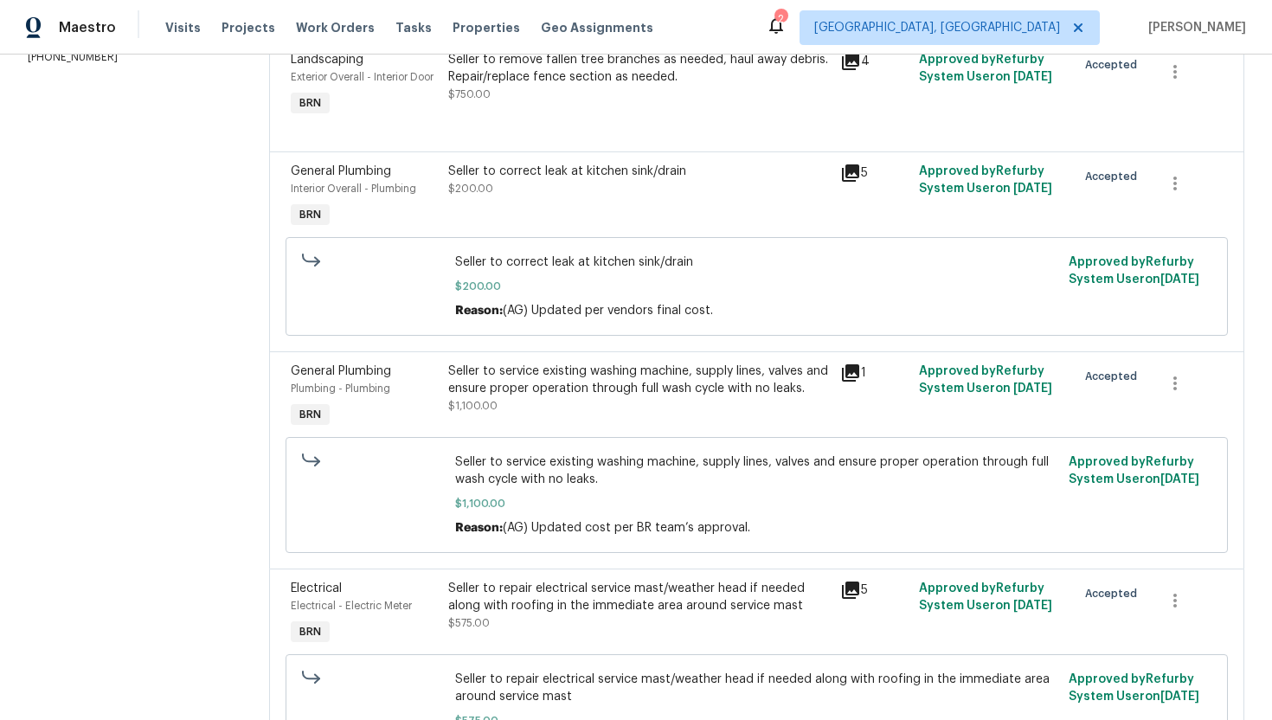
scroll to position [0, 0]
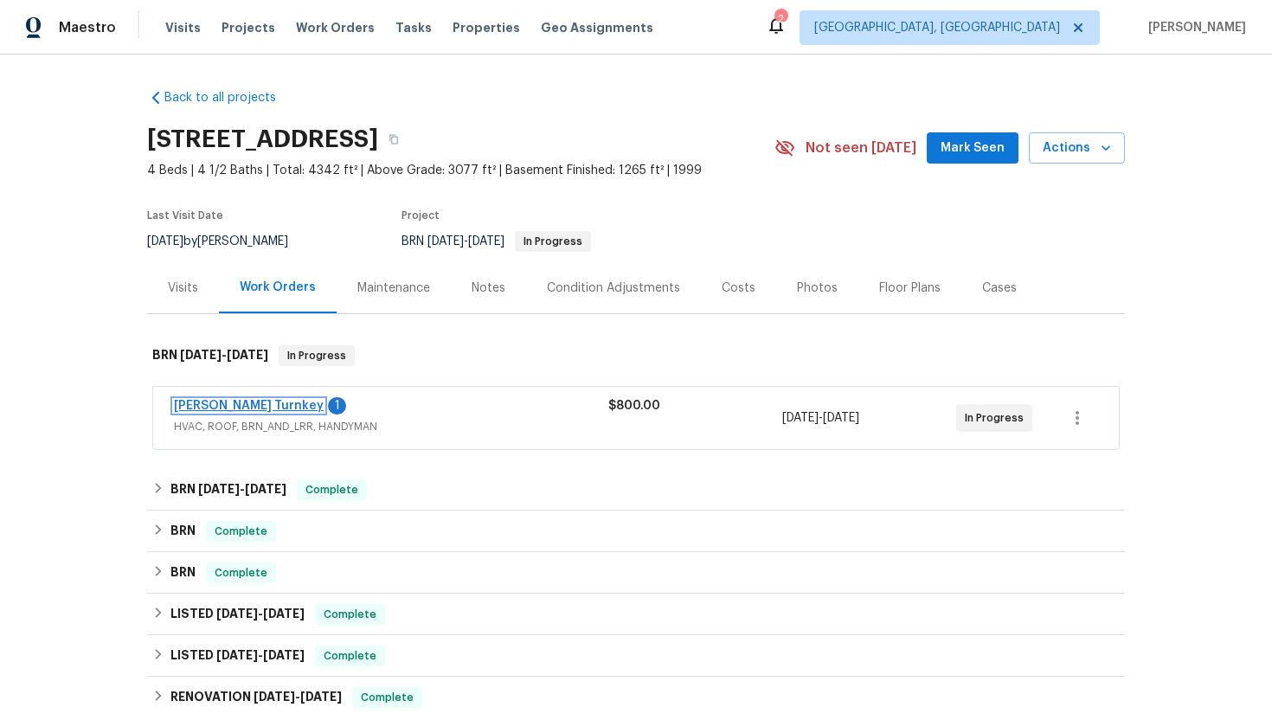
click at [240, 404] on link "[PERSON_NAME] Turnkey" at bounding box center [249, 406] width 150 height 12
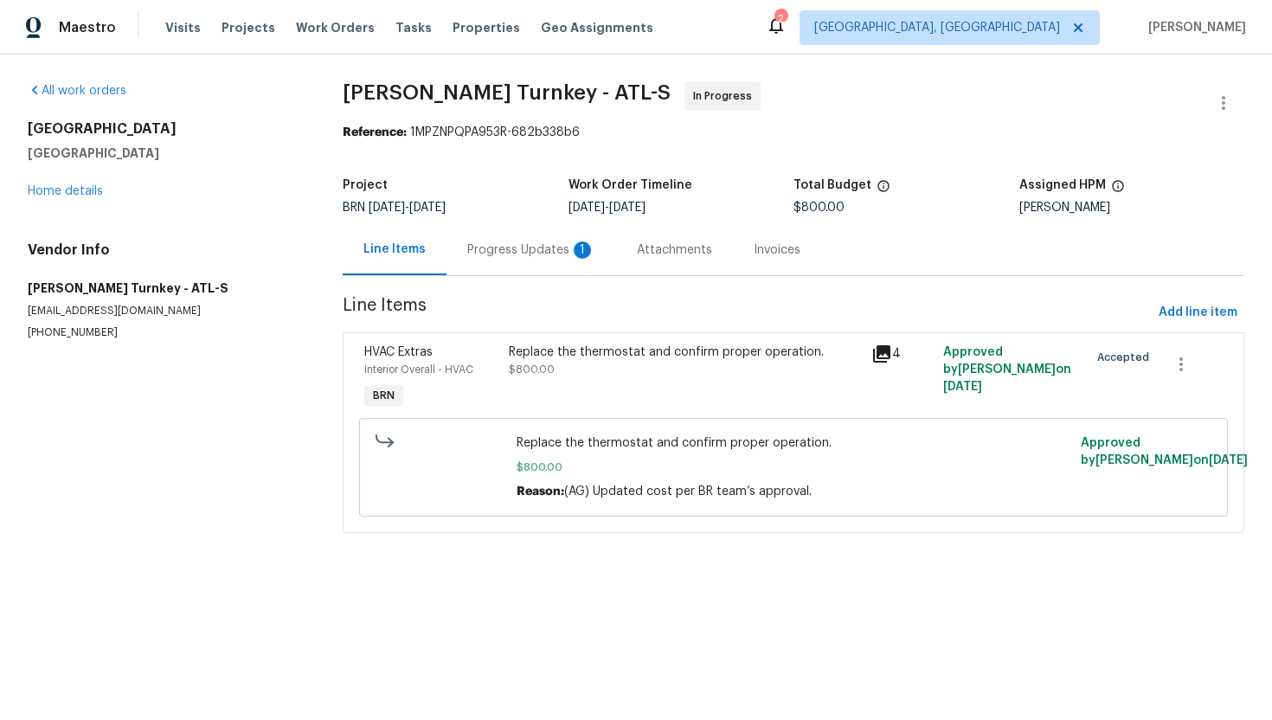
click at [502, 242] on div "Progress Updates 1" at bounding box center [531, 249] width 128 height 17
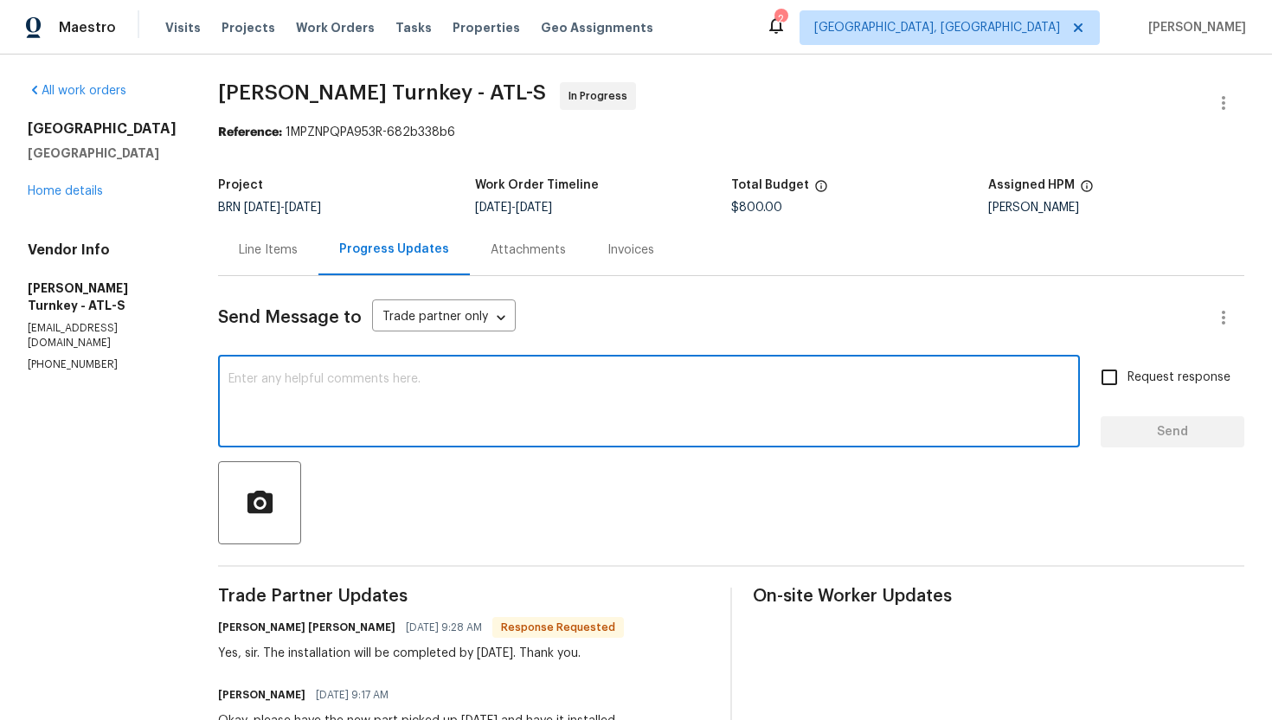
click at [397, 404] on textarea at bounding box center [648, 403] width 841 height 61
type textarea "Great! Do let me know once completed [DATE]."
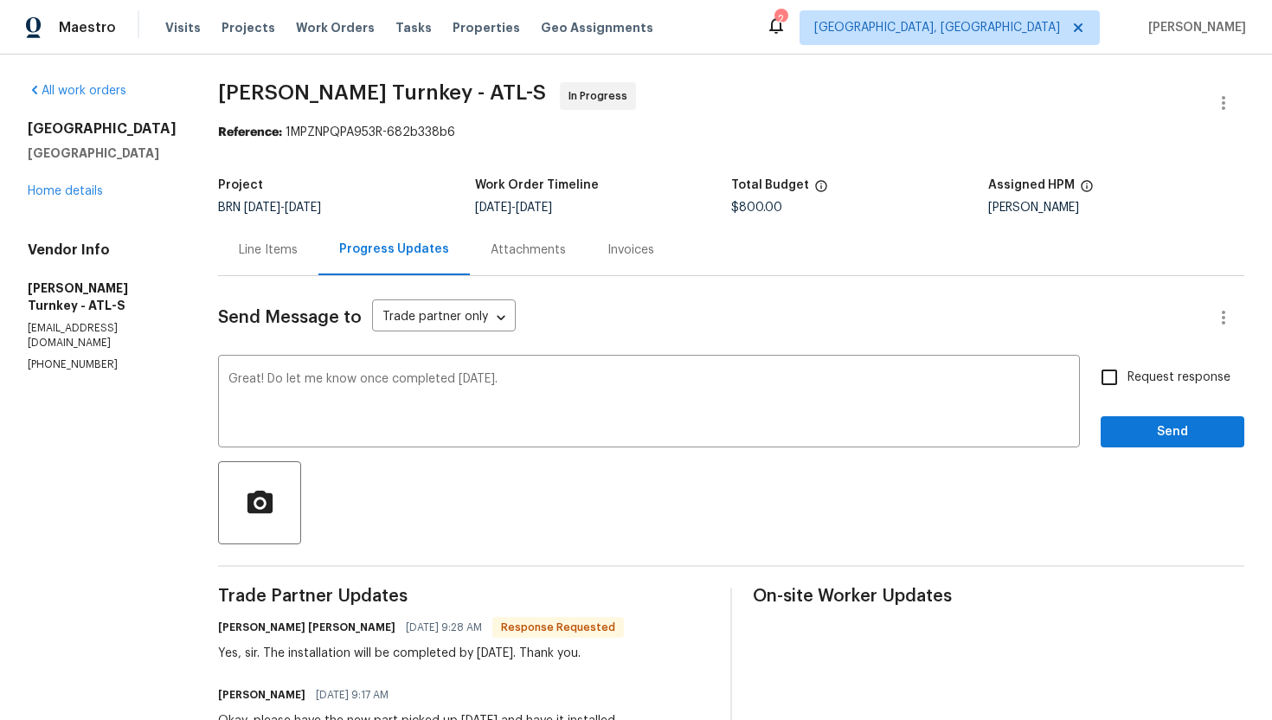
click at [1153, 369] on span "Request response" at bounding box center [1178, 378] width 103 height 18
click at [1127, 369] on input "Request response" at bounding box center [1109, 377] width 36 height 36
checkbox input "true"
click at [1152, 433] on span "Send" at bounding box center [1172, 432] width 116 height 22
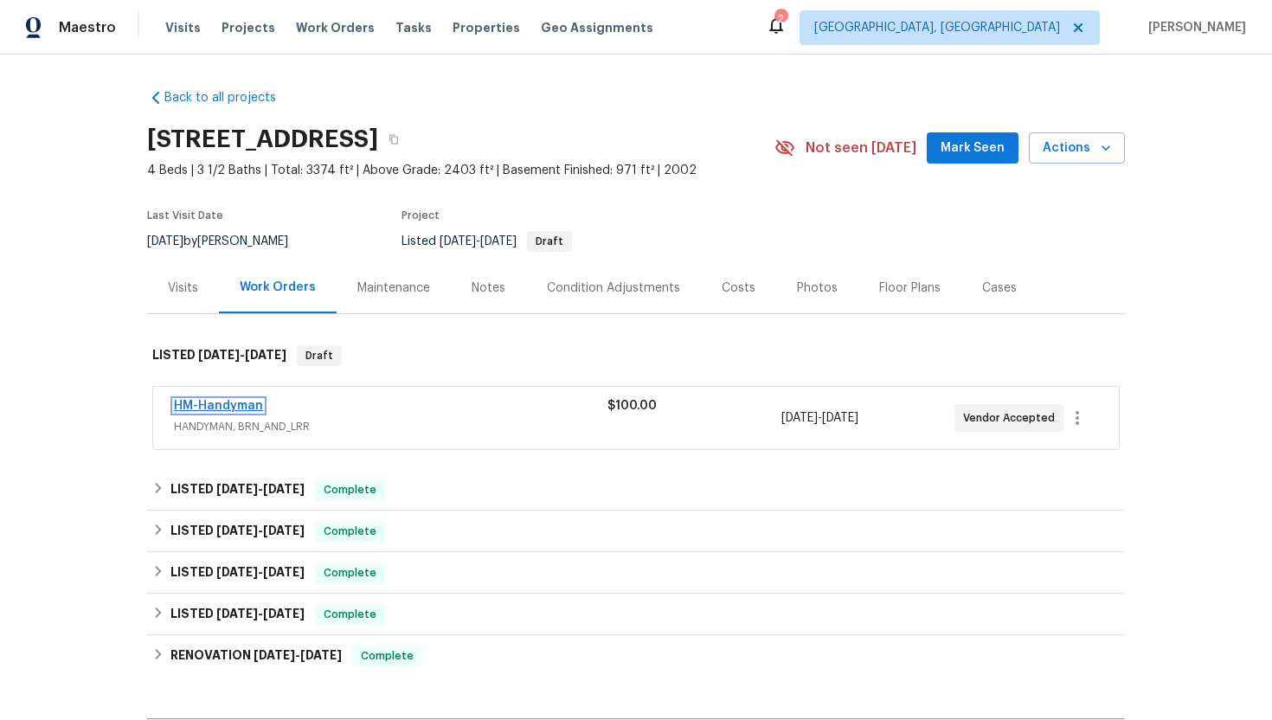
click at [239, 406] on link "HM-Handyman" at bounding box center [218, 406] width 89 height 12
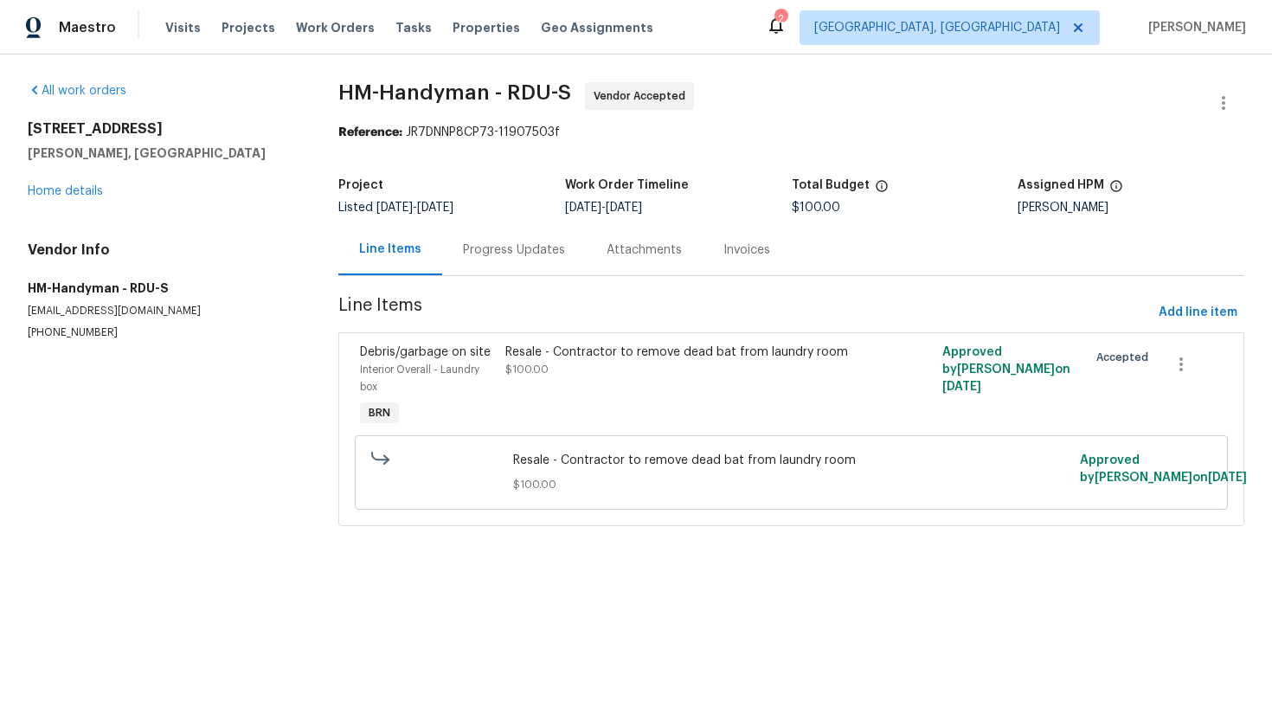
click at [469, 253] on div "Progress Updates" at bounding box center [514, 249] width 102 height 17
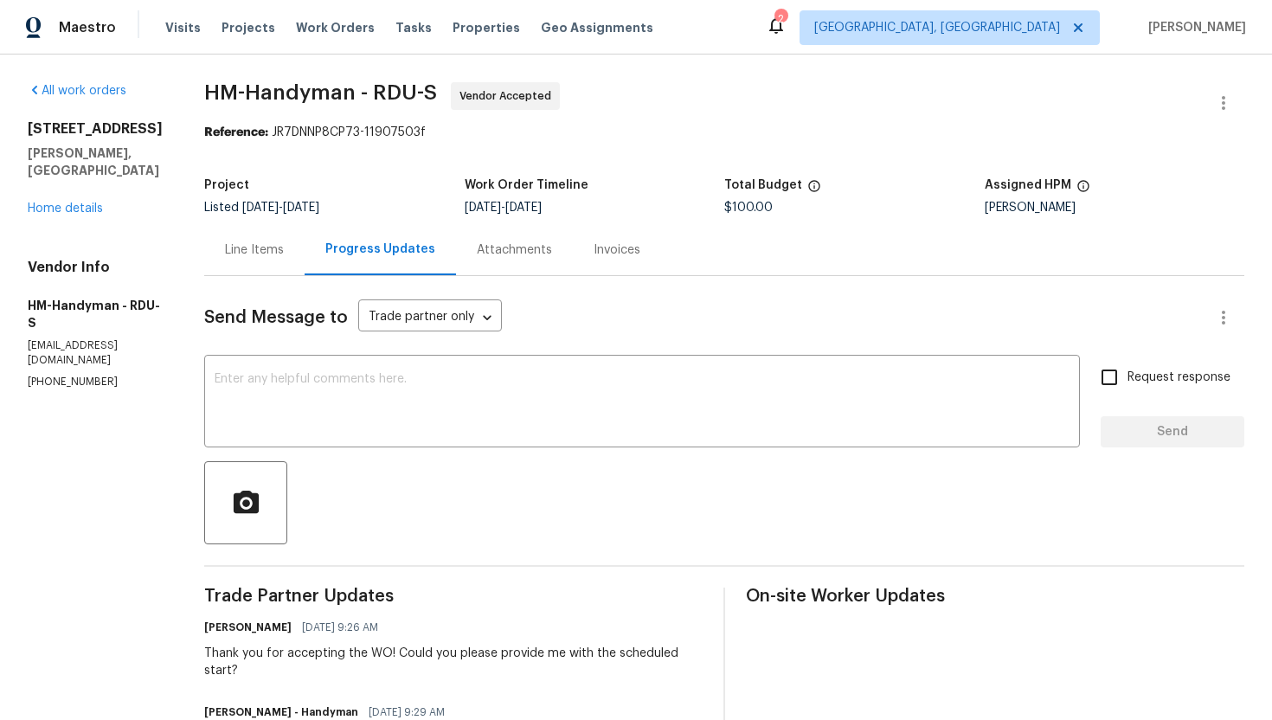
click at [284, 248] on div "Line Items" at bounding box center [254, 249] width 59 height 17
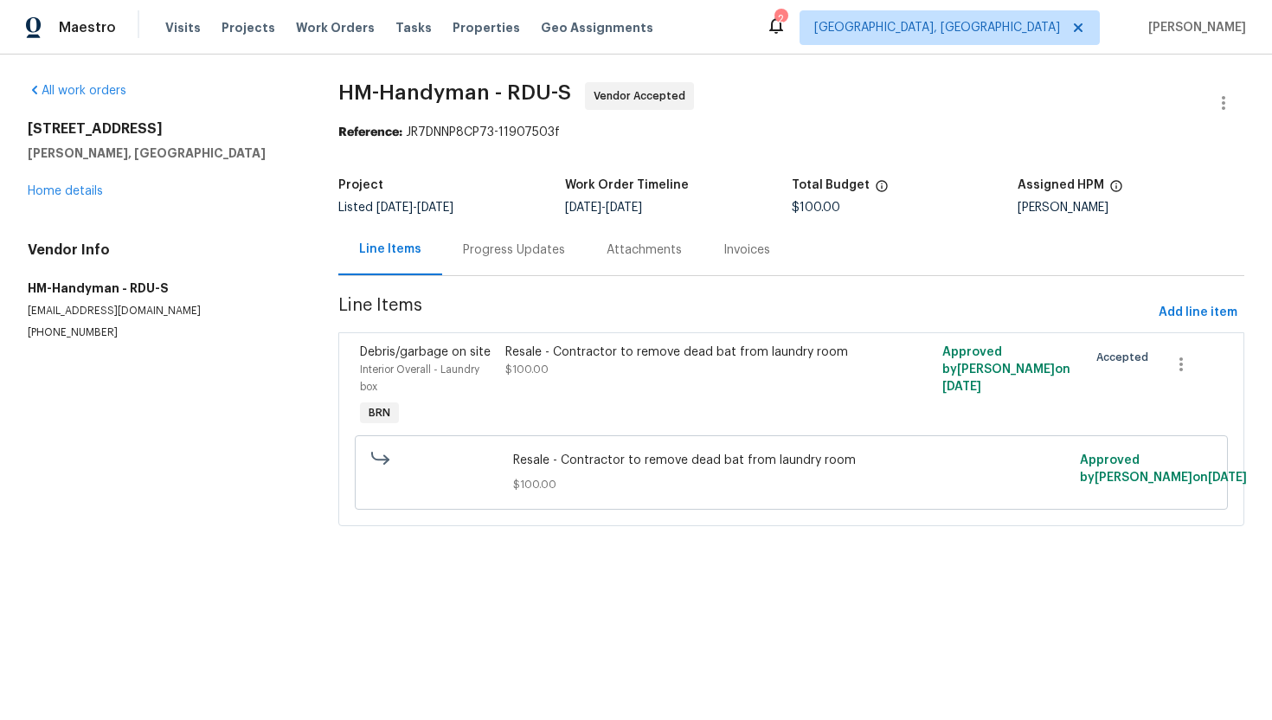
click at [520, 255] on div "Progress Updates" at bounding box center [514, 249] width 102 height 17
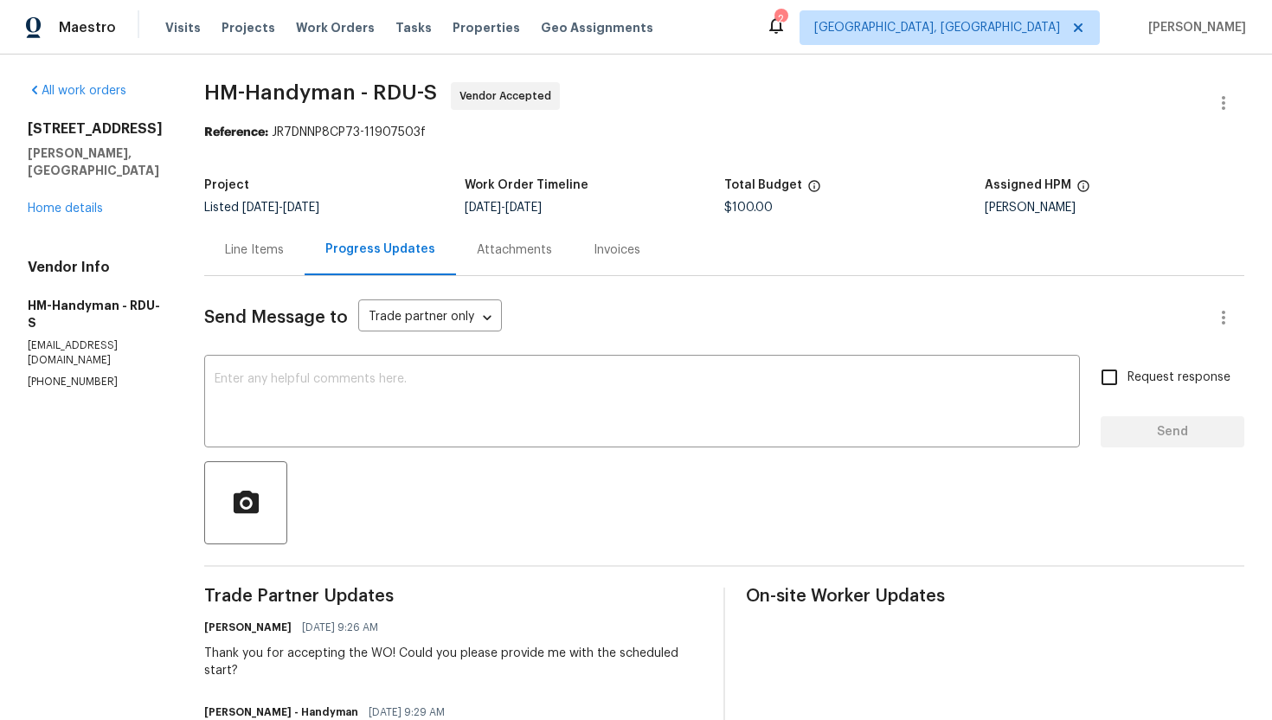
click at [268, 253] on div "Line Items" at bounding box center [254, 249] width 59 height 17
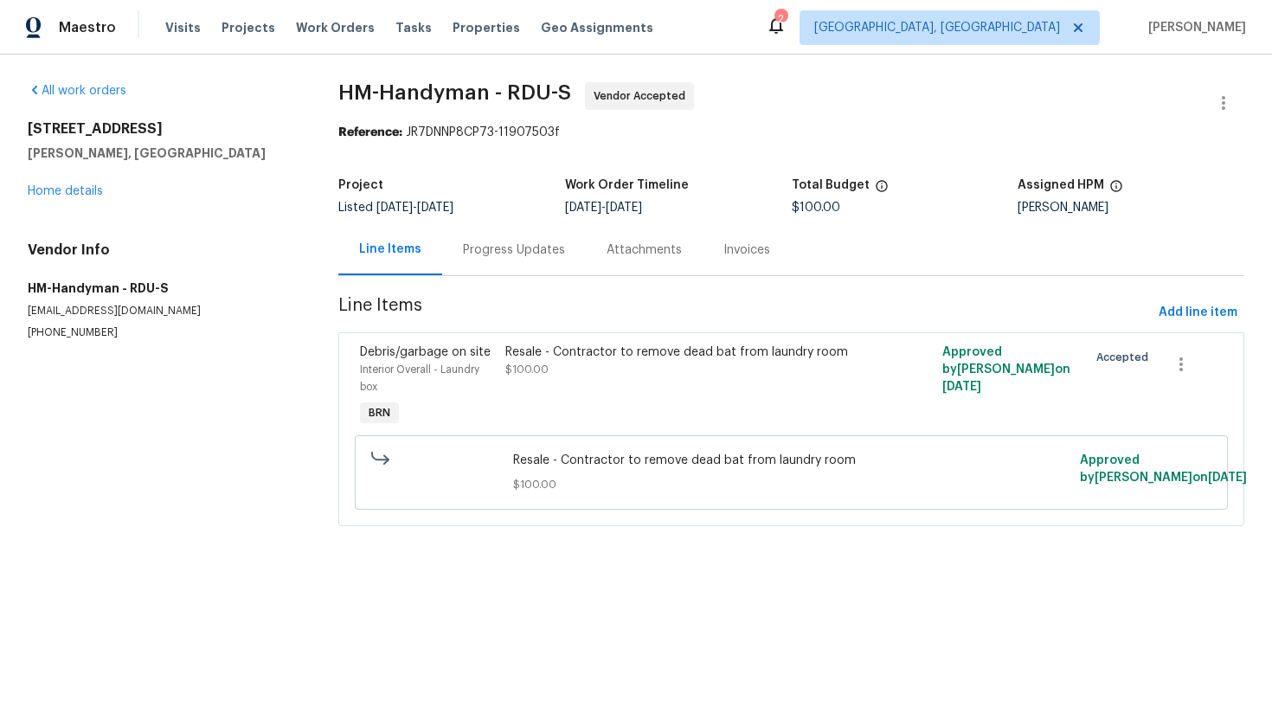
click at [505, 263] on div "Progress Updates" at bounding box center [514, 249] width 144 height 51
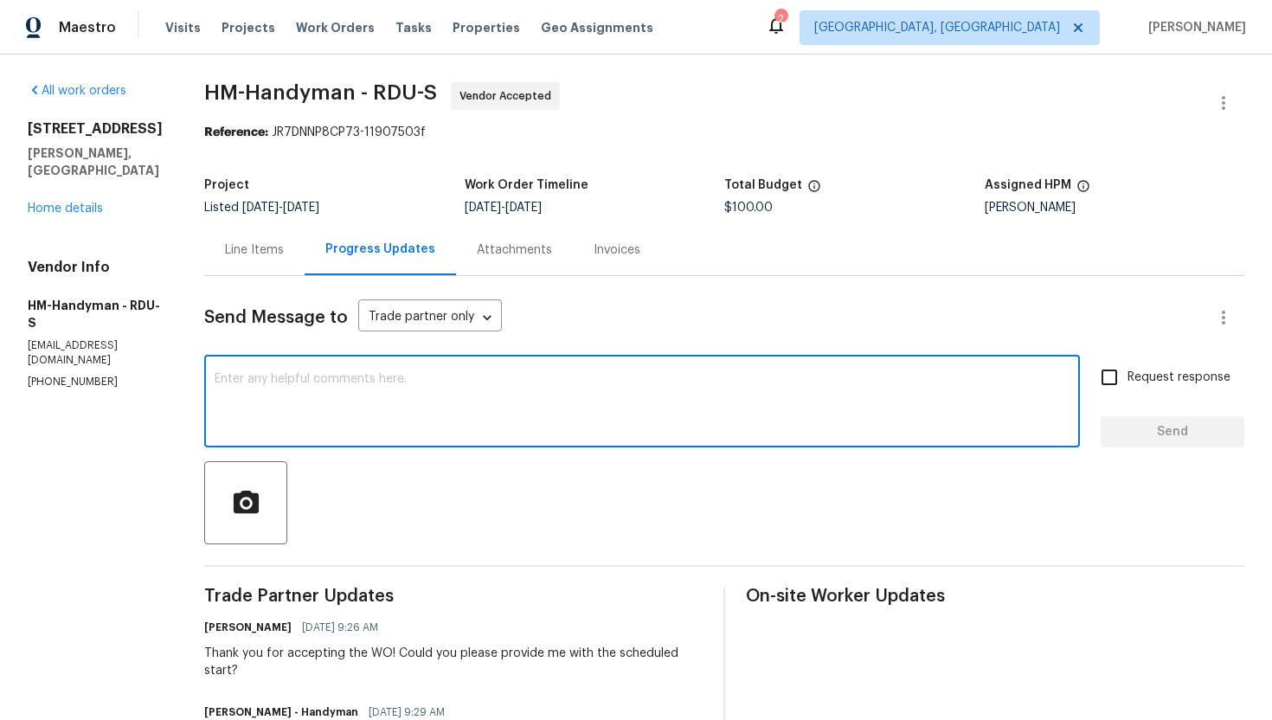
click at [376, 420] on textarea at bounding box center [642, 403] width 855 height 61
type textarea "Please do check with your tech and let me know if it's been removed."
click at [1159, 371] on span "Request response" at bounding box center [1178, 378] width 103 height 18
click at [1127, 371] on input "Request response" at bounding box center [1109, 377] width 36 height 36
checkbox input "true"
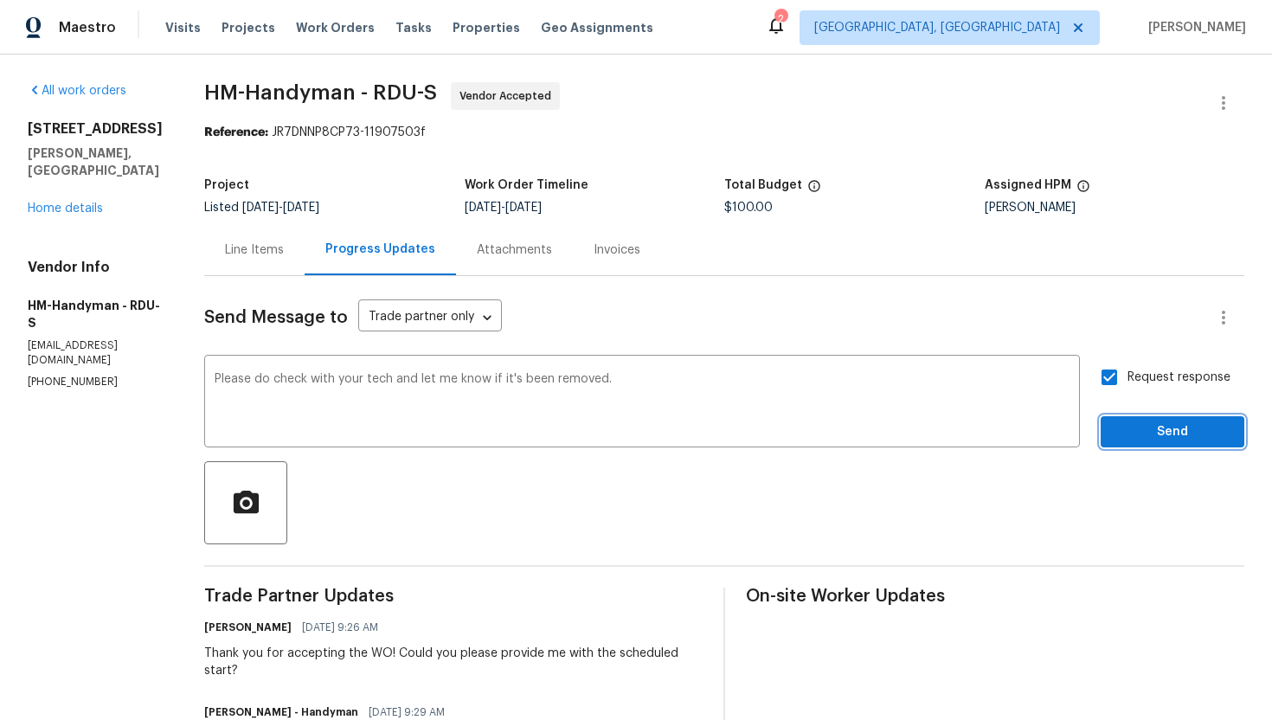
click at [1151, 430] on span "Send" at bounding box center [1172, 432] width 116 height 22
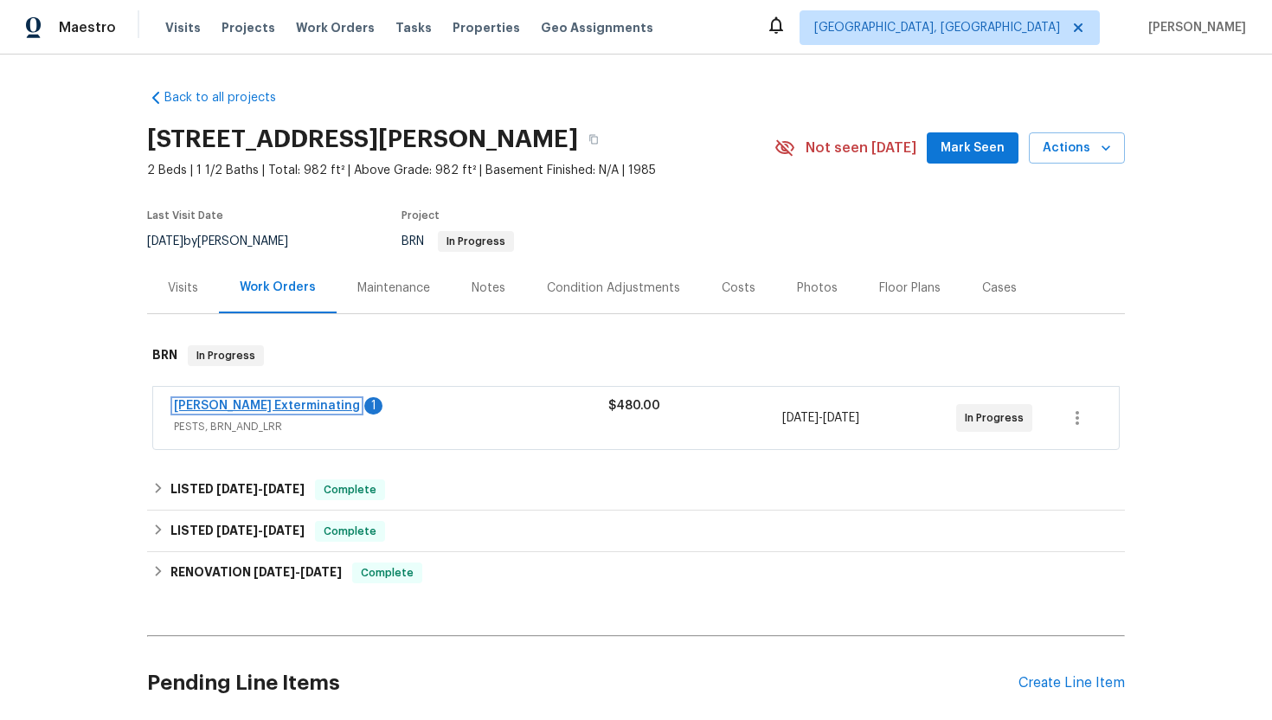
click at [256, 407] on link "[PERSON_NAME] Exterminating" at bounding box center [267, 406] width 186 height 12
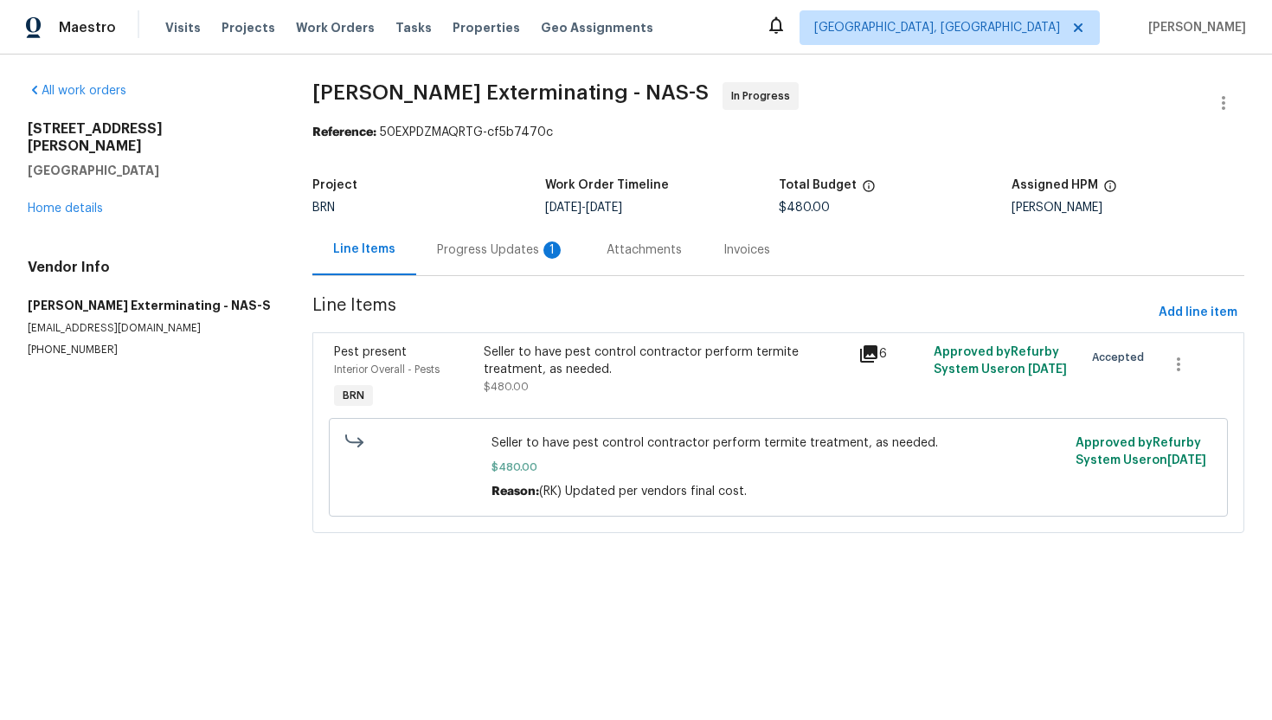
click at [504, 262] on div "Progress Updates 1" at bounding box center [501, 249] width 170 height 51
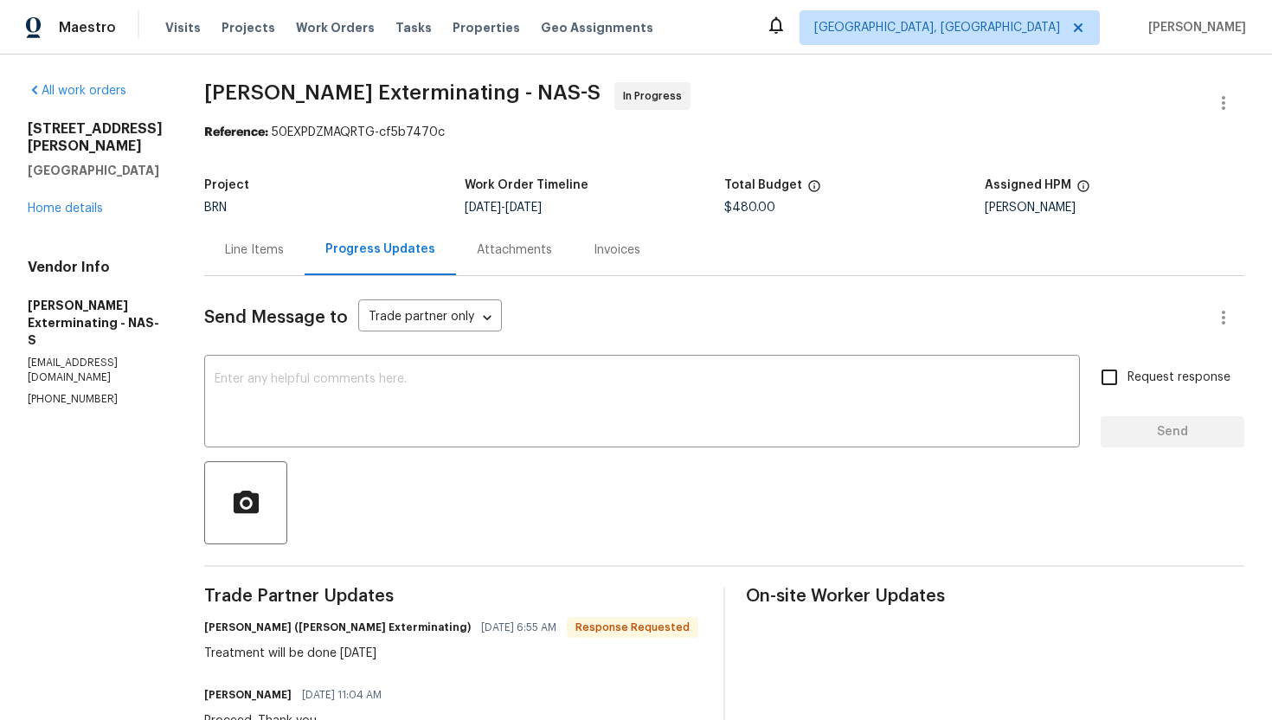
click at [225, 244] on div "Line Items" at bounding box center [254, 249] width 59 height 17
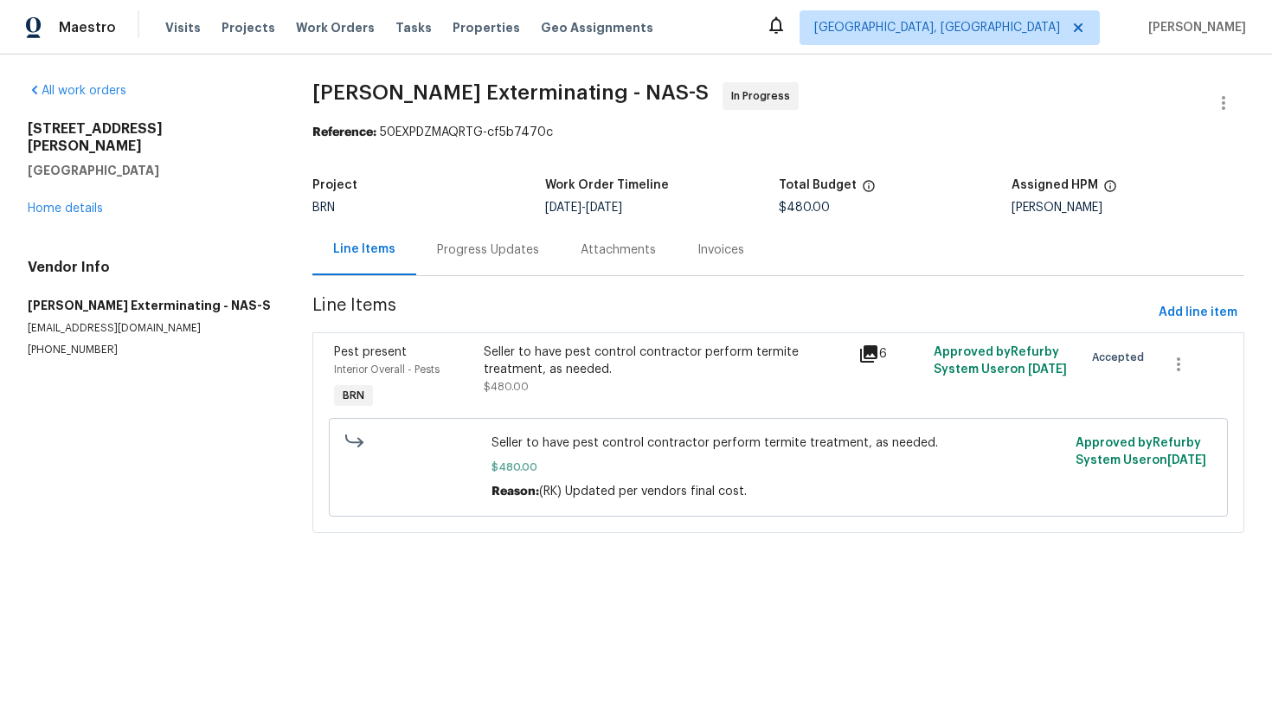
click at [464, 253] on div "Progress Updates" at bounding box center [488, 249] width 102 height 17
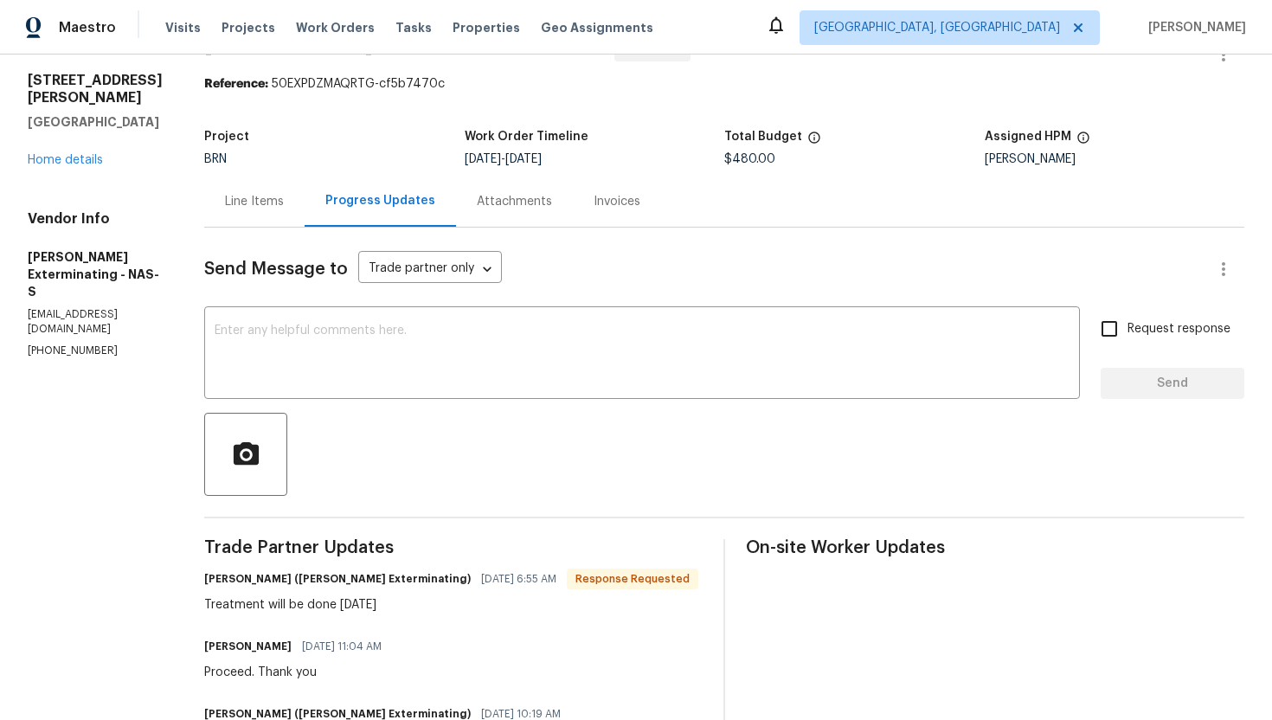
scroll to position [47, 0]
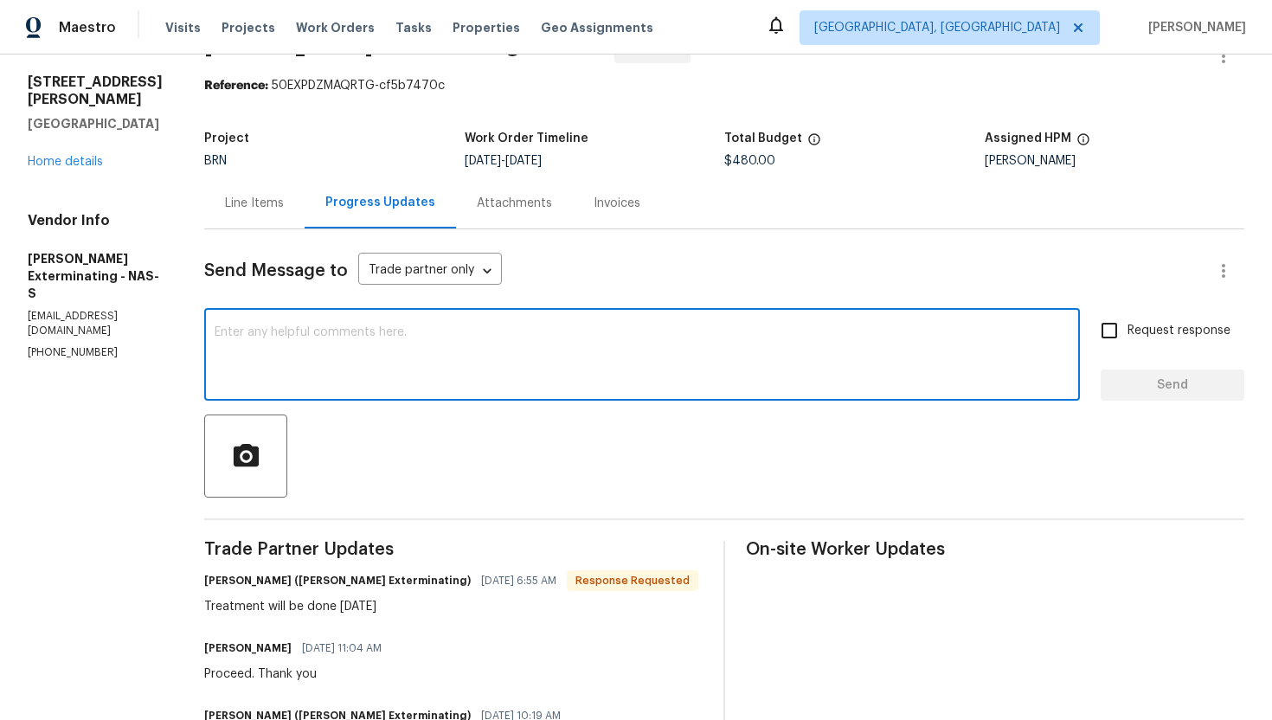
click at [414, 357] on textarea at bounding box center [642, 356] width 855 height 61
click at [464, 336] on textarea "Thank you. Please let me know once the treatement is" at bounding box center [642, 356] width 855 height 61
click at [545, 348] on textarea "Thank you. Please let me know once the treatment is" at bounding box center [642, 356] width 855 height 61
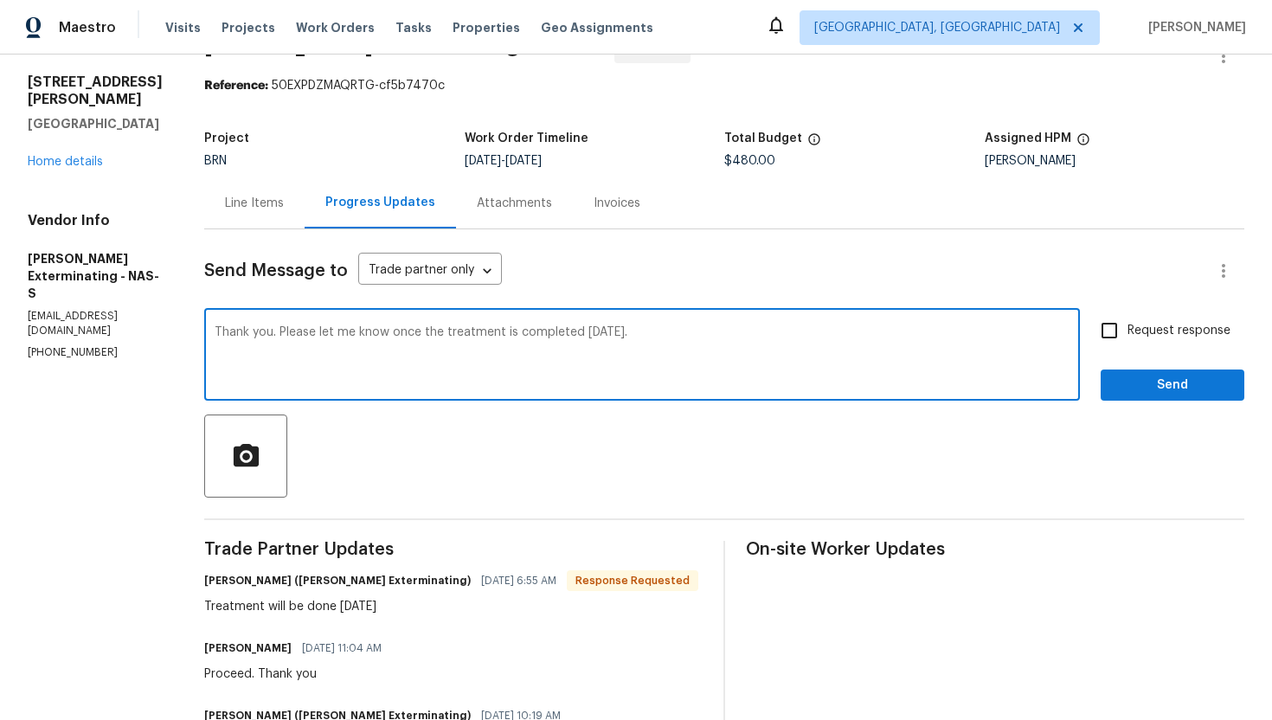
type textarea "Thank you. Please let me know once the treatment is completed today."
click at [1131, 316] on label "Request response" at bounding box center [1160, 330] width 139 height 36
click at [1127, 316] on input "Request response" at bounding box center [1109, 330] width 36 height 36
checkbox input "true"
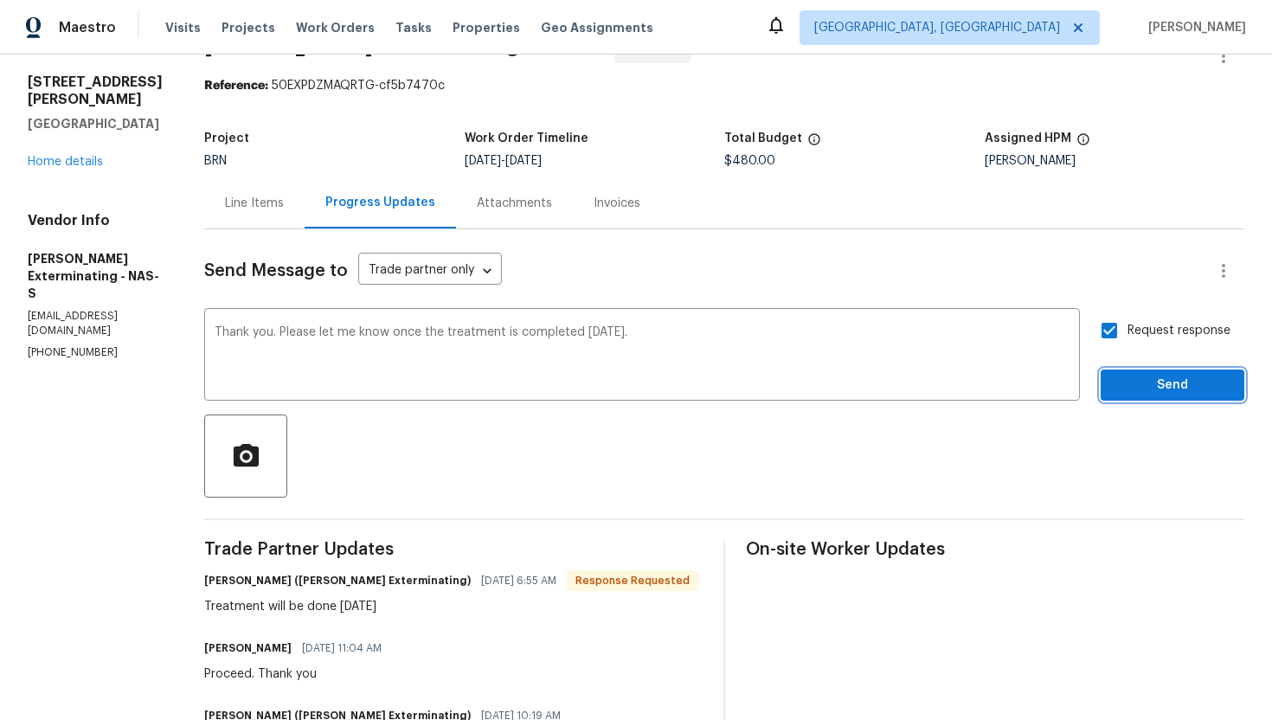
click at [1145, 371] on button "Send" at bounding box center [1172, 385] width 144 height 32
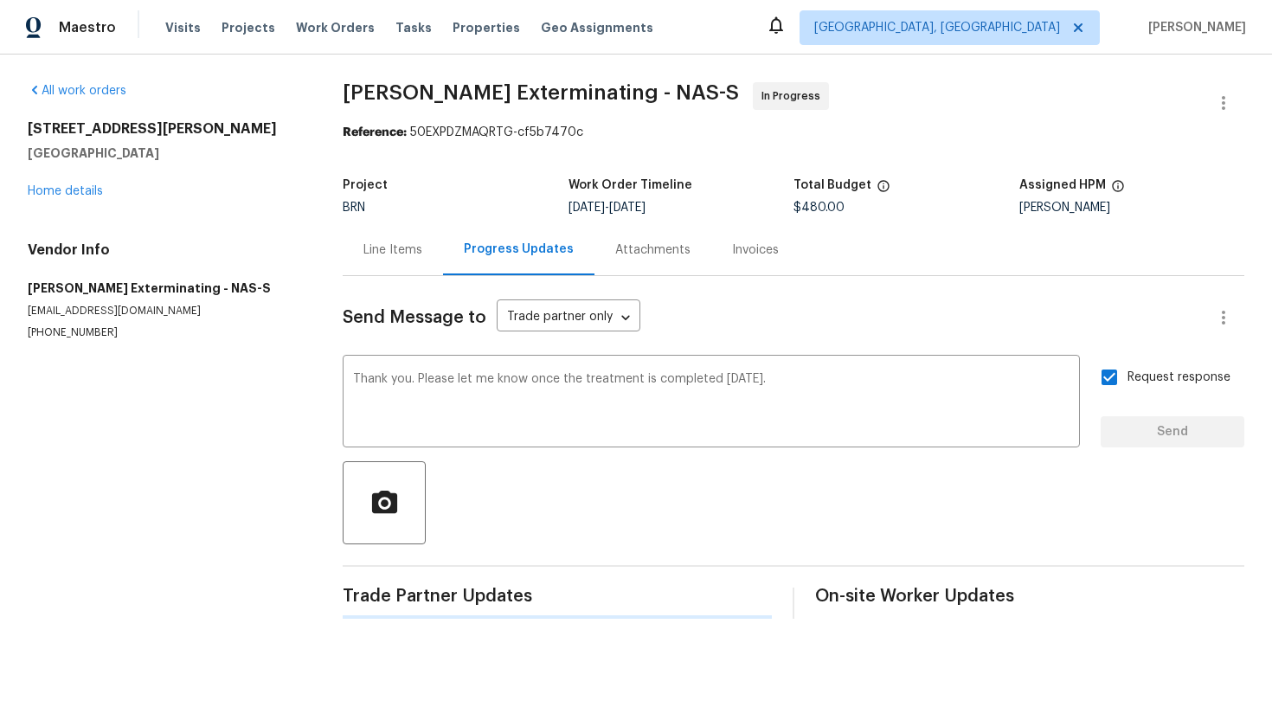
scroll to position [0, 0]
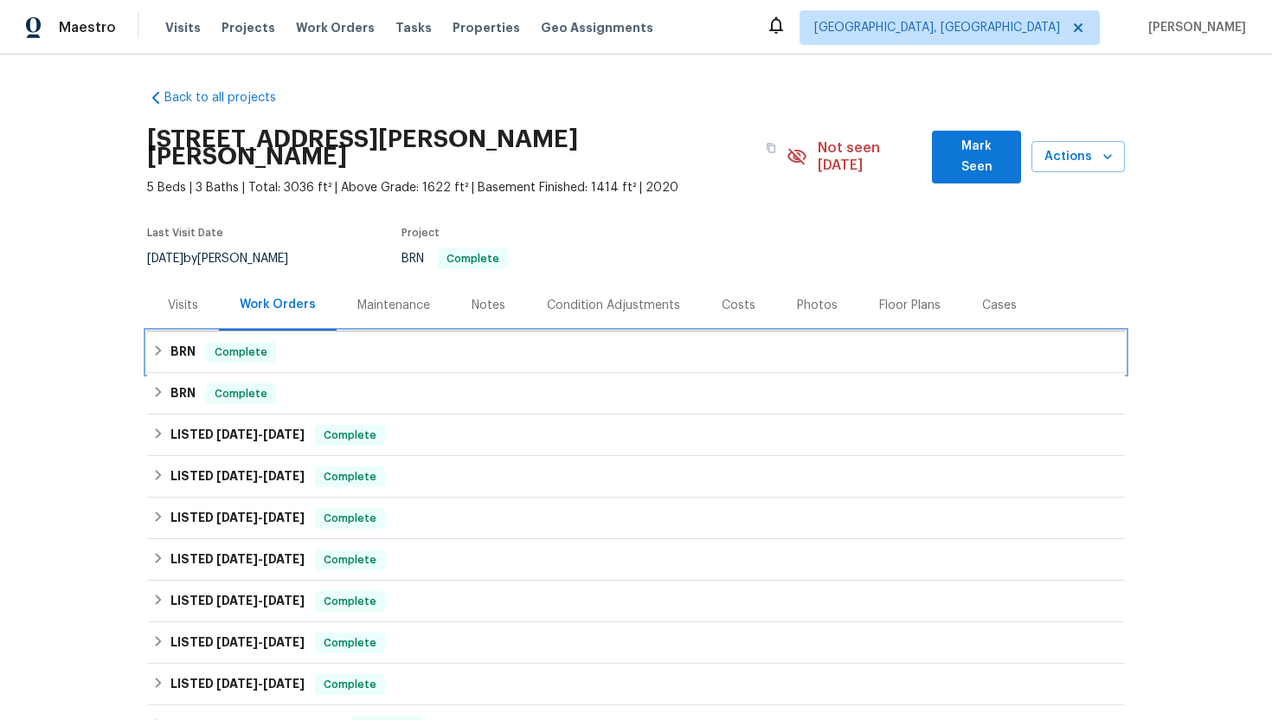
click at [213, 343] on span "Complete" at bounding box center [241, 351] width 67 height 17
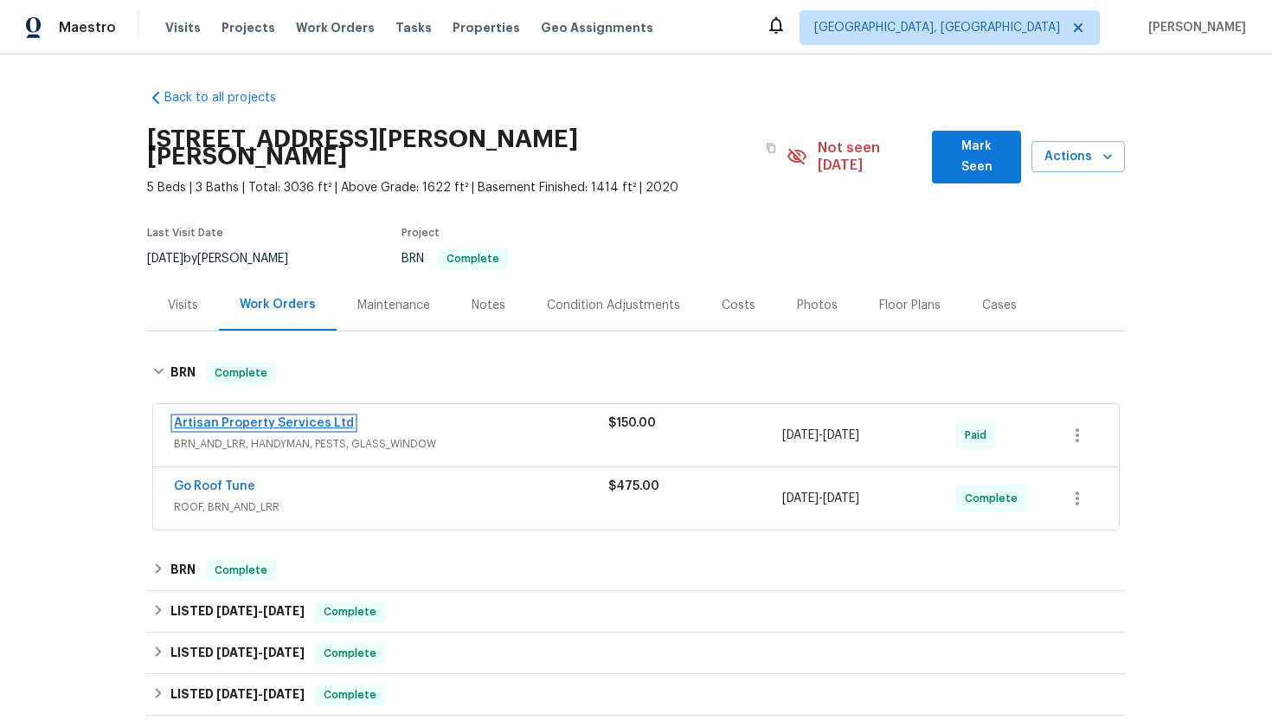
click at [230, 417] on link "Artisan Property Services Ltd" at bounding box center [264, 423] width 180 height 12
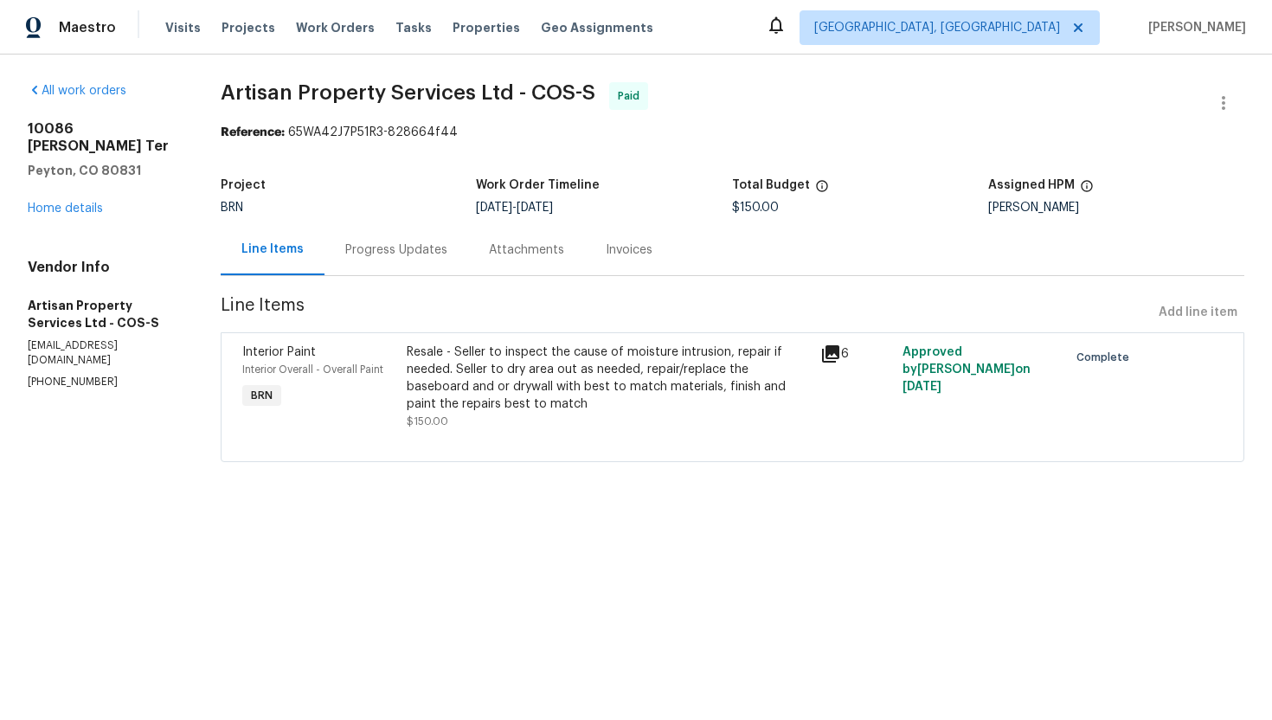
click at [430, 261] on div "Progress Updates" at bounding box center [396, 249] width 144 height 51
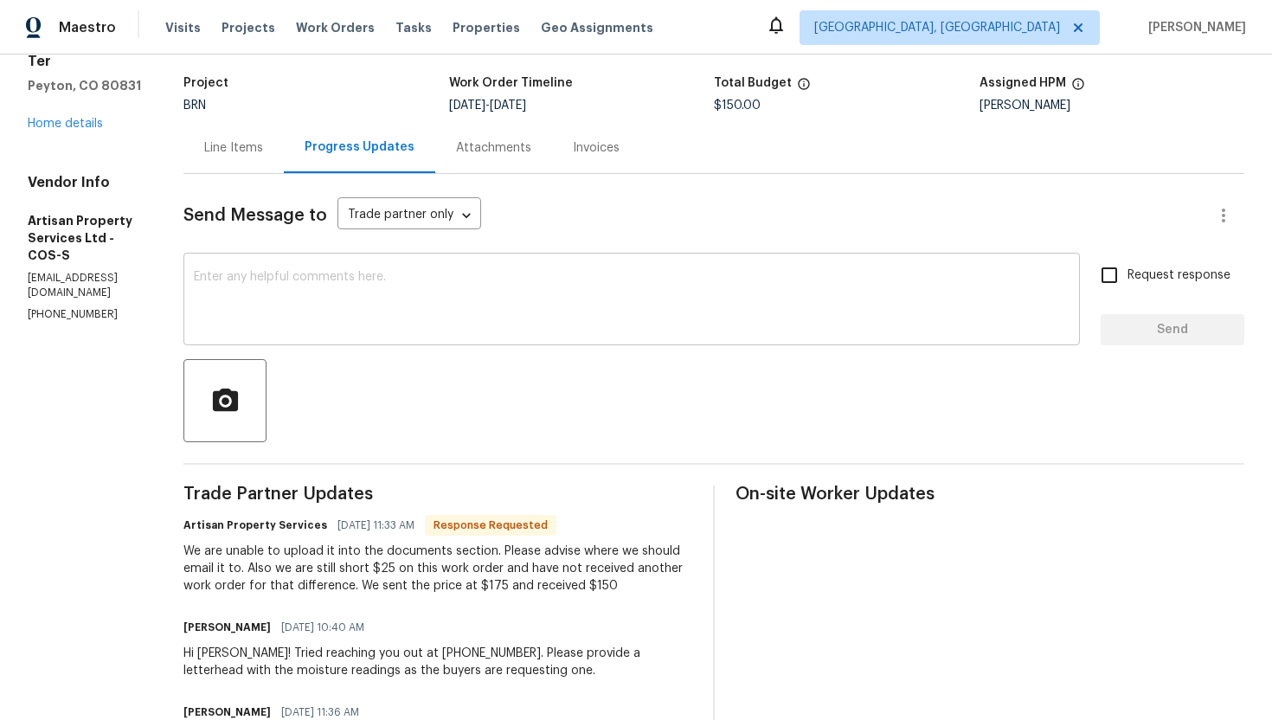
scroll to position [108, 0]
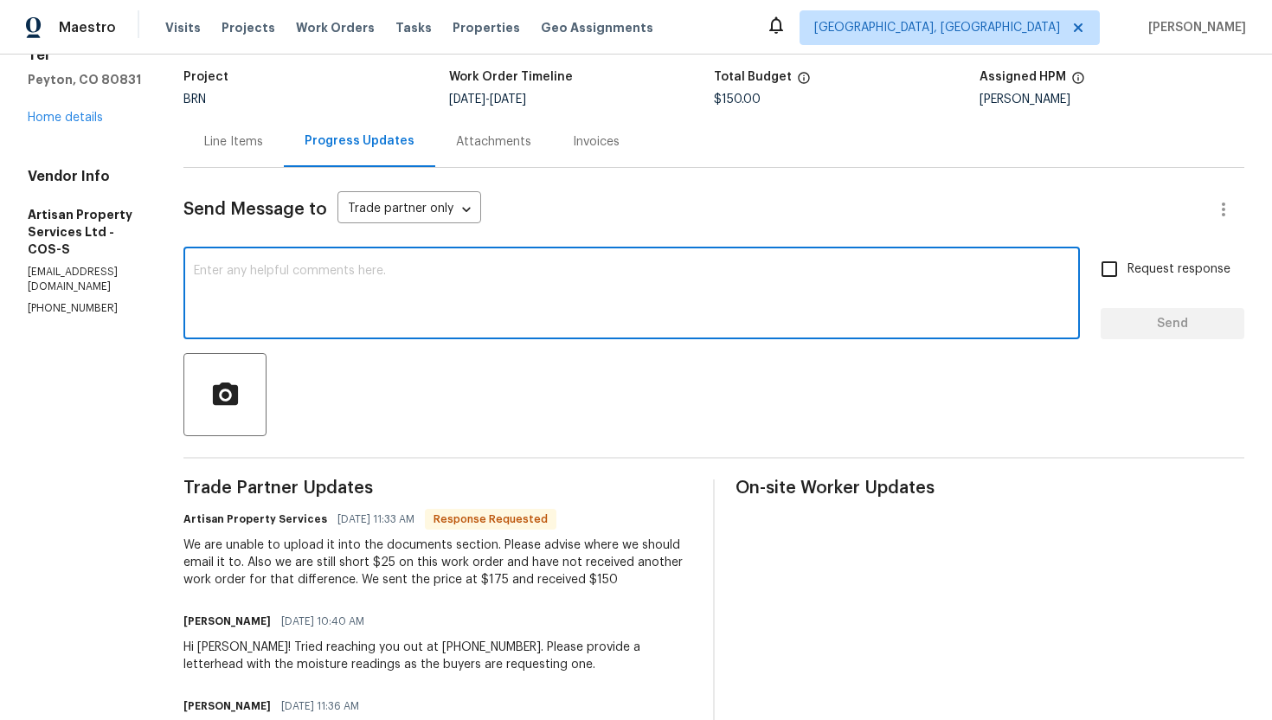
click at [367, 288] on textarea at bounding box center [632, 295] width 876 height 61
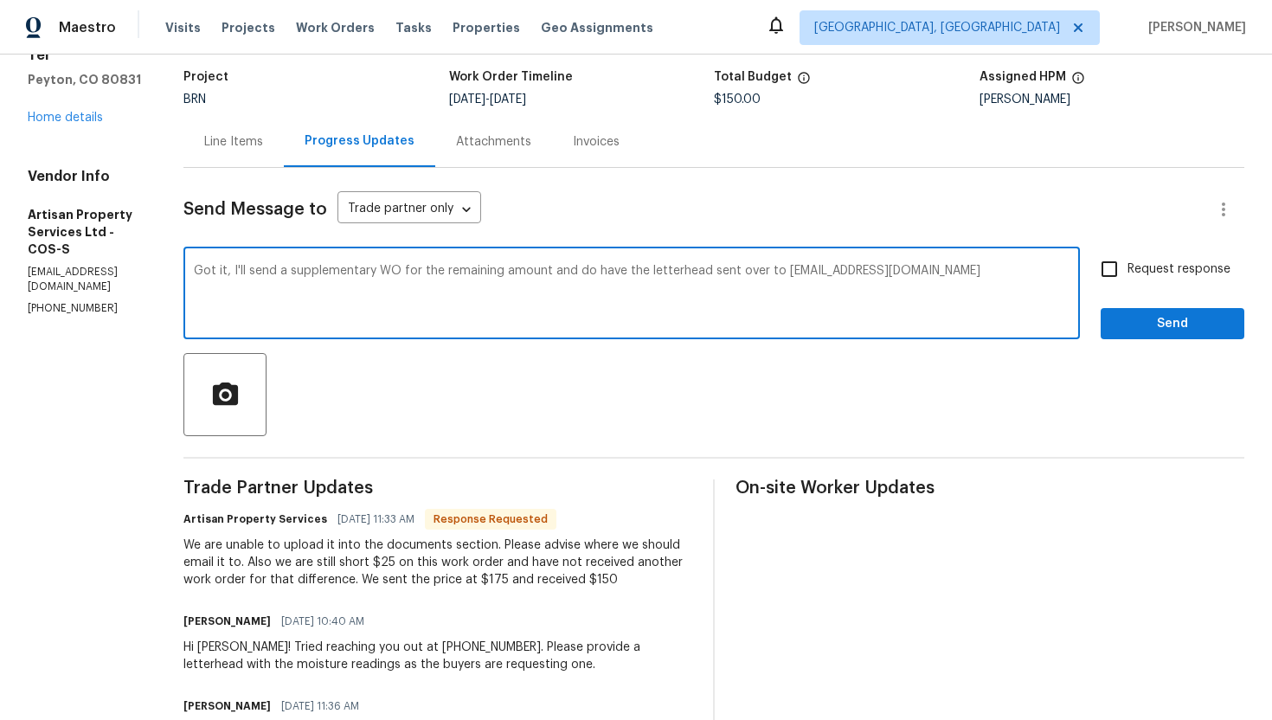
type textarea "Got it, I'll send a supplementary WO for the remaining amount and do have the l…"
click at [1129, 275] on span "Request response" at bounding box center [1178, 269] width 103 height 18
click at [1127, 275] on input "Request response" at bounding box center [1109, 269] width 36 height 36
checkbox input "true"
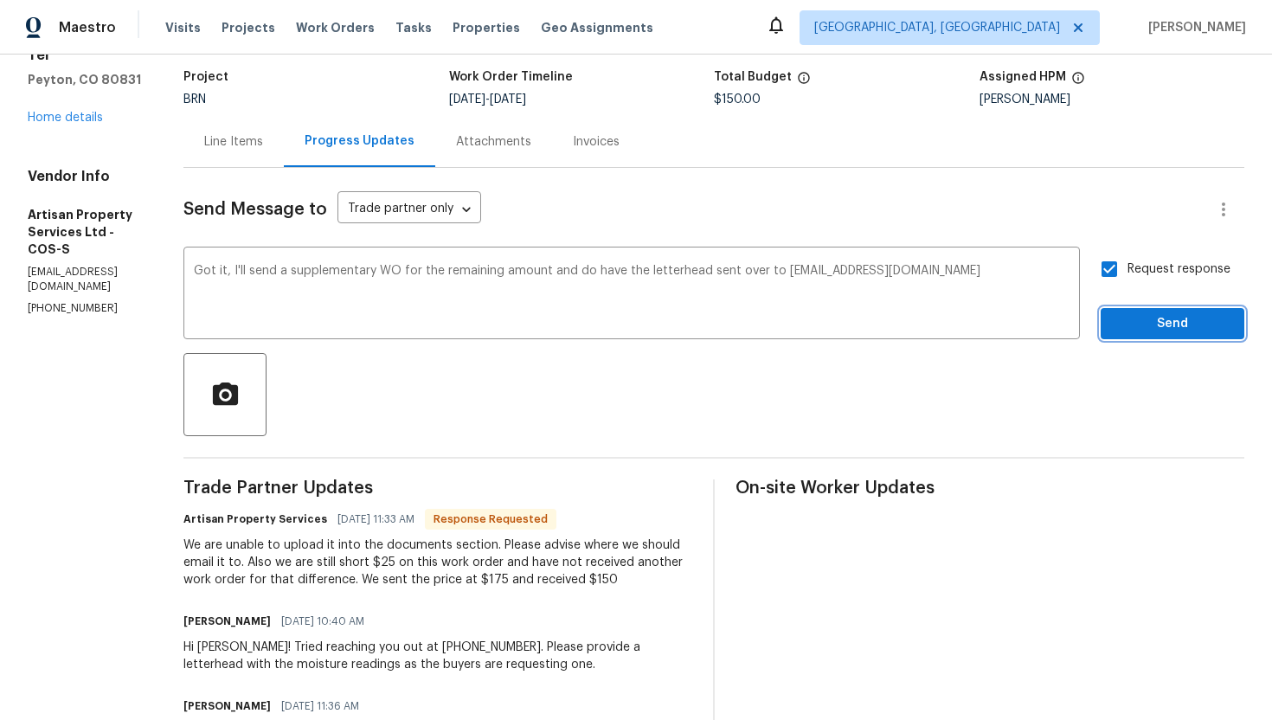
click at [1139, 315] on span "Send" at bounding box center [1172, 324] width 116 height 22
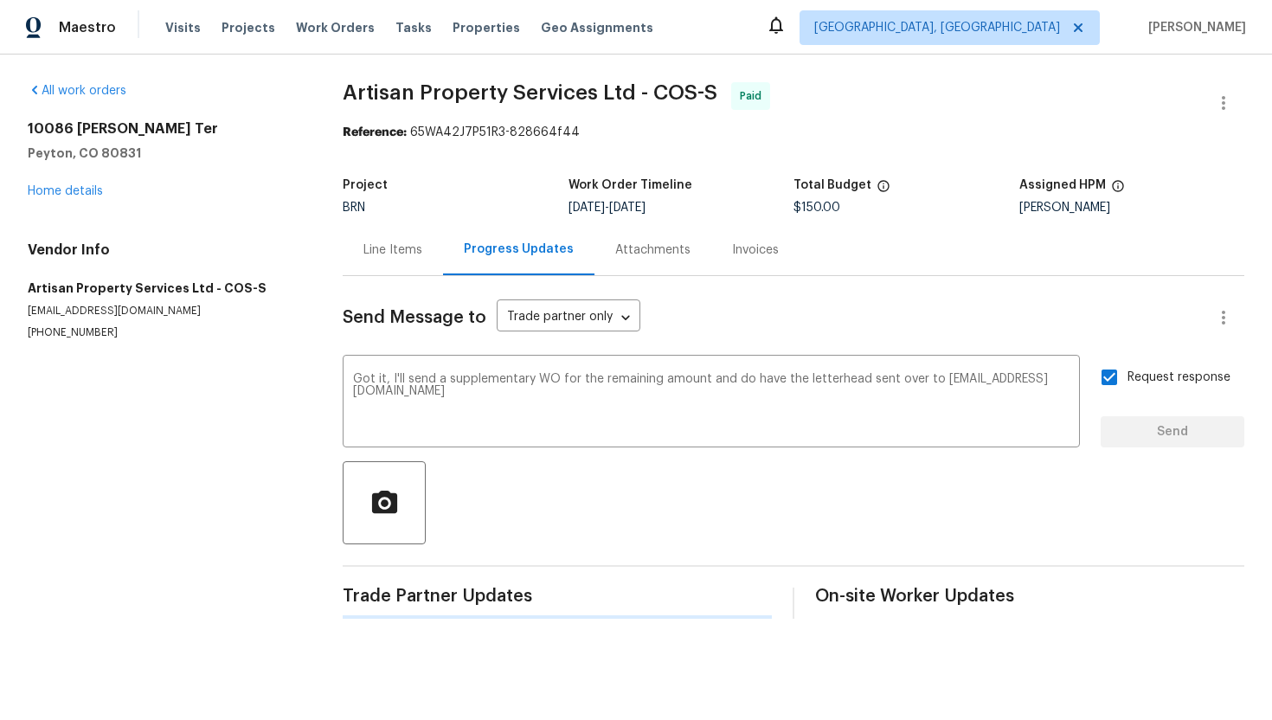
scroll to position [0, 0]
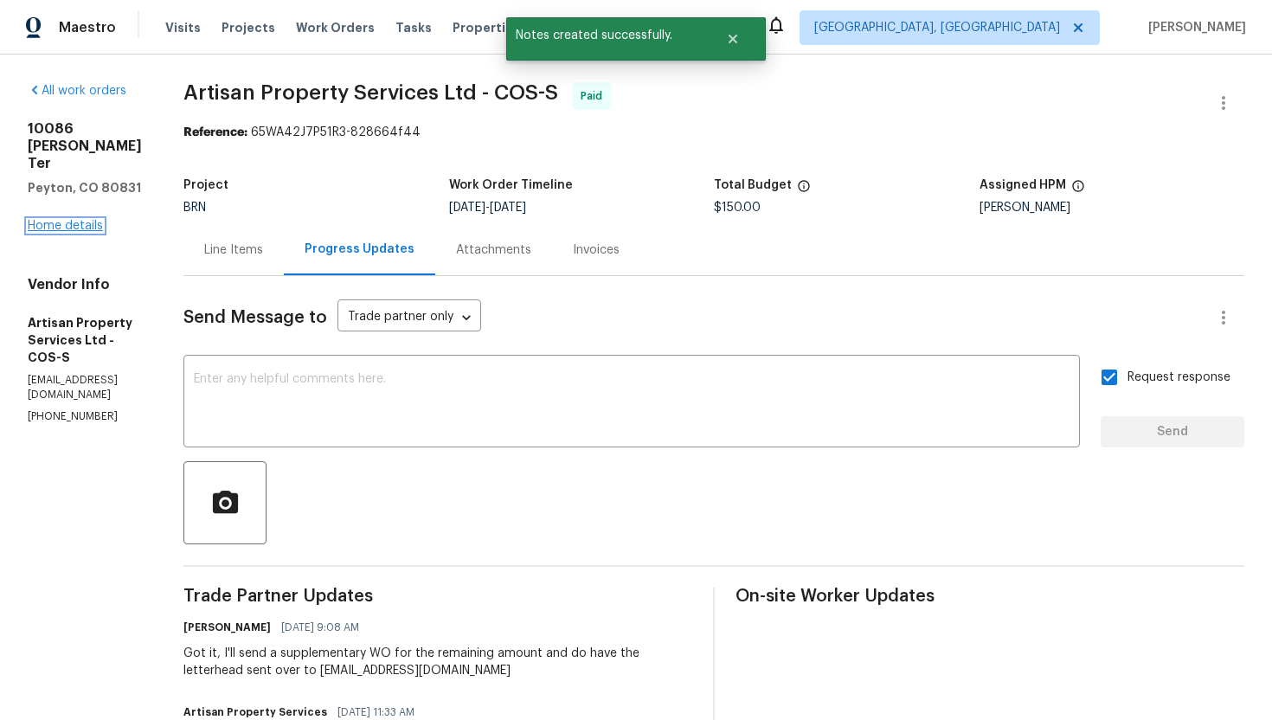
click at [87, 232] on link "Home details" at bounding box center [65, 226] width 75 height 12
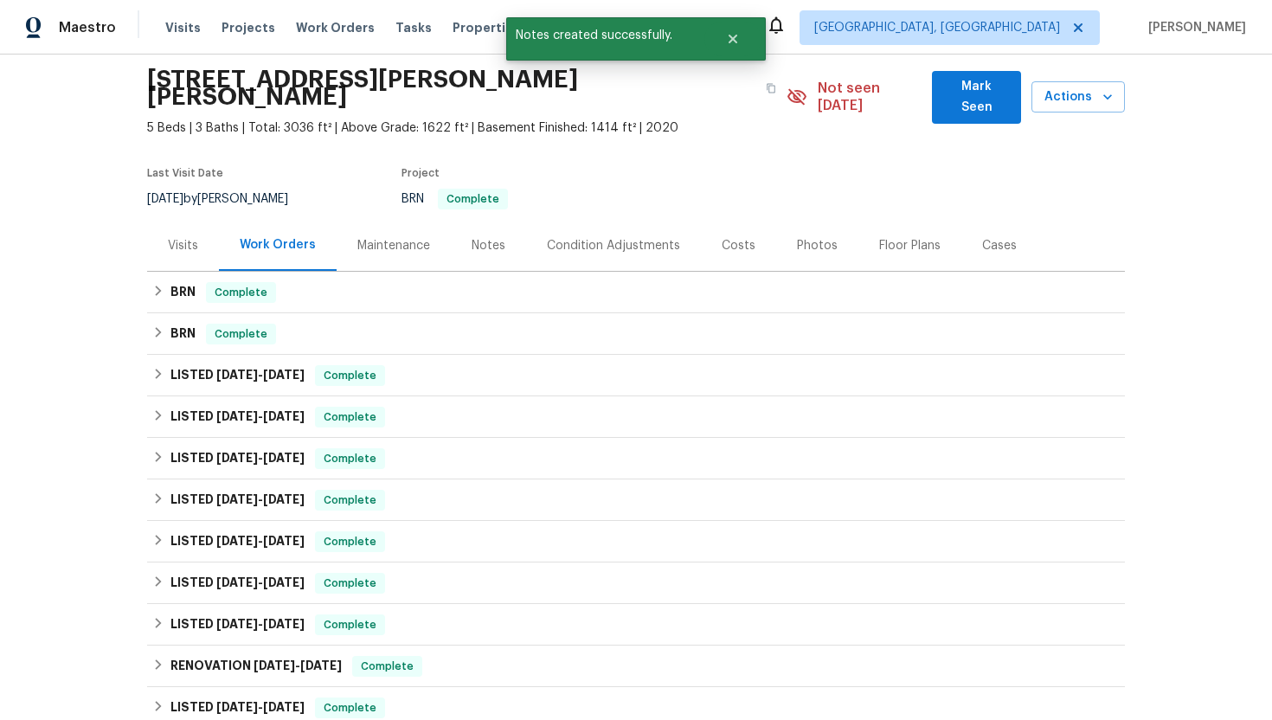
scroll to position [40, 0]
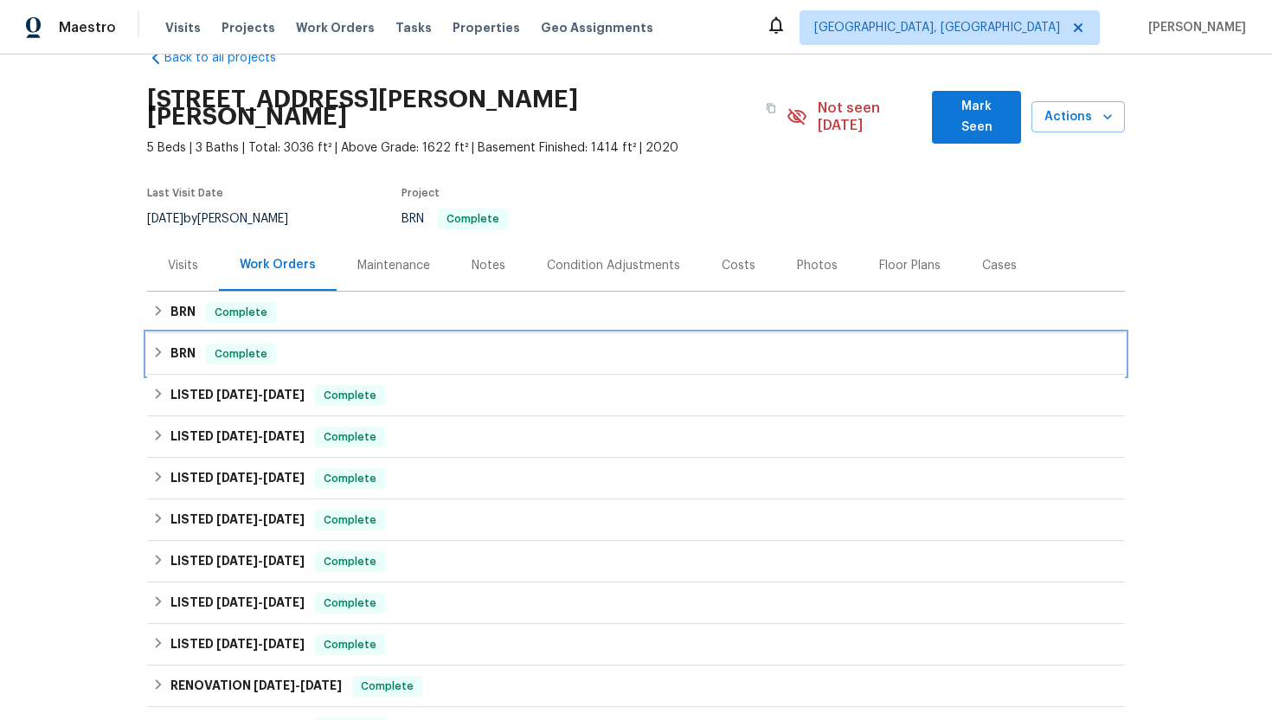
click at [234, 349] on div "BRN Complete" at bounding box center [636, 354] width 978 height 42
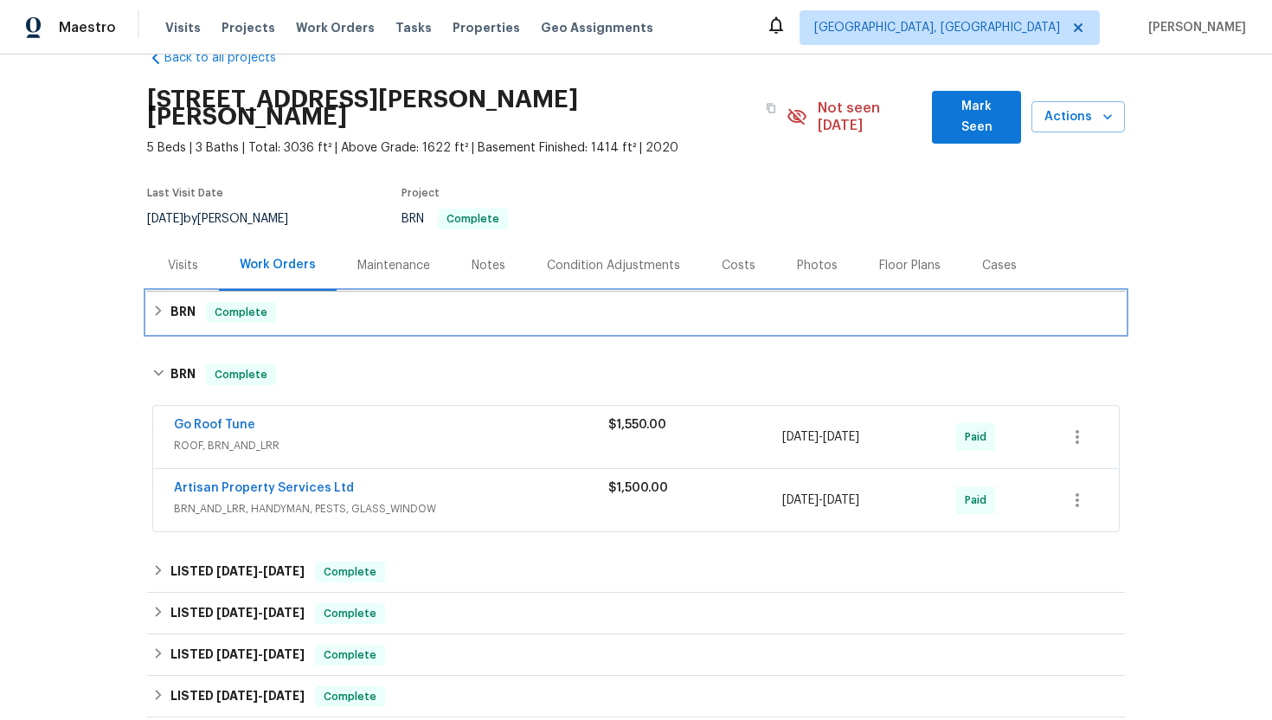
click at [223, 304] on span "Complete" at bounding box center [241, 312] width 67 height 17
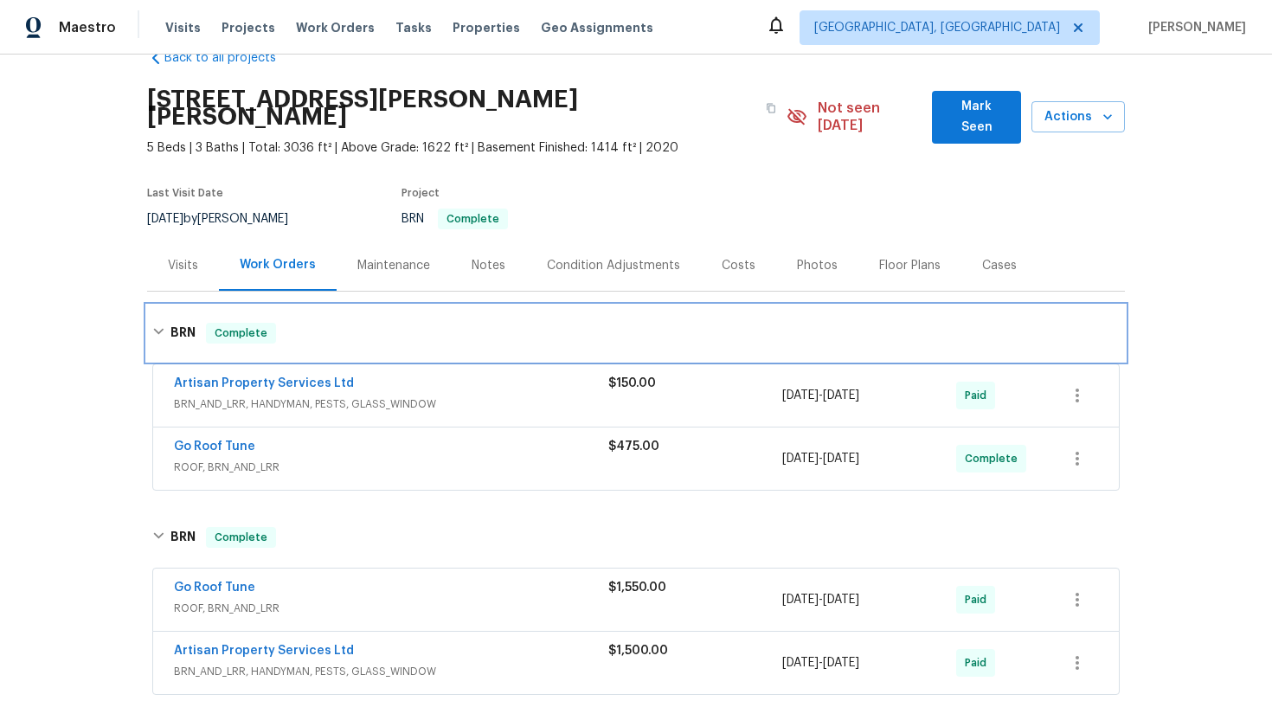
scroll to position [780, 0]
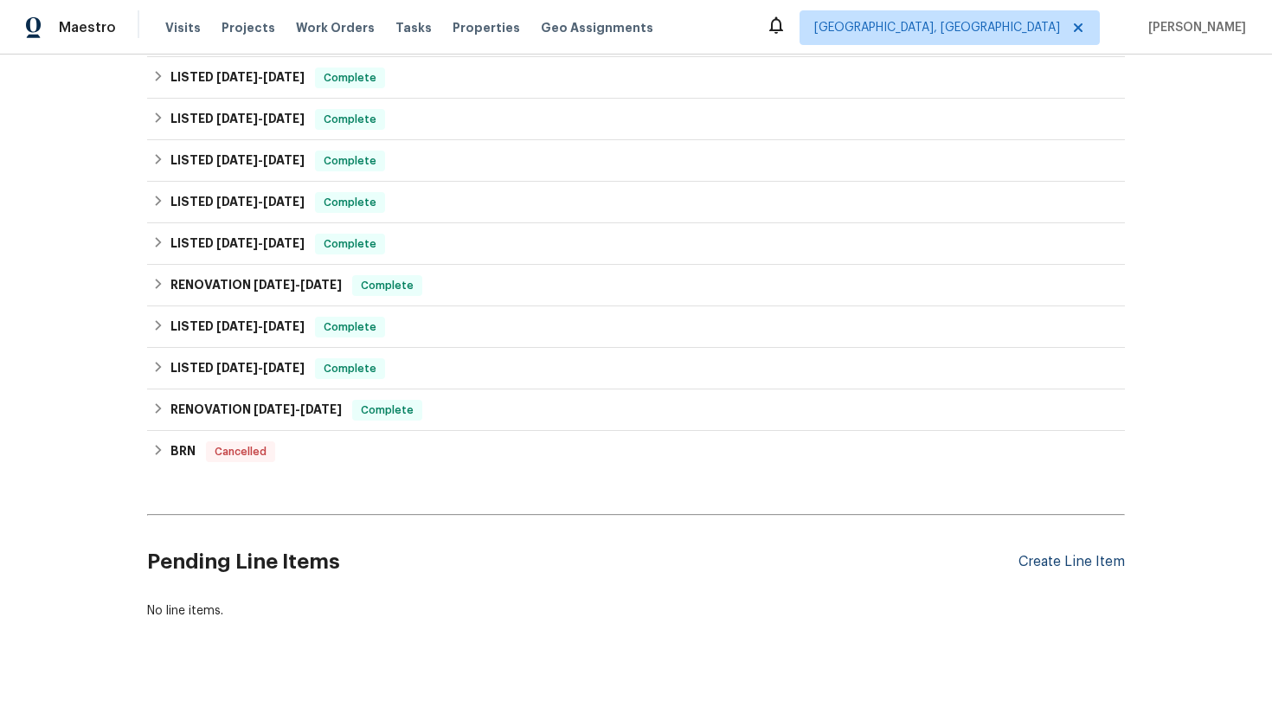
click at [1051, 554] on div "Create Line Item" at bounding box center [1071, 562] width 106 height 16
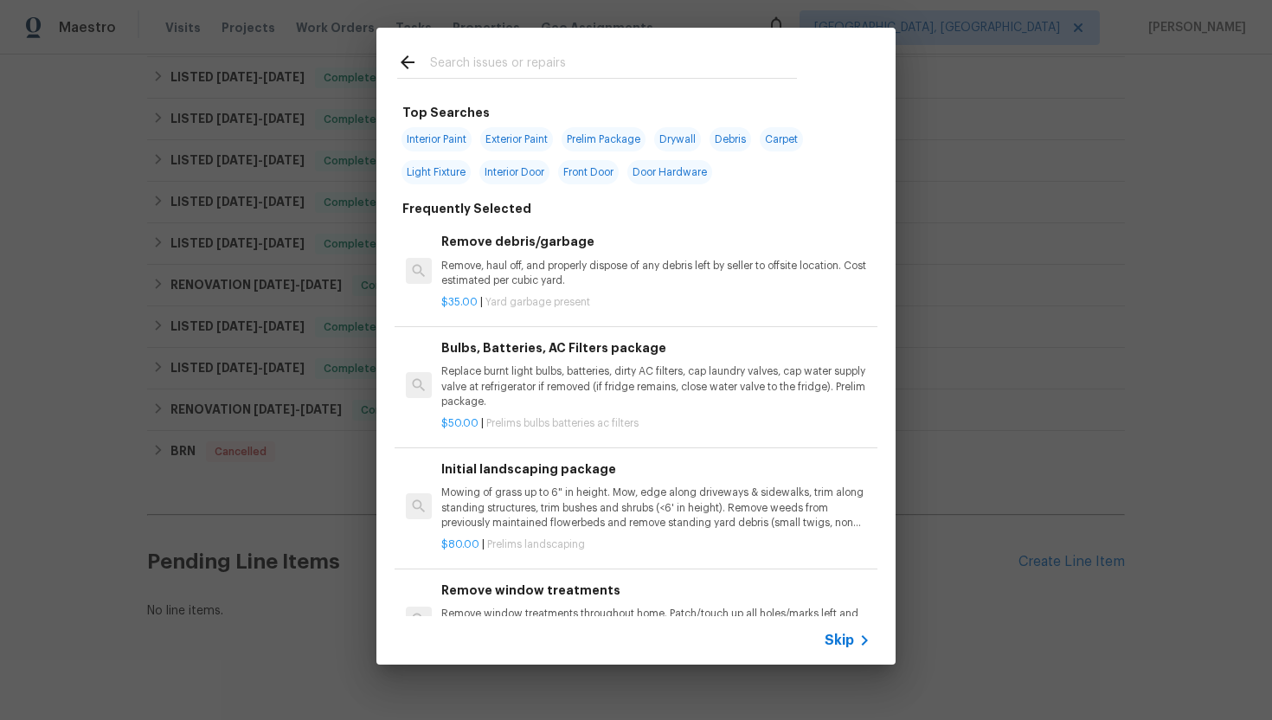
click at [849, 636] on span "Skip" at bounding box center [838, 640] width 29 height 17
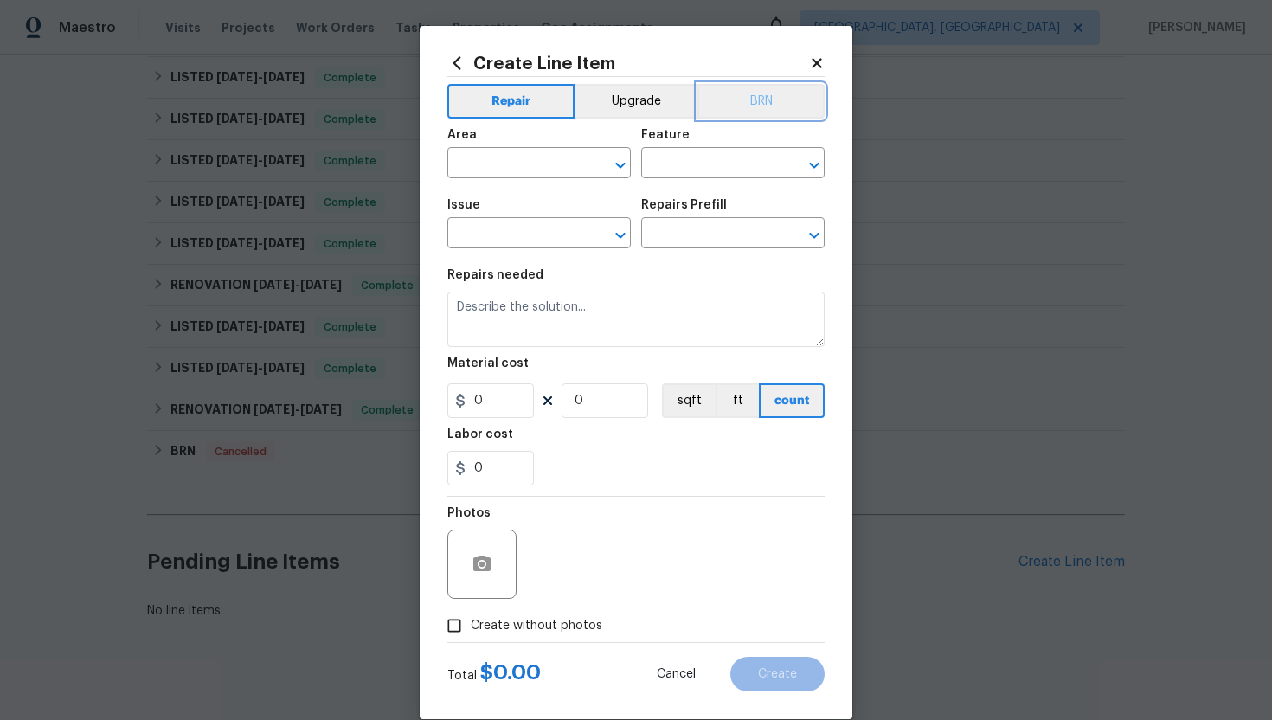
click at [791, 97] on button "BRN" at bounding box center [760, 101] width 127 height 35
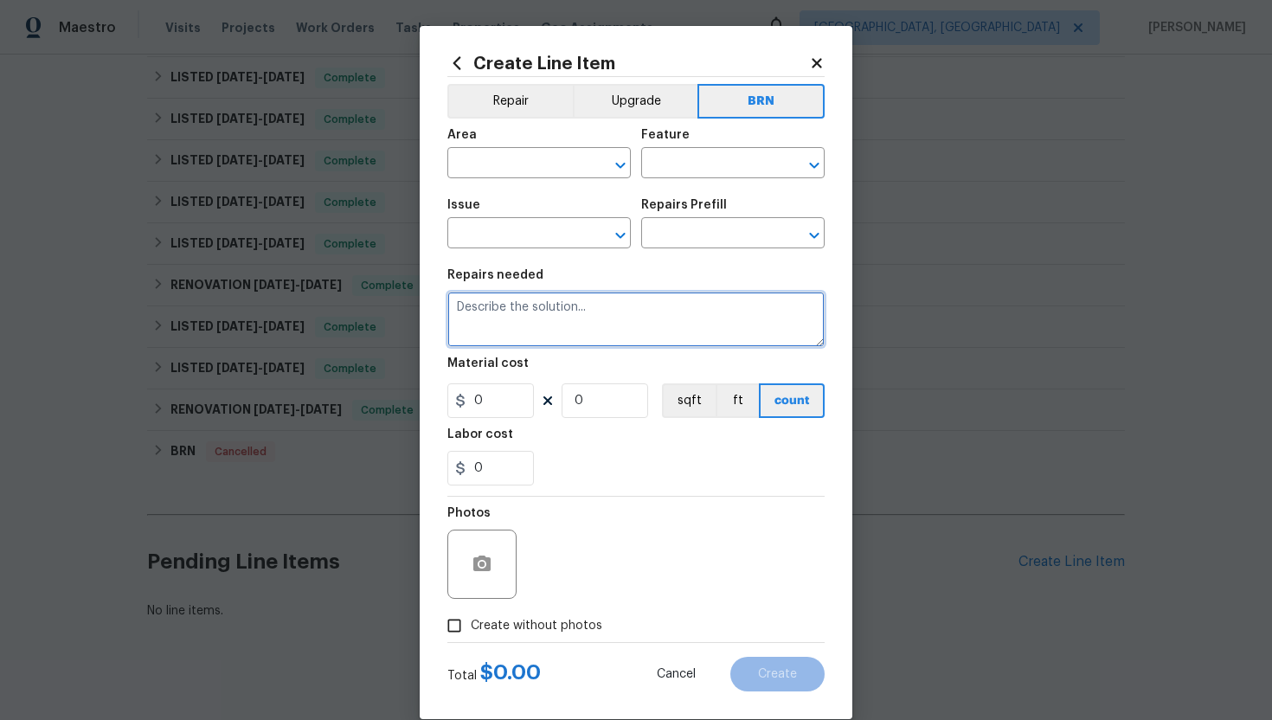
click at [544, 318] on textarea at bounding box center [635, 319] width 377 height 55
type textarea "Supplementary WO"
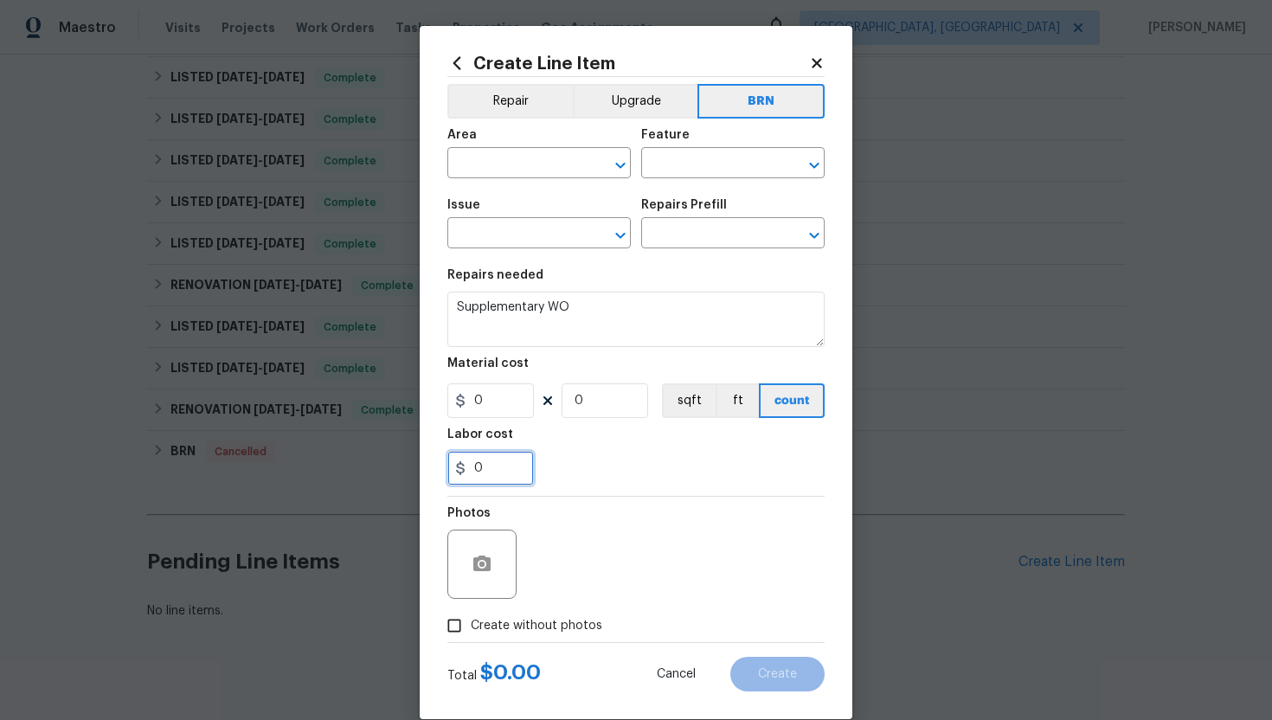
click at [509, 464] on input "0" at bounding box center [490, 468] width 87 height 35
type input "25"
click at [606, 496] on div at bounding box center [635, 496] width 377 height 1
click at [529, 170] on input "text" at bounding box center [514, 164] width 135 height 27
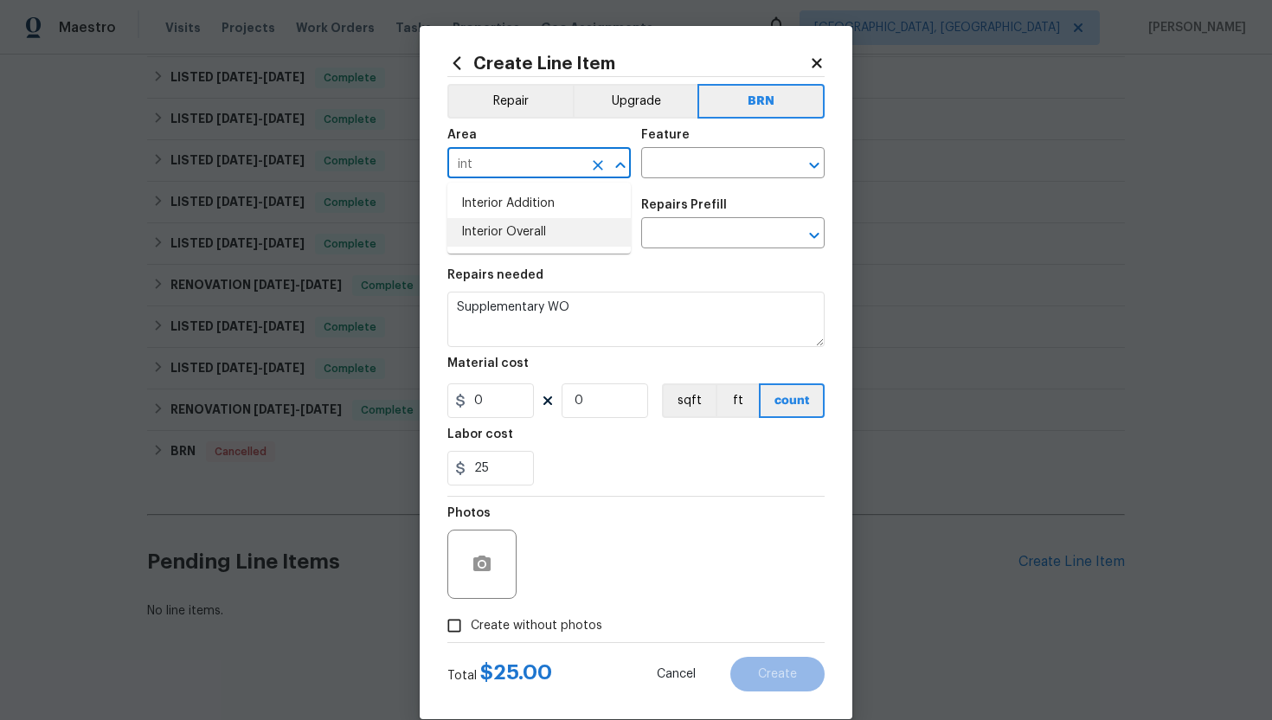
click at [528, 235] on li "Interior Overall" at bounding box center [538, 232] width 183 height 29
type input "Interior Overall"
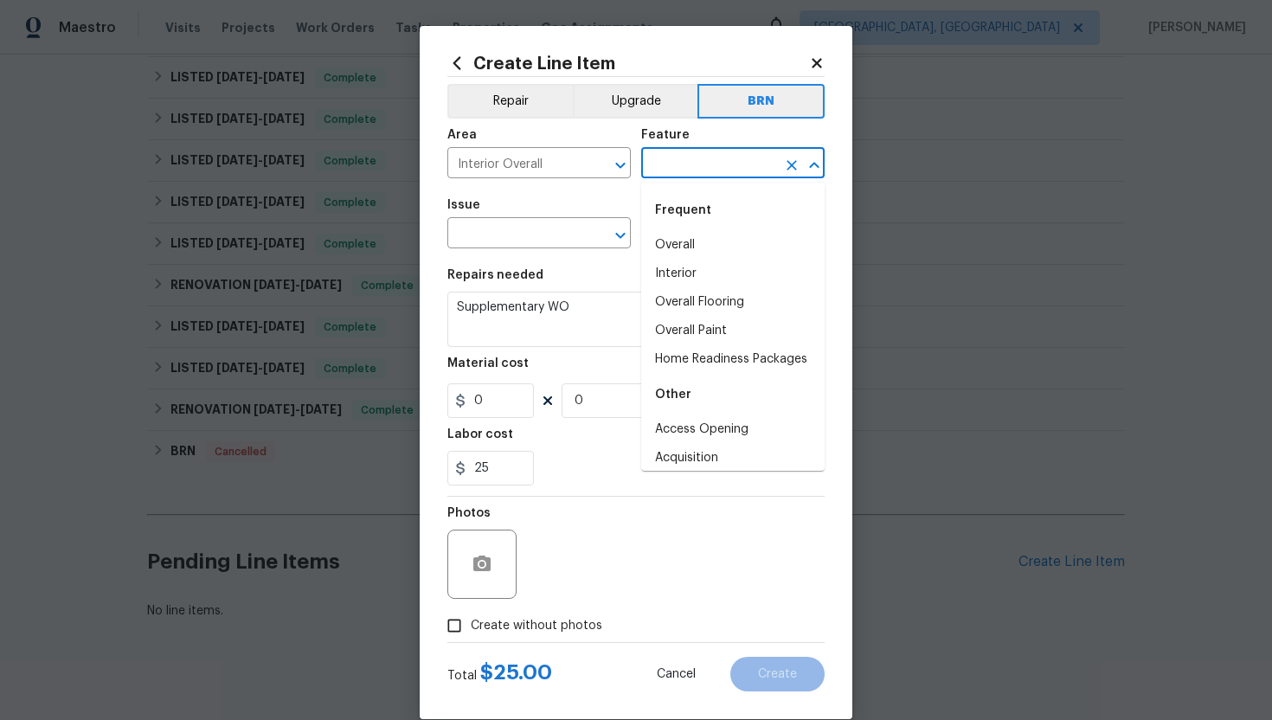
click at [684, 176] on input "text" at bounding box center [708, 164] width 135 height 27
click at [690, 275] on li "Interior" at bounding box center [732, 274] width 183 height 29
type input "Interior"
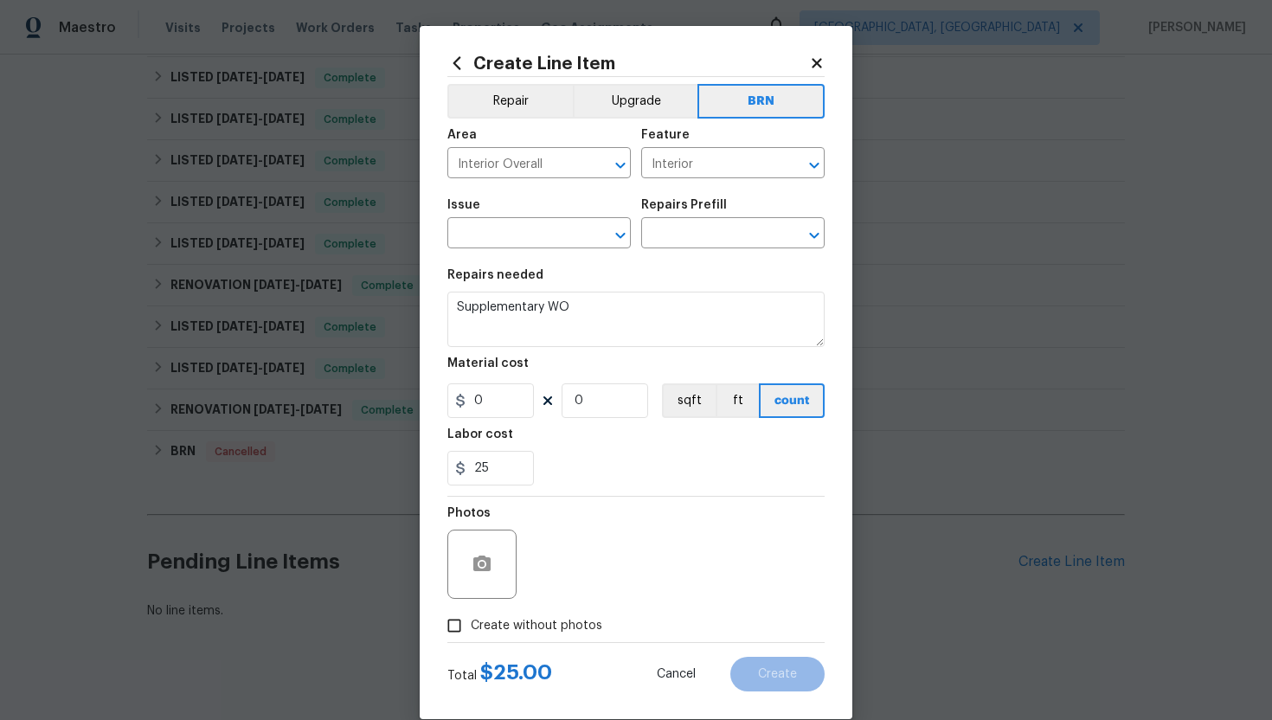
click at [495, 249] on span "Issue ​" at bounding box center [538, 224] width 183 height 70
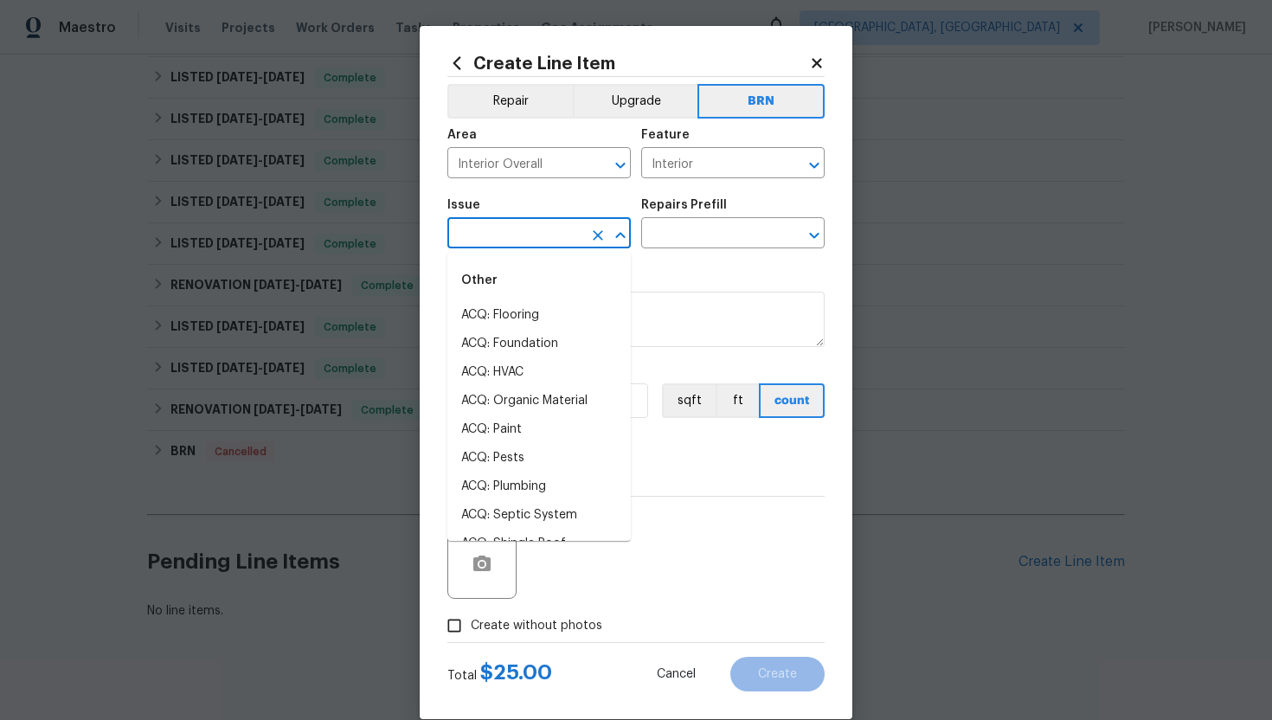
click at [496, 235] on input "text" at bounding box center [514, 234] width 135 height 27
click at [520, 335] on li "Demo Interior" at bounding box center [538, 344] width 183 height 29
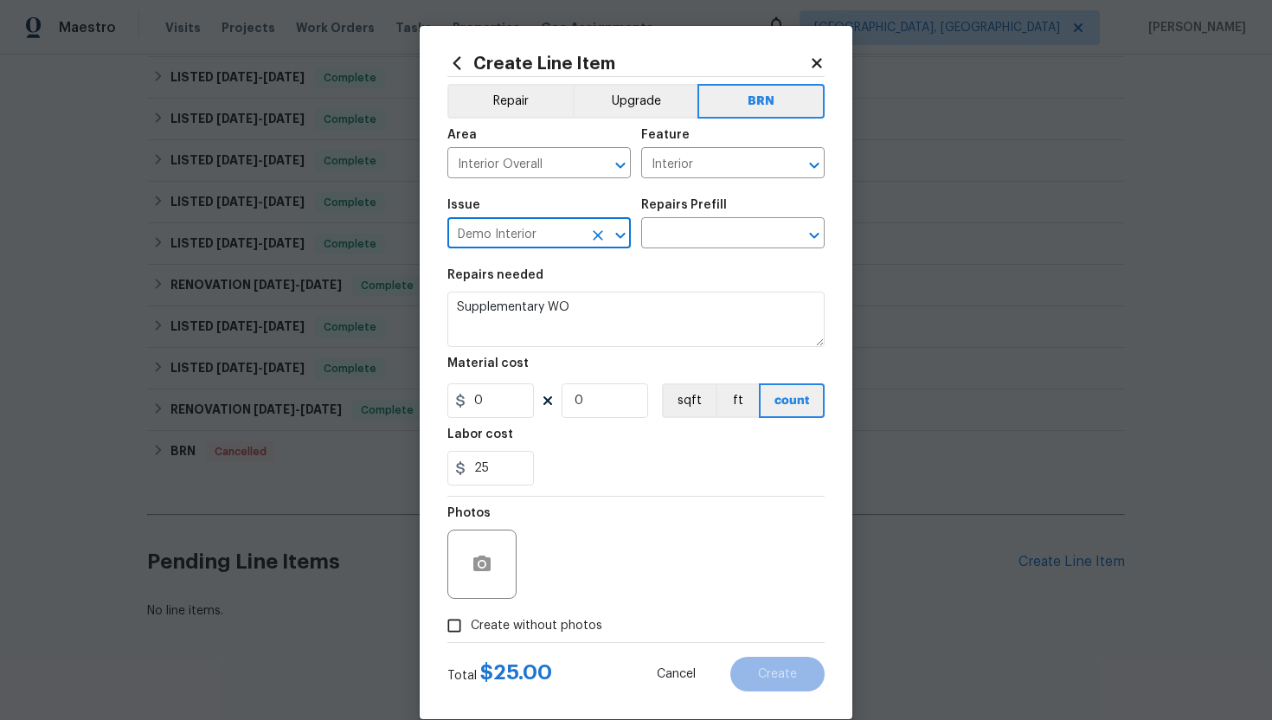
type input "Demo Interior"
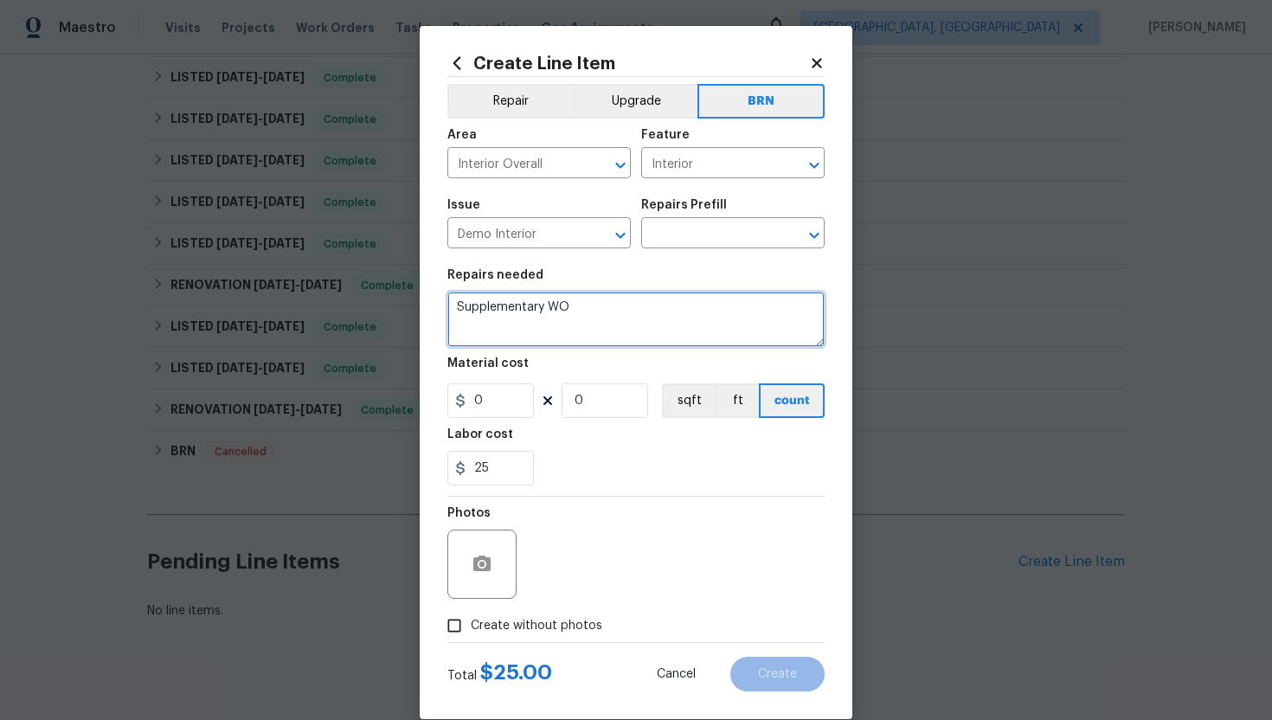
drag, startPoint x: 456, startPoint y: 311, endPoint x: 616, endPoint y: 319, distance: 160.3
click at [616, 319] on textarea "Supplementary WO" at bounding box center [635, 319] width 377 height 55
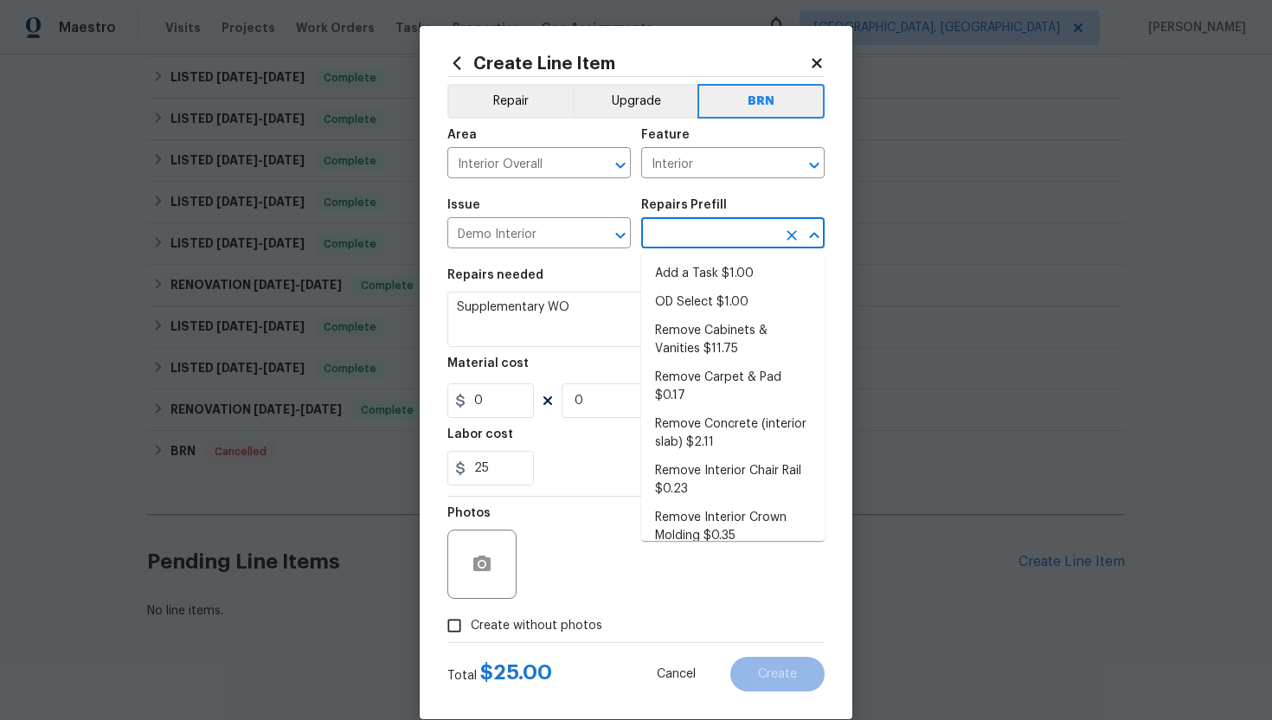
click at [708, 239] on input "text" at bounding box center [708, 234] width 135 height 27
click at [719, 377] on li "Remove Carpet & Pad $0.17" at bounding box center [732, 386] width 183 height 47
type input "Demolition"
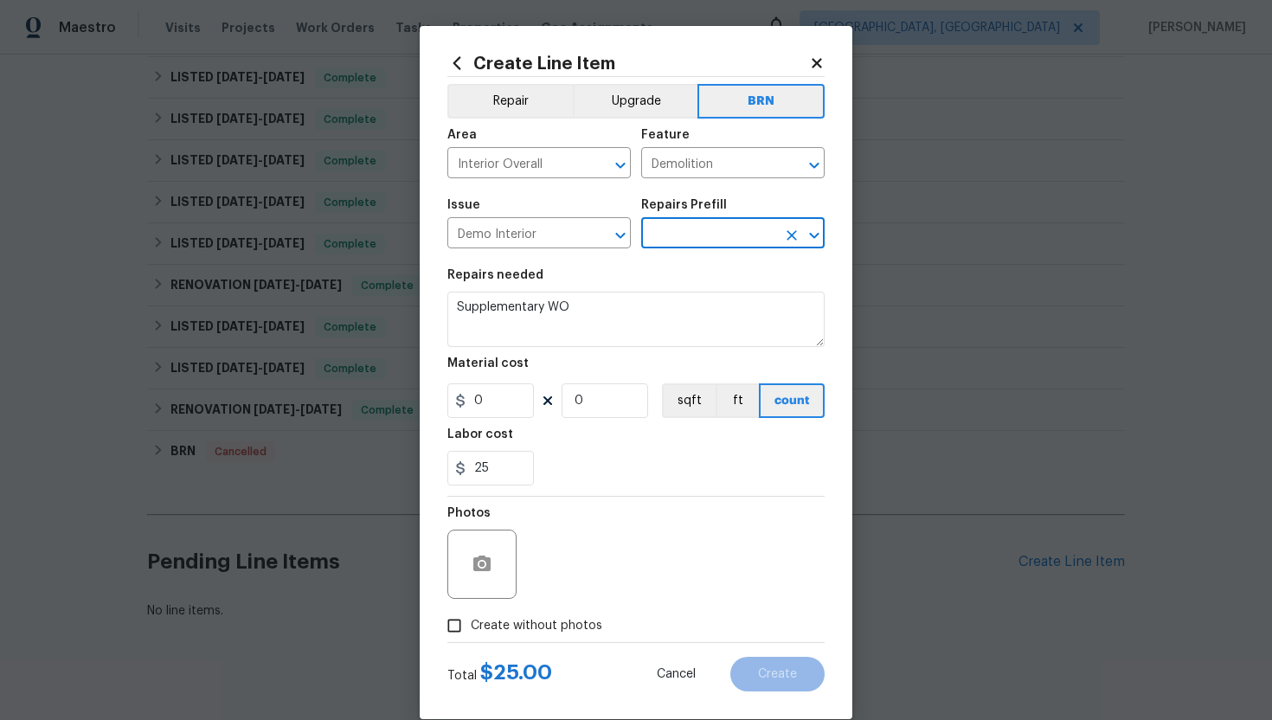
type input "Remove Carpet & Pad $0.17"
type textarea "Demo carpet and pad (demo tack strips only if pet odor treatment is being appli…"
type input "0.17"
type input "1"
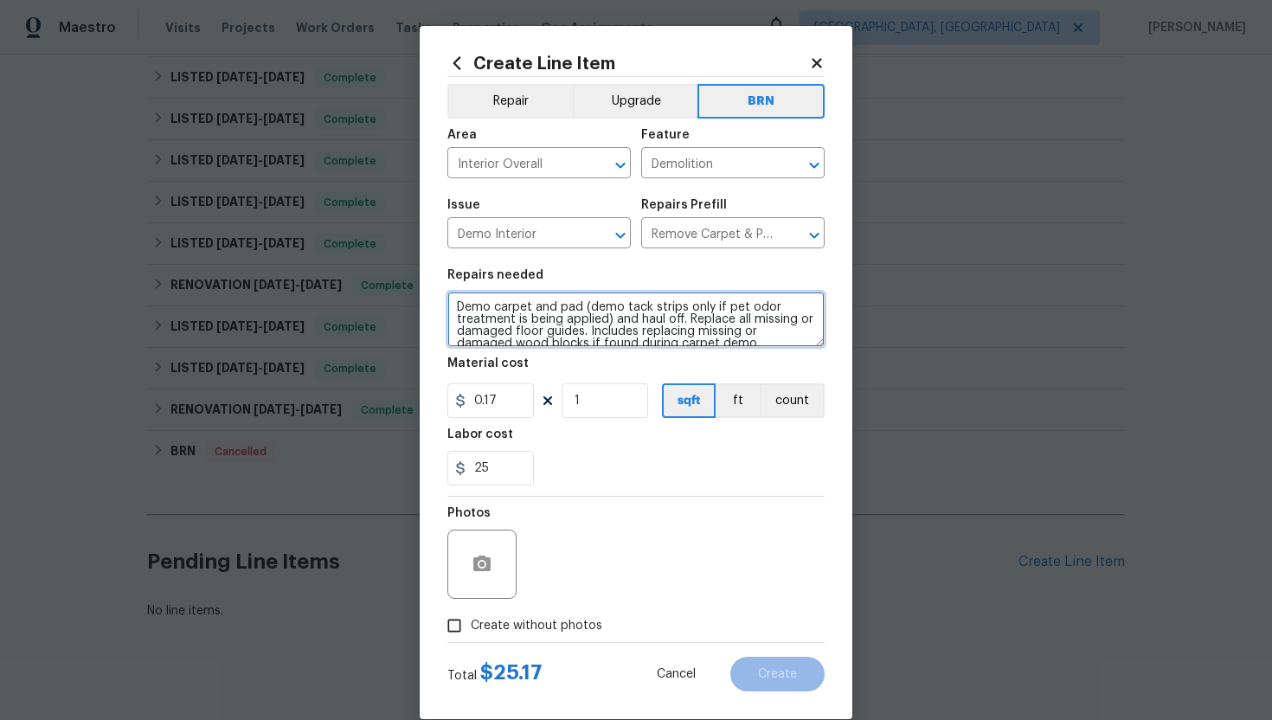
scroll to position [12, 0]
drag, startPoint x: 453, startPoint y: 305, endPoint x: 583, endPoint y: 379, distance: 149.2
click at [583, 379] on section "Repairs needed Demo carpet and pad (demo tack strips only if pet odor treatment…" at bounding box center [635, 377] width 377 height 237
paste textarea "Supplementary WO"
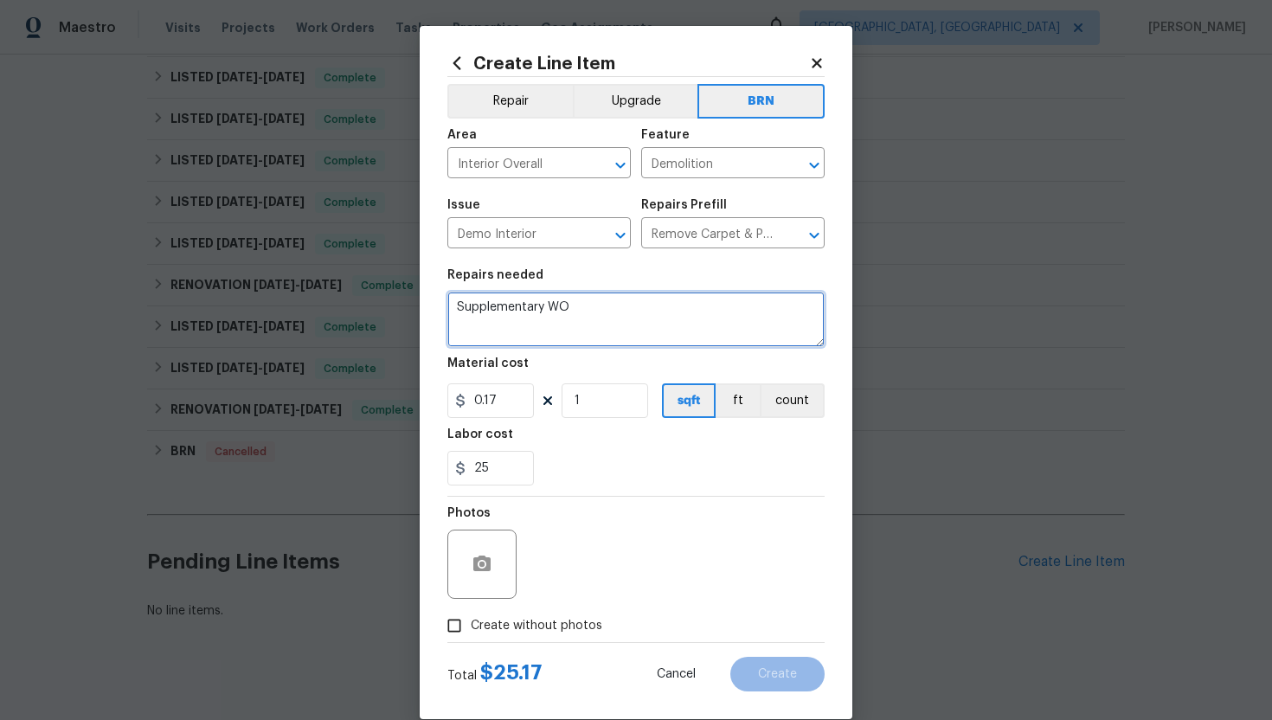
scroll to position [0, 0]
type textarea "Supplementary WO"
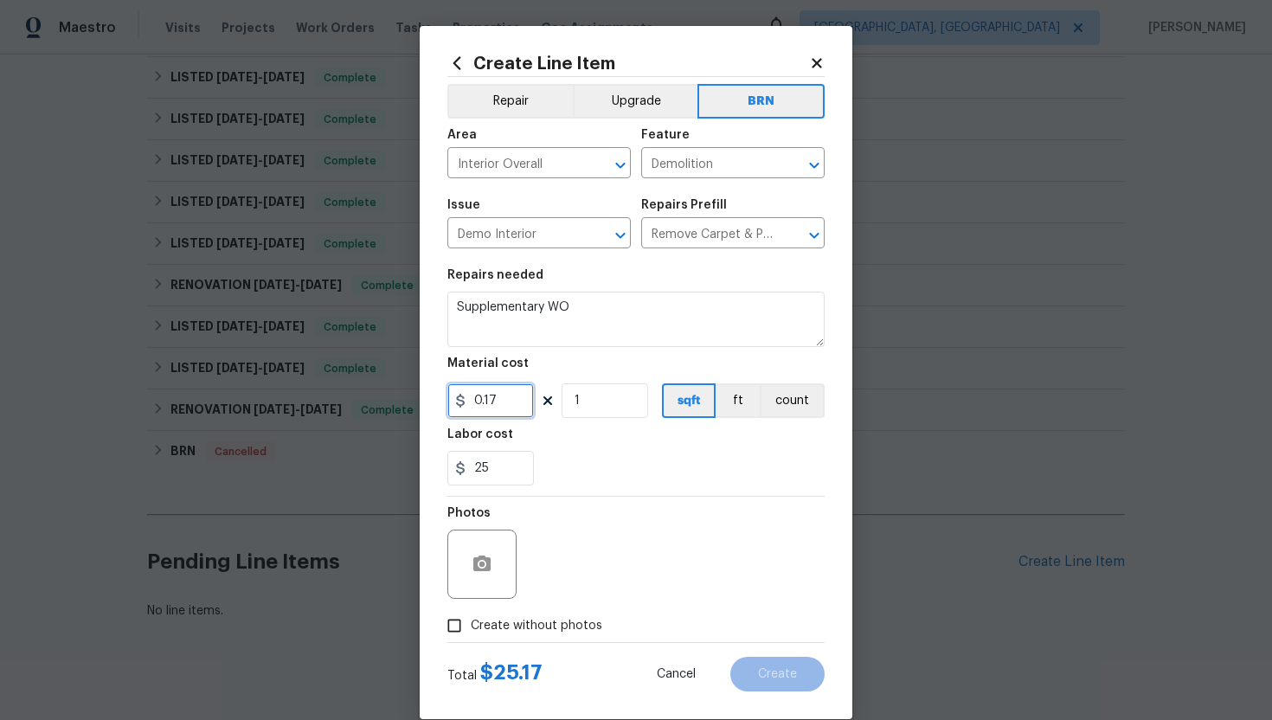
drag, startPoint x: 516, startPoint y: 409, endPoint x: 452, endPoint y: 410, distance: 64.9
click at [452, 410] on input "0.17" at bounding box center [490, 400] width 87 height 35
type input "0"
click at [803, 412] on button "count" at bounding box center [792, 400] width 65 height 35
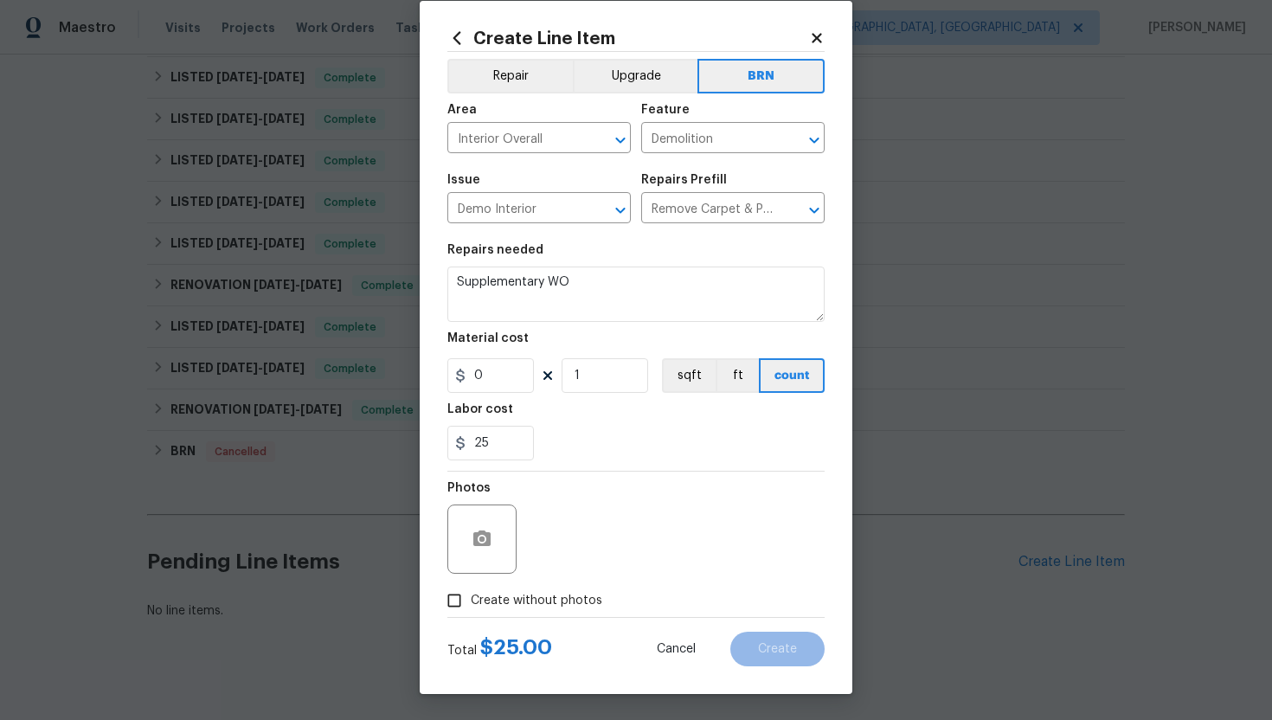
click at [539, 601] on span "Create without photos" at bounding box center [537, 601] width 132 height 18
click at [471, 601] on input "Create without photos" at bounding box center [454, 600] width 33 height 33
checkbox input "true"
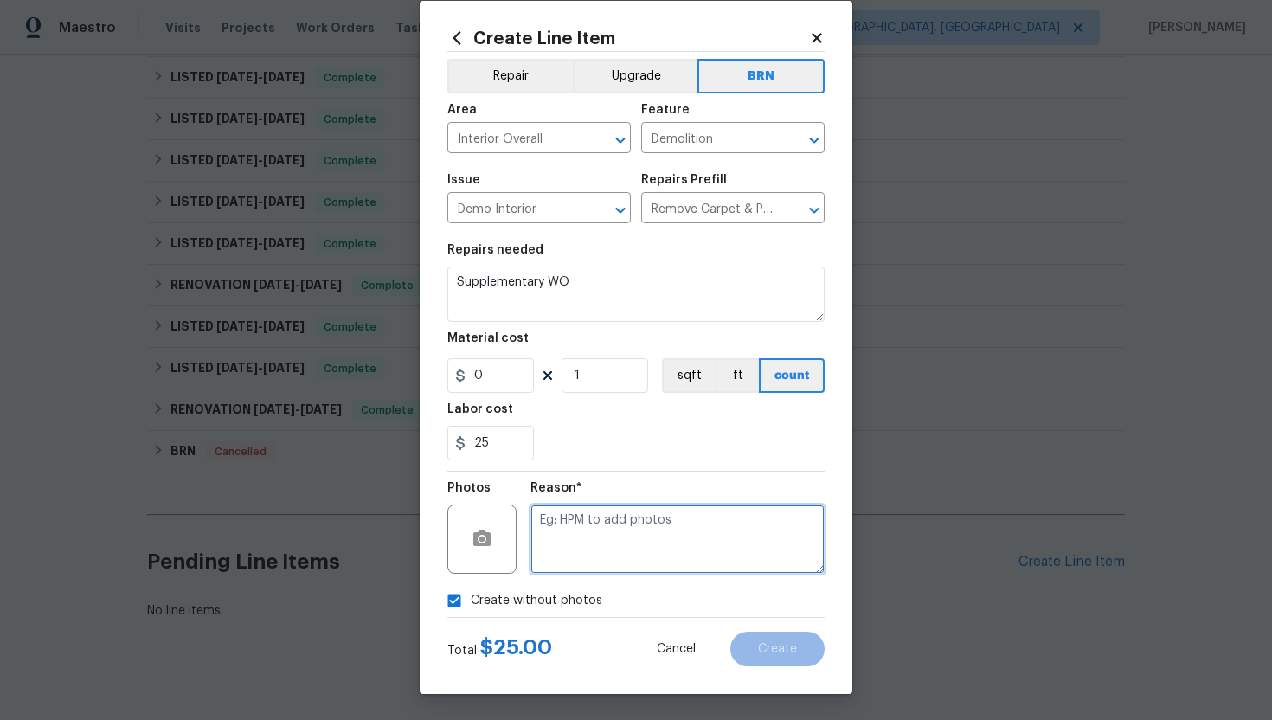
click at [599, 534] on textarea at bounding box center [677, 538] width 294 height 69
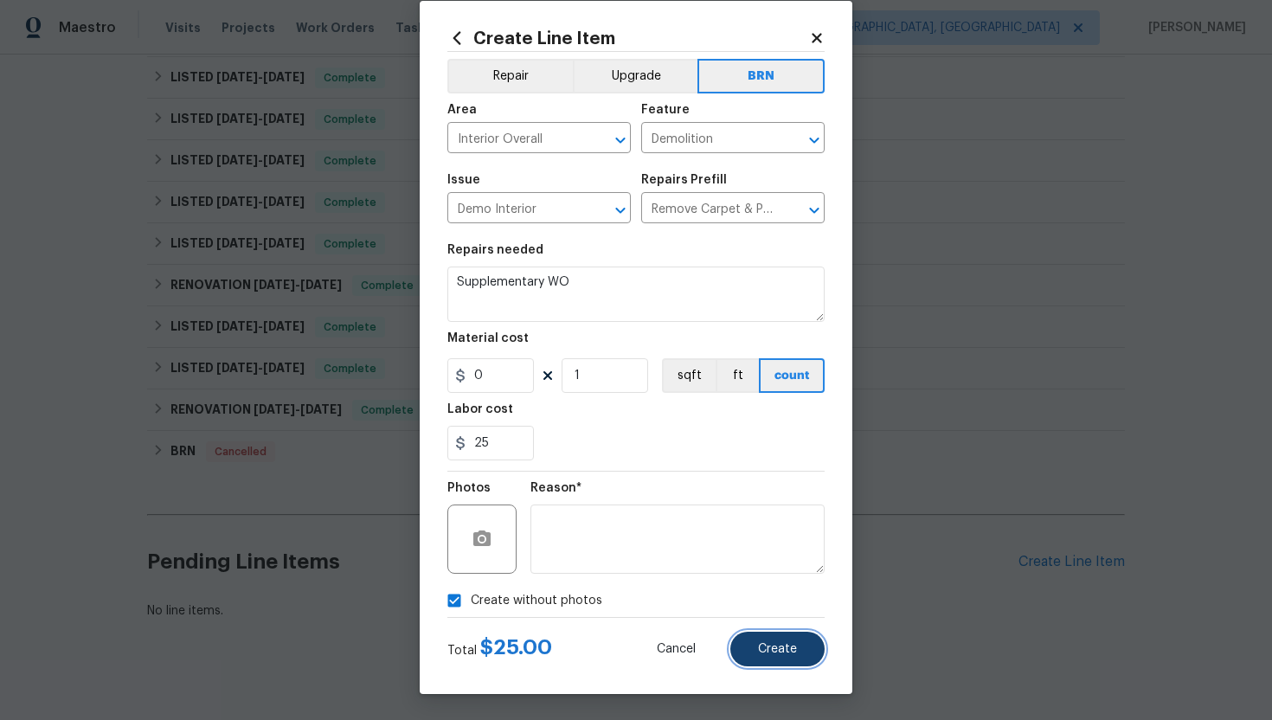
click at [763, 638] on button "Create" at bounding box center [777, 649] width 94 height 35
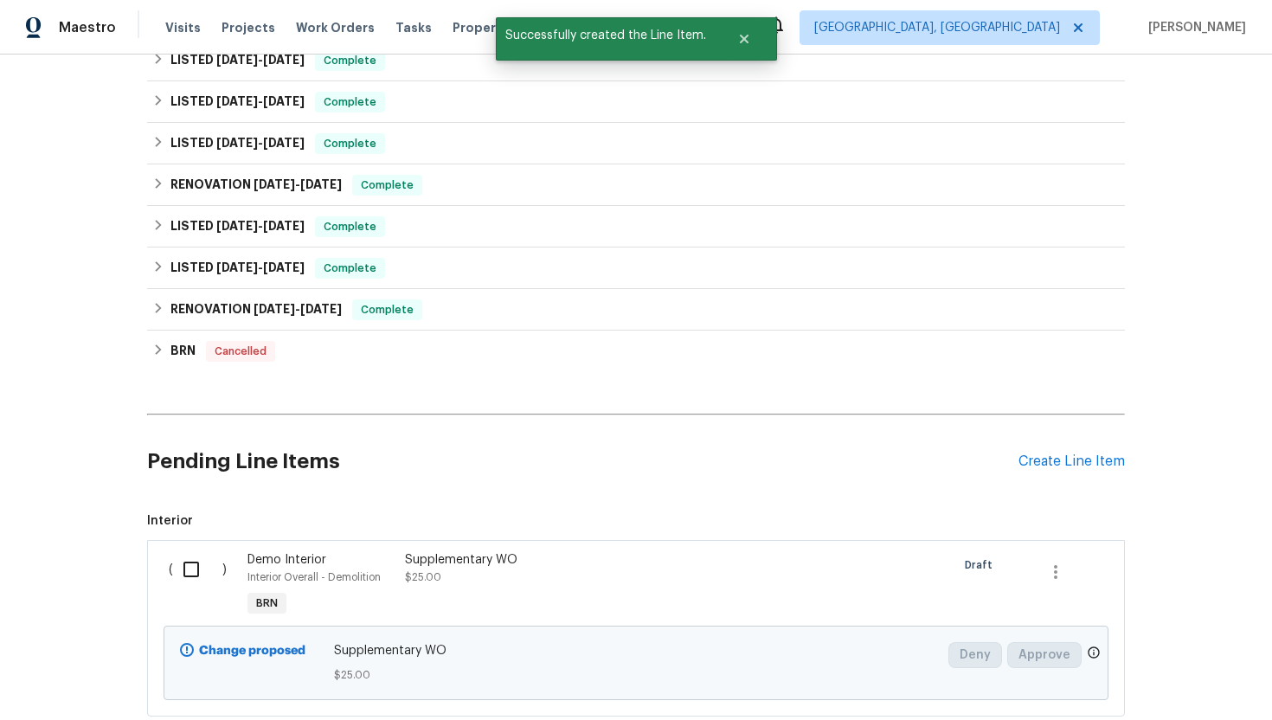
scroll to position [977, 0]
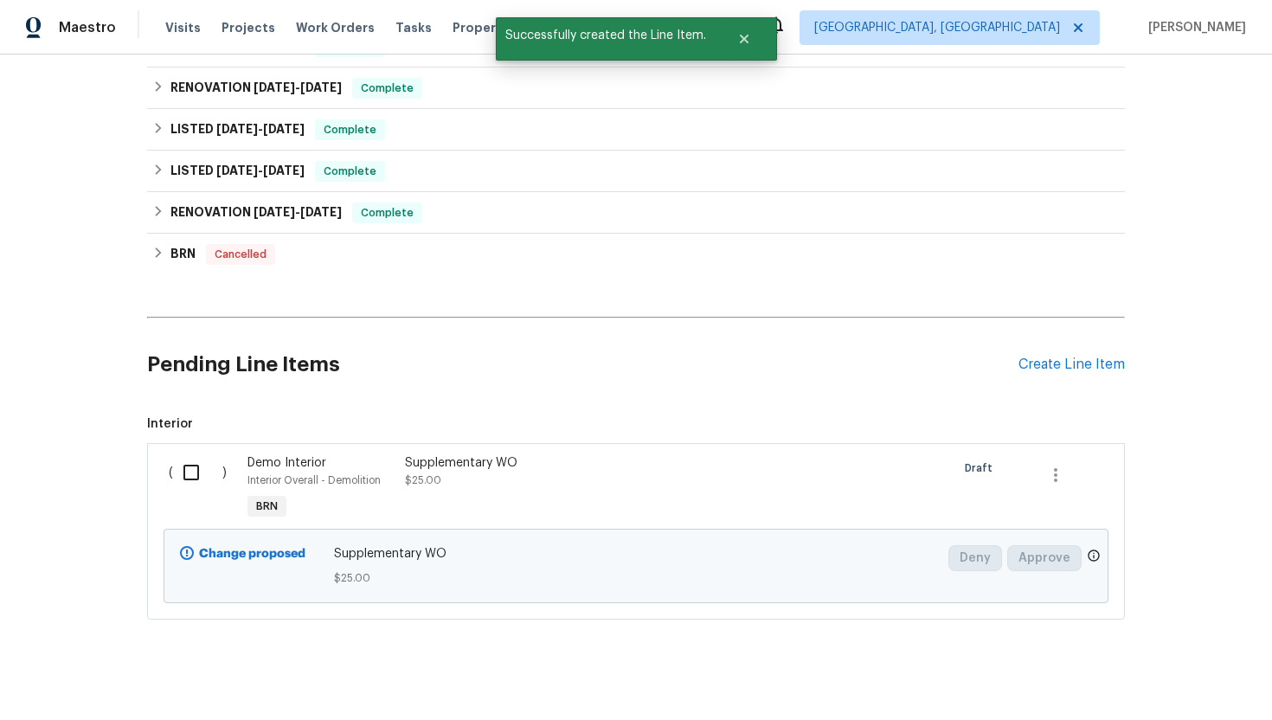
click at [177, 456] on input "checkbox" at bounding box center [197, 472] width 49 height 36
checkbox input "true"
click at [1161, 672] on span "Create Work Order" at bounding box center [1172, 677] width 115 height 22
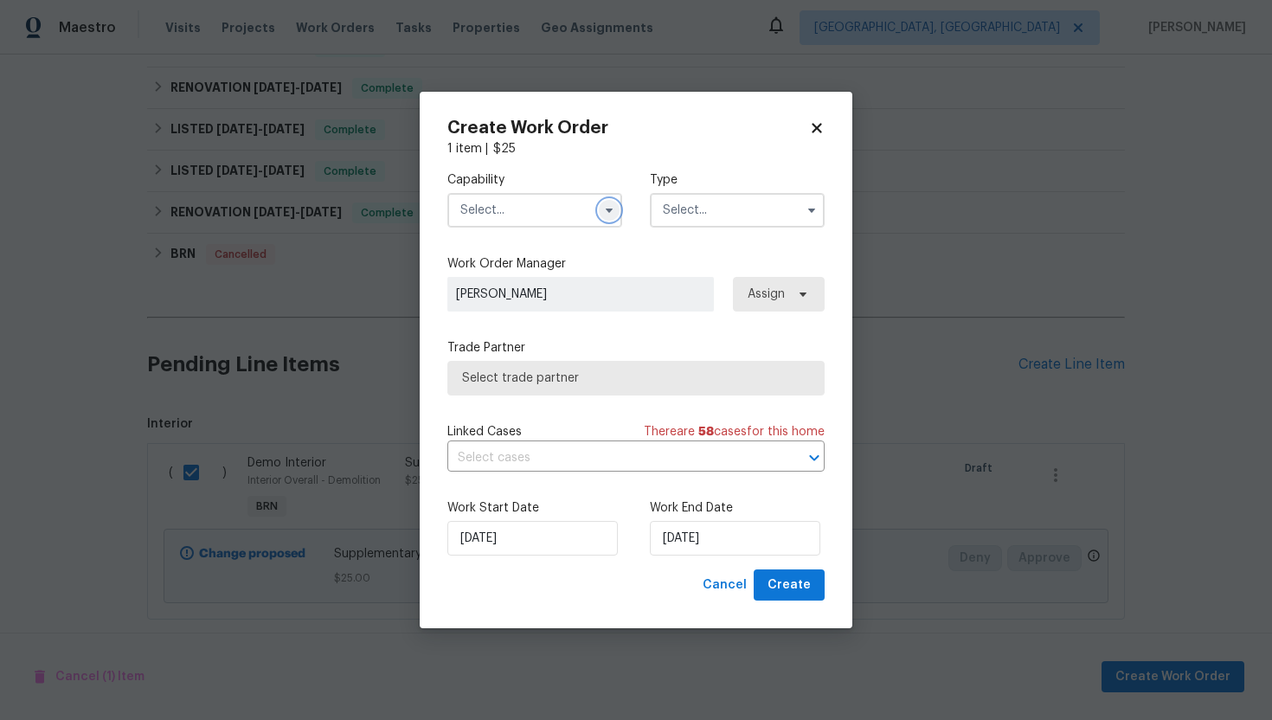
click at [612, 210] on icon "button" at bounding box center [609, 210] width 14 height 14
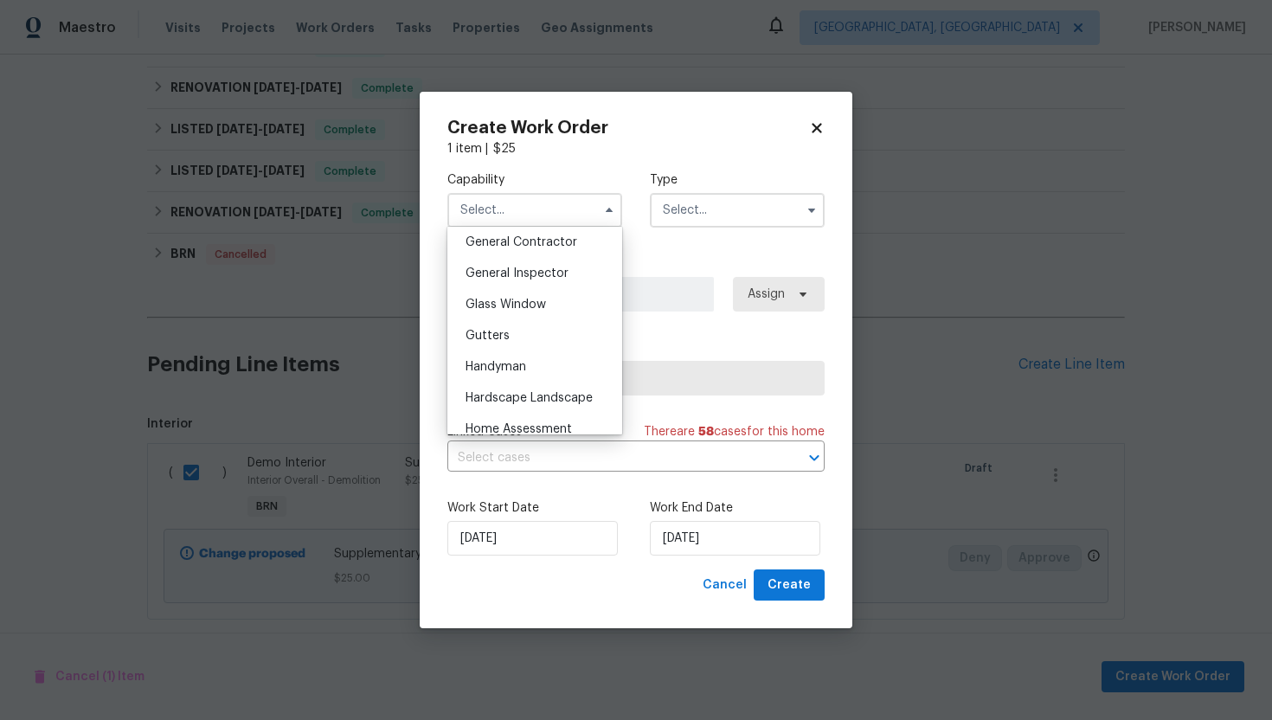
scroll to position [837, 0]
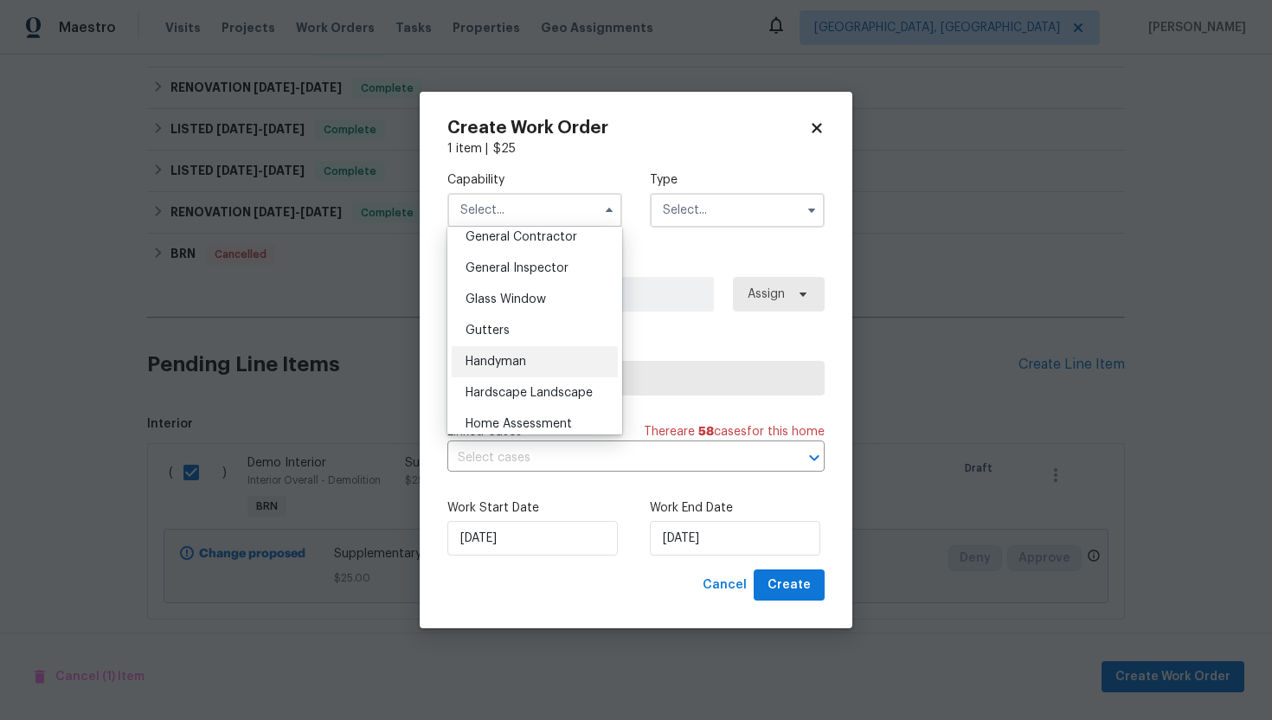
click at [545, 356] on div "Handyman" at bounding box center [535, 361] width 166 height 31
type input "Handyman"
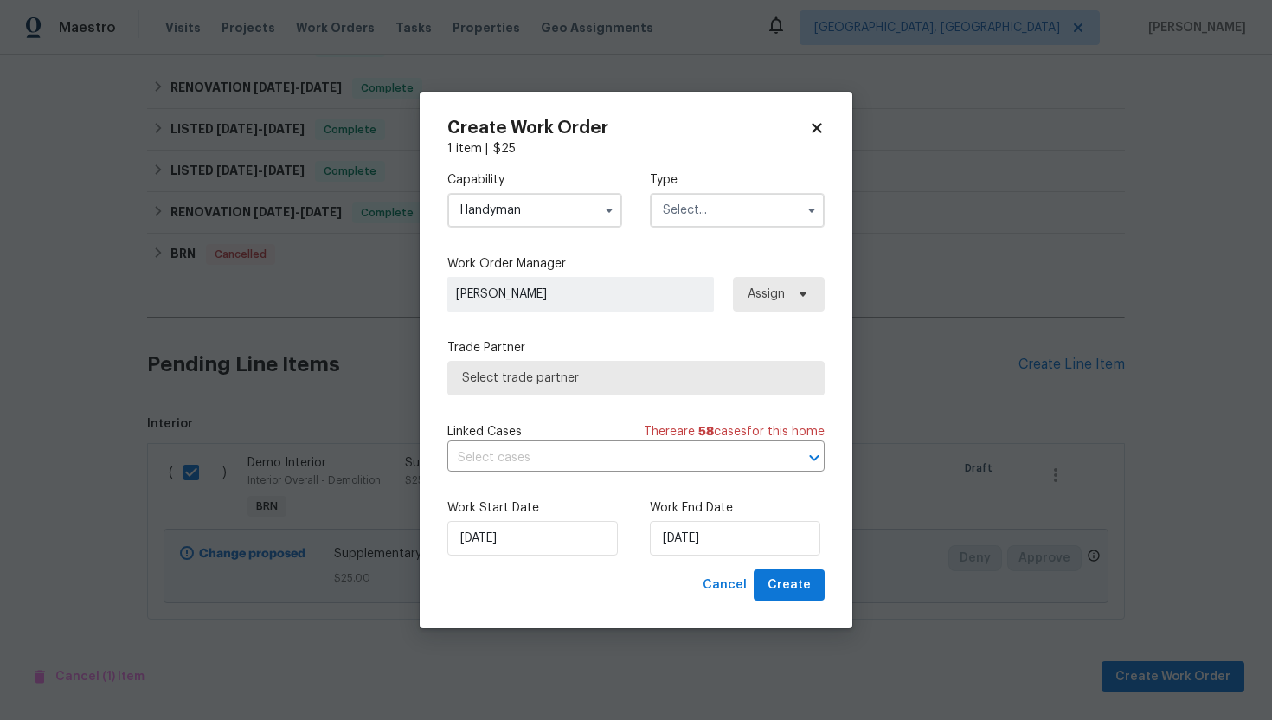
click at [683, 212] on input "text" at bounding box center [737, 210] width 175 height 35
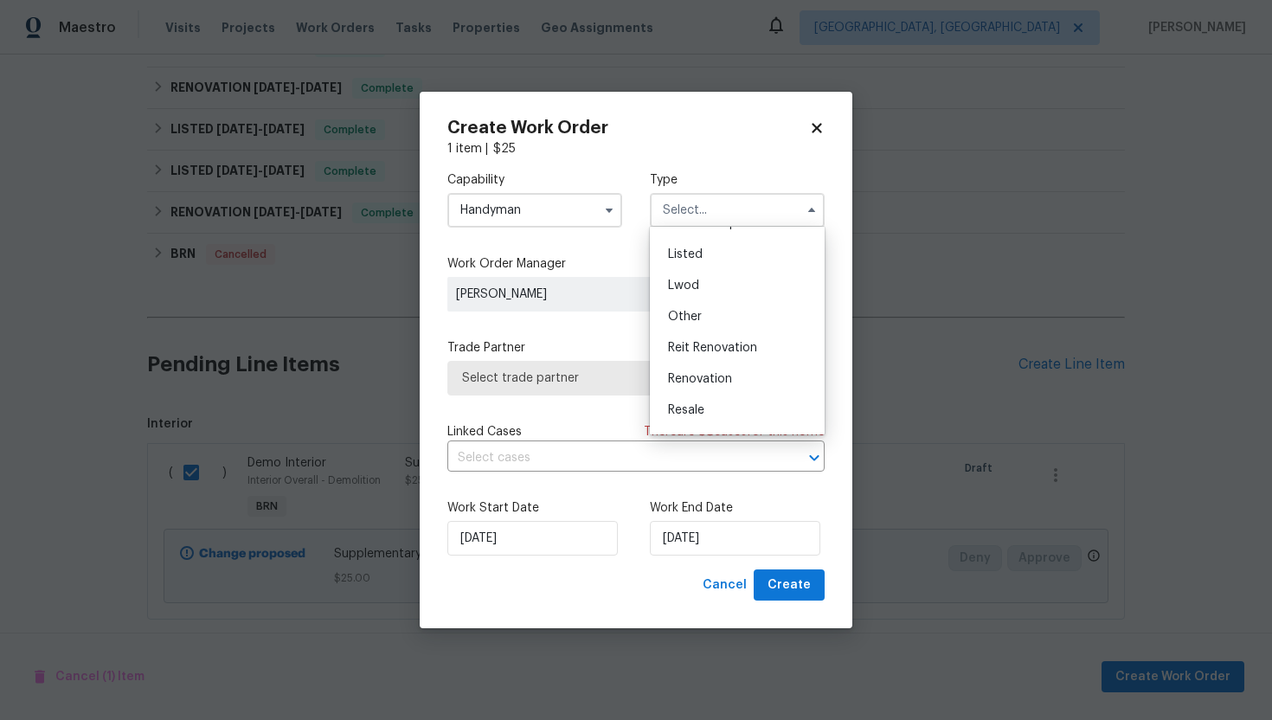
scroll to position [206, 0]
click at [705, 350] on div "Resale" at bounding box center [737, 352] width 166 height 31
type input "Resale"
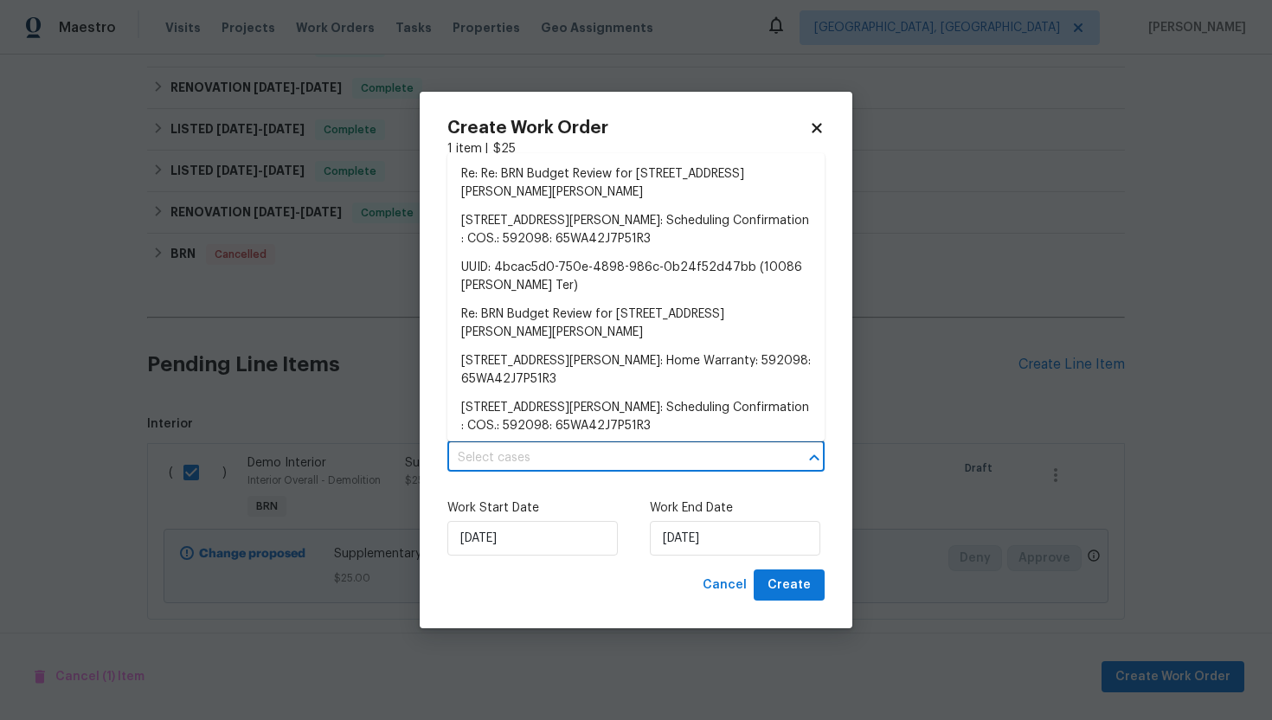
click at [619, 465] on input "text" at bounding box center [611, 458] width 329 height 27
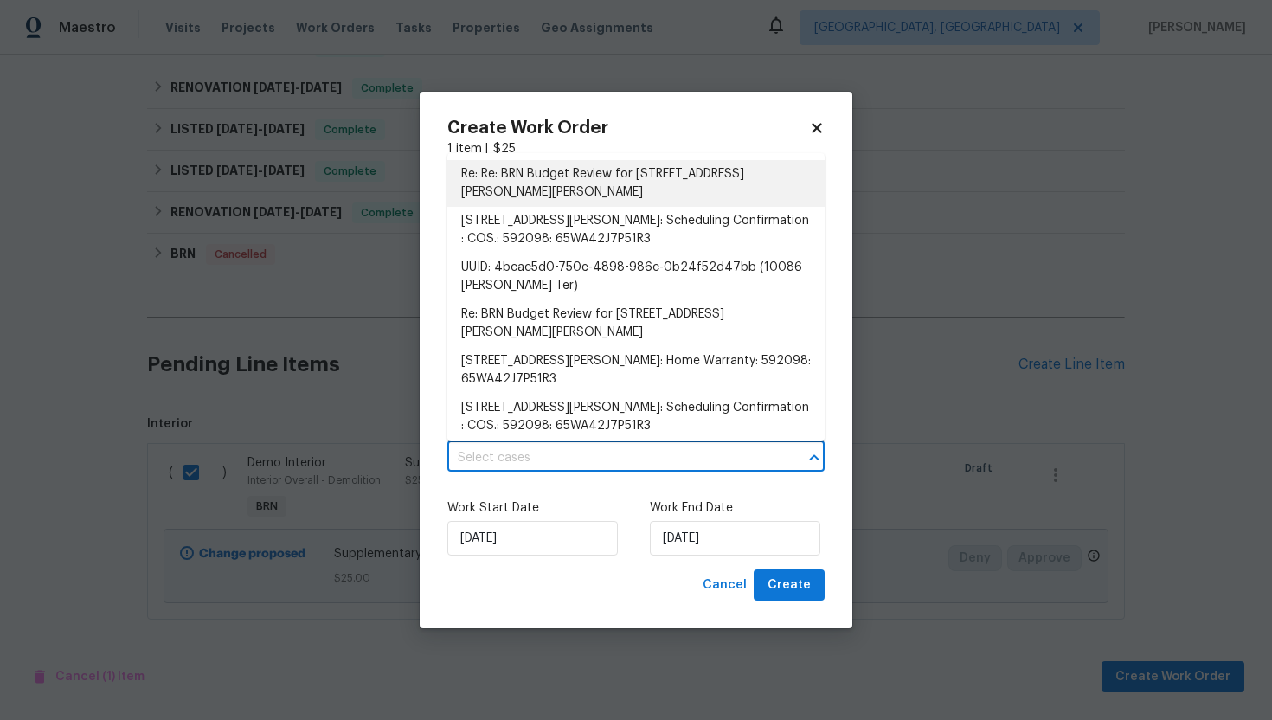
click at [642, 189] on li "Re: Re: BRN Budget Review for 10086 Henman Ter, Peyton, CO 80831" at bounding box center [635, 183] width 377 height 47
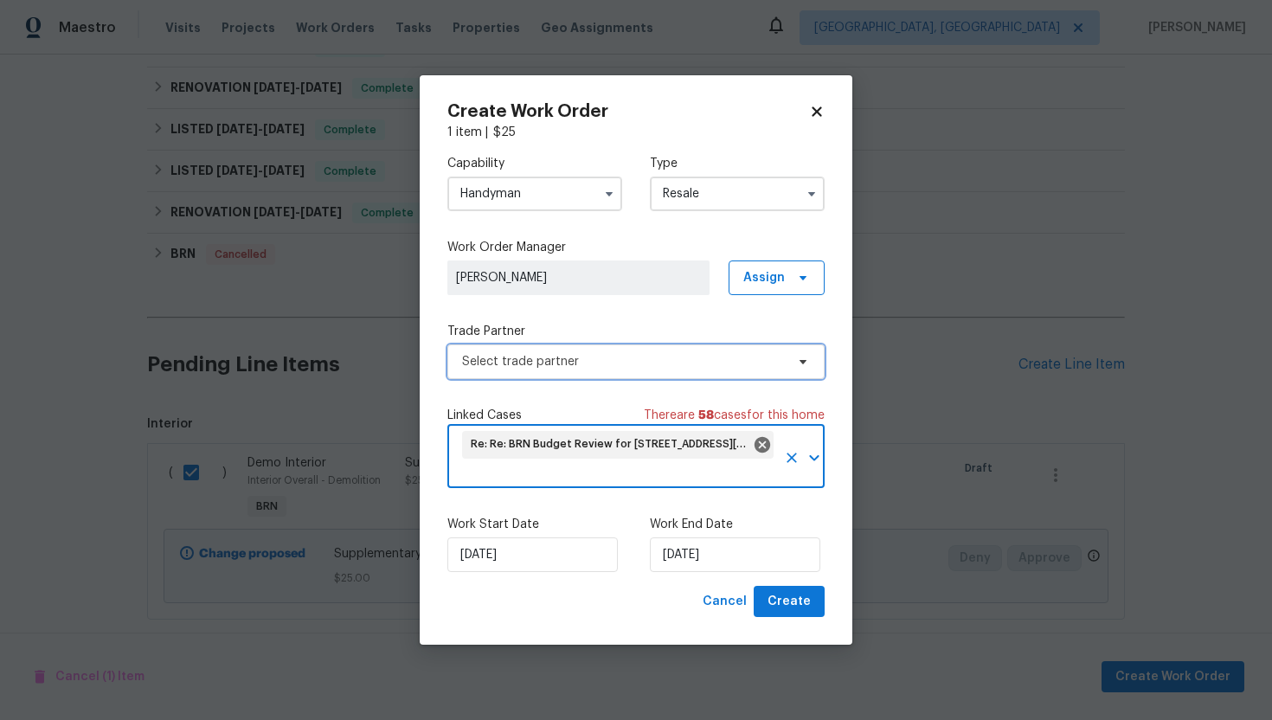
click at [587, 369] on span "Select trade partner" at bounding box center [635, 361] width 377 height 35
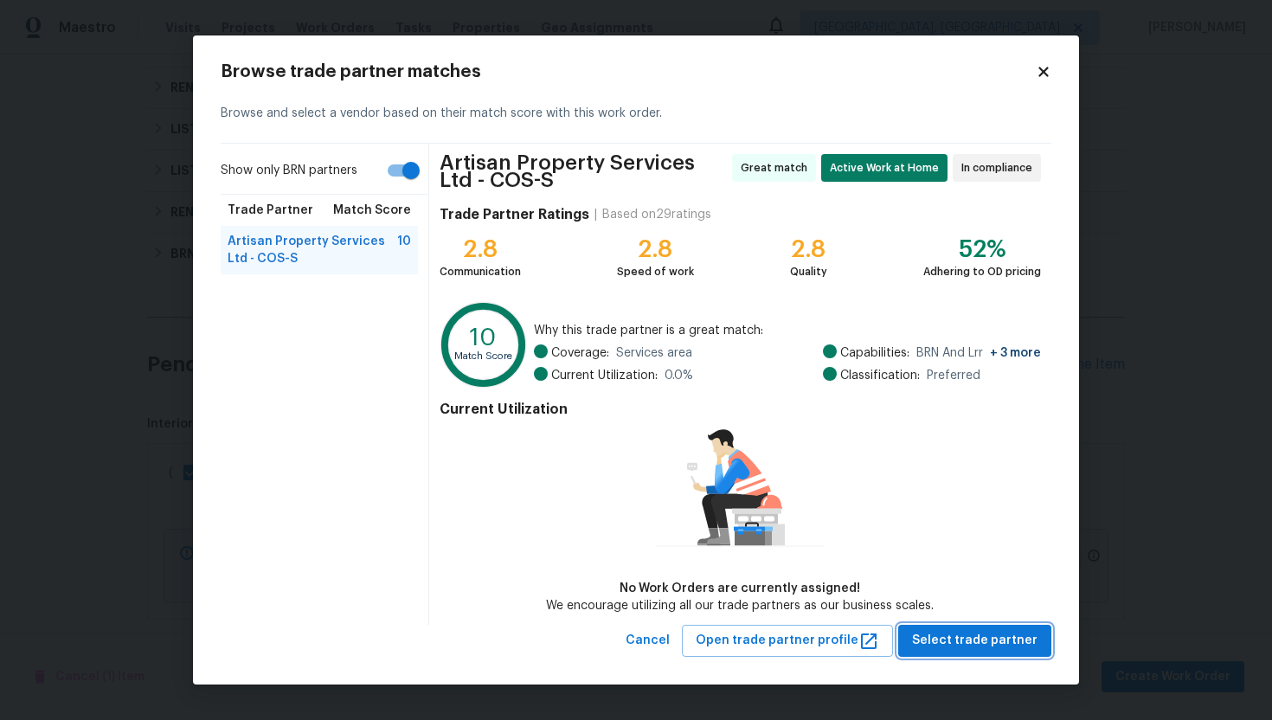
click at [973, 642] on span "Select trade partner" at bounding box center [974, 641] width 125 height 22
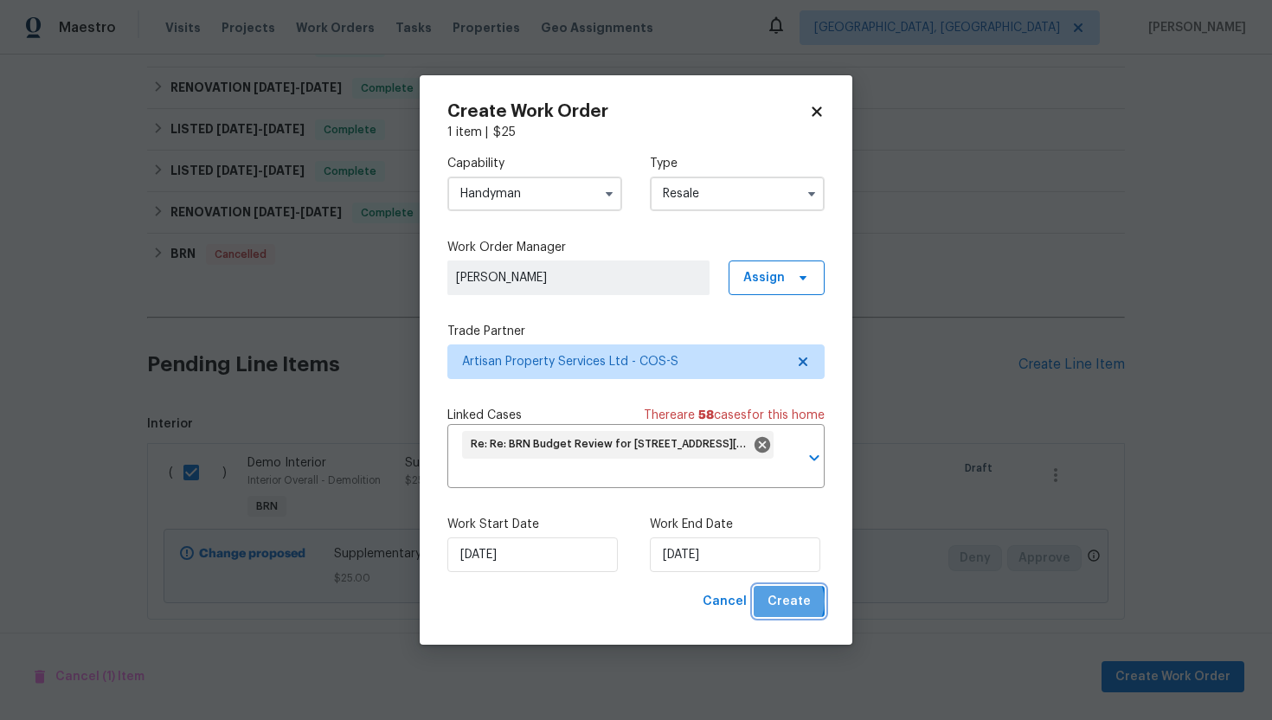
click at [785, 601] on span "Create" at bounding box center [788, 602] width 43 height 22
checkbox input "false"
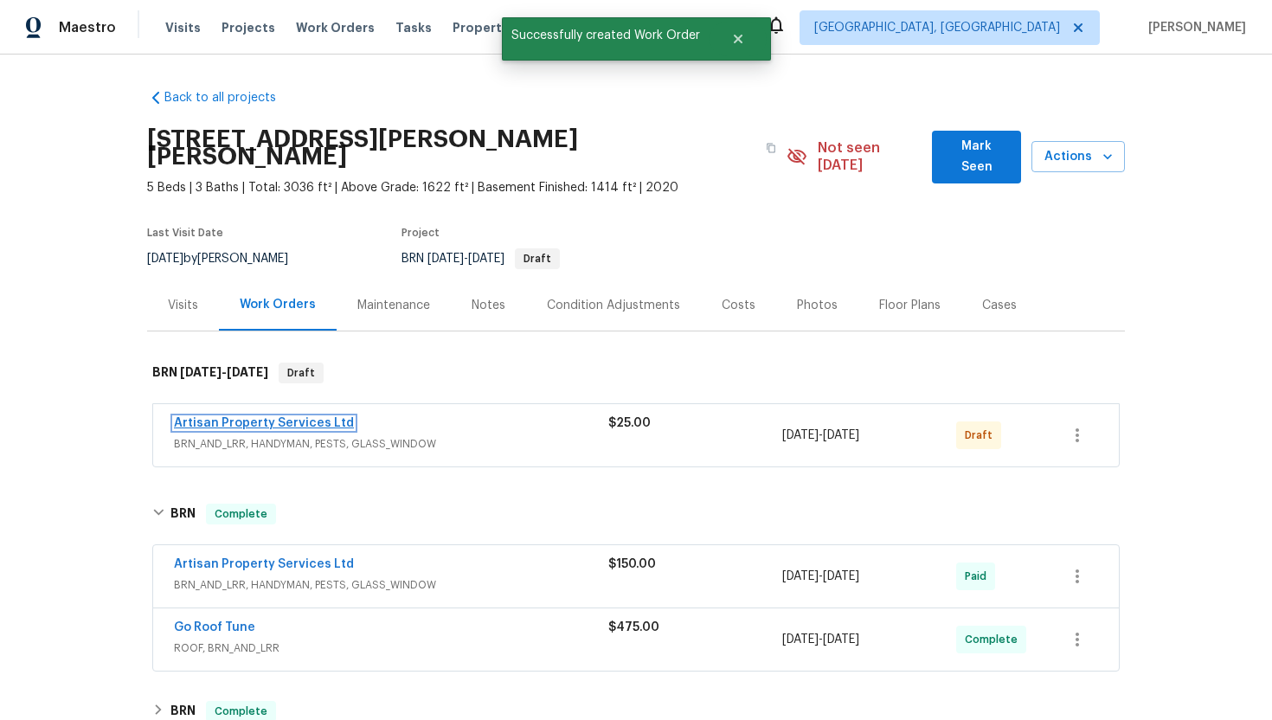
click at [273, 417] on link "Artisan Property Services Ltd" at bounding box center [264, 423] width 180 height 12
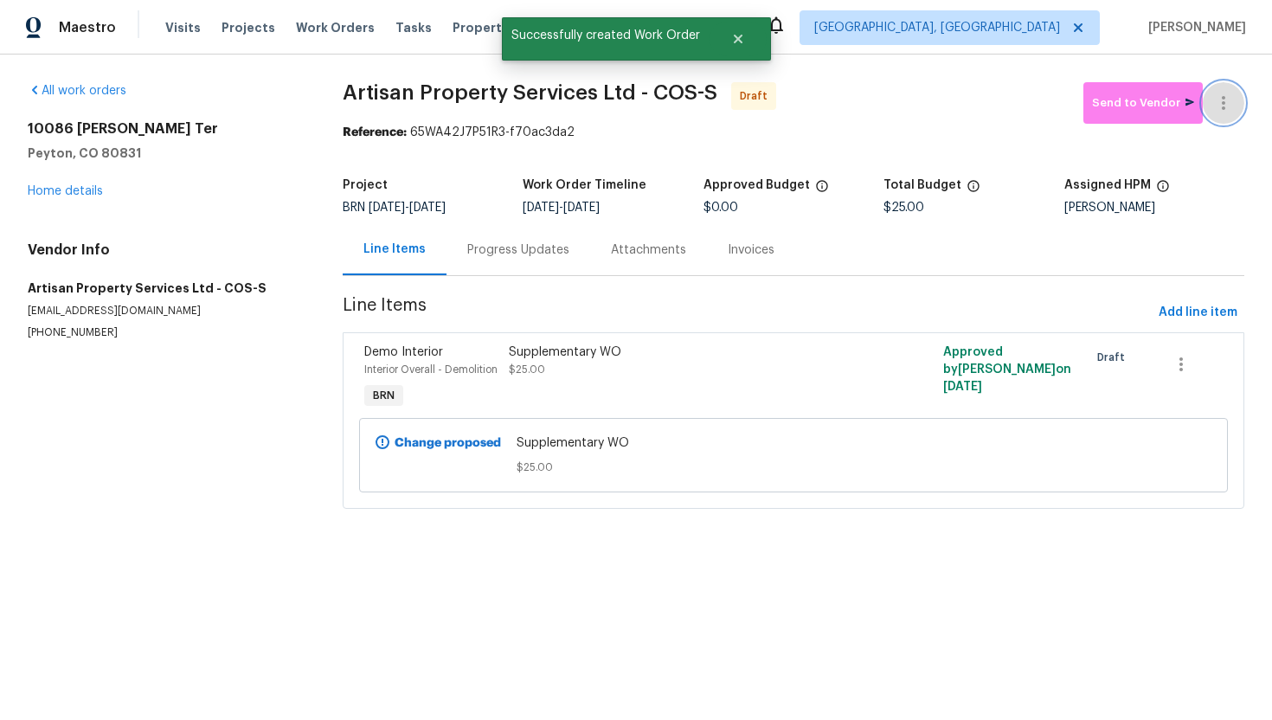
click at [1235, 105] on button "button" at bounding box center [1224, 103] width 42 height 42
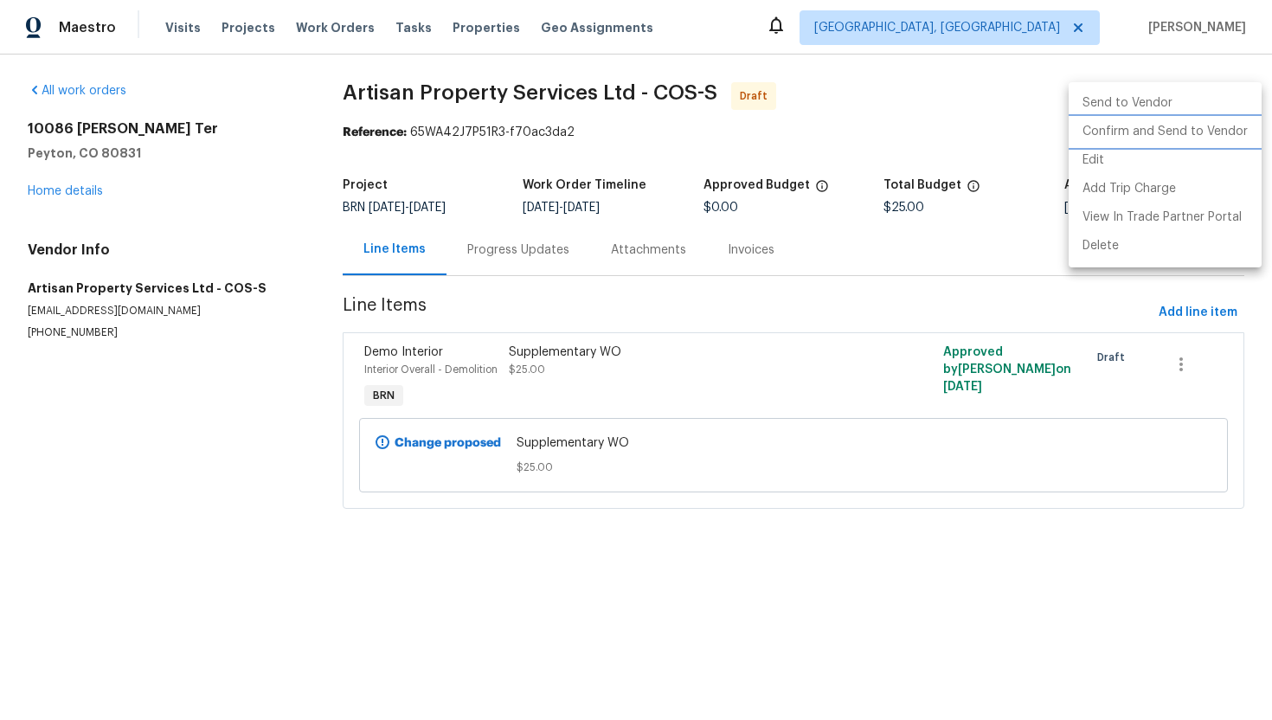
click at [1216, 123] on li "Confirm and Send to Vendor" at bounding box center [1164, 132] width 193 height 29
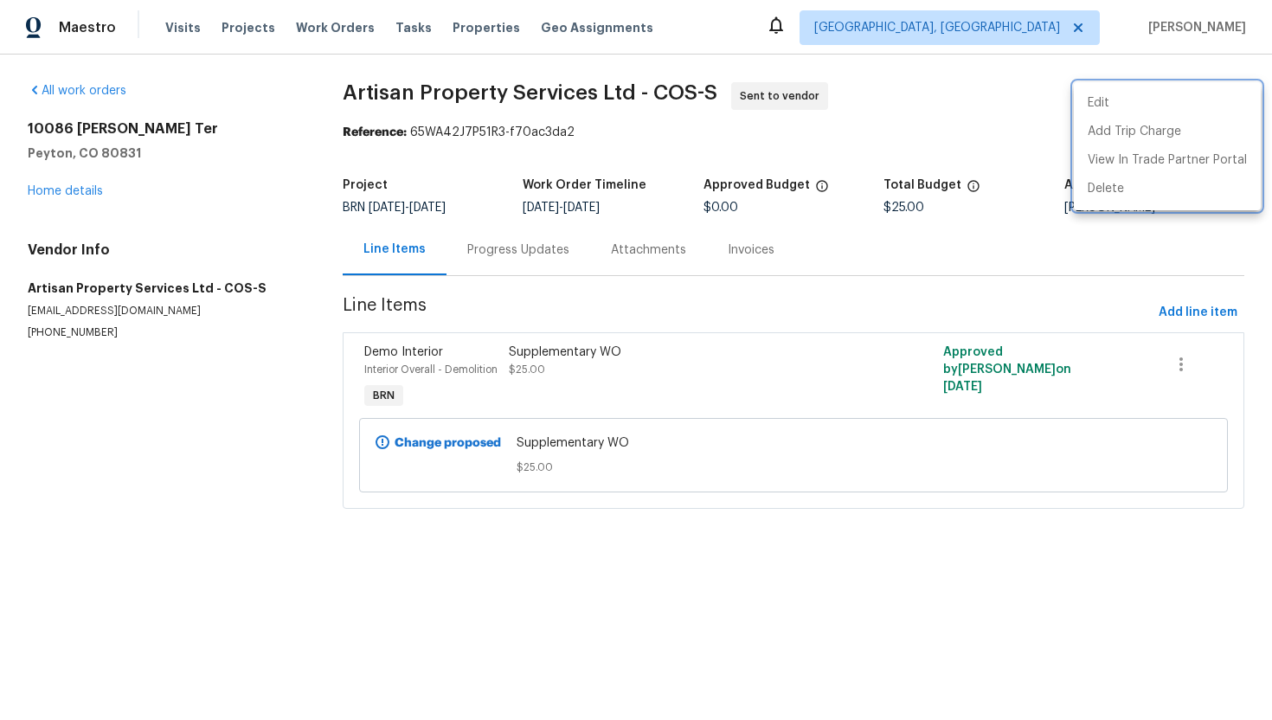
click at [491, 305] on div at bounding box center [636, 360] width 1272 height 720
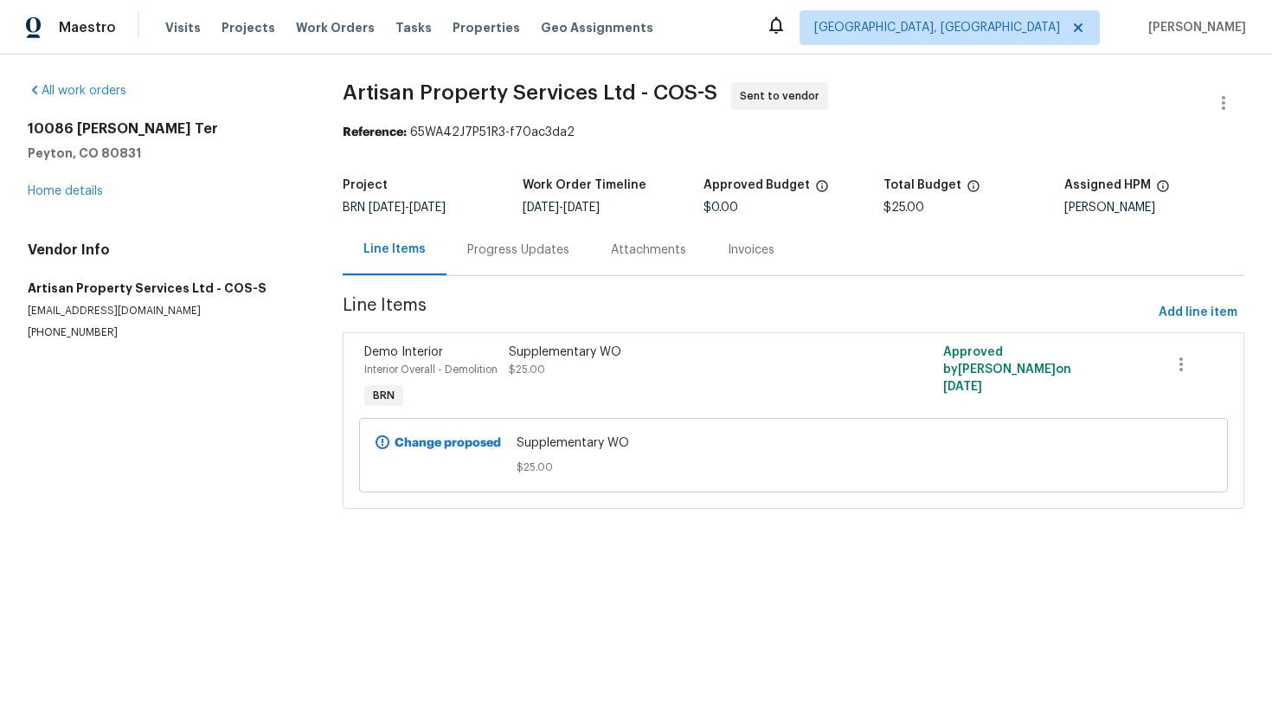
click at [535, 255] on div "Progress Updates" at bounding box center [518, 249] width 102 height 17
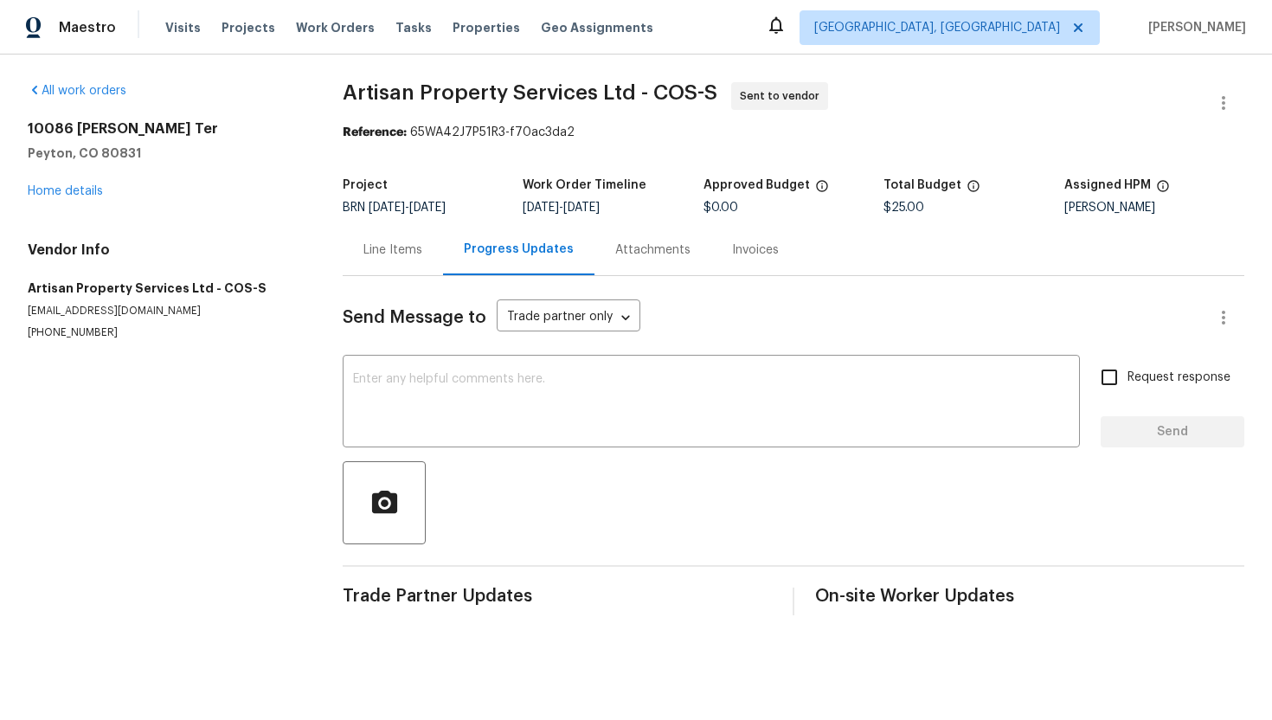
click at [395, 271] on div "Line Items" at bounding box center [393, 249] width 100 height 51
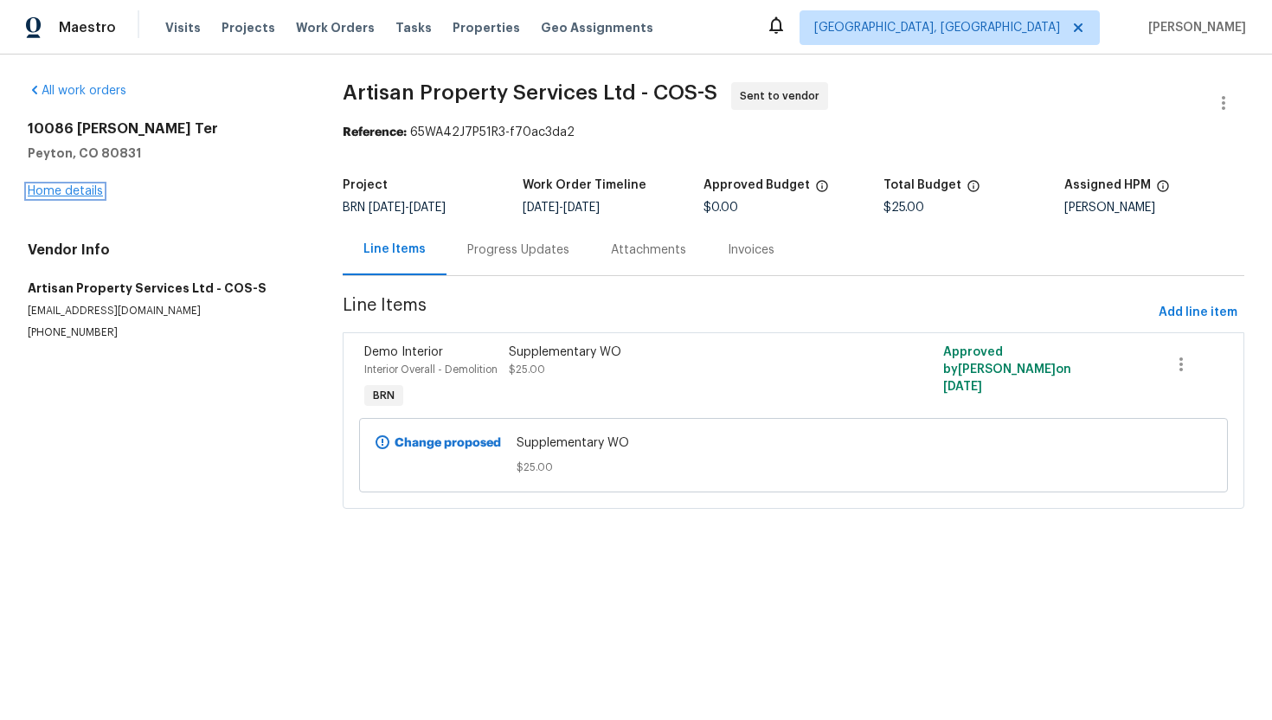
click at [93, 189] on link "Home details" at bounding box center [65, 191] width 75 height 12
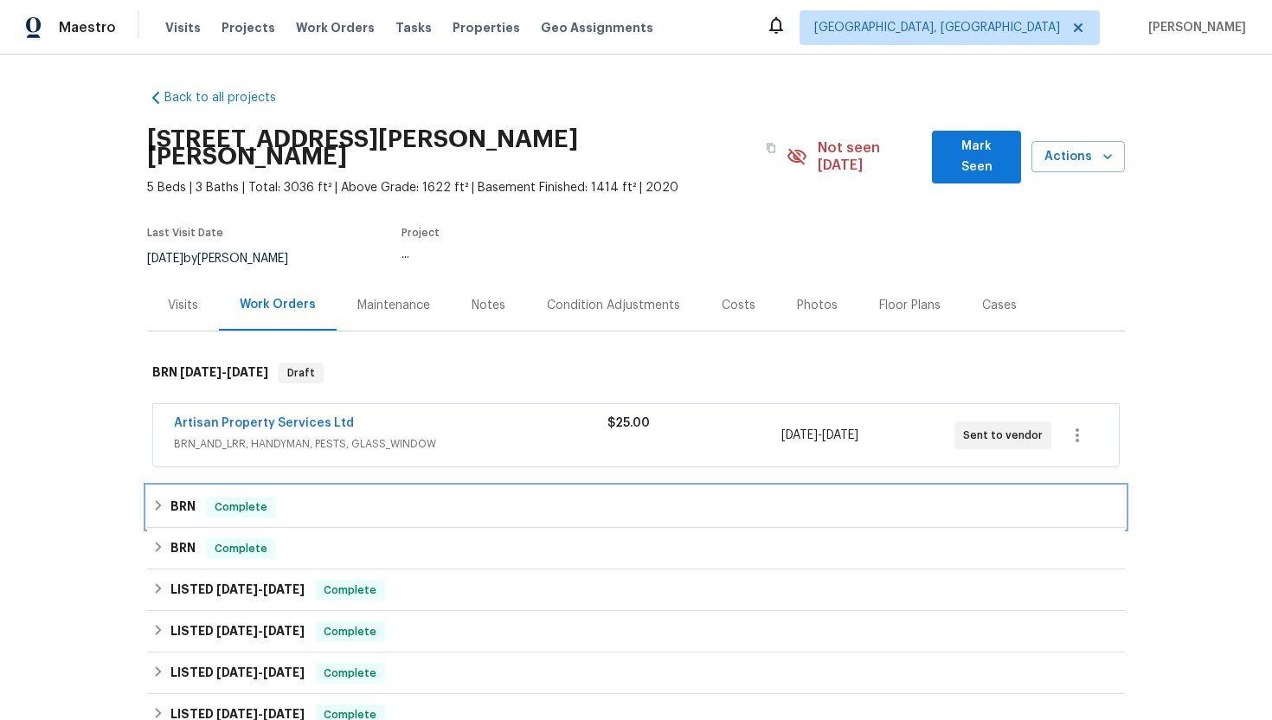
click at [202, 497] on div "BRN Complete" at bounding box center [635, 507] width 967 height 21
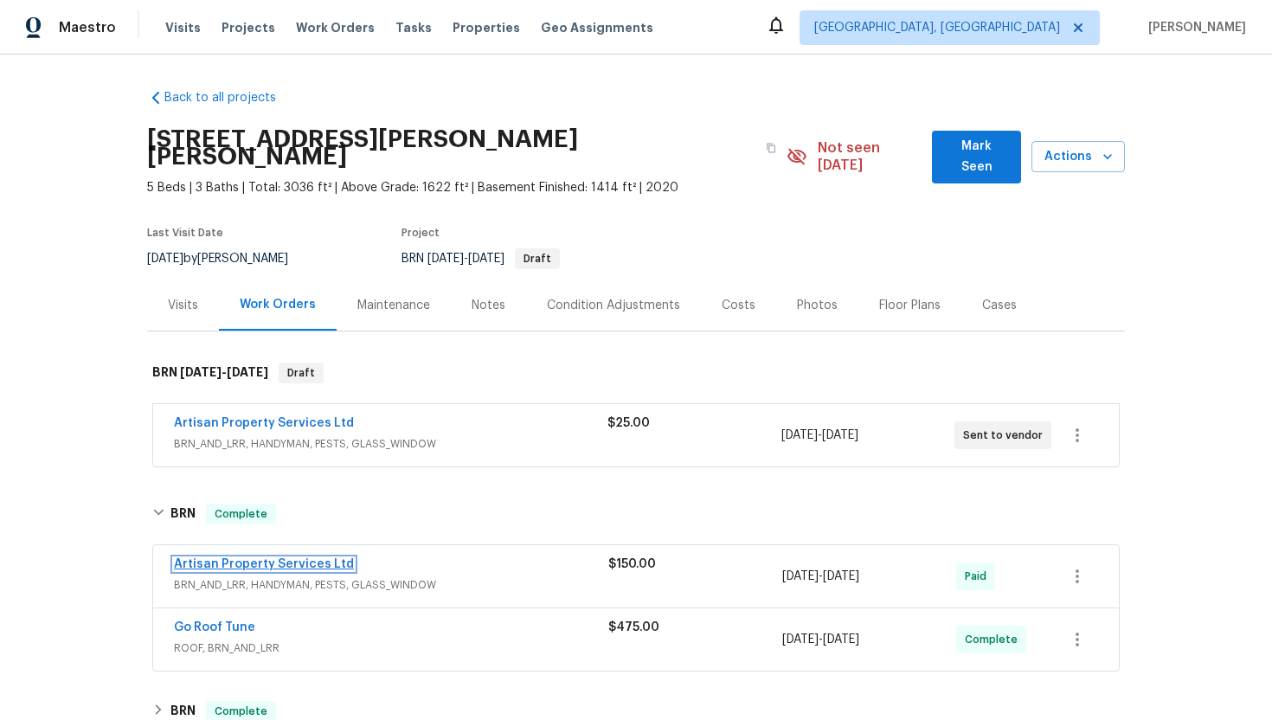
click at [218, 558] on link "Artisan Property Services Ltd" at bounding box center [264, 564] width 180 height 12
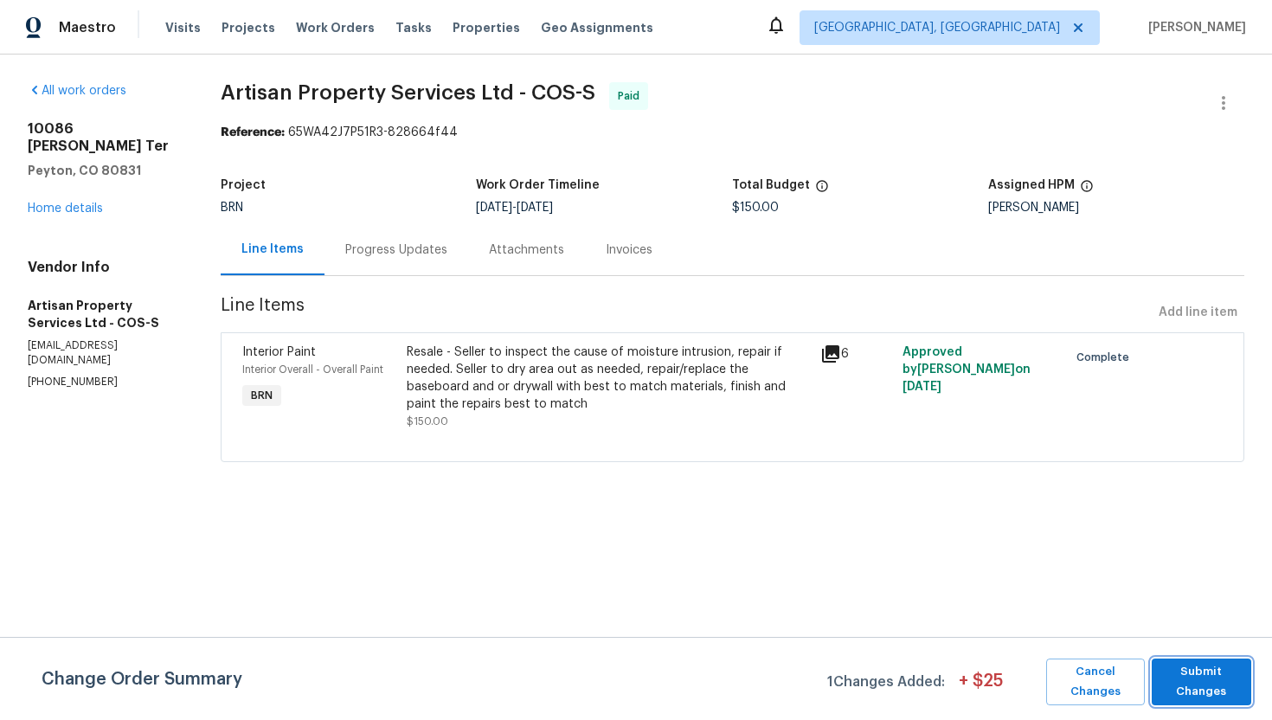
click at [1221, 682] on span "Submit Changes" at bounding box center [1201, 682] width 82 height 40
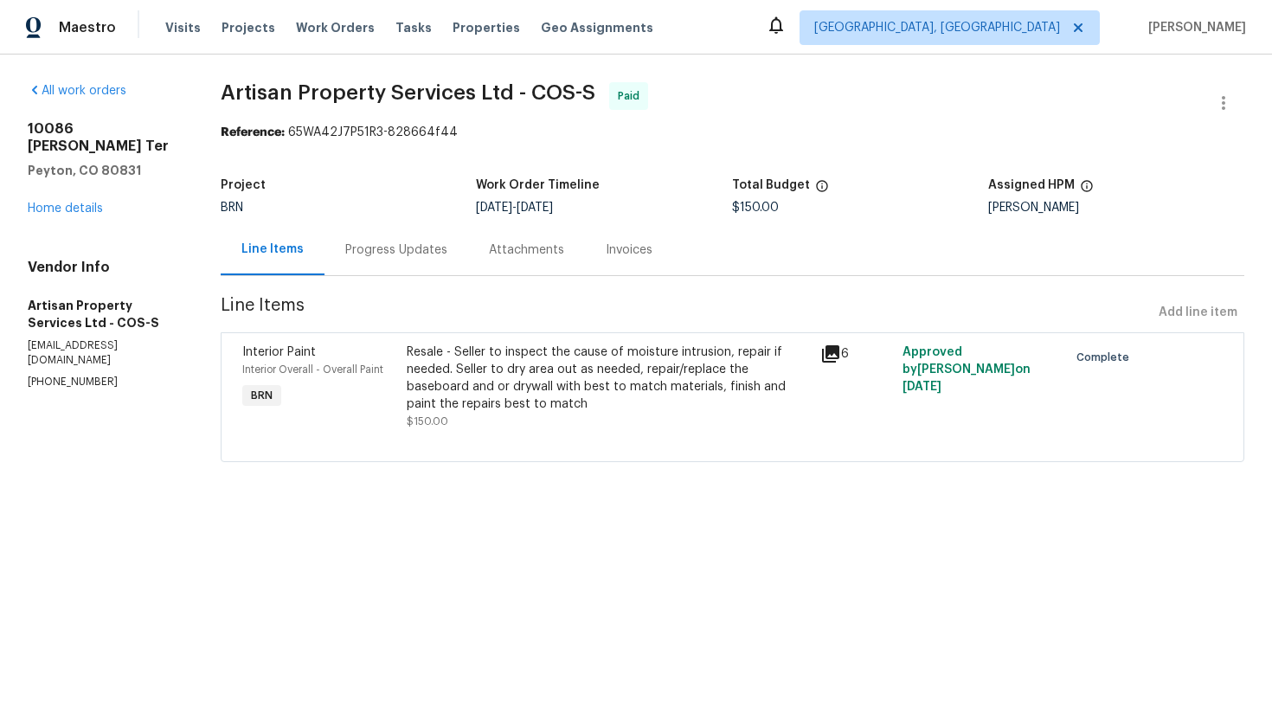
click at [403, 244] on div "Progress Updates" at bounding box center [396, 249] width 102 height 17
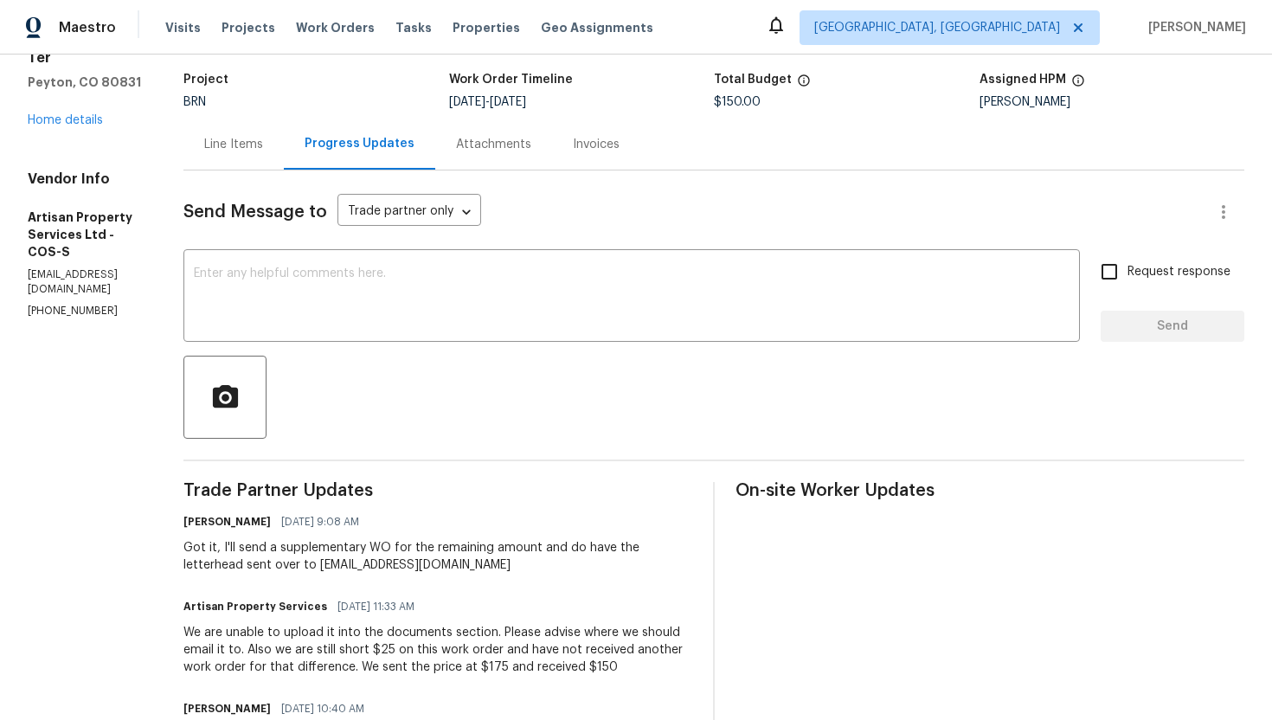
scroll to position [119, 0]
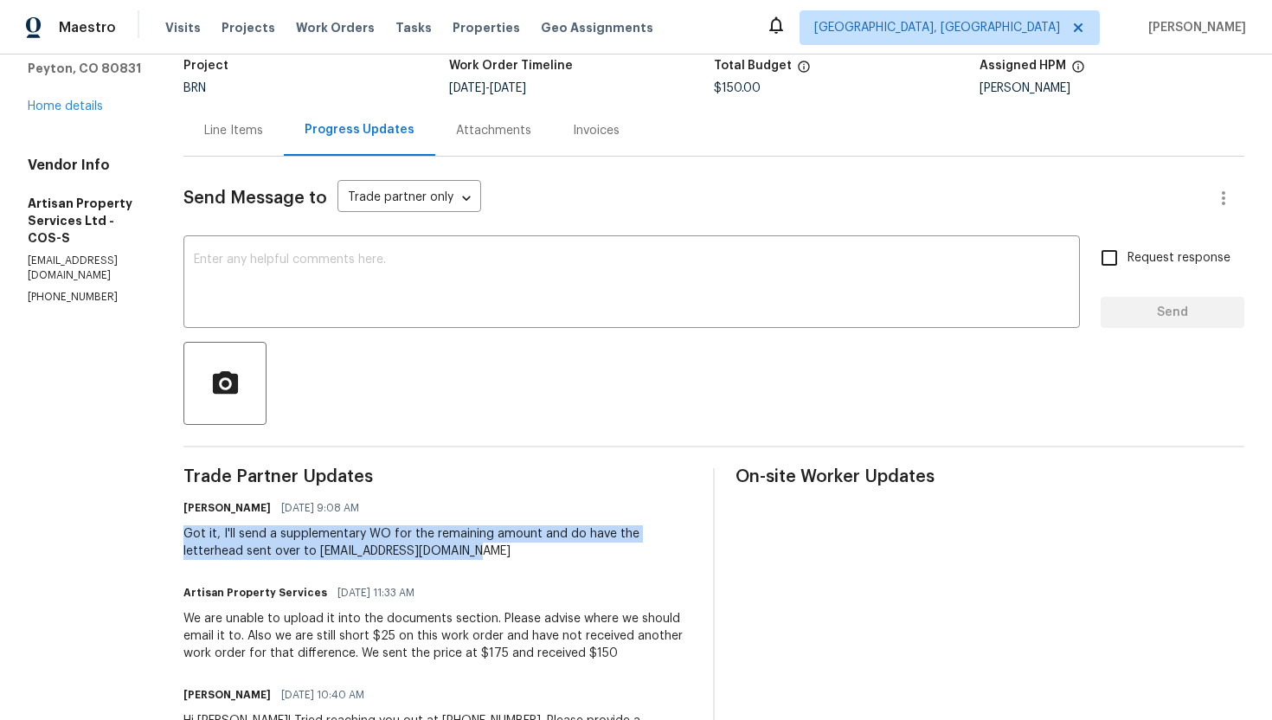
drag, startPoint x: 161, startPoint y: 533, endPoint x: 437, endPoint y: 551, distance: 276.6
copy div "Got it, I'll send a supplementary WO for the remaining amount and do have the l…"
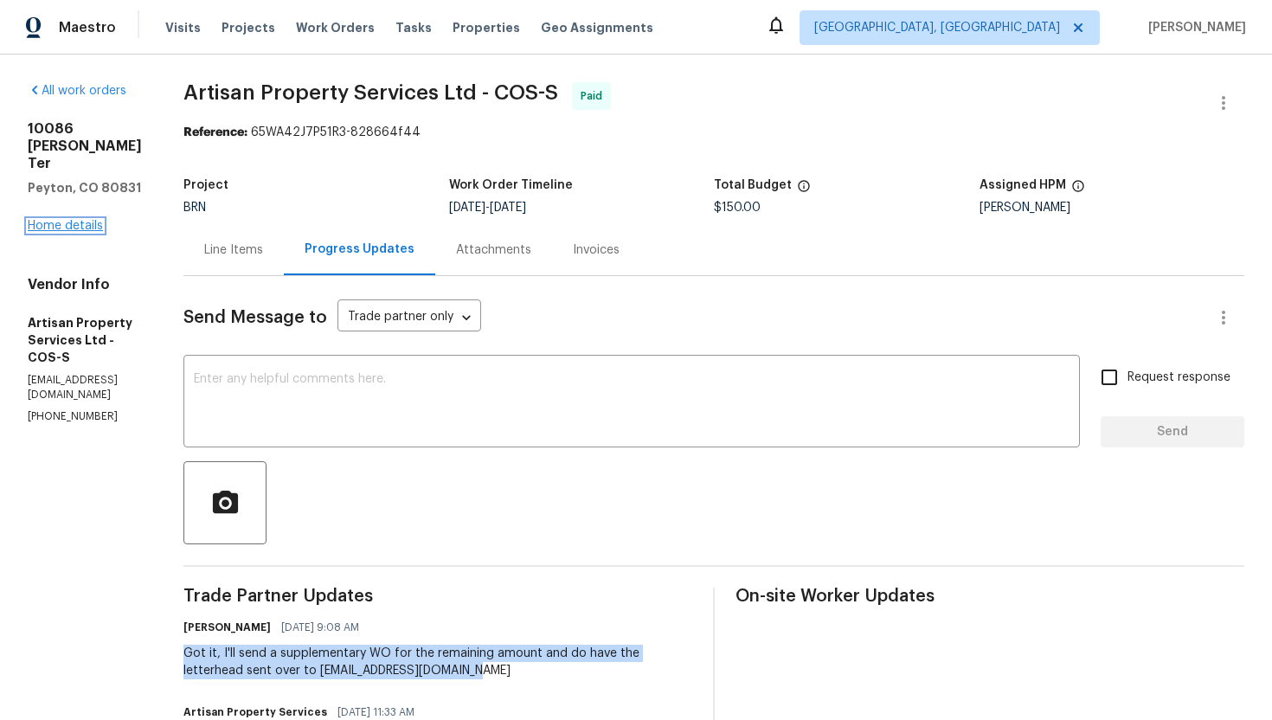
click at [61, 232] on link "Home details" at bounding box center [65, 226] width 75 height 12
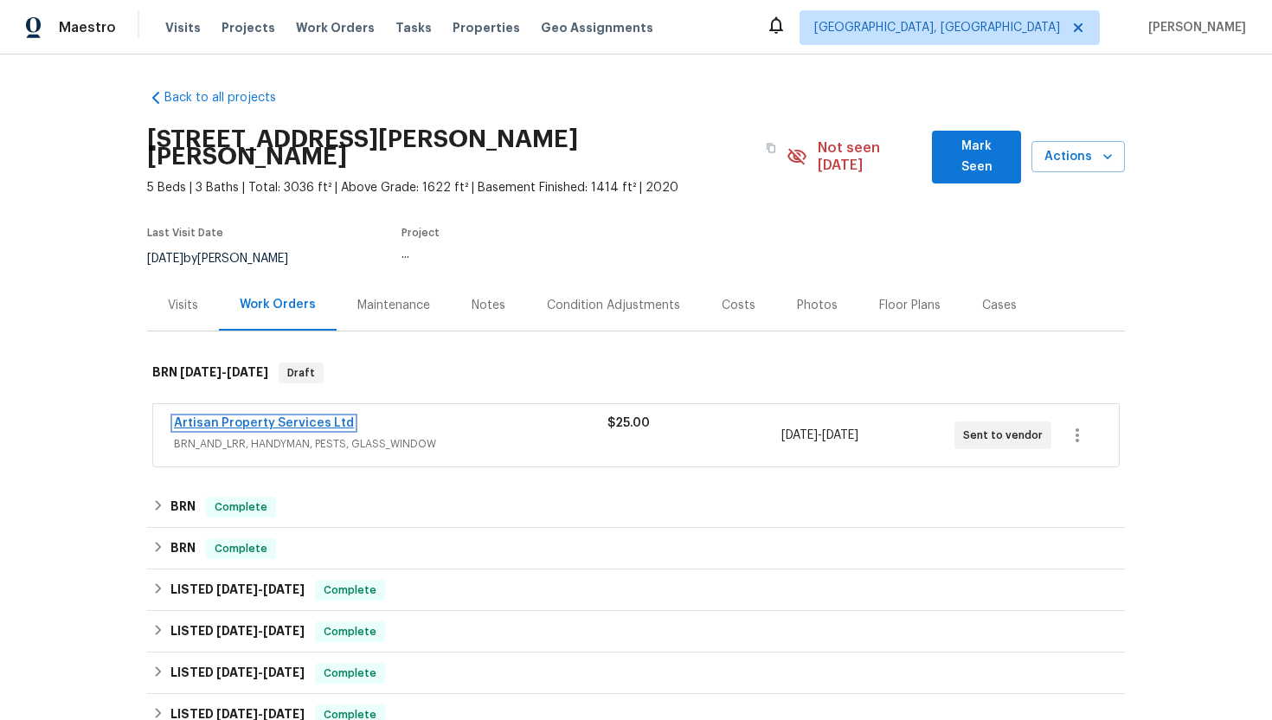
click at [189, 417] on link "Artisan Property Services Ltd" at bounding box center [264, 423] width 180 height 12
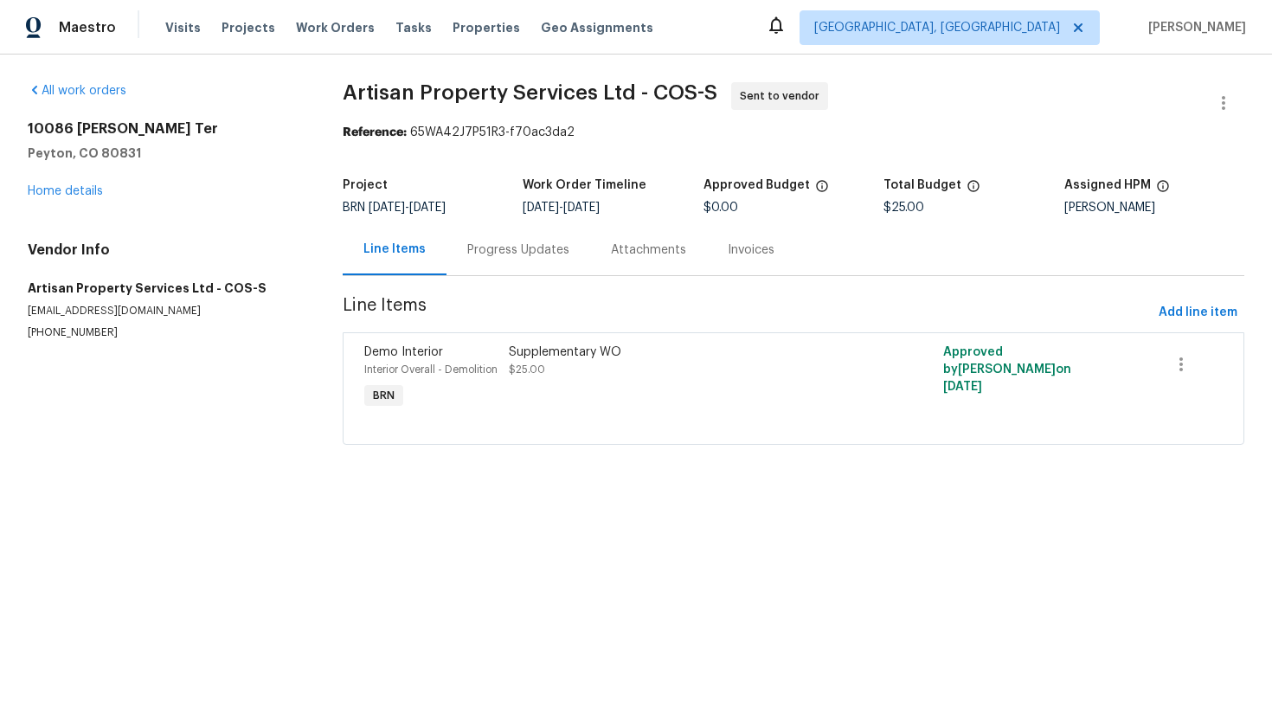
click at [497, 235] on div "Progress Updates" at bounding box center [518, 249] width 144 height 51
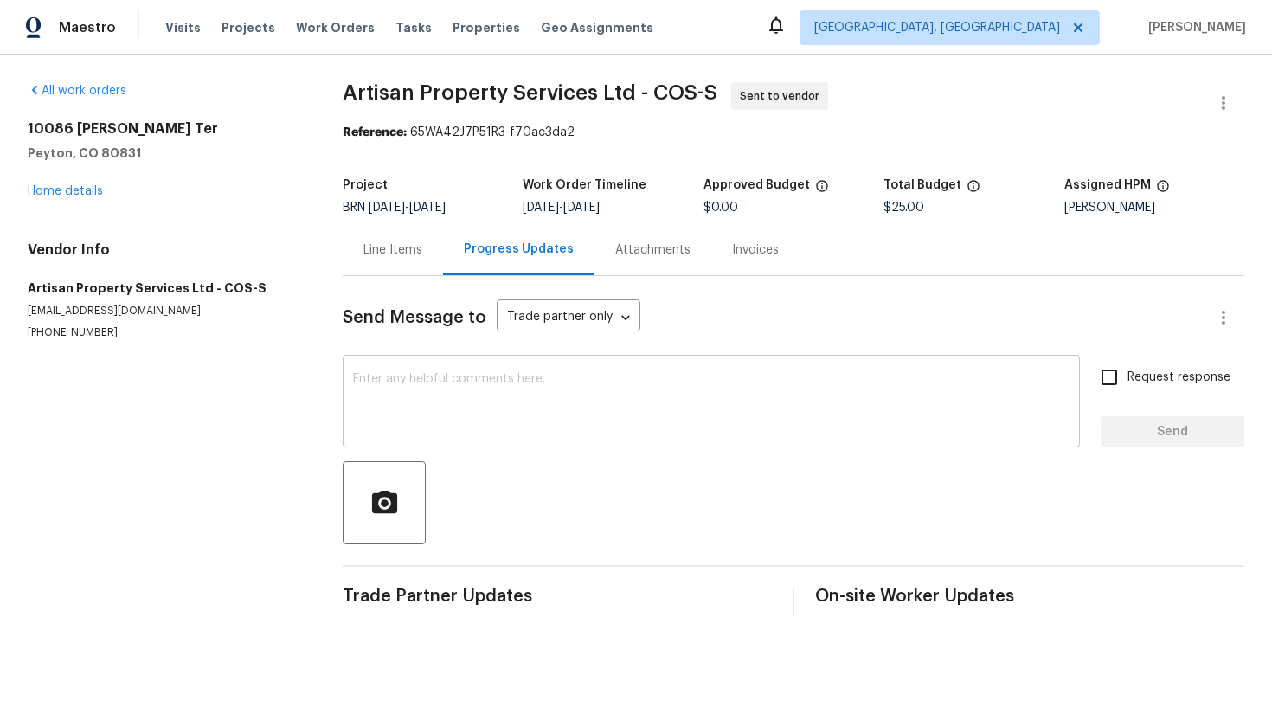
click at [454, 392] on textarea at bounding box center [711, 403] width 716 height 61
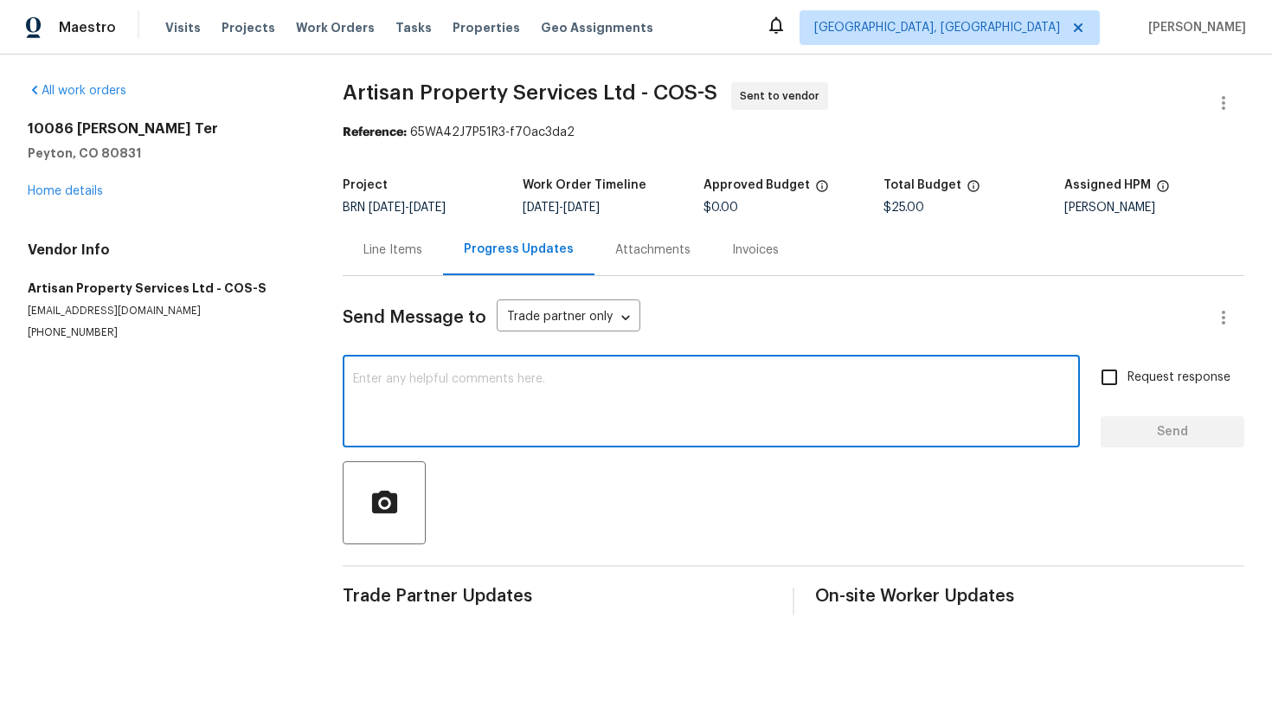
paste textarea "Got it, I'll send a supplementary WO for the remaining amount and do have the l…"
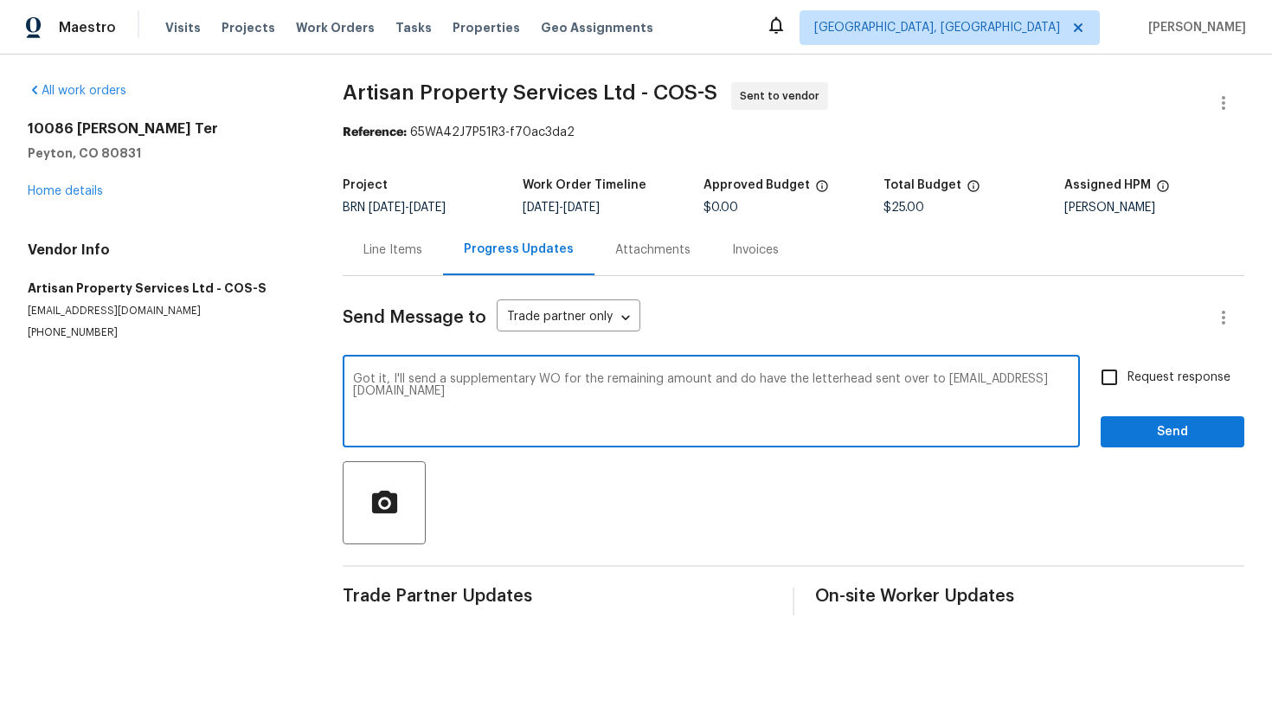
drag, startPoint x: 444, startPoint y: 382, endPoint x: 352, endPoint y: 380, distance: 91.7
click at [353, 380] on textarea "Got it, I'll send a supplementary WO for the remaining amount and do have the l…" at bounding box center [711, 403] width 716 height 61
click at [735, 383] on textarea "Do accept this supplementary WO for the remaining amount and do have the letter…" at bounding box center [711, 403] width 716 height 61
type textarea "Do accept this supplementary WO for the remaining amount and have the letterhea…"
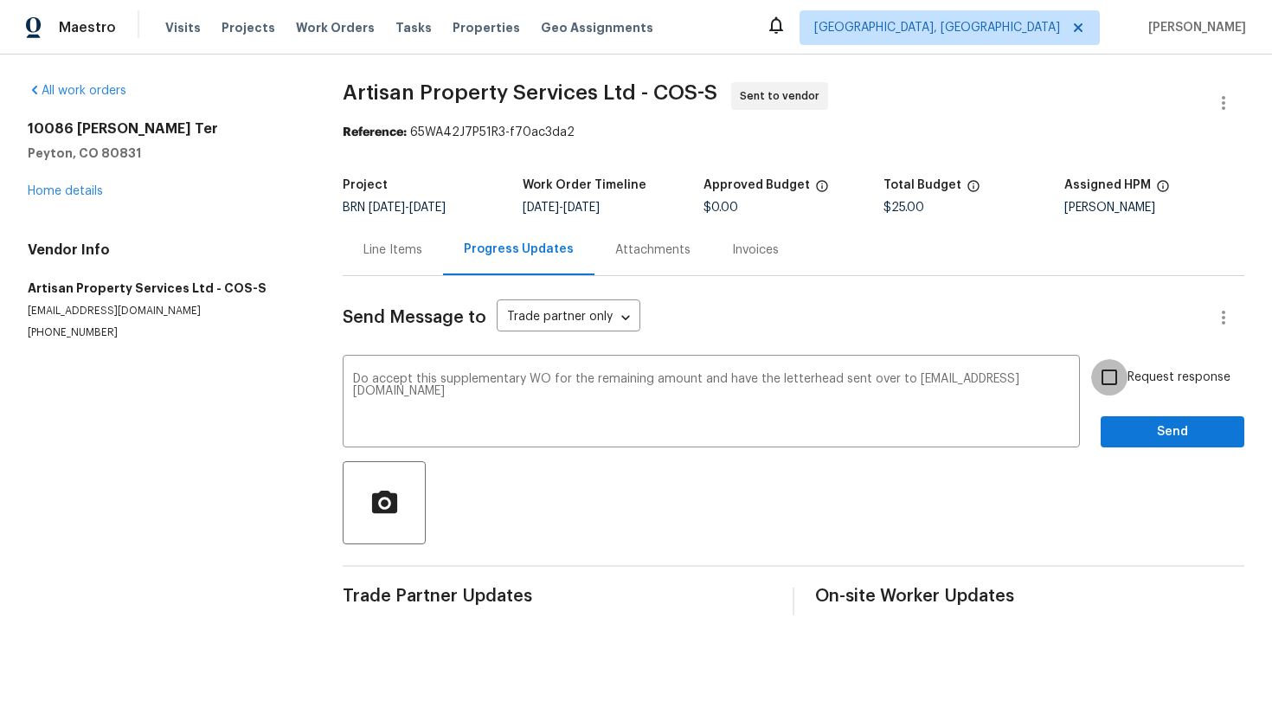
click at [1111, 382] on input "Request response" at bounding box center [1109, 377] width 36 height 36
checkbox input "true"
click at [1128, 424] on span "Send" at bounding box center [1172, 432] width 116 height 22
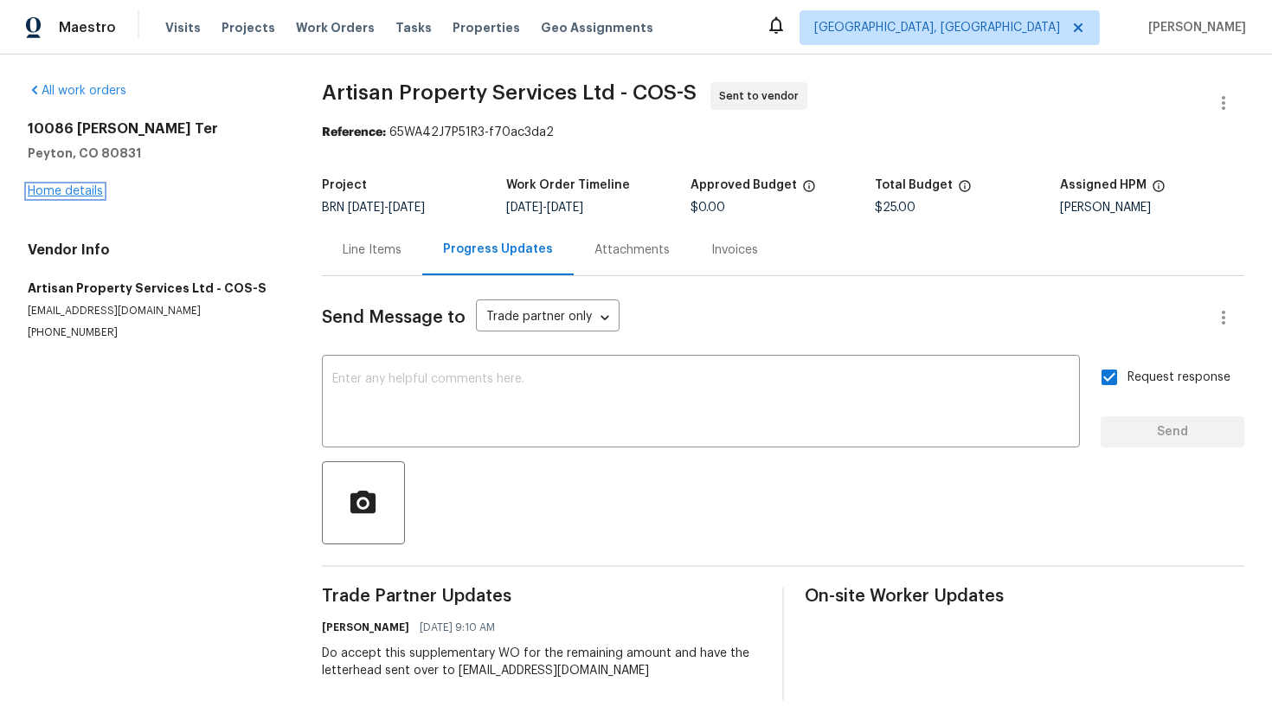
click at [82, 191] on link "Home details" at bounding box center [65, 191] width 75 height 12
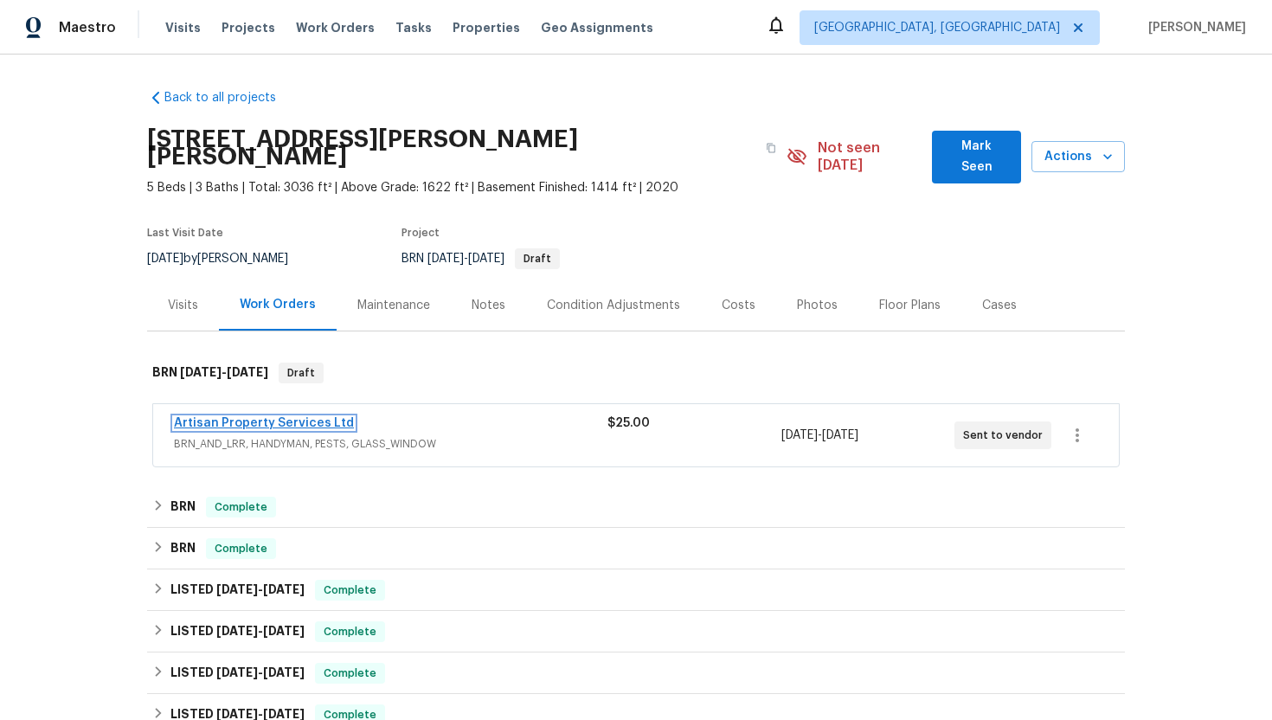
click at [306, 417] on link "Artisan Property Services Ltd" at bounding box center [264, 423] width 180 height 12
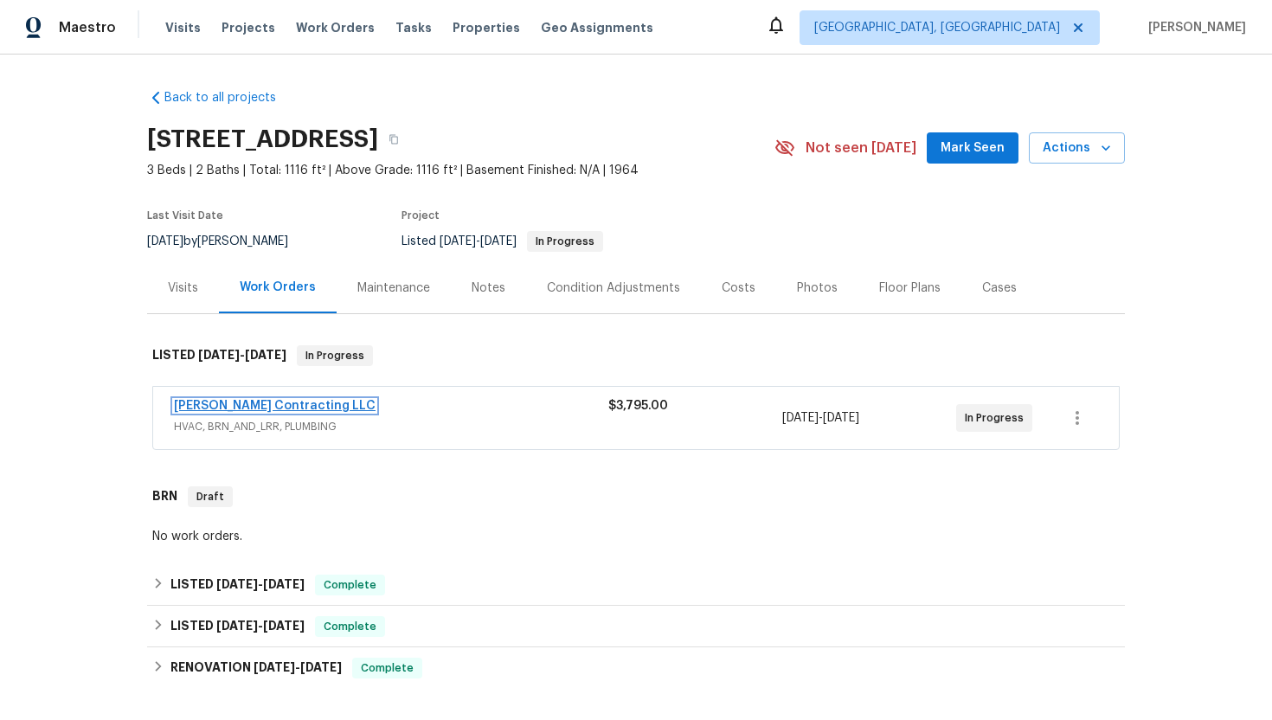
click at [254, 400] on link "Loftin Contracting LLC" at bounding box center [275, 406] width 202 height 12
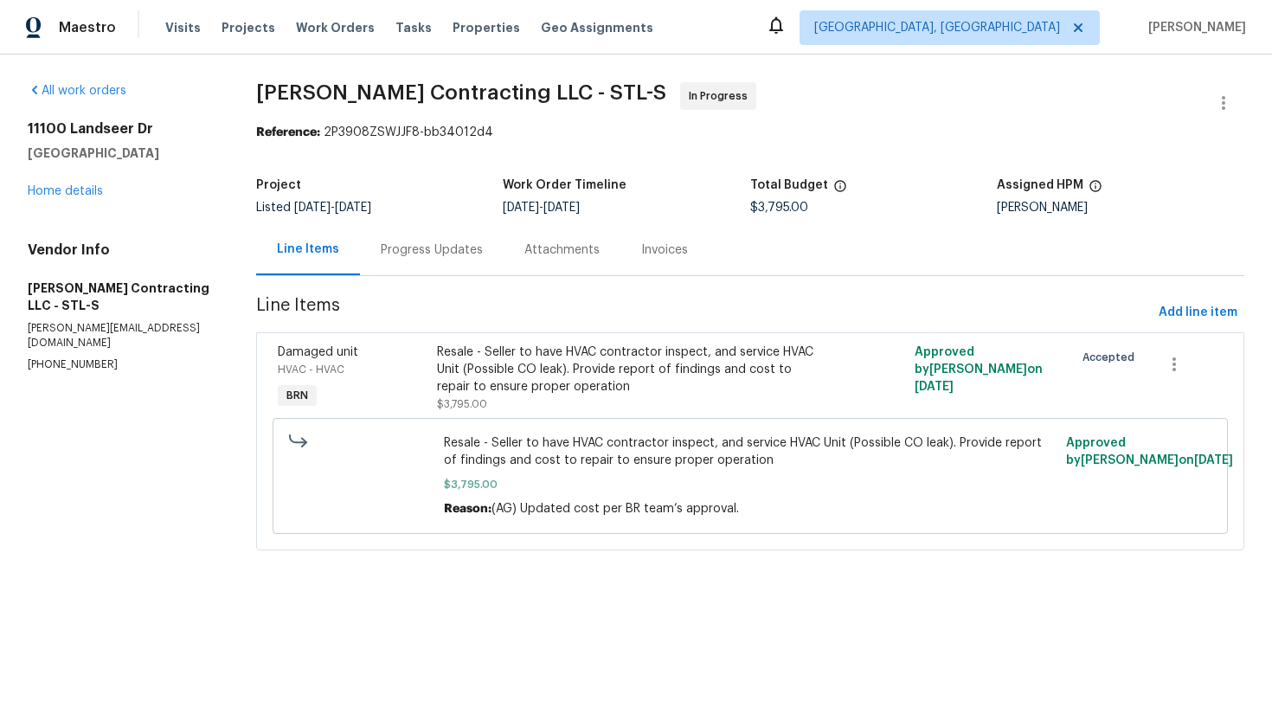
click at [452, 255] on div "Progress Updates" at bounding box center [432, 249] width 102 height 17
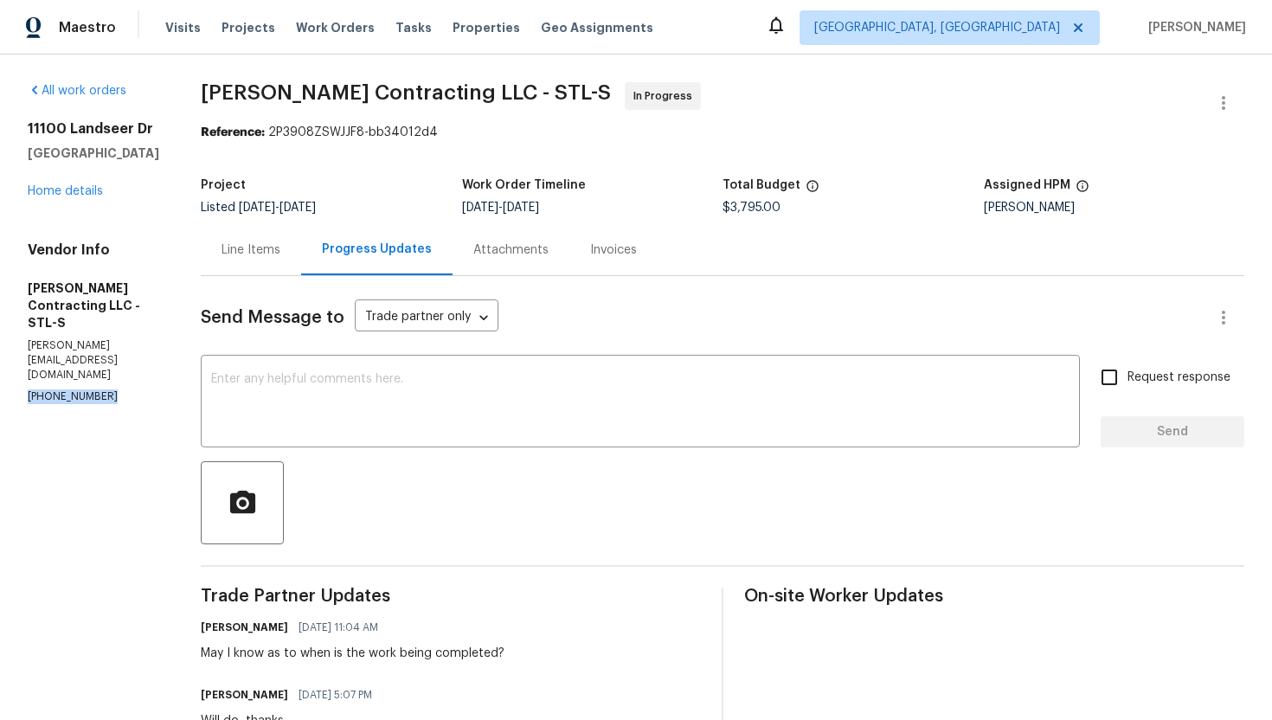
drag, startPoint x: 23, startPoint y: 350, endPoint x: 145, endPoint y: 356, distance: 122.1
copy p "(314) 393-9195"
click at [267, 254] on div "Line Items" at bounding box center [250, 249] width 59 height 17
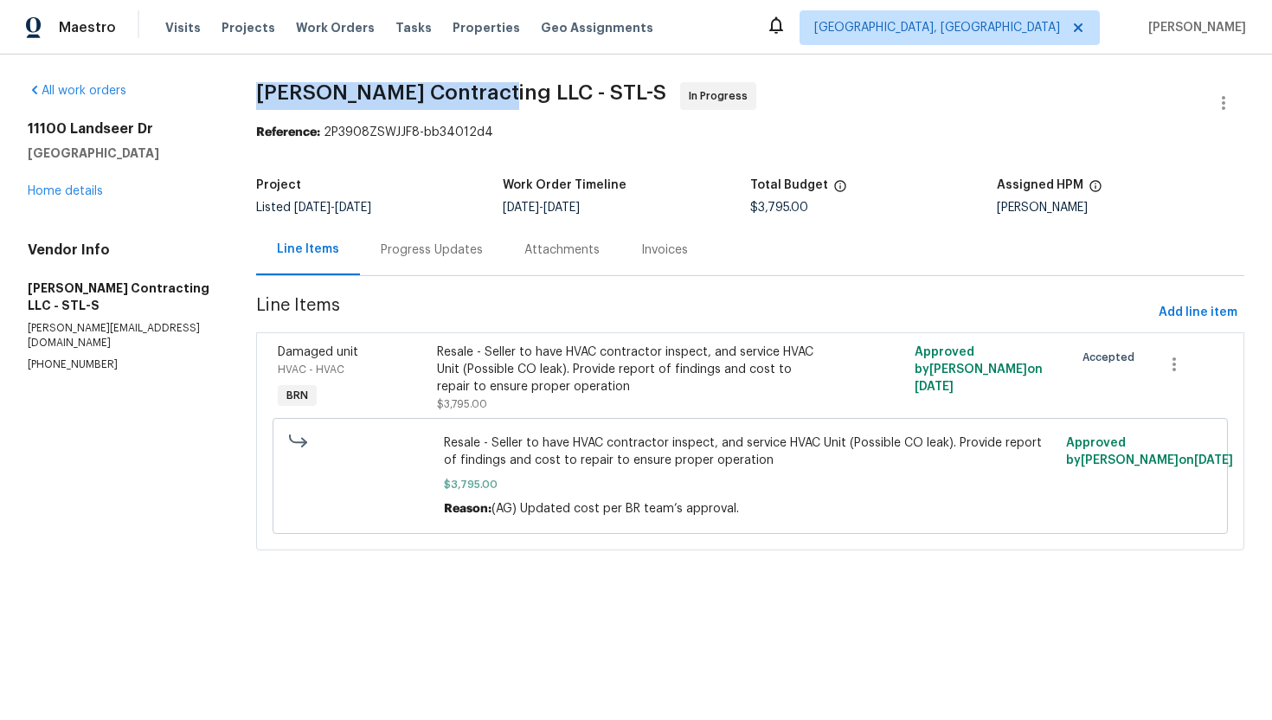
drag, startPoint x: 248, startPoint y: 96, endPoint x: 478, endPoint y: 93, distance: 229.3
click at [478, 93] on div "All work orders 11100 Landseer Dr Saint Louis, MO 63136 Home details Vendor Inf…" at bounding box center [636, 327] width 1272 height 544
copy span "Loftin Contracting LLC"
click at [743, 44] on div "Maestro Visits Projects Work Orders Tasks Properties Geo Assignments Albuquerqu…" at bounding box center [636, 27] width 1272 height 55
click at [516, 366] on div "Resale - Seller to have HVAC contractor inspect, and service HVAC Unit (Possibl…" at bounding box center [631, 369] width 388 height 52
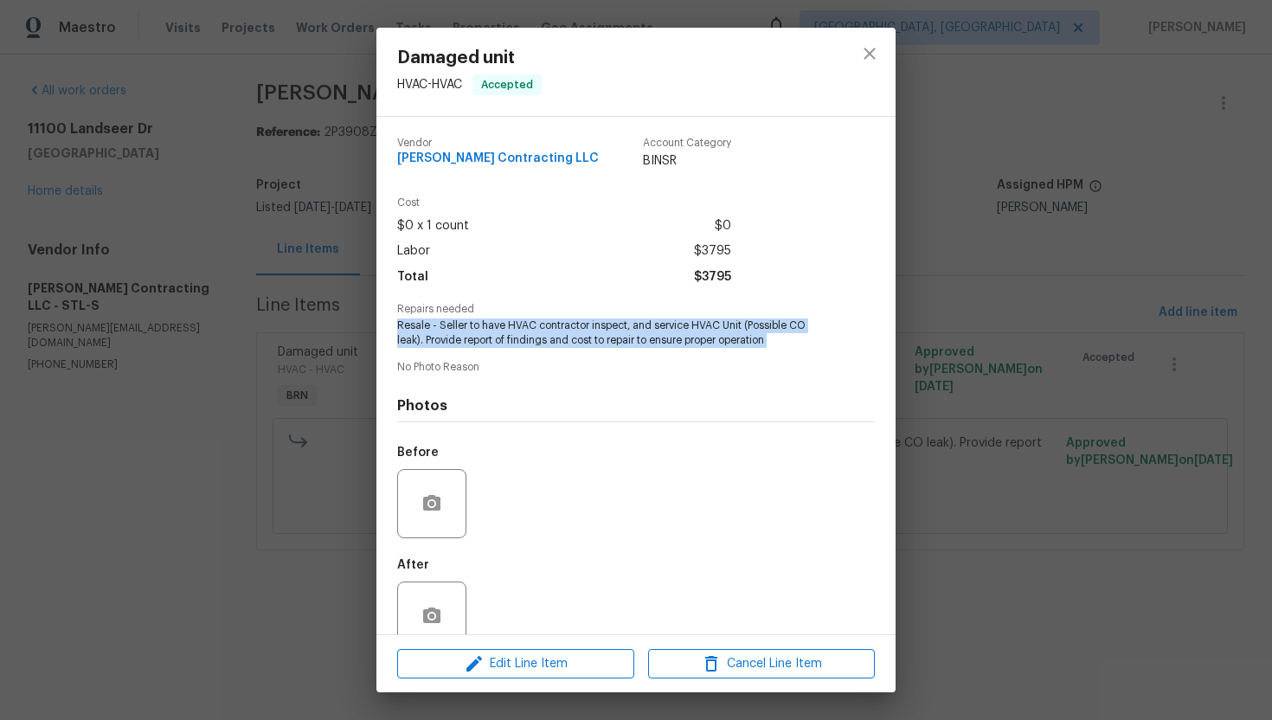
drag, startPoint x: 394, startPoint y: 321, endPoint x: 789, endPoint y: 359, distance: 397.2
click at [789, 359] on div "Vendor Loftin Contracting LLC Account Category BINSR Cost $0 x 1 count $0 Labor…" at bounding box center [635, 375] width 519 height 517
copy span "Resale - Seller to have HVAC contractor inspect, and service HVAC Unit (Possibl…"
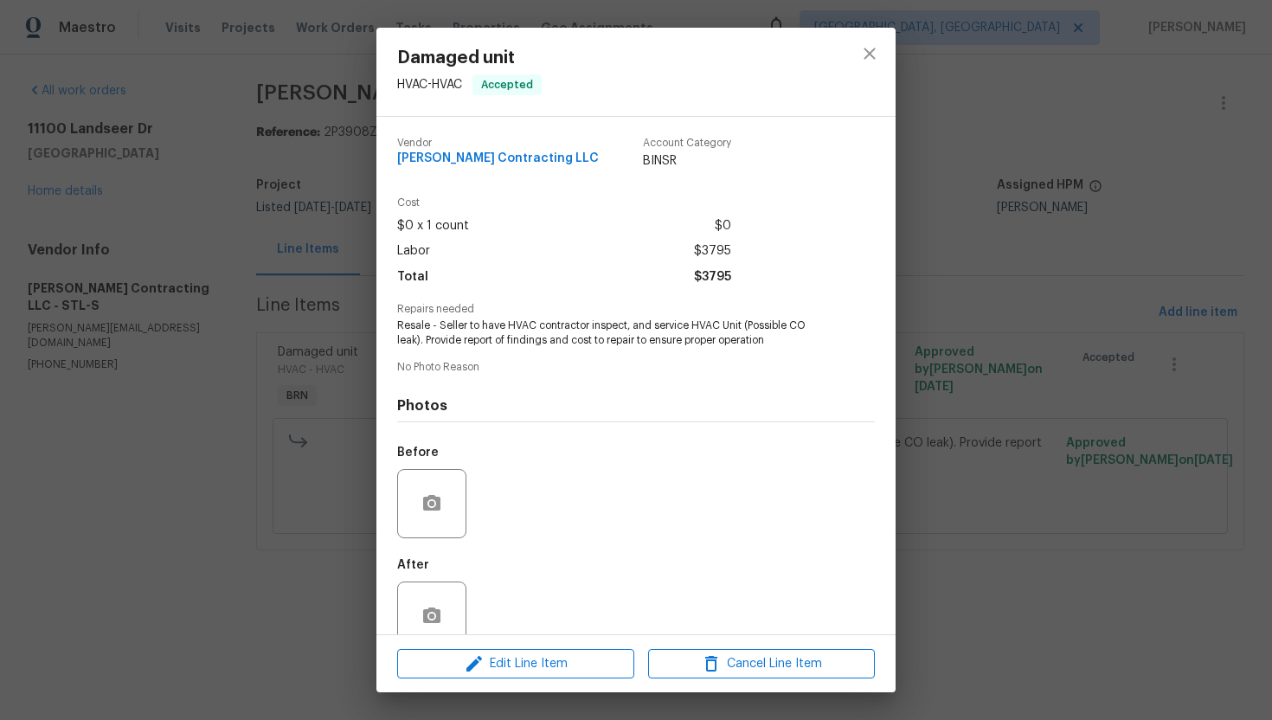
click at [1004, 179] on div "Damaged unit HVAC - HVAC Accepted Vendor Loftin Contracting LLC Account Categor…" at bounding box center [636, 360] width 1272 height 720
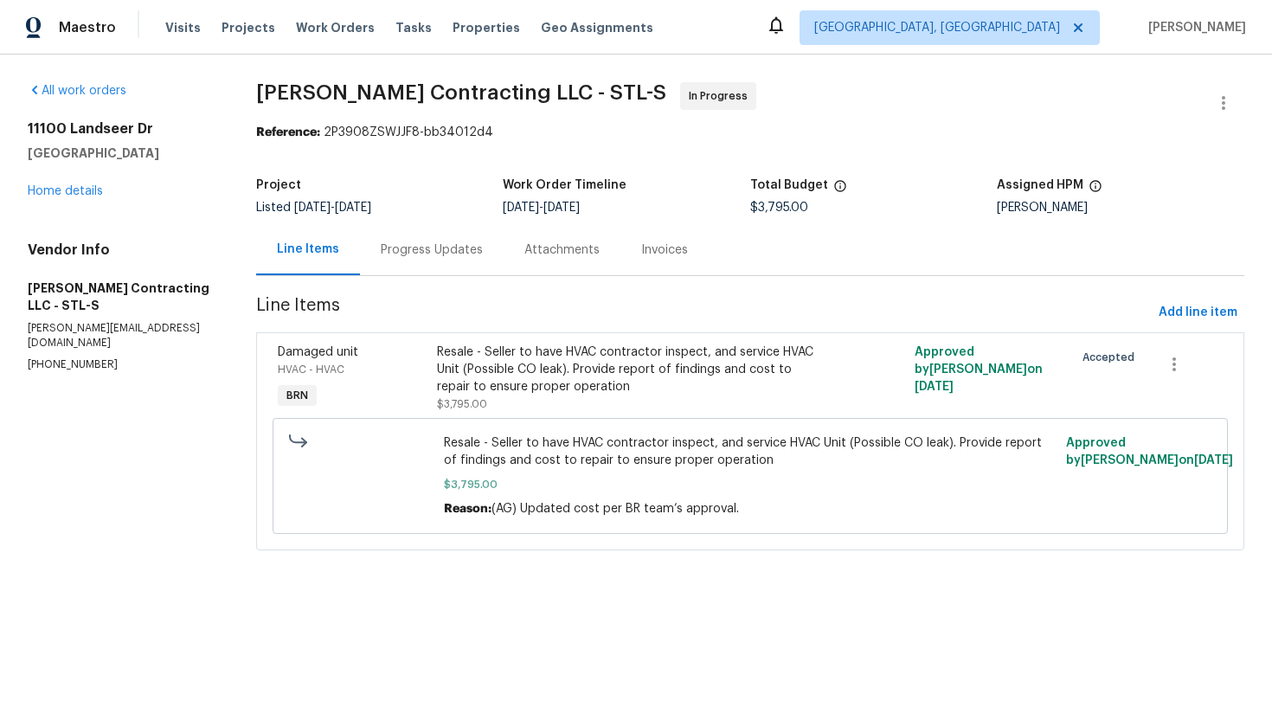
click at [434, 265] on div "Progress Updates" at bounding box center [432, 249] width 144 height 51
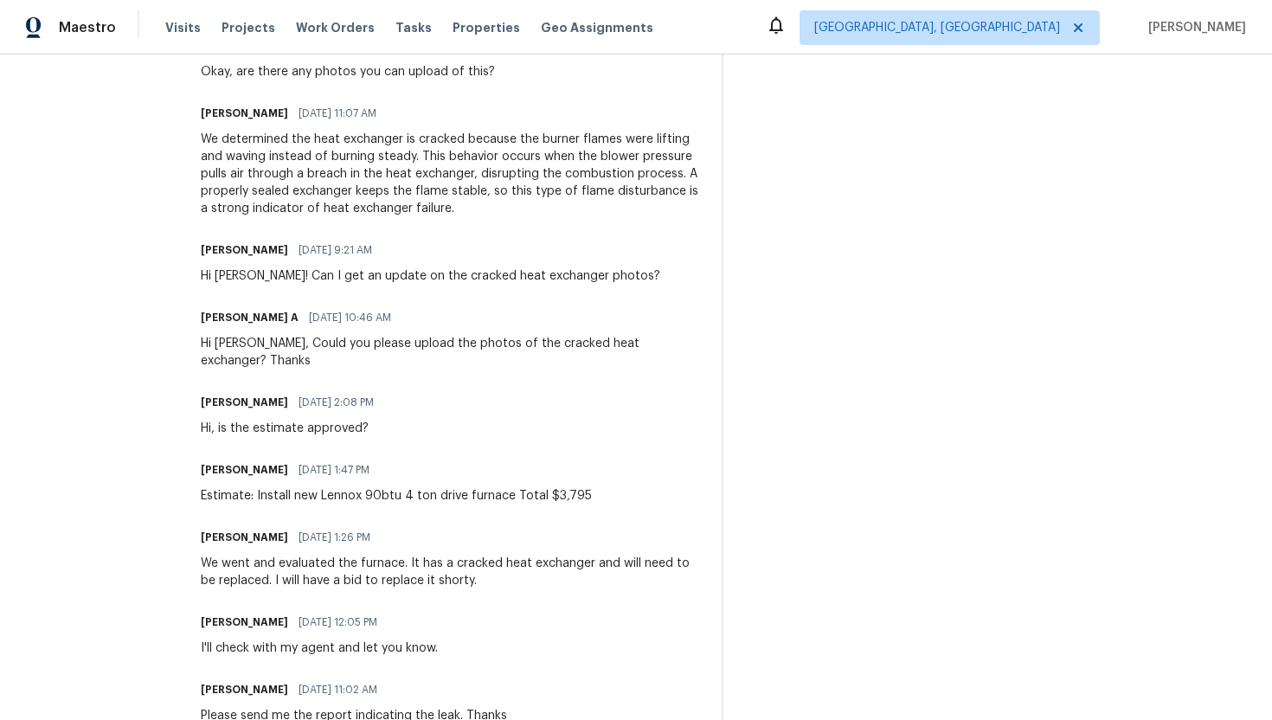
scroll to position [797, 0]
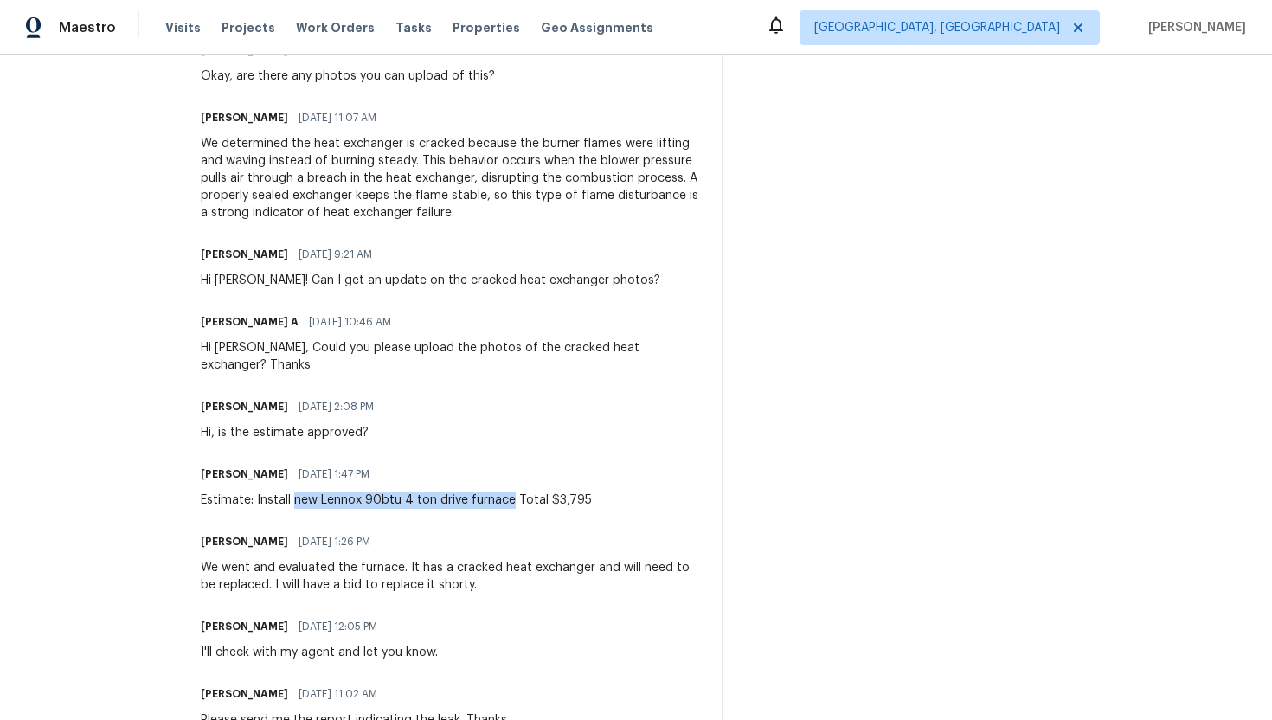
drag, startPoint x: 292, startPoint y: 504, endPoint x: 507, endPoint y: 508, distance: 214.6
click at [507, 508] on div "Estimate: Install new Lennox 90btu 4 ton drive furnace Total $3,795" at bounding box center [396, 499] width 391 height 17
copy div "new Lennox 90btu 4 ton drive furnace"
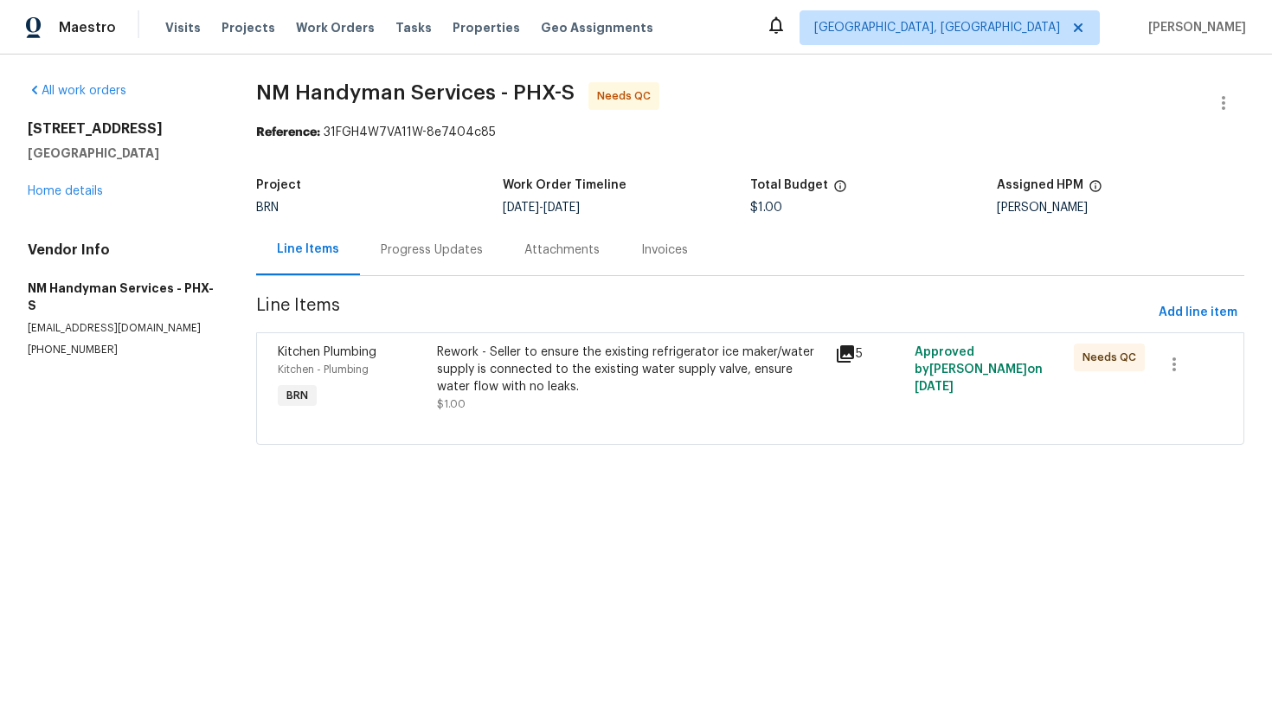
click at [462, 243] on div "Progress Updates" at bounding box center [432, 249] width 102 height 17
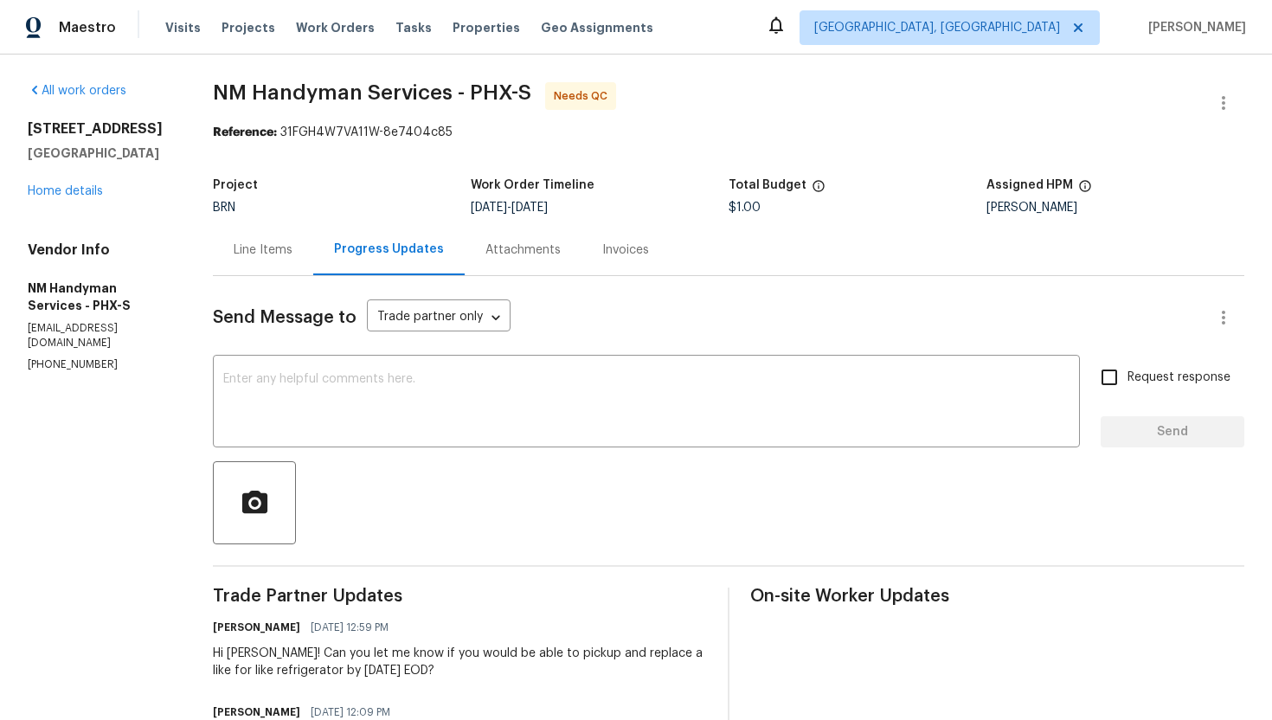
click at [268, 265] on div "Line Items" at bounding box center [263, 249] width 100 height 51
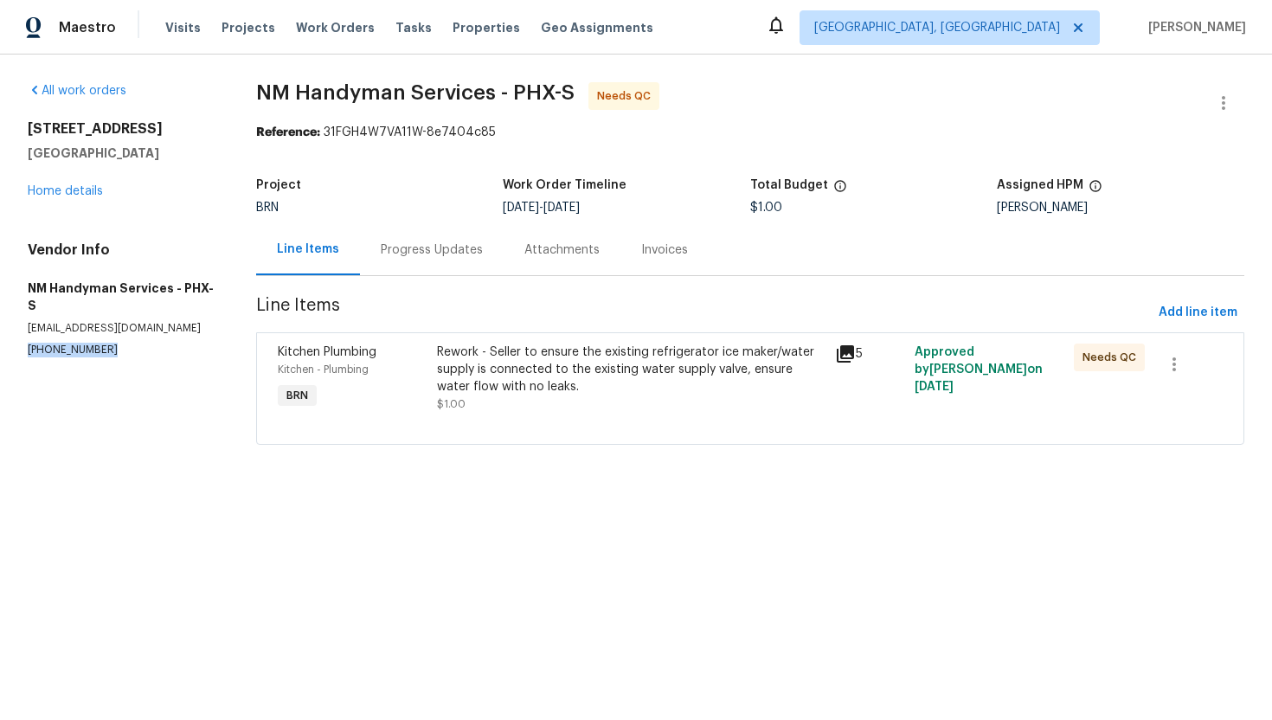
drag, startPoint x: 13, startPoint y: 330, endPoint x: 126, endPoint y: 330, distance: 113.3
click at [126, 330] on div "All work orders [STREET_ADDRESS] Home details Vendor Info NM Handyman Services …" at bounding box center [636, 274] width 1272 height 439
copy p "[PHONE_NUMBER]"
click at [451, 267] on div "Progress Updates" at bounding box center [432, 249] width 144 height 51
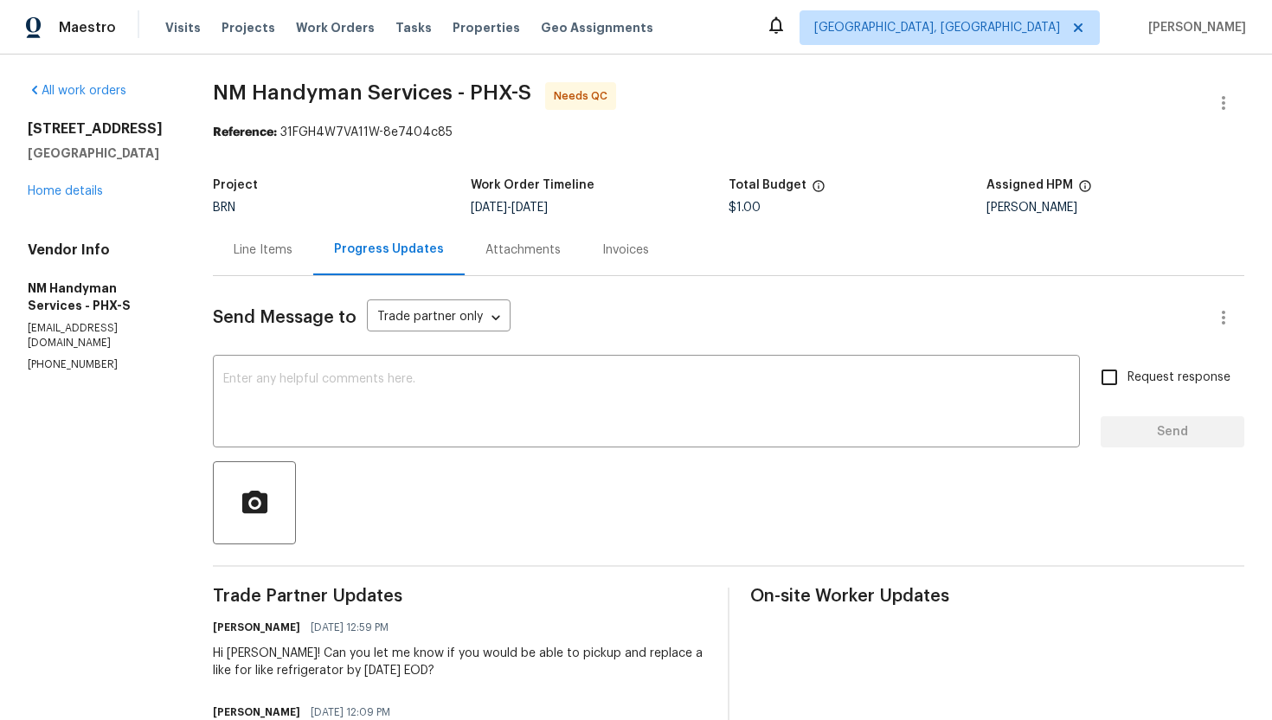
click at [281, 258] on div "Line Items" at bounding box center [263, 249] width 59 height 17
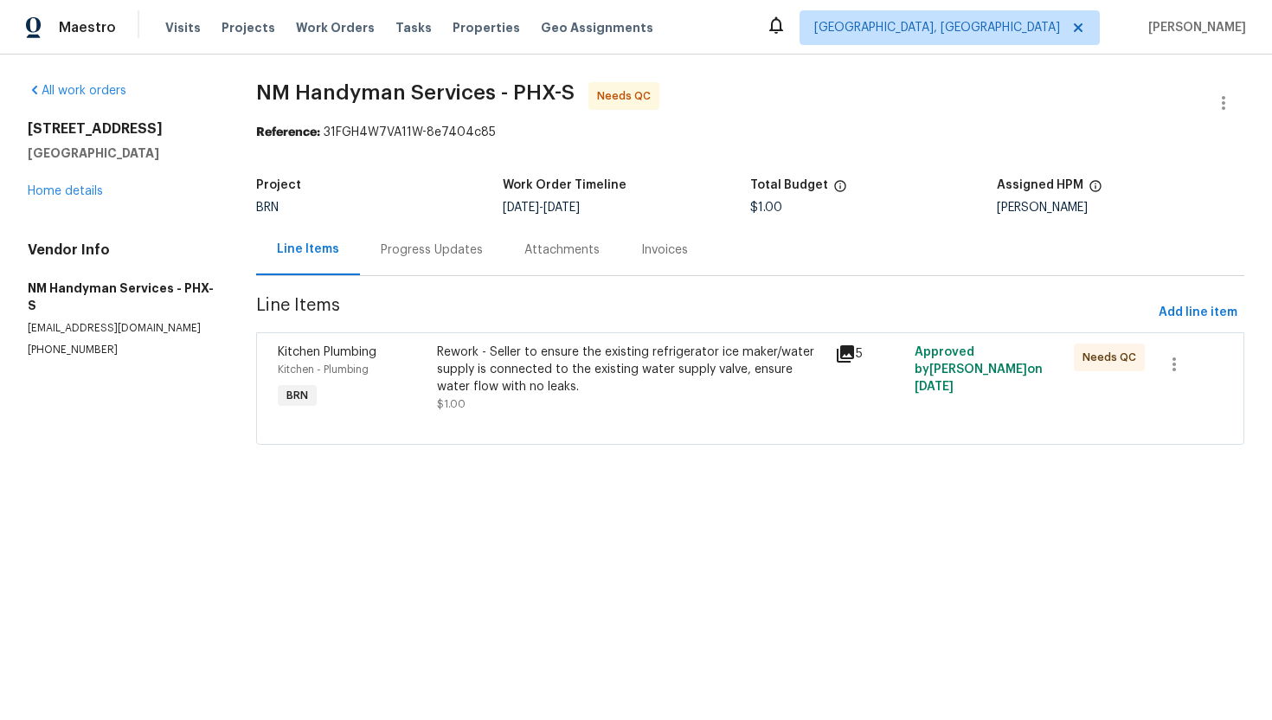
click at [439, 252] on div "Progress Updates" at bounding box center [432, 249] width 102 height 17
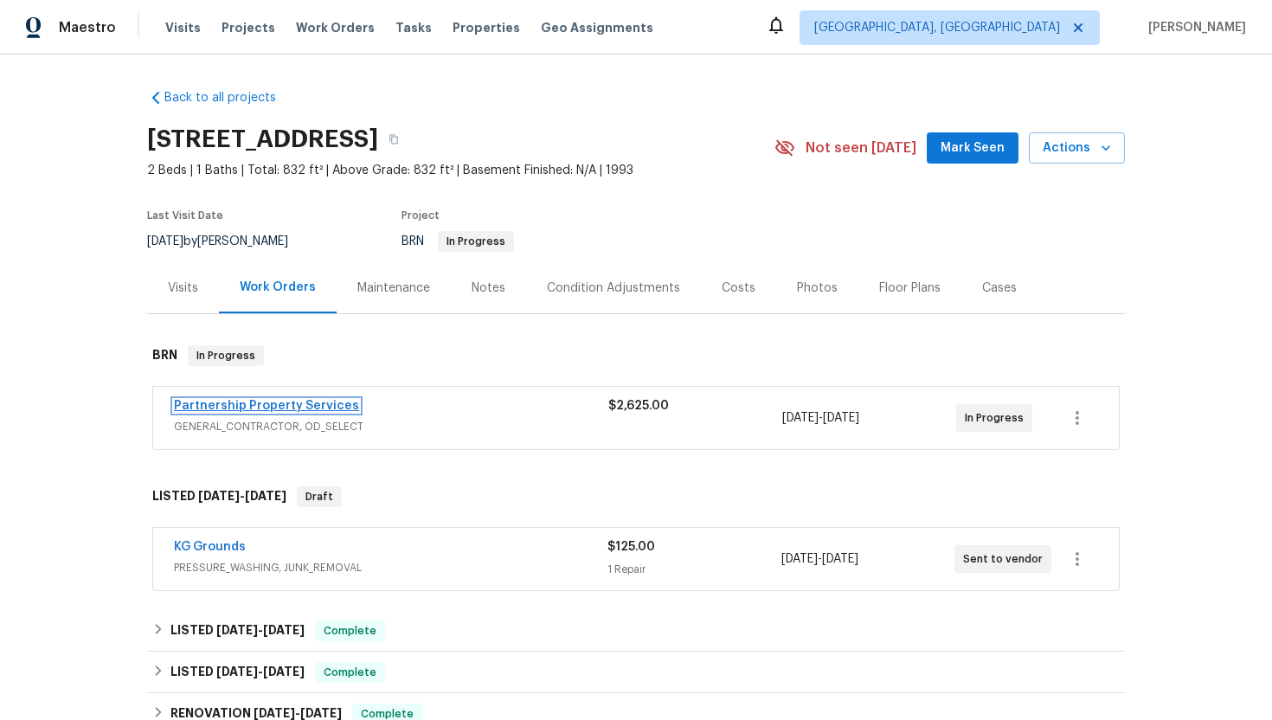
click at [260, 410] on link "Partnership Property Services" at bounding box center [266, 406] width 185 height 12
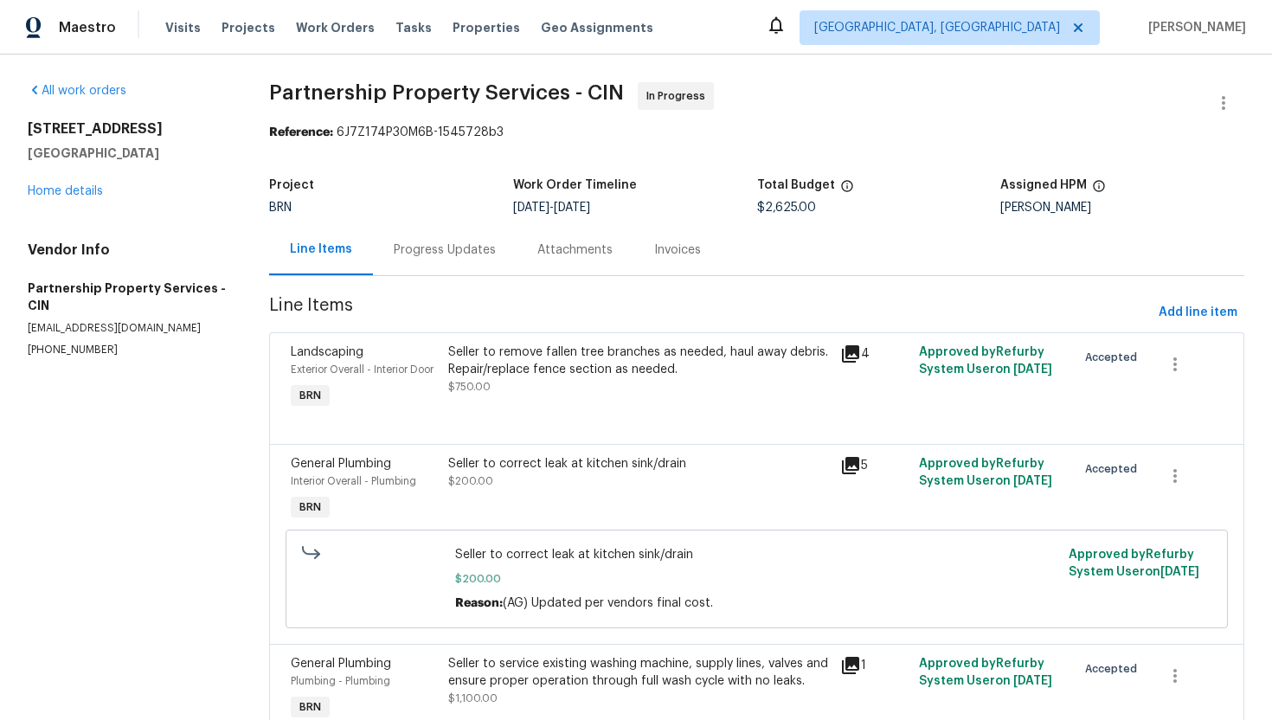
click at [458, 255] on div "Progress Updates" at bounding box center [445, 249] width 102 height 17
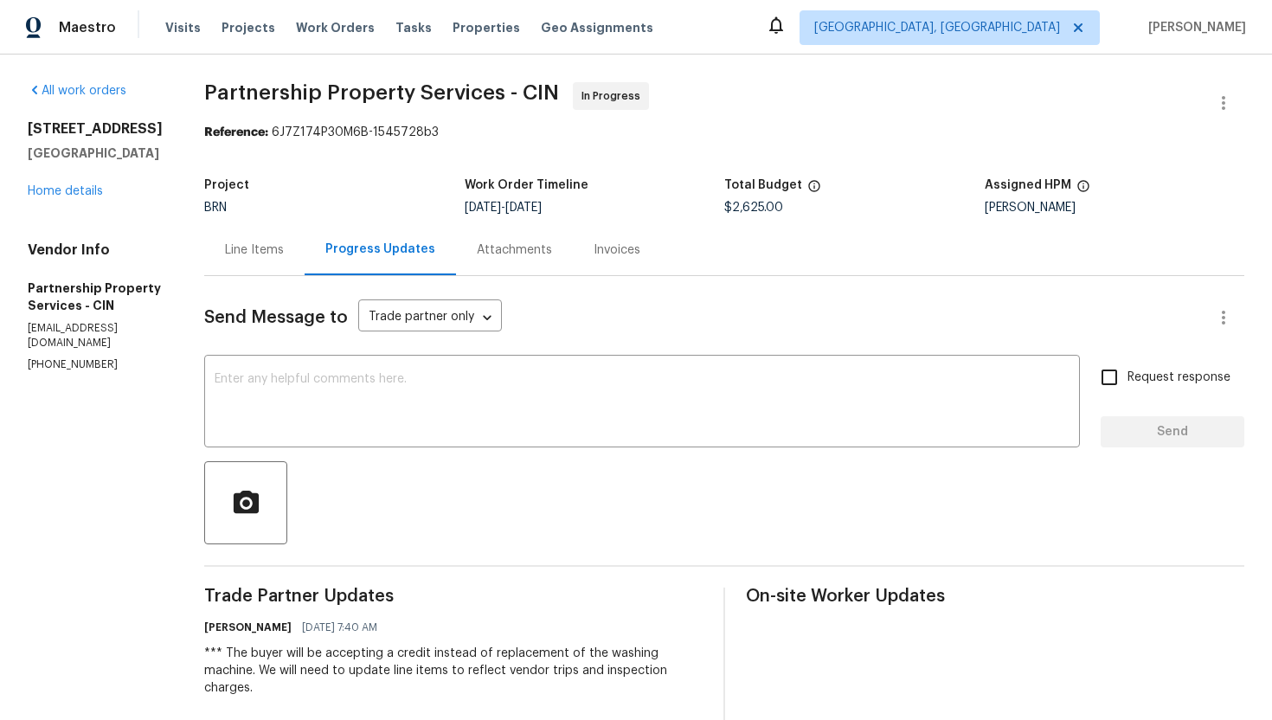
click at [305, 259] on div "Line Items" at bounding box center [254, 249] width 100 height 51
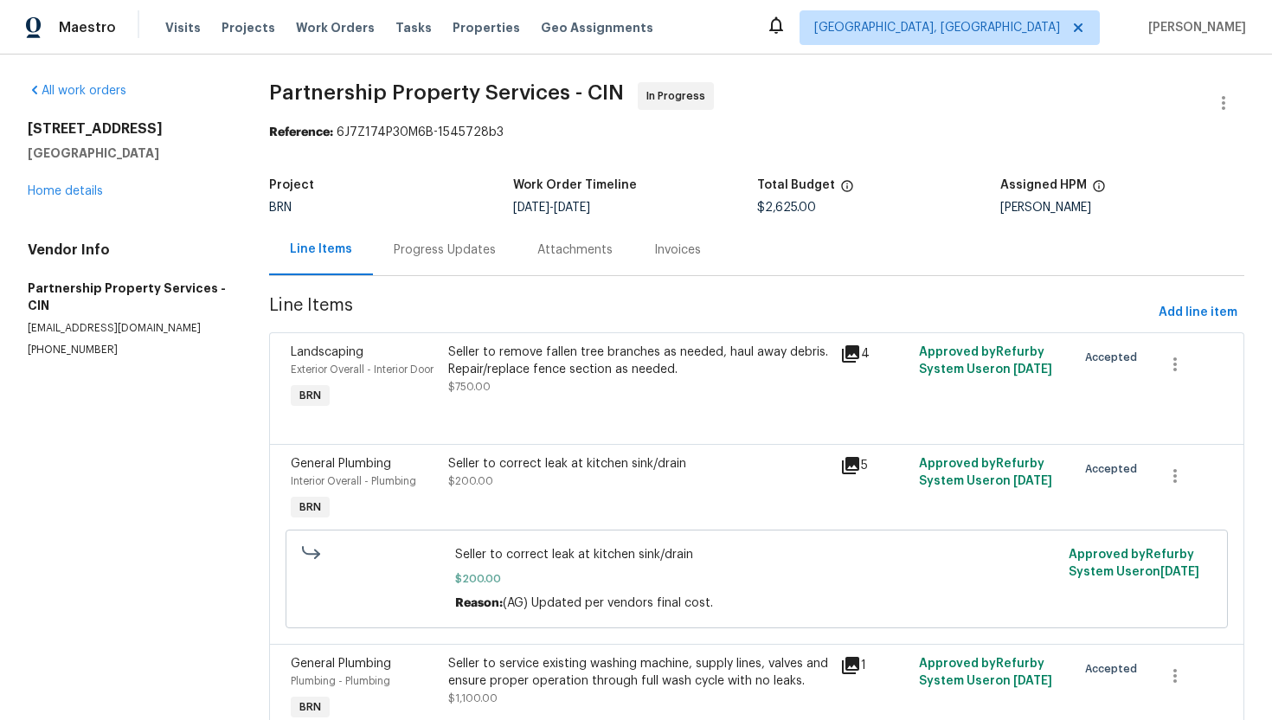
click at [485, 247] on div "Progress Updates" at bounding box center [445, 249] width 102 height 17
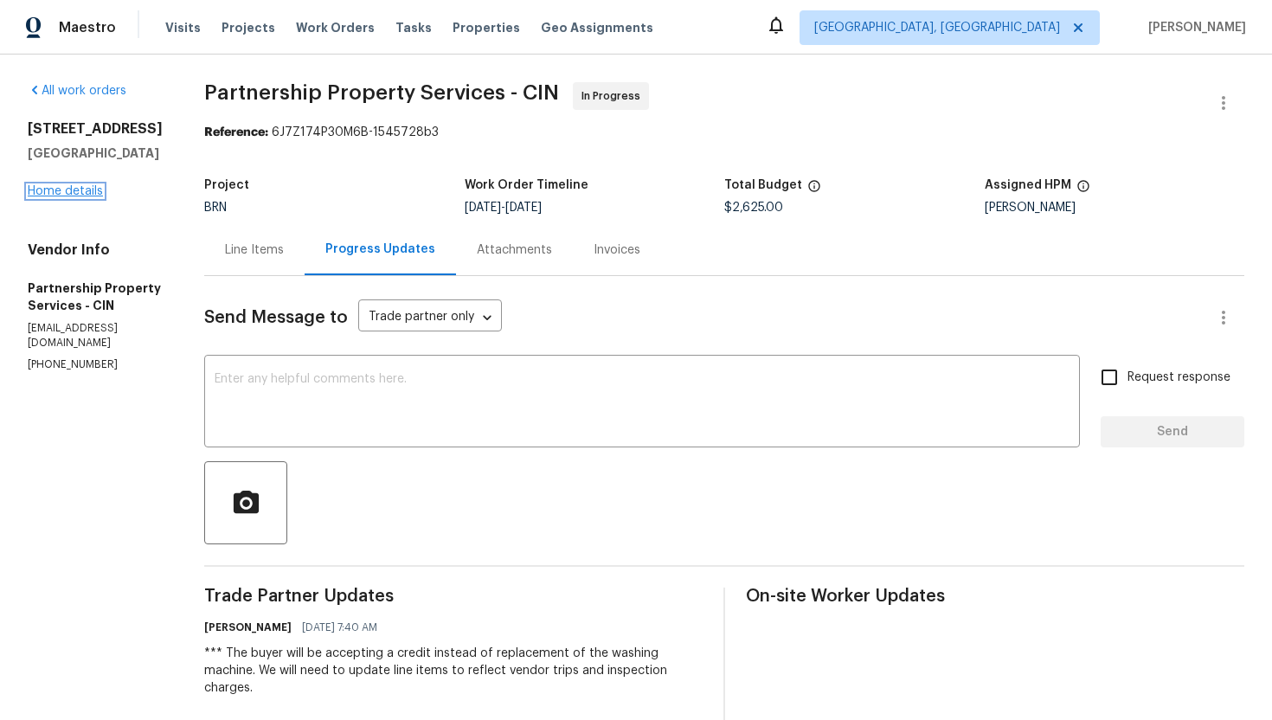
click at [57, 191] on link "Home details" at bounding box center [65, 191] width 75 height 12
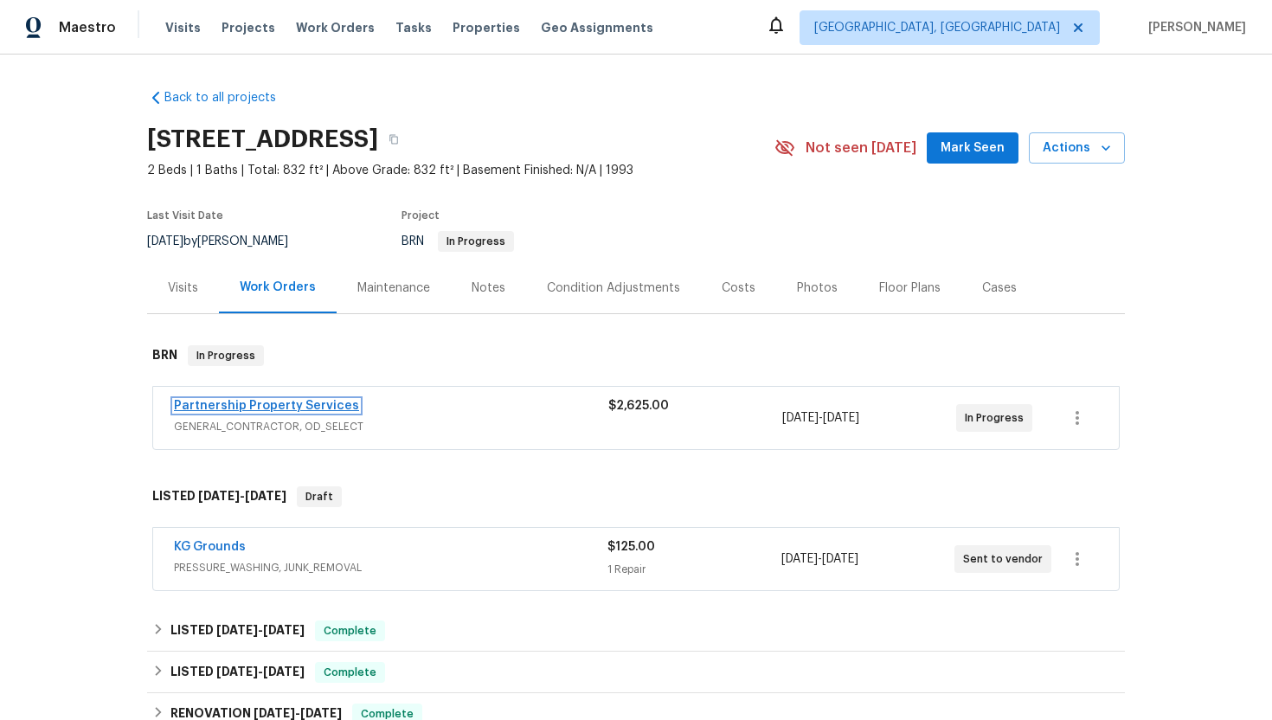
click at [280, 404] on link "Partnership Property Services" at bounding box center [266, 406] width 185 height 12
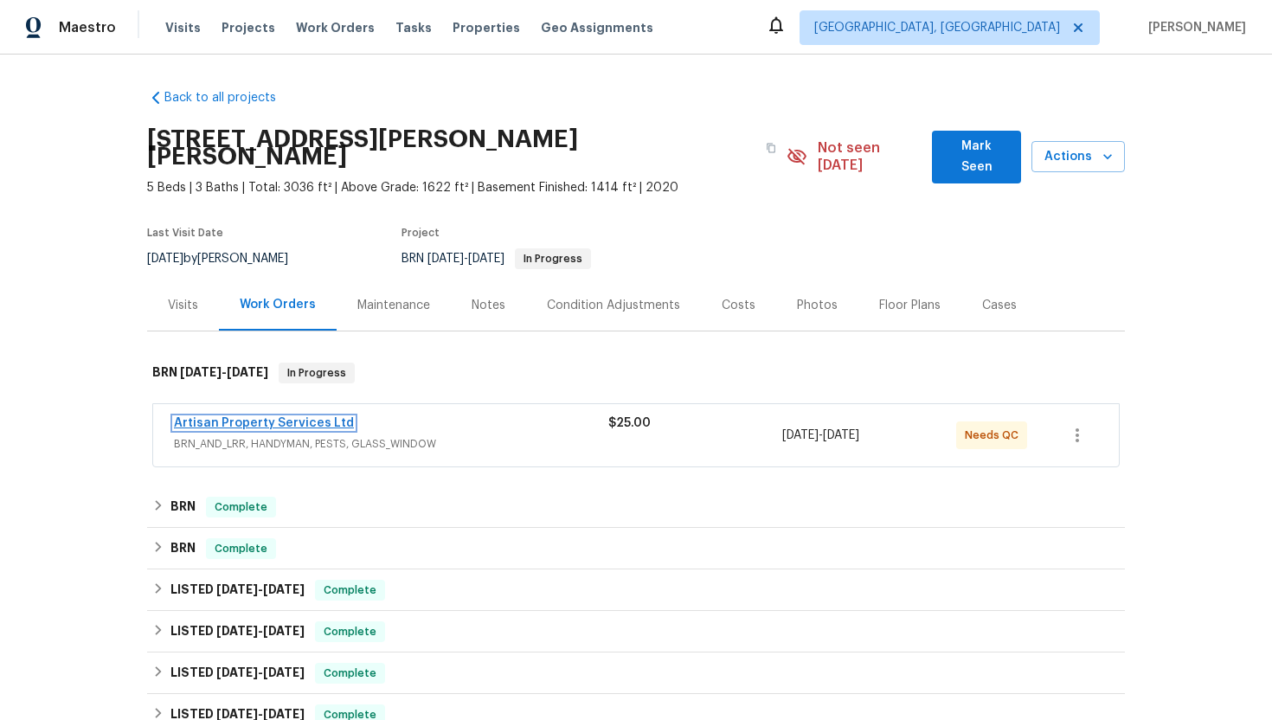
click at [273, 417] on link "Artisan Property Services Ltd" at bounding box center [264, 423] width 180 height 12
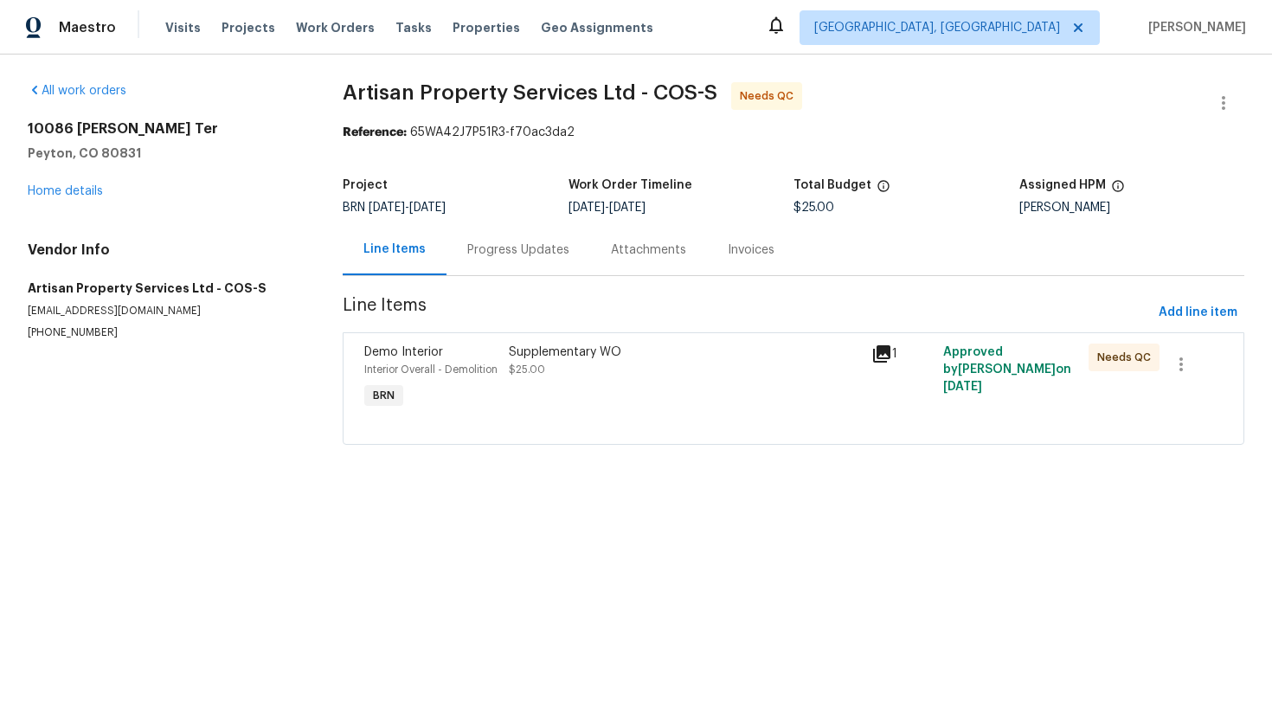
click at [461, 255] on div "Progress Updates" at bounding box center [518, 249] width 144 height 51
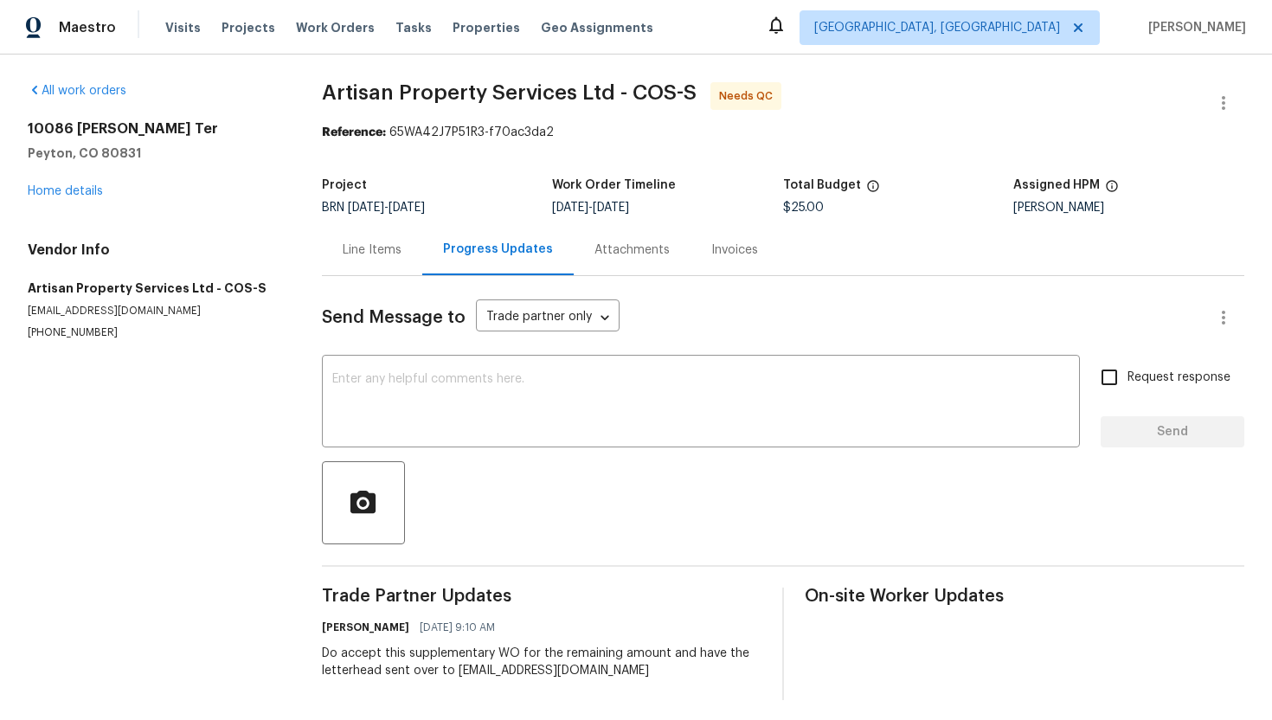
click at [358, 266] on div "Line Items" at bounding box center [372, 249] width 100 height 51
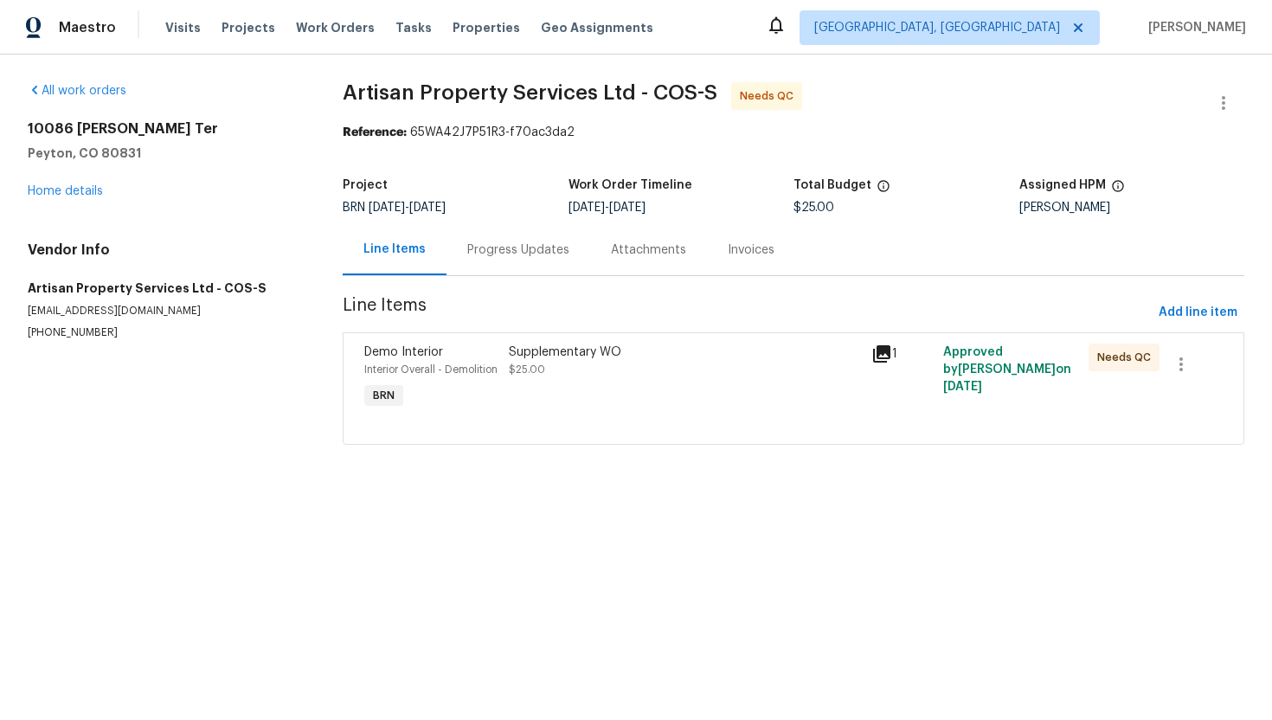
click at [634, 373] on div "Supplementary WO $25.00" at bounding box center [684, 360] width 351 height 35
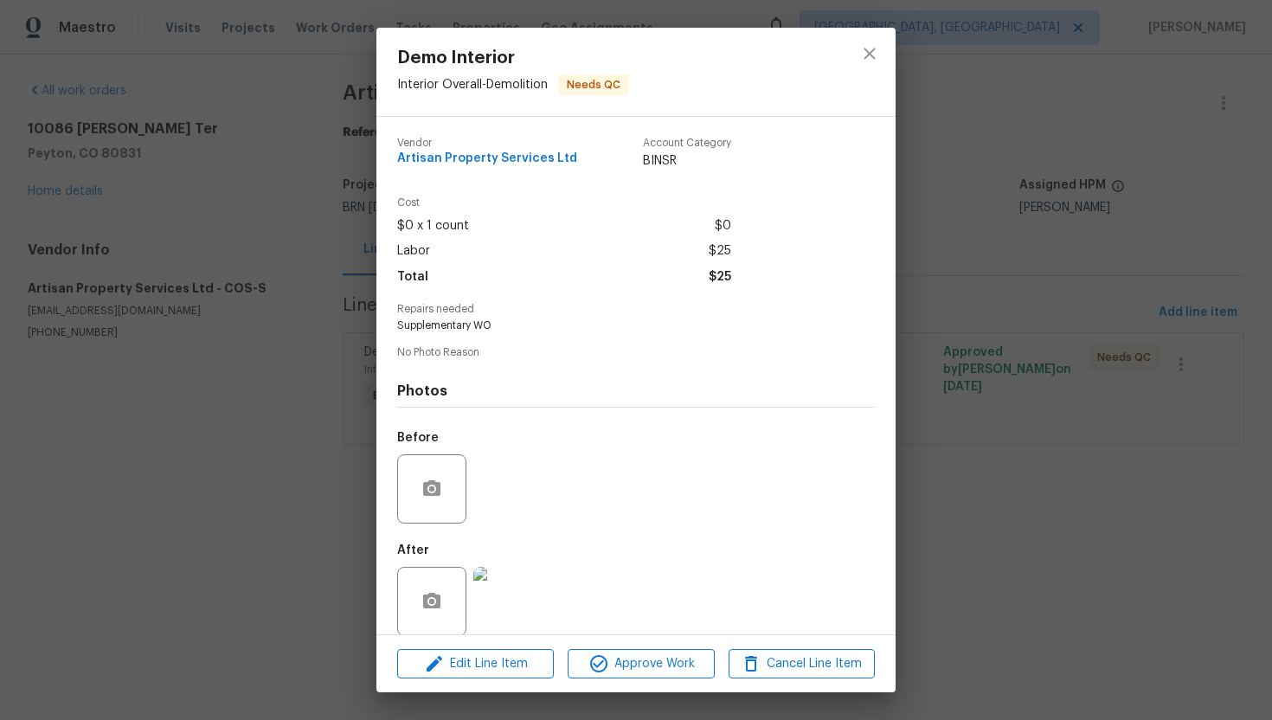
scroll to position [19, 0]
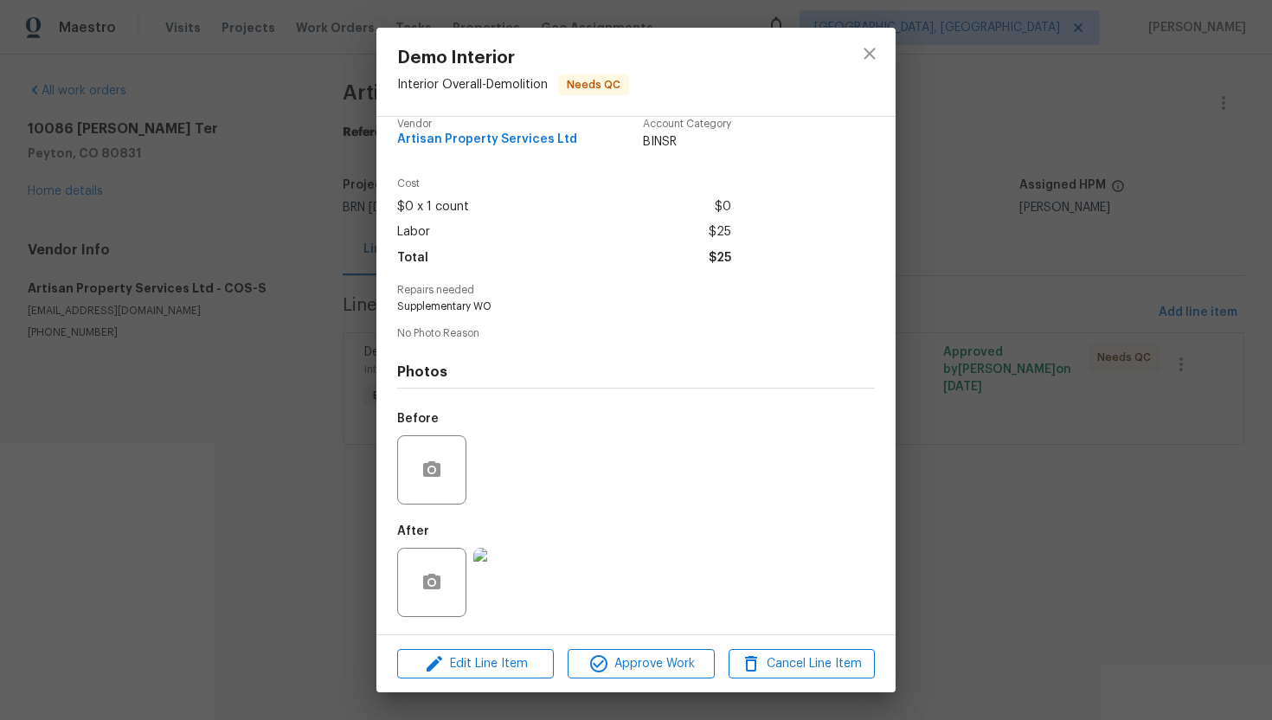
click at [530, 590] on img at bounding box center [507, 582] width 69 height 69
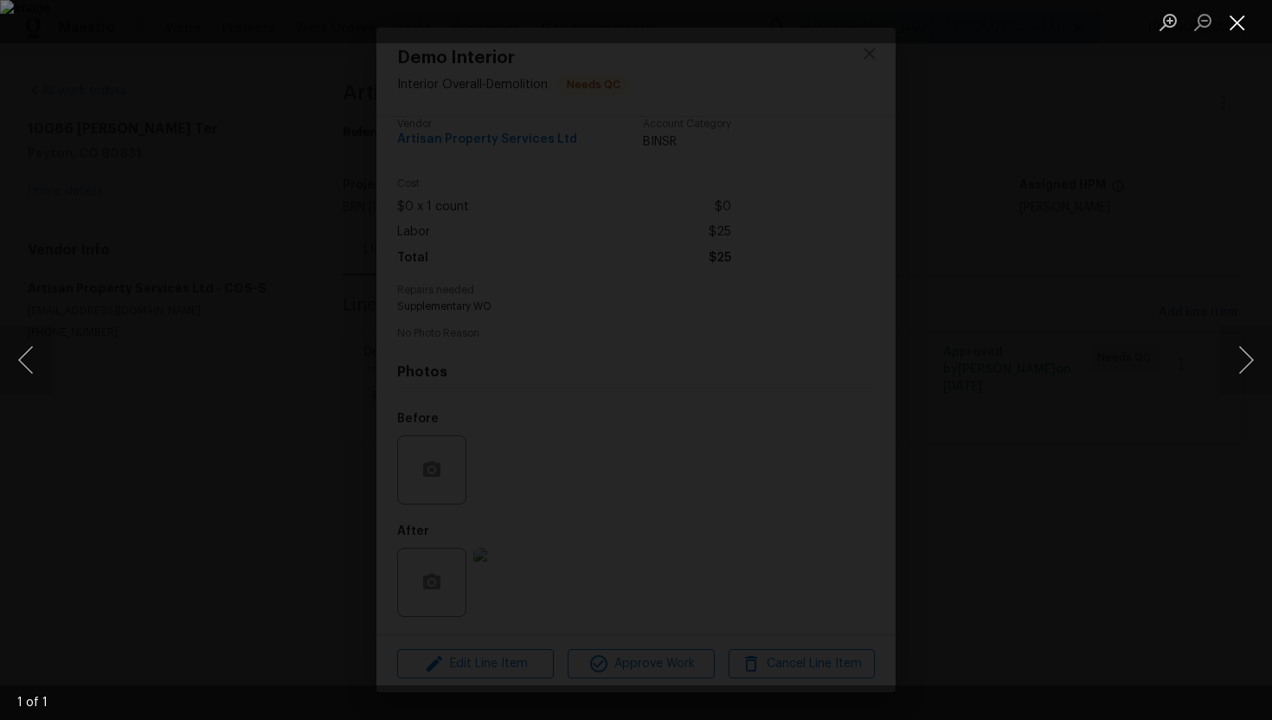
click at [1237, 22] on button "Close lightbox" at bounding box center [1237, 22] width 35 height 30
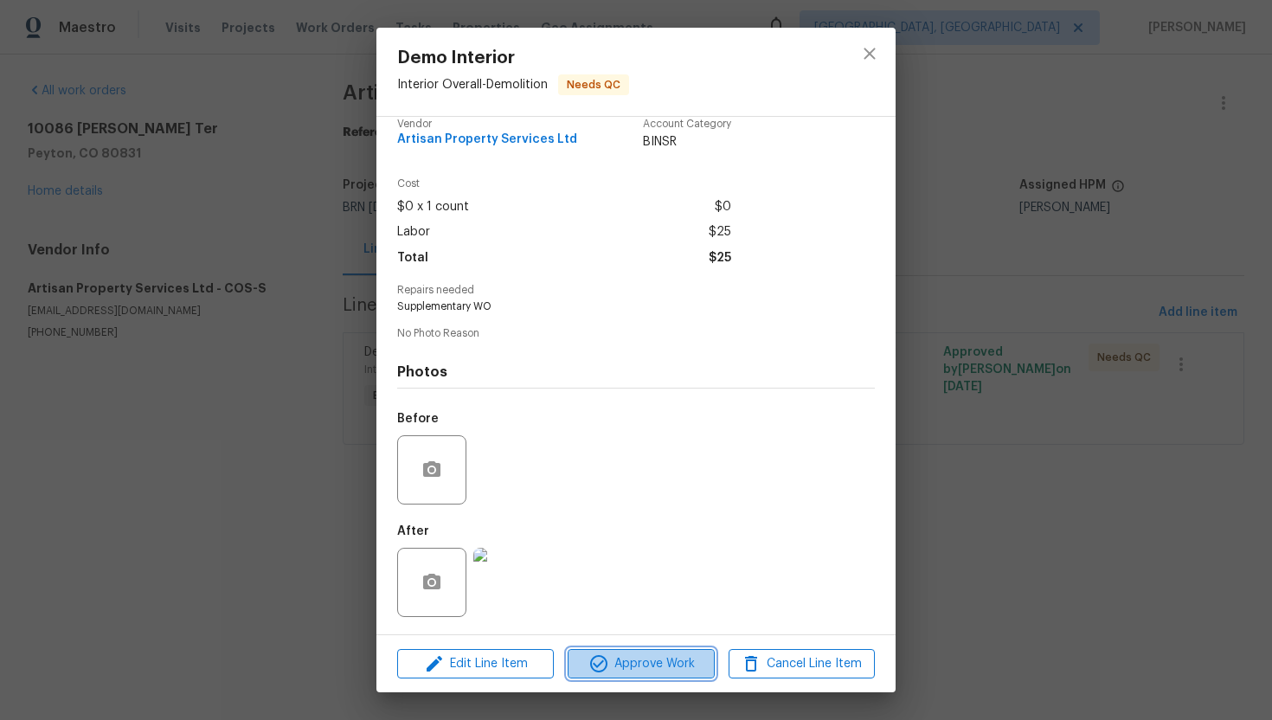
click at [649, 664] on span "Approve Work" at bounding box center [641, 664] width 136 height 22
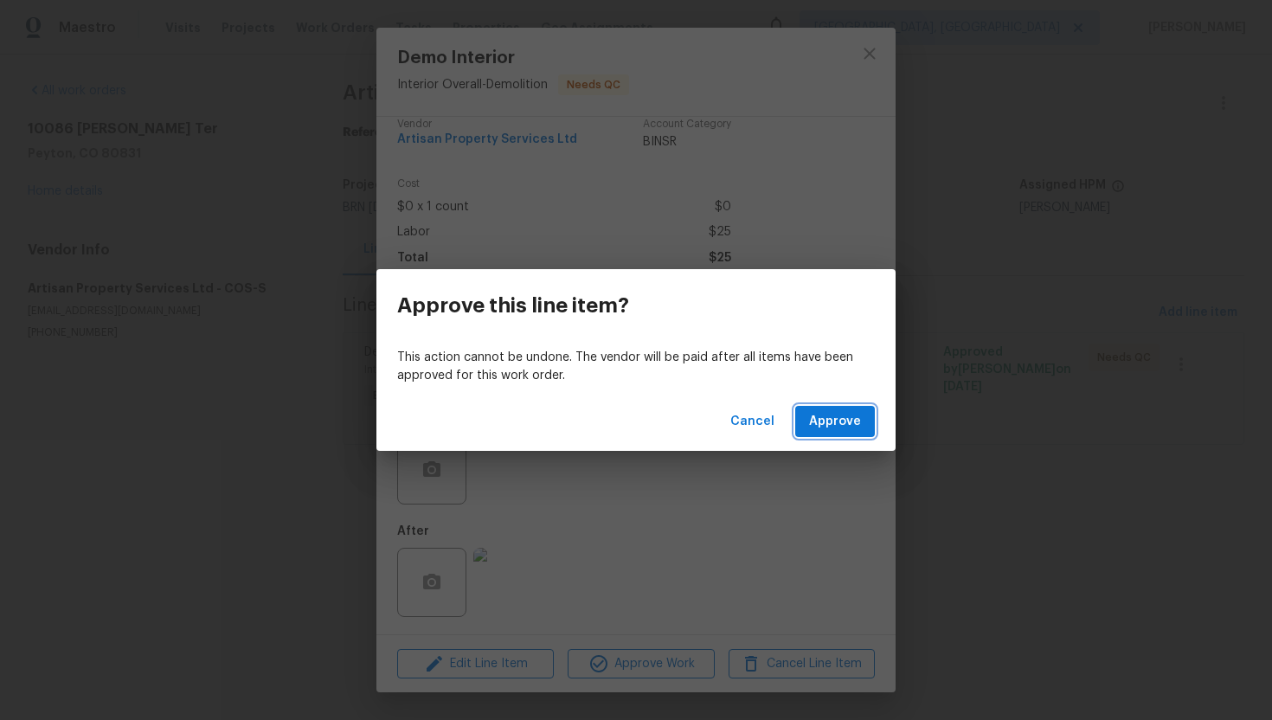
click at [831, 422] on span "Approve" at bounding box center [835, 422] width 52 height 22
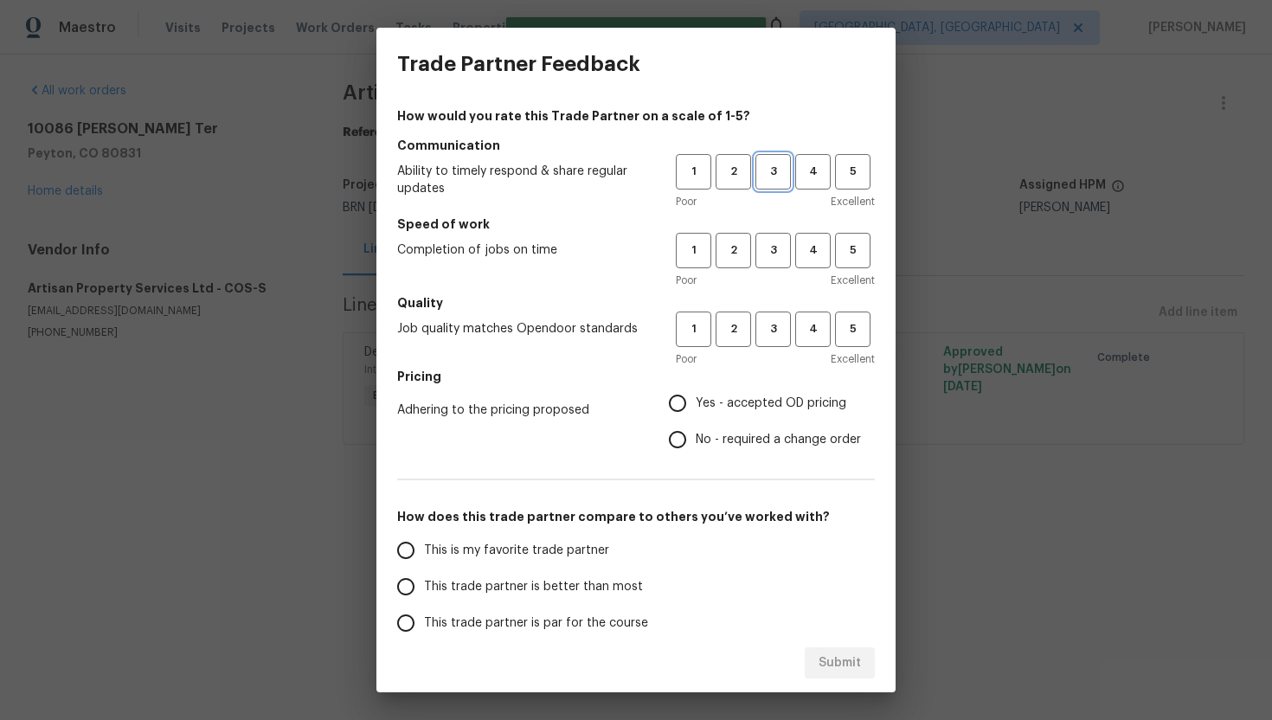
click at [777, 164] on span "3" at bounding box center [773, 172] width 32 height 20
click at [780, 253] on span "3" at bounding box center [773, 251] width 32 height 20
click at [775, 329] on span "3" at bounding box center [773, 329] width 32 height 20
click at [723, 405] on span "Yes - accepted OD pricing" at bounding box center [771, 404] width 151 height 18
click at [696, 405] on input "Yes - accepted OD pricing" at bounding box center [677, 403] width 36 height 36
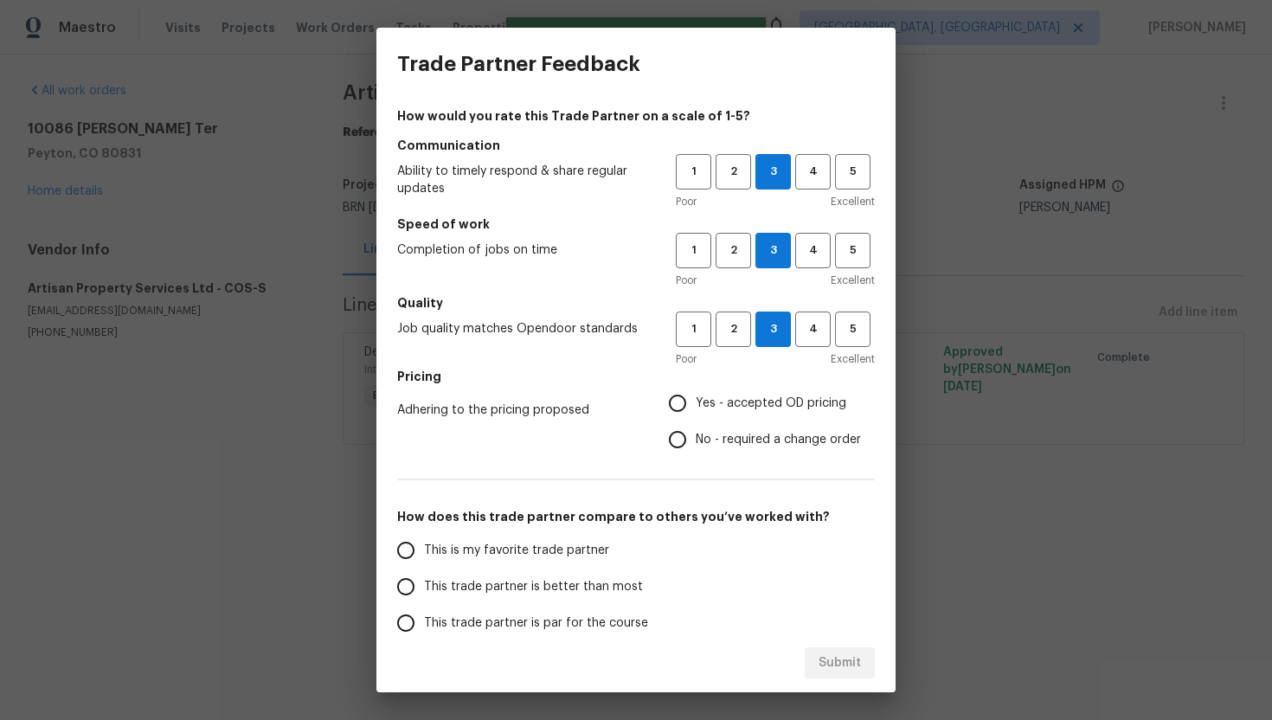
radio input "true"
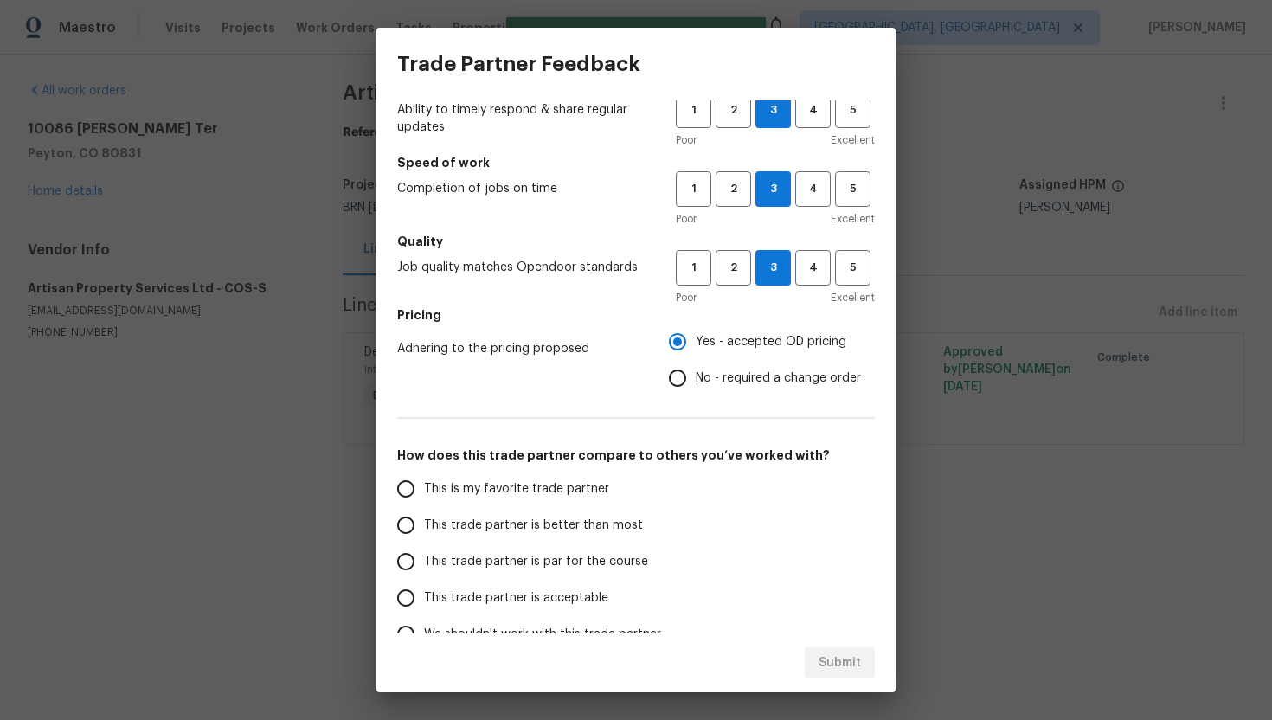
scroll to position [158, 0]
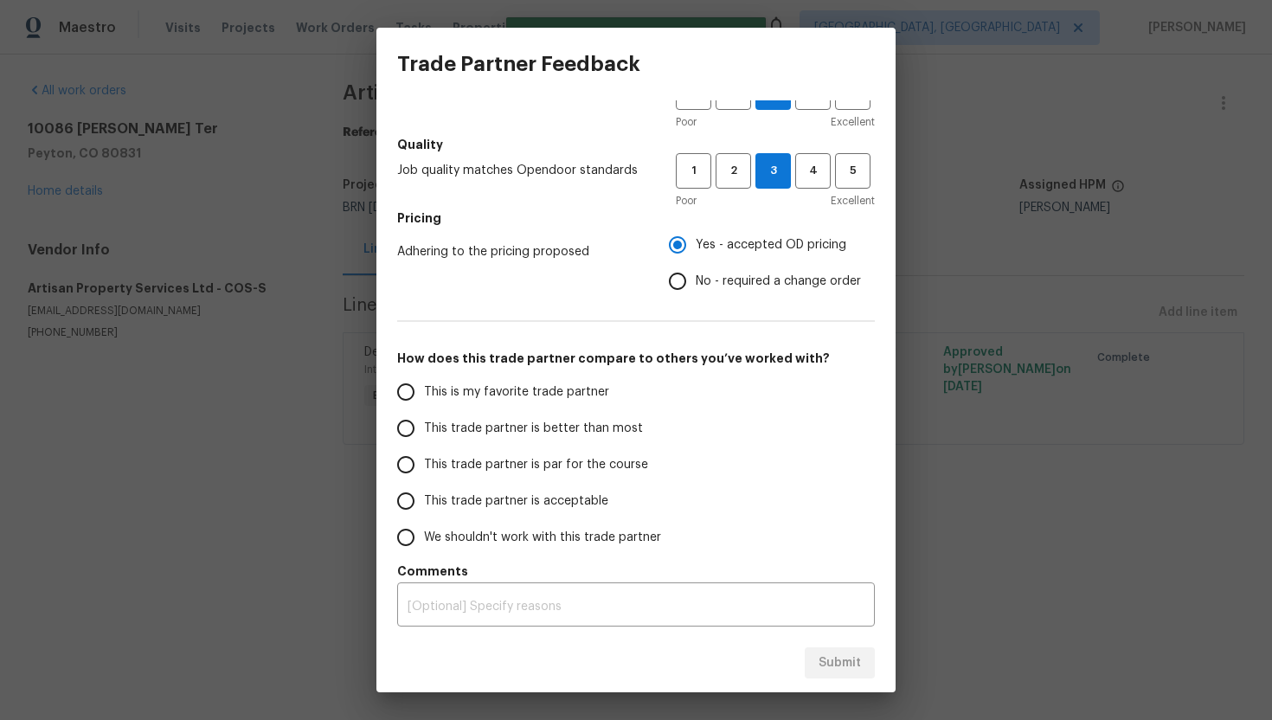
click at [556, 457] on span "This trade partner is par for the course" at bounding box center [536, 465] width 224 height 18
click at [424, 457] on input "This trade partner is par for the course" at bounding box center [406, 464] width 36 height 36
click at [837, 665] on span "Submit" at bounding box center [839, 663] width 42 height 22
radio input "true"
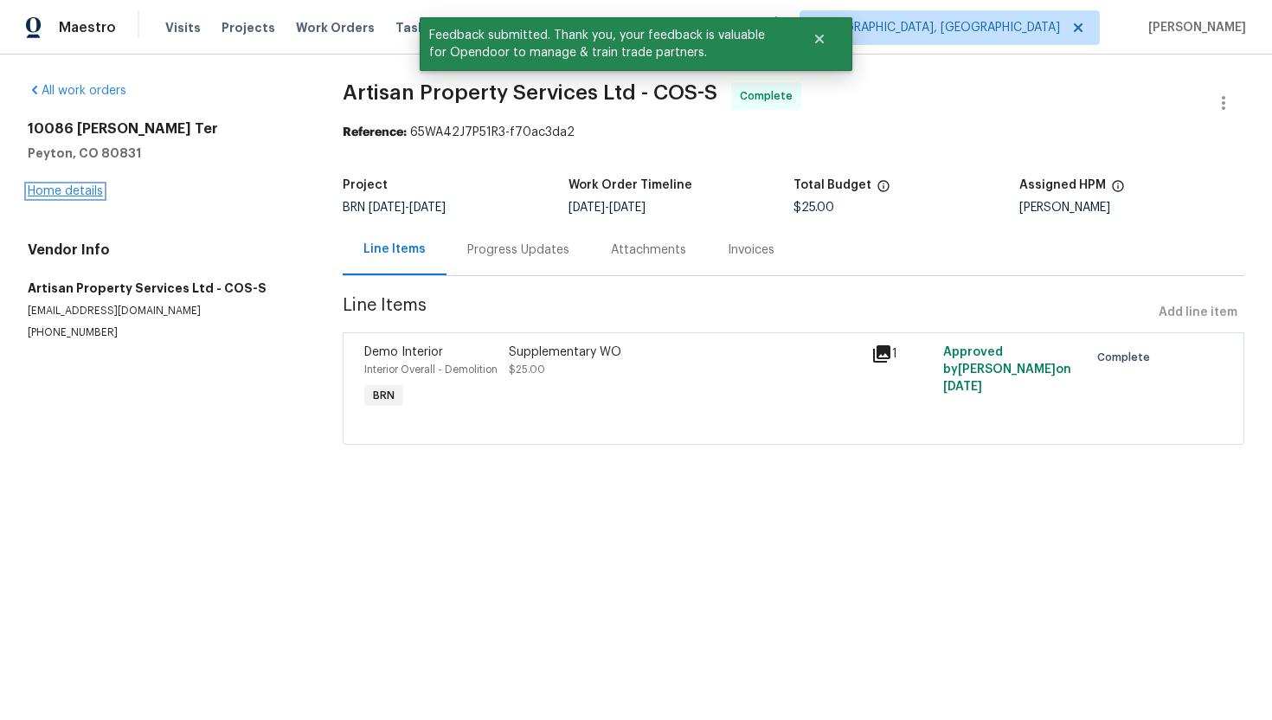
click at [60, 193] on link "Home details" at bounding box center [65, 191] width 75 height 12
